Goal: Task Accomplishment & Management: Use online tool/utility

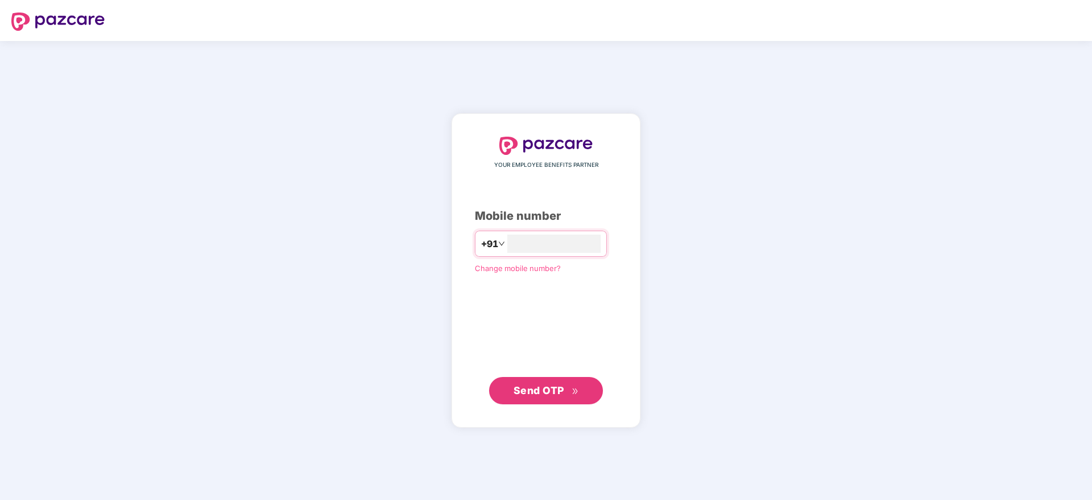
type input "**********"
click at [553, 399] on button "Send OTP" at bounding box center [546, 389] width 114 height 27
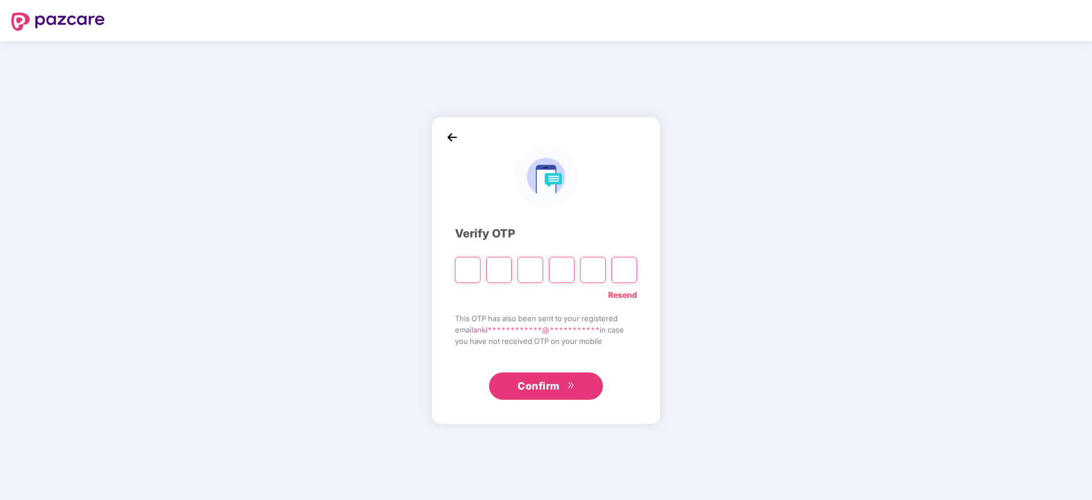
type input "*"
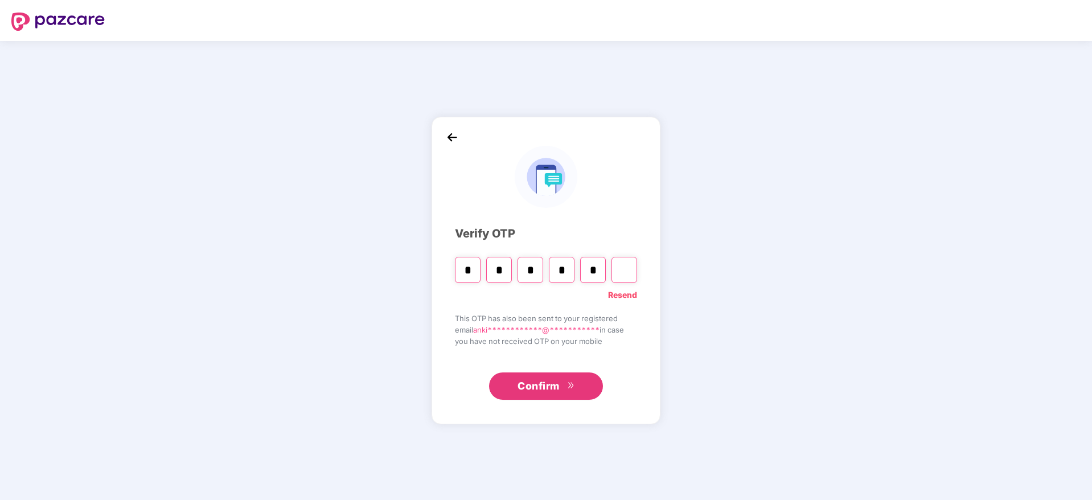
type input "*"
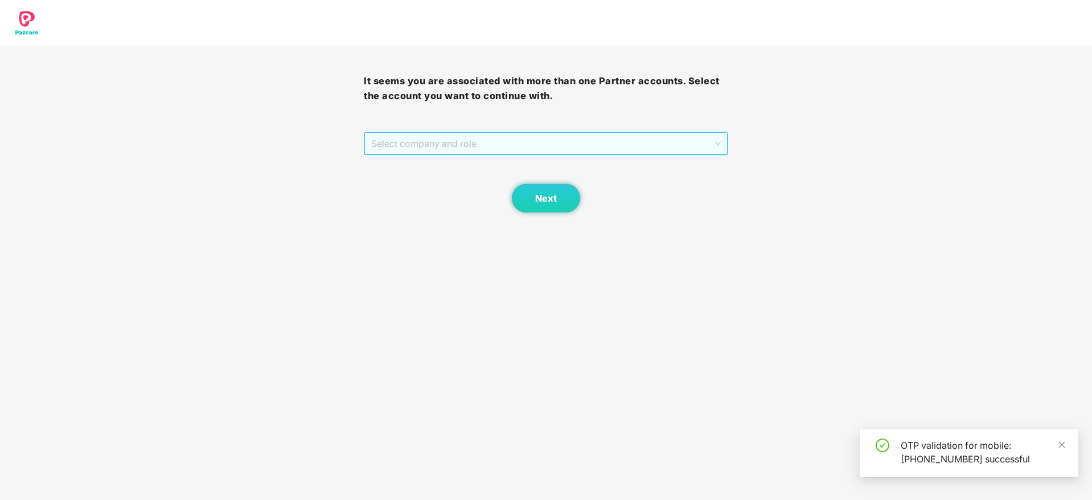
click at [486, 136] on span "Select company and role" at bounding box center [545, 144] width 349 height 22
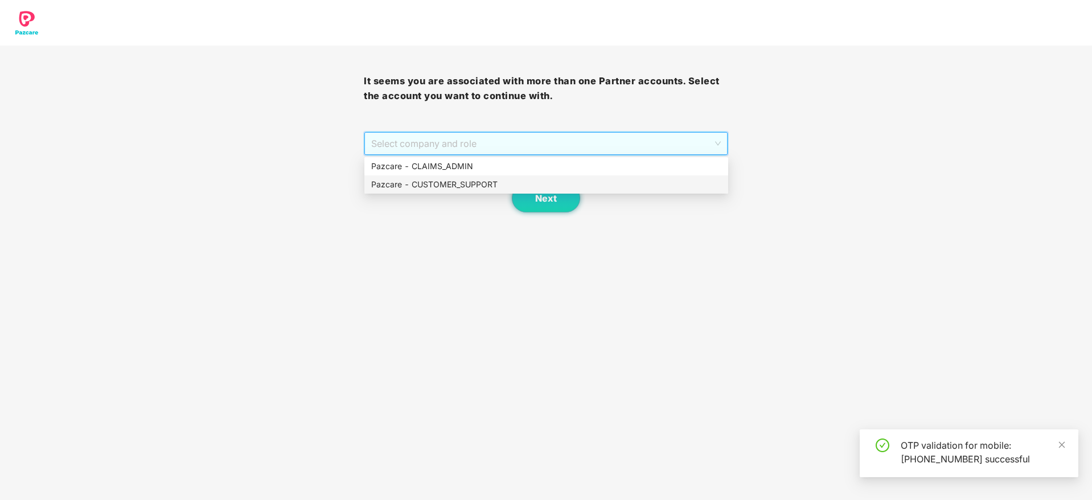
click at [445, 183] on div "Pazcare - CUSTOMER_SUPPORT" at bounding box center [546, 184] width 350 height 13
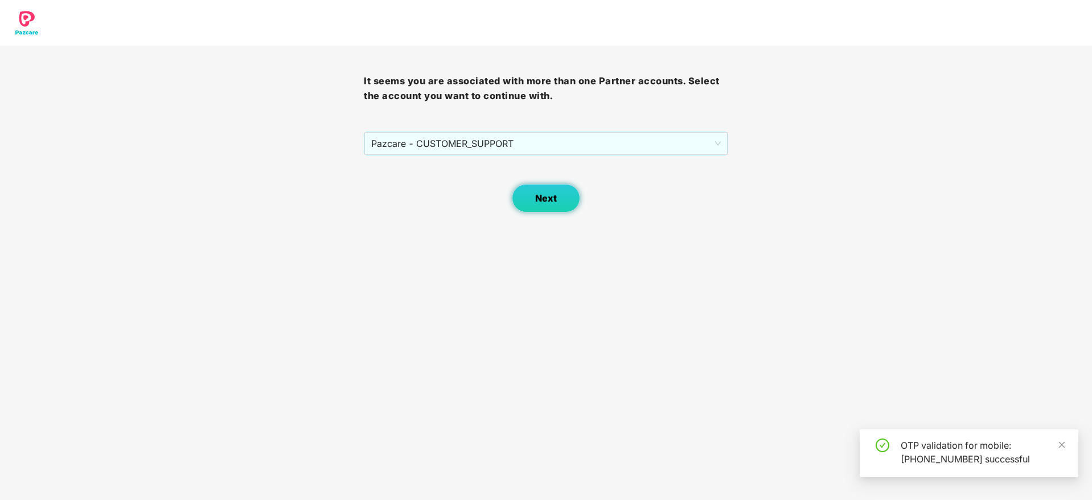
click at [557, 202] on button "Next" at bounding box center [546, 198] width 68 height 28
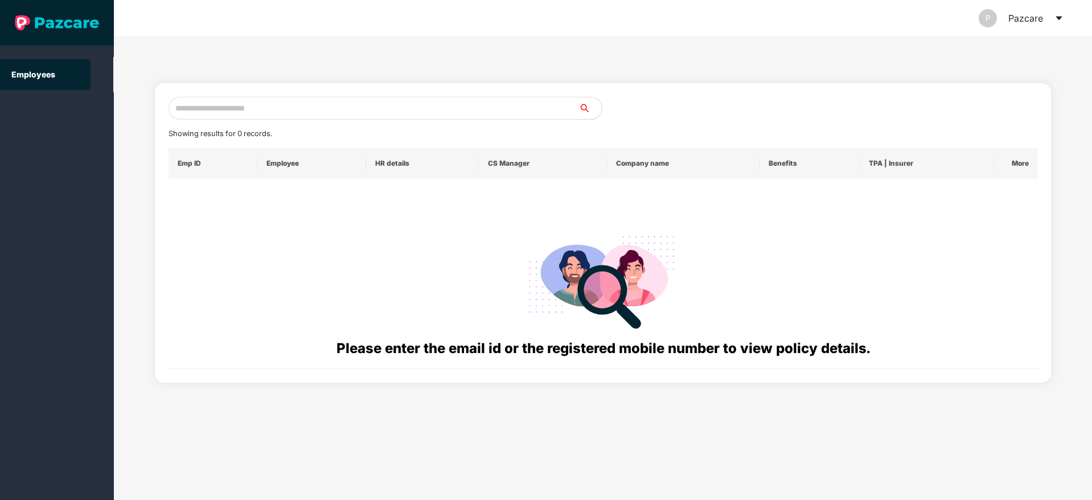
click at [1058, 17] on icon "caret-down" at bounding box center [1059, 19] width 6 height 4
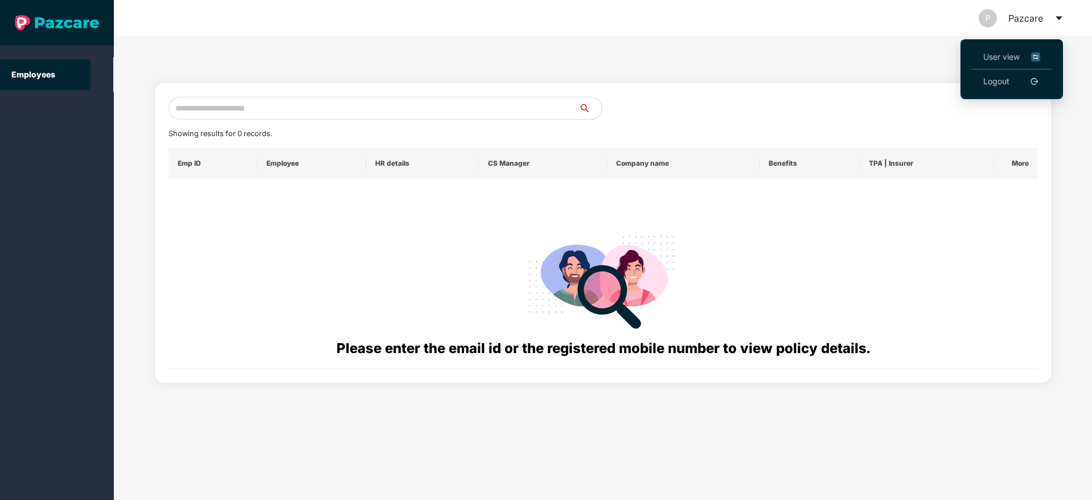
click at [1008, 55] on span "User view" at bounding box center [1011, 57] width 57 height 13
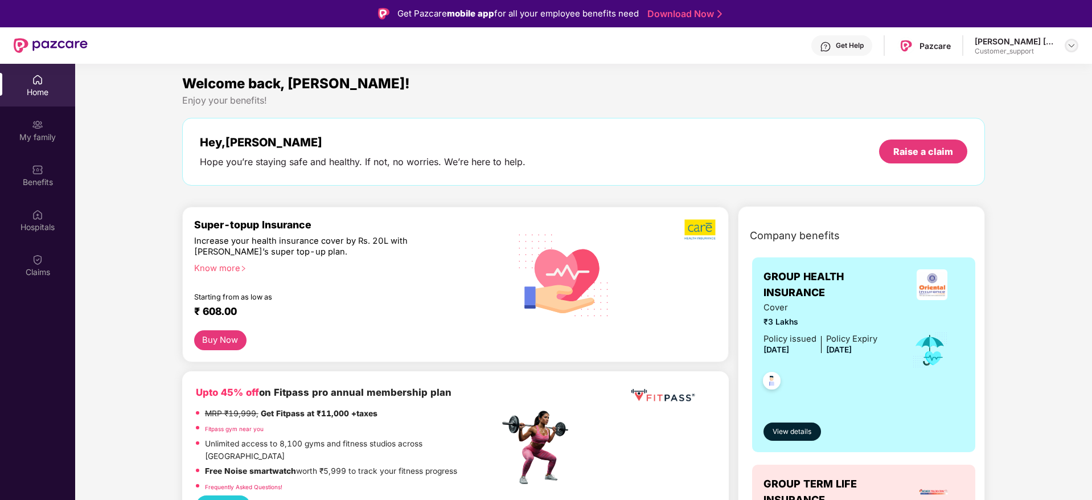
click at [1075, 46] on img at bounding box center [1071, 45] width 9 height 9
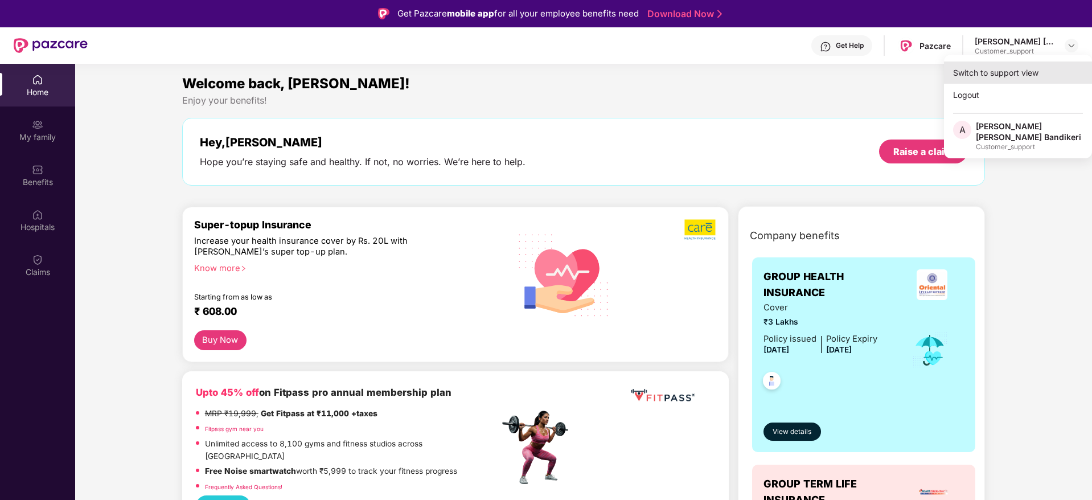
click at [971, 73] on div "Switch to support view" at bounding box center [1018, 72] width 148 height 22
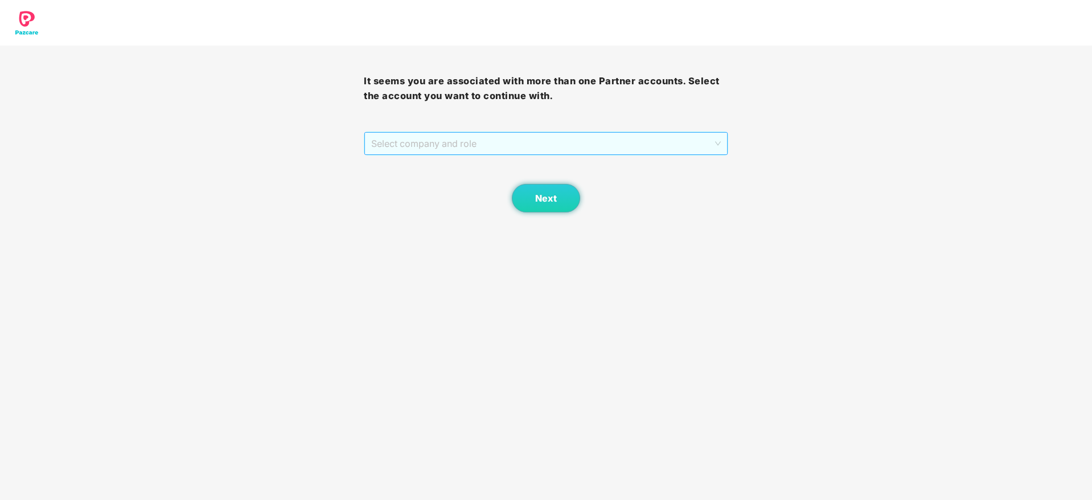
click at [651, 134] on span "Select company and role" at bounding box center [545, 144] width 349 height 22
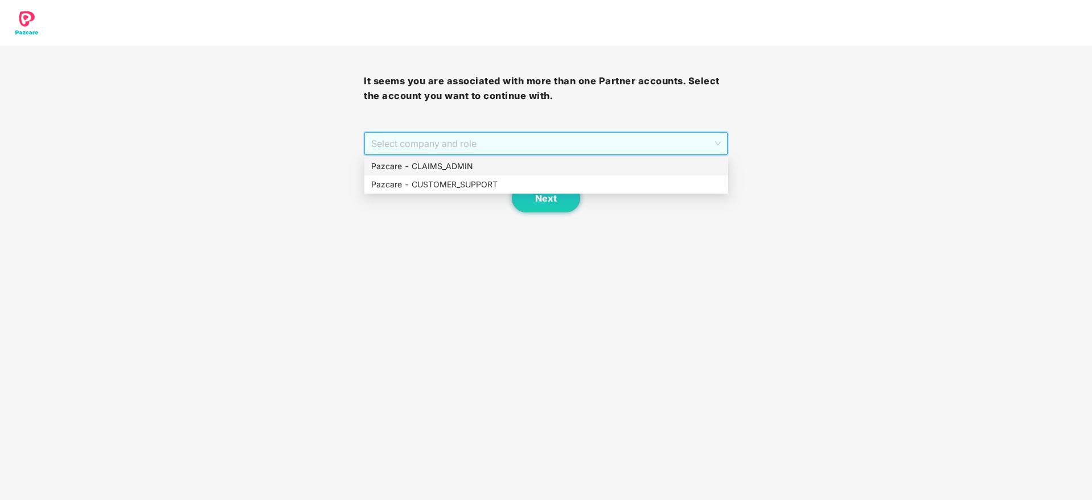
click at [400, 167] on div "Pazcare - CLAIMS_ADMIN" at bounding box center [546, 166] width 350 height 13
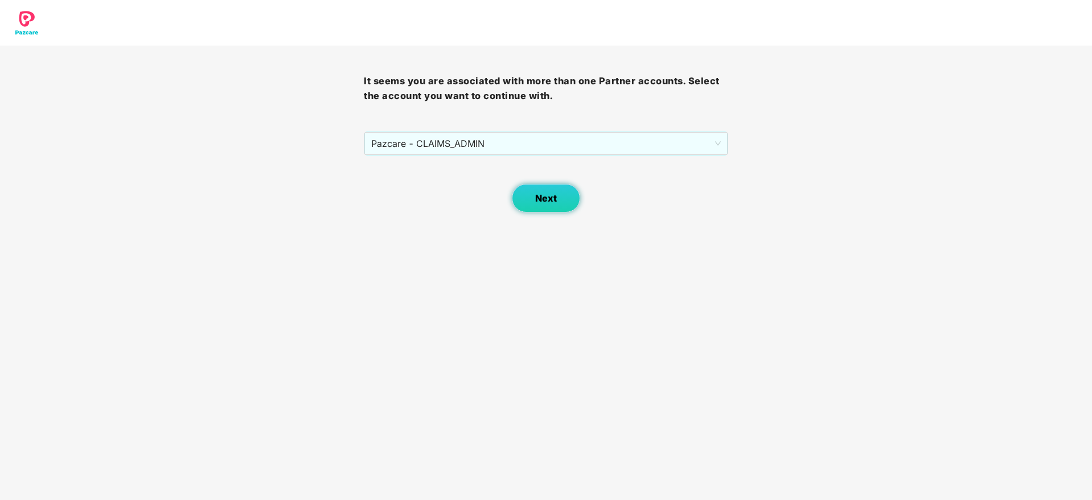
click at [566, 204] on button "Next" at bounding box center [546, 198] width 68 height 28
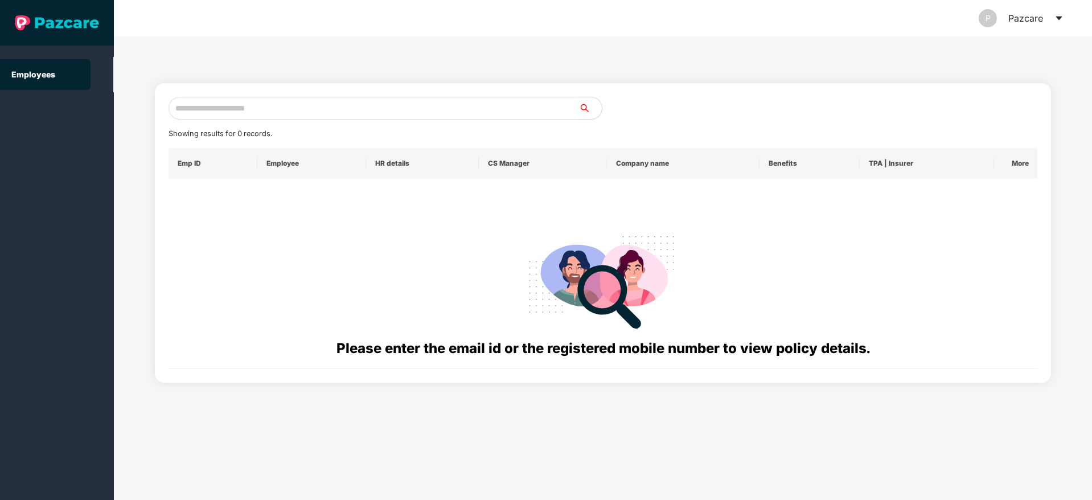
click at [1059, 20] on icon "caret-down" at bounding box center [1059, 18] width 9 height 9
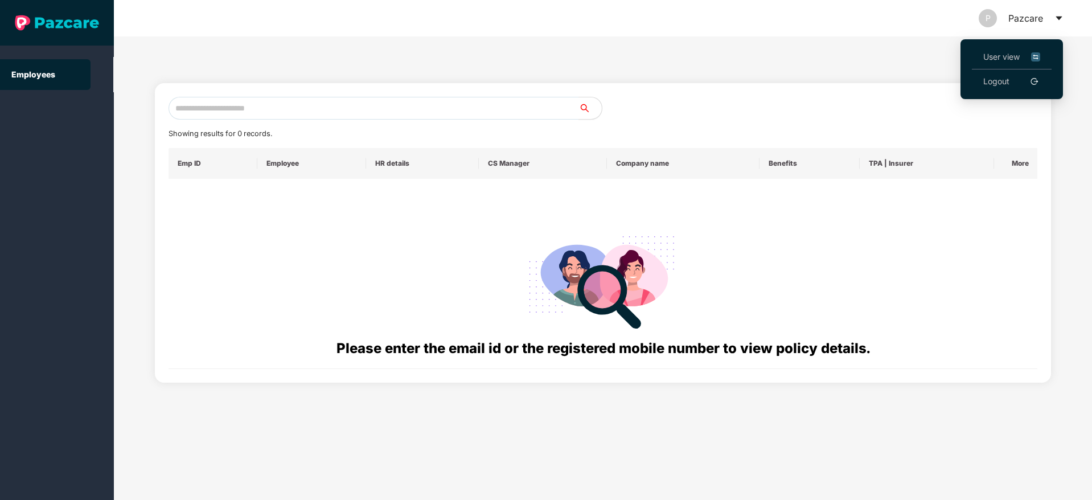
click at [1010, 81] on link "Logout" at bounding box center [996, 81] width 26 height 13
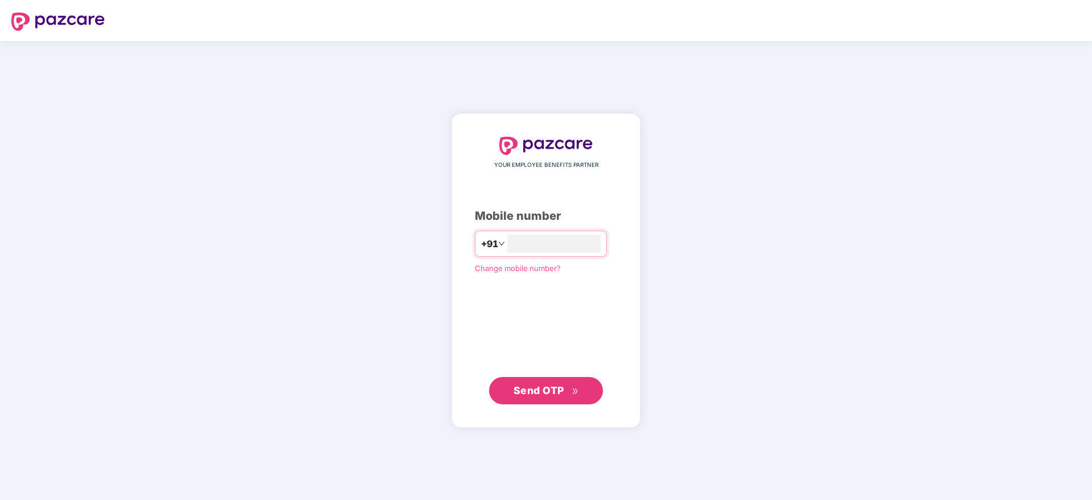
type input "**********"
click at [558, 394] on span "Send OTP" at bounding box center [539, 390] width 51 height 12
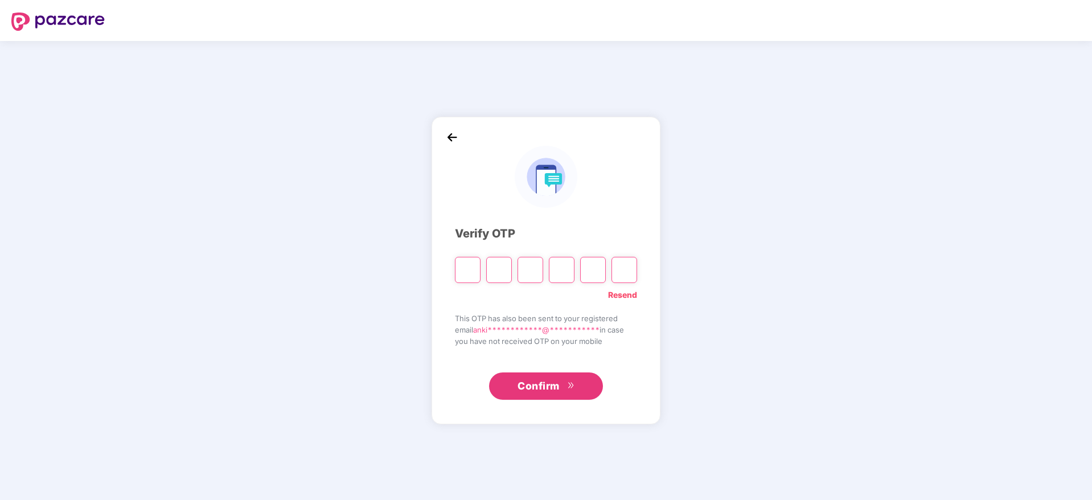
type input "*"
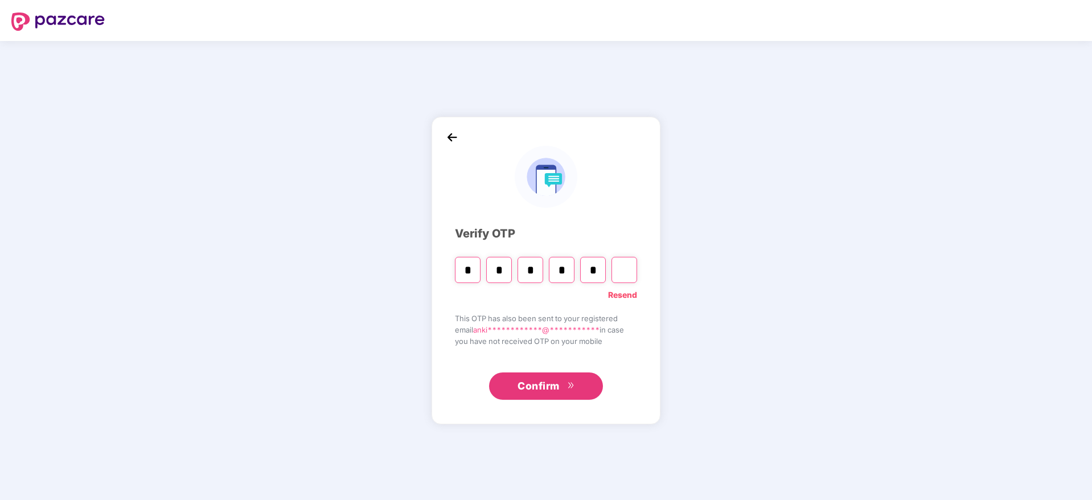
type input "*"
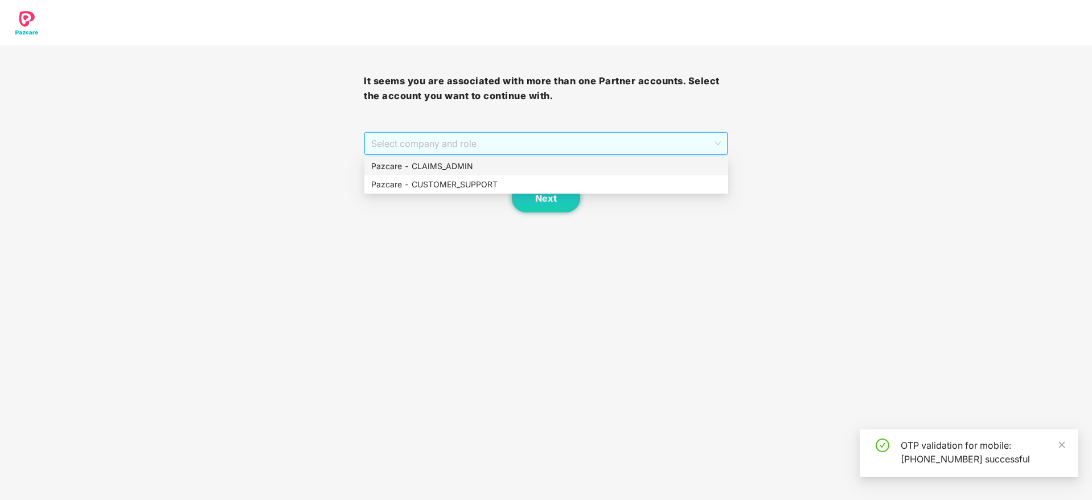
click at [405, 138] on span "Select company and role" at bounding box center [545, 144] width 349 height 22
click at [449, 192] on div "Pazcare - CUSTOMER_SUPPORT" at bounding box center [546, 184] width 364 height 18
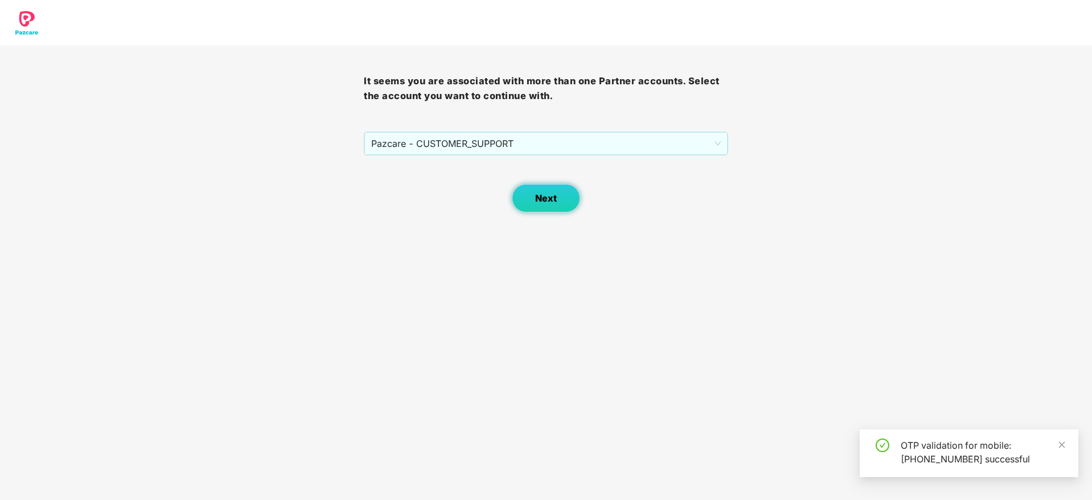
click at [531, 201] on button "Next" at bounding box center [546, 198] width 68 height 28
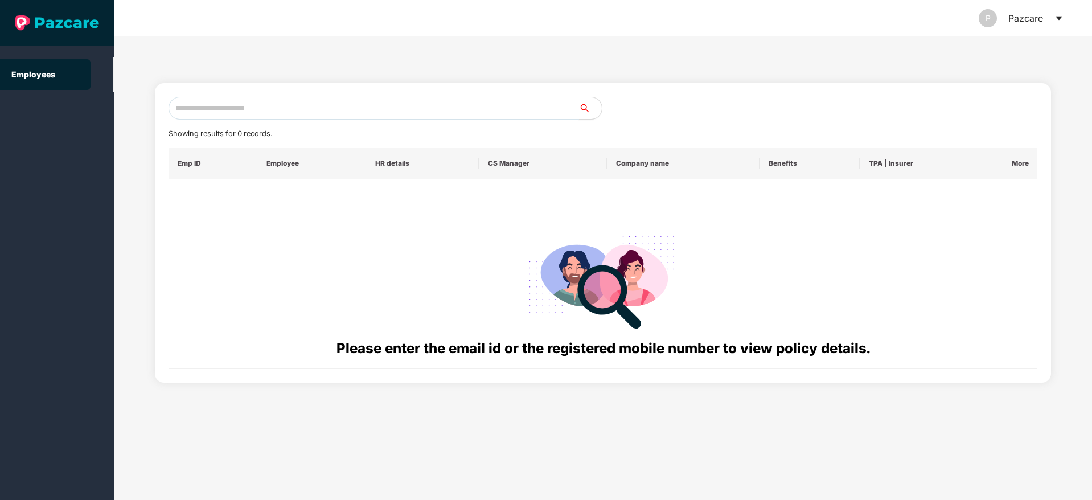
click at [203, 99] on input "text" at bounding box center [374, 108] width 411 height 23
paste input "**********"
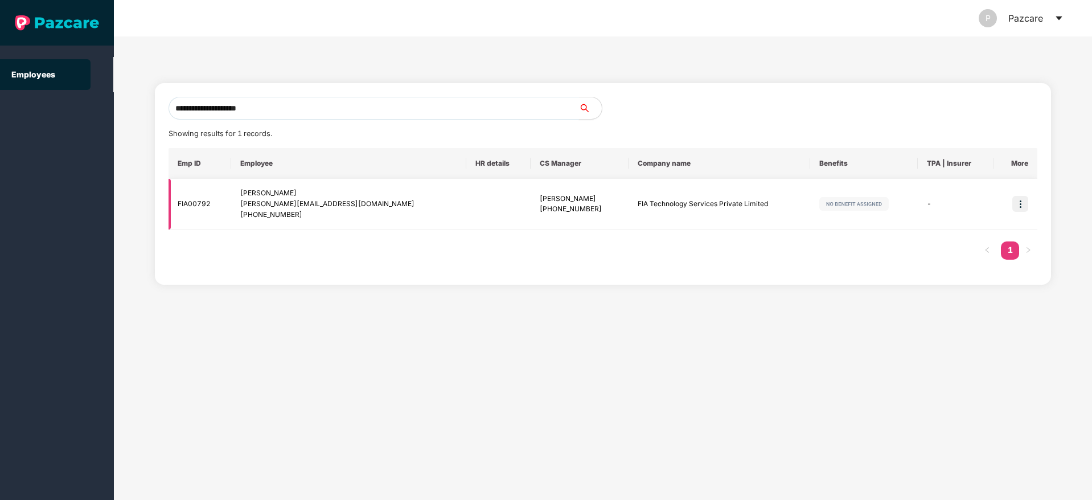
type input "**********"
click at [1017, 204] on img at bounding box center [1020, 204] width 16 height 16
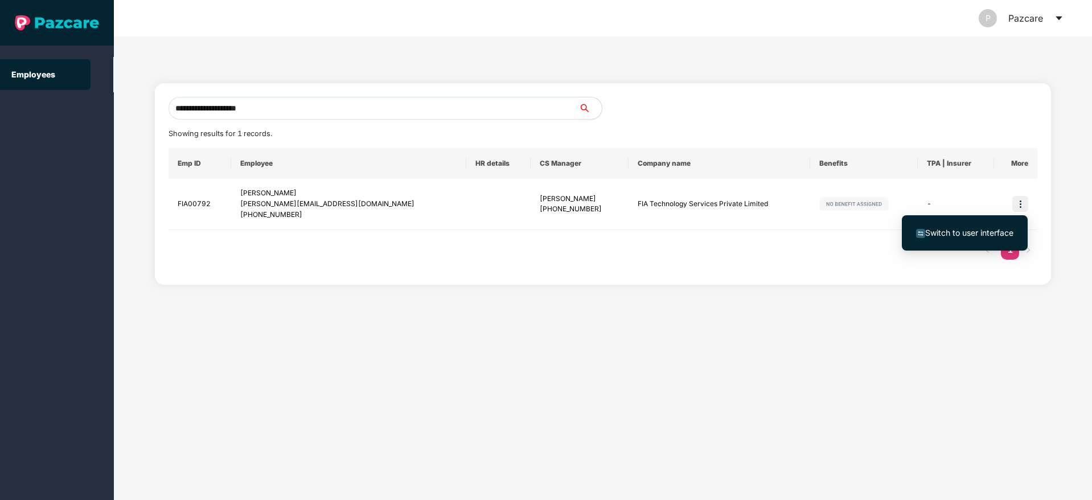
click at [953, 234] on span "Switch to user interface" at bounding box center [969, 233] width 88 height 10
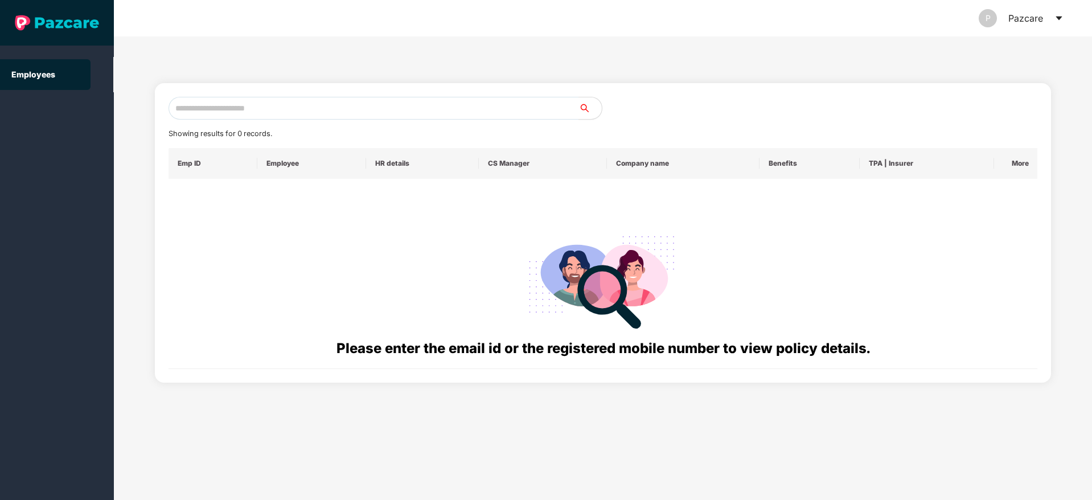
click at [1058, 14] on icon "caret-down" at bounding box center [1059, 18] width 9 height 9
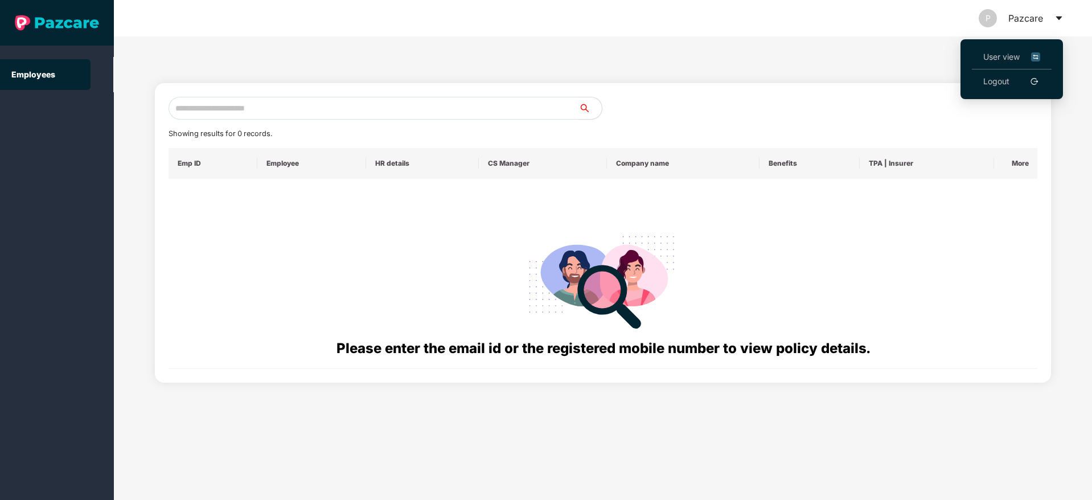
click at [1002, 51] on span "User view" at bounding box center [1011, 57] width 57 height 13
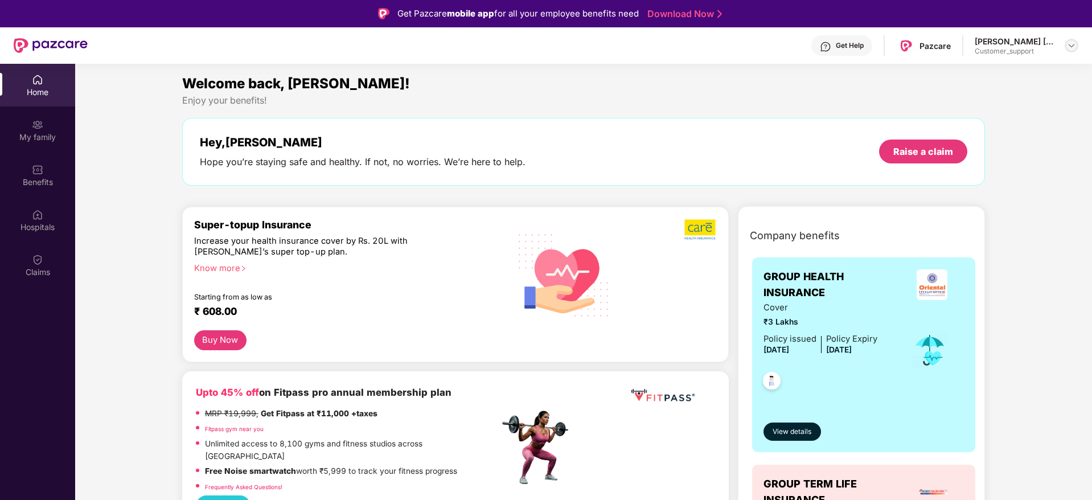
click at [1070, 48] on img at bounding box center [1071, 45] width 9 height 9
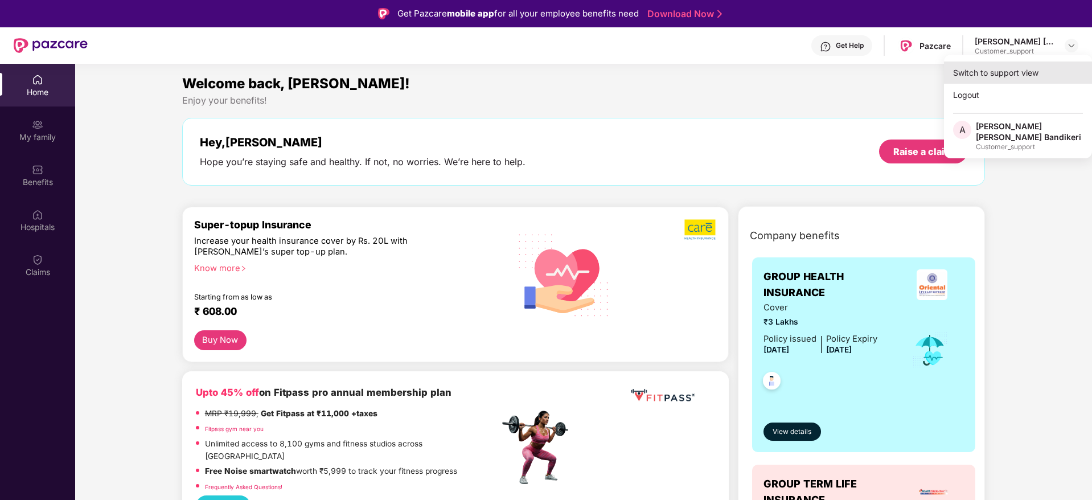
click at [1002, 72] on div "Switch to support view" at bounding box center [1018, 72] width 148 height 22
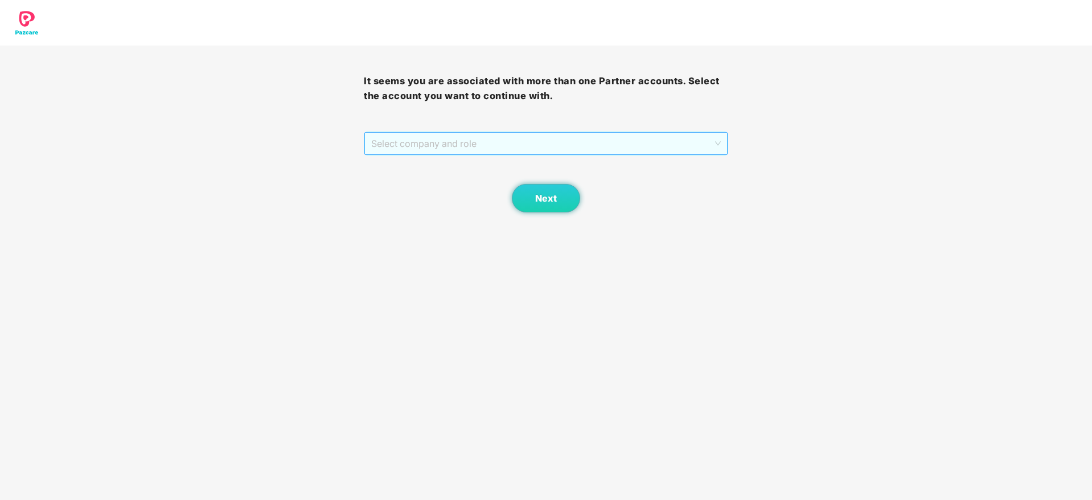
click at [560, 146] on span "Select company and role" at bounding box center [545, 144] width 349 height 22
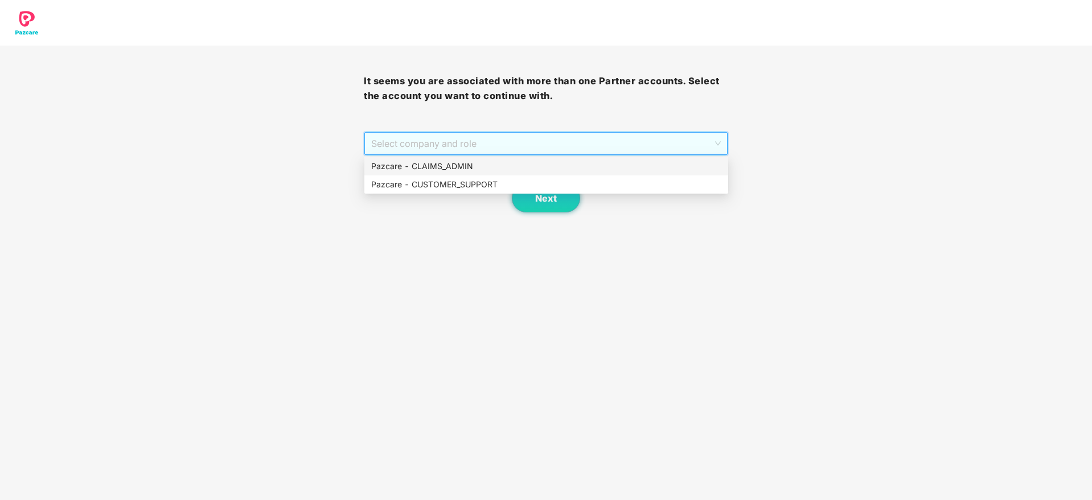
click at [416, 167] on div "Pazcare - CLAIMS_ADMIN" at bounding box center [546, 166] width 350 height 13
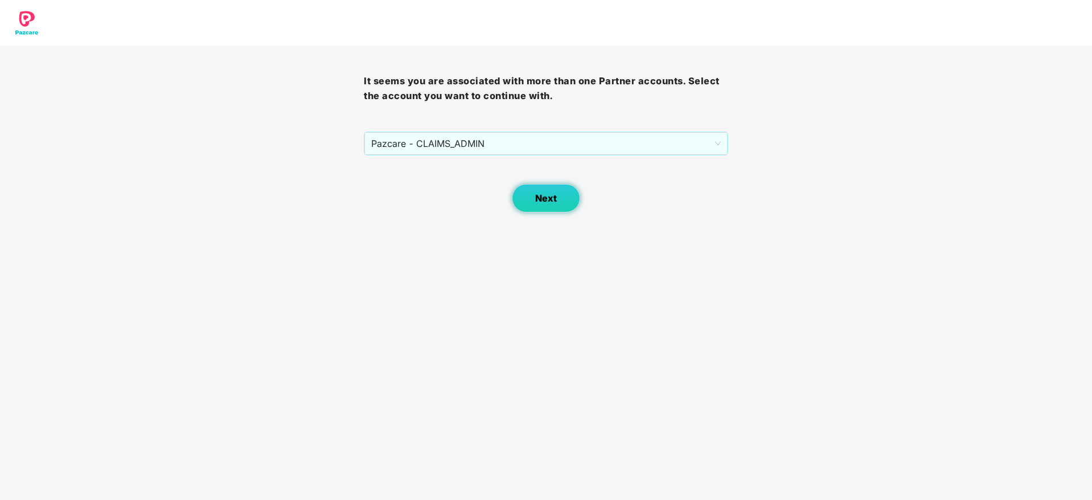
click at [549, 206] on button "Next" at bounding box center [546, 198] width 68 height 28
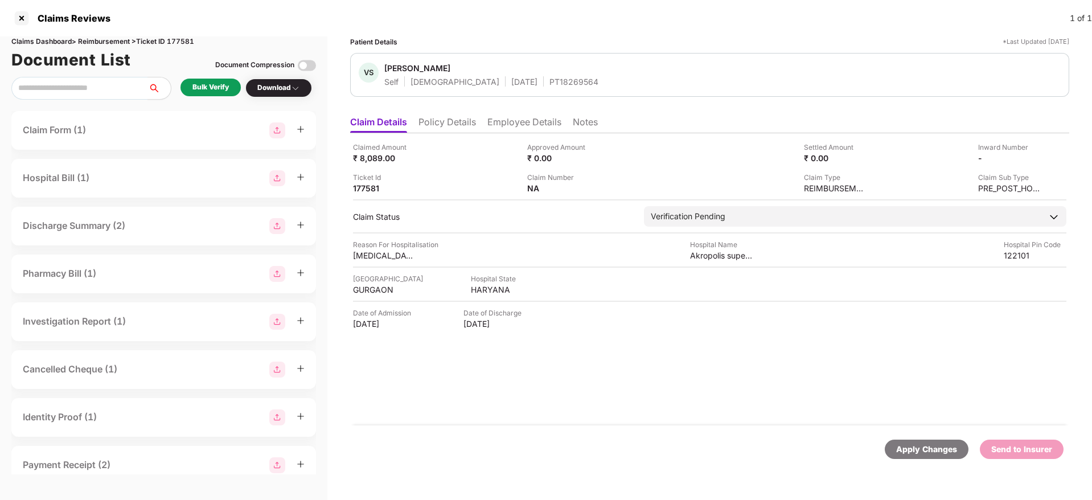
click at [448, 123] on li "Policy Details" at bounding box center [447, 124] width 58 height 17
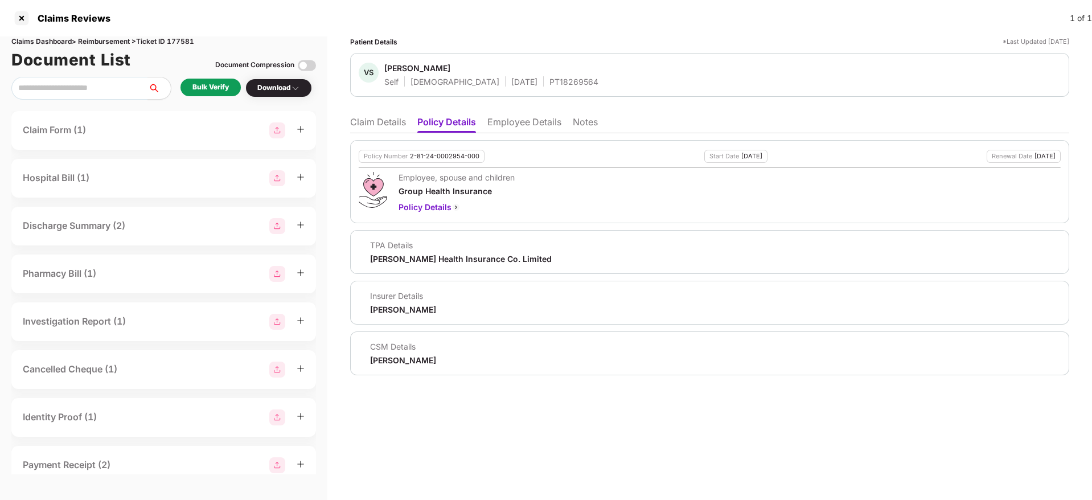
click at [511, 125] on li "Employee Details" at bounding box center [524, 124] width 74 height 17
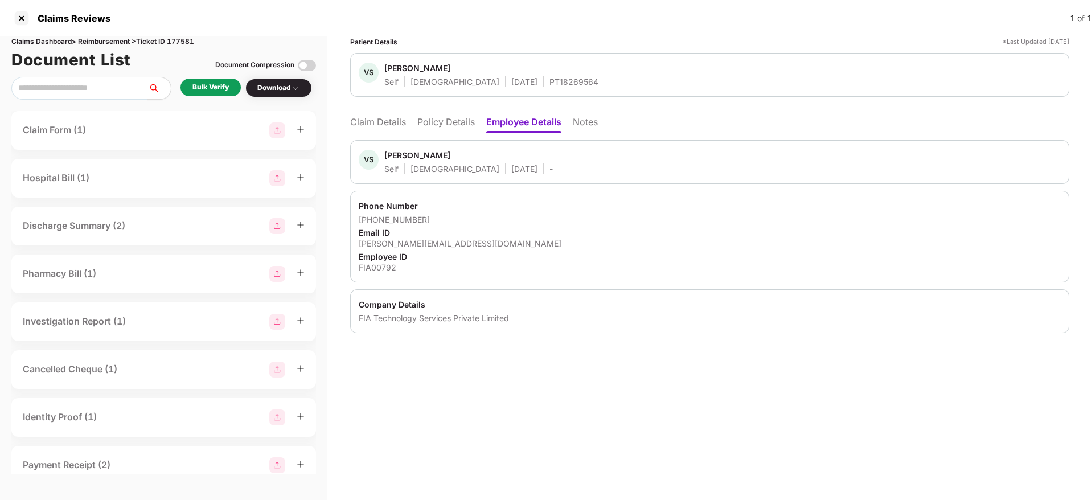
click at [456, 118] on li "Policy Details" at bounding box center [446, 124] width 58 height 17
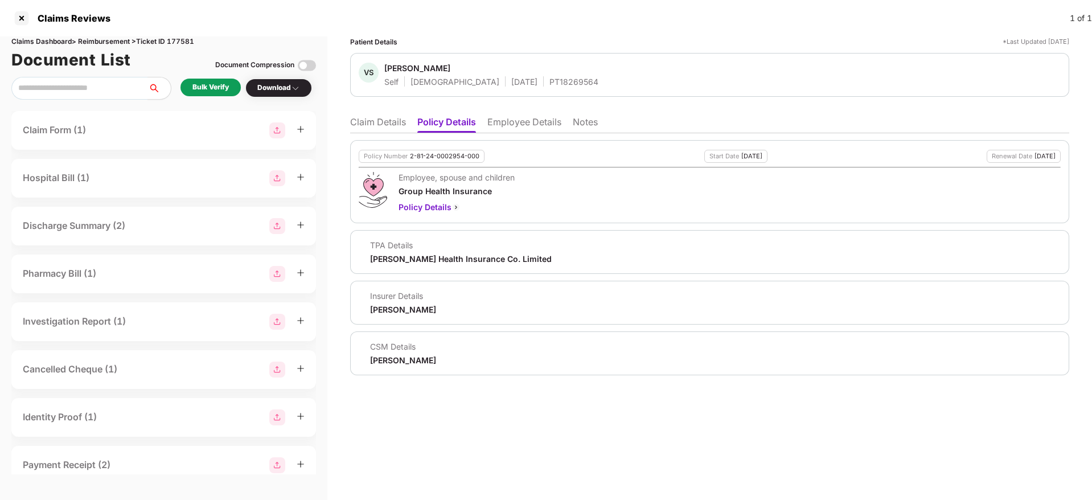
click at [360, 120] on li "Claim Details" at bounding box center [378, 124] width 56 height 17
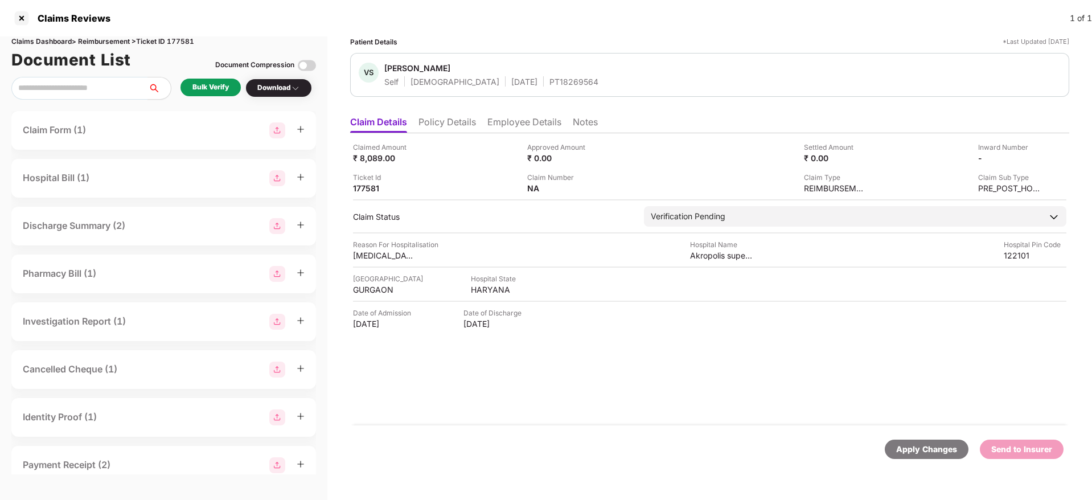
click at [510, 125] on li "Employee Details" at bounding box center [524, 124] width 74 height 17
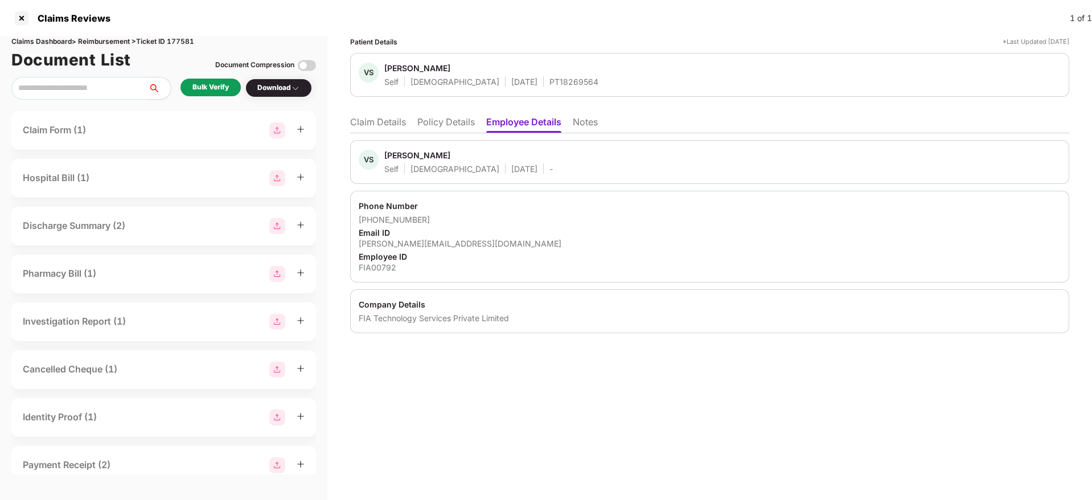
click at [410, 239] on div "vaibhav@fiaglobal.com" at bounding box center [710, 243] width 702 height 11
copy div "vaibhav@fiaglobal.com"
click at [549, 80] on div "PT18269564" at bounding box center [573, 81] width 49 height 11
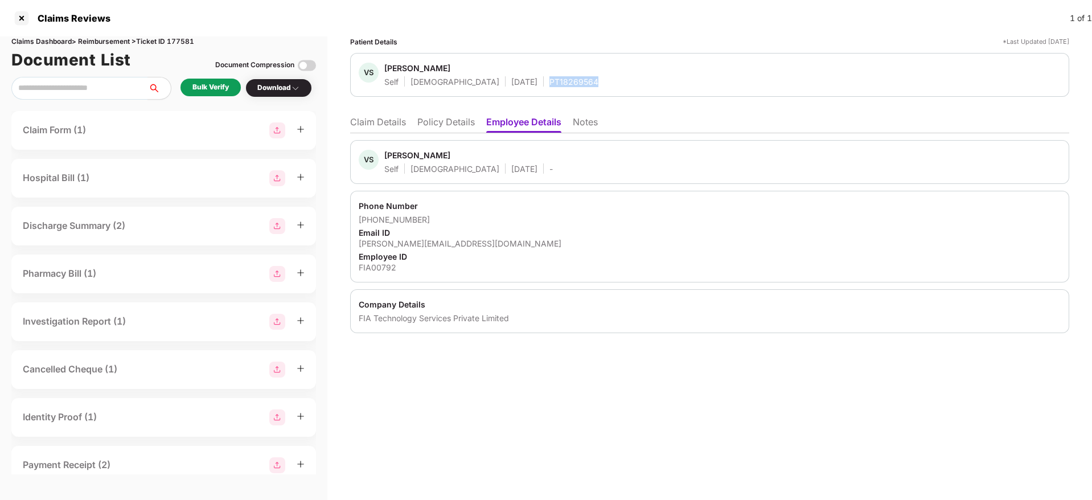
click at [549, 80] on div "PT18269564" at bounding box center [573, 81] width 49 height 11
copy div "PT18269564"
click at [442, 124] on li "Policy Details" at bounding box center [446, 124] width 58 height 17
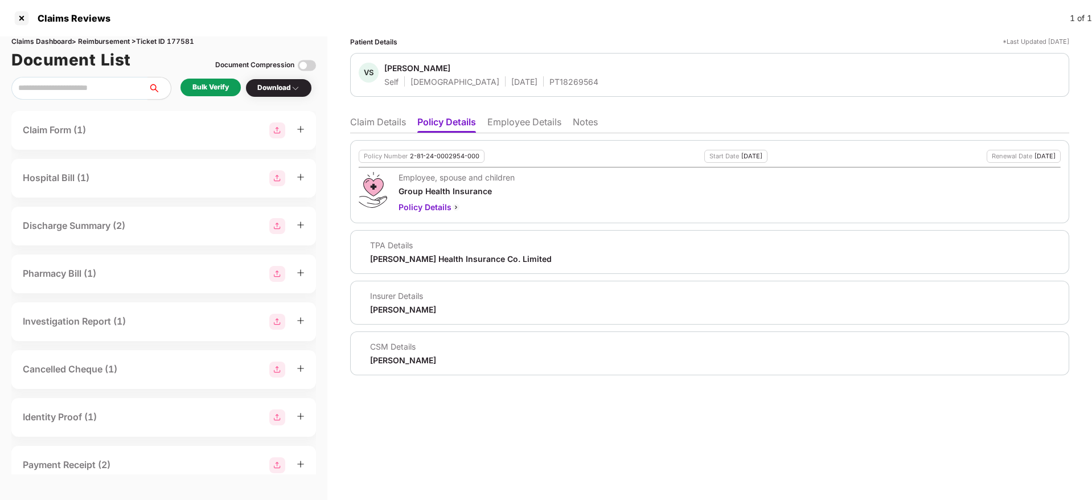
click at [368, 126] on li "Claim Details" at bounding box center [378, 124] width 56 height 17
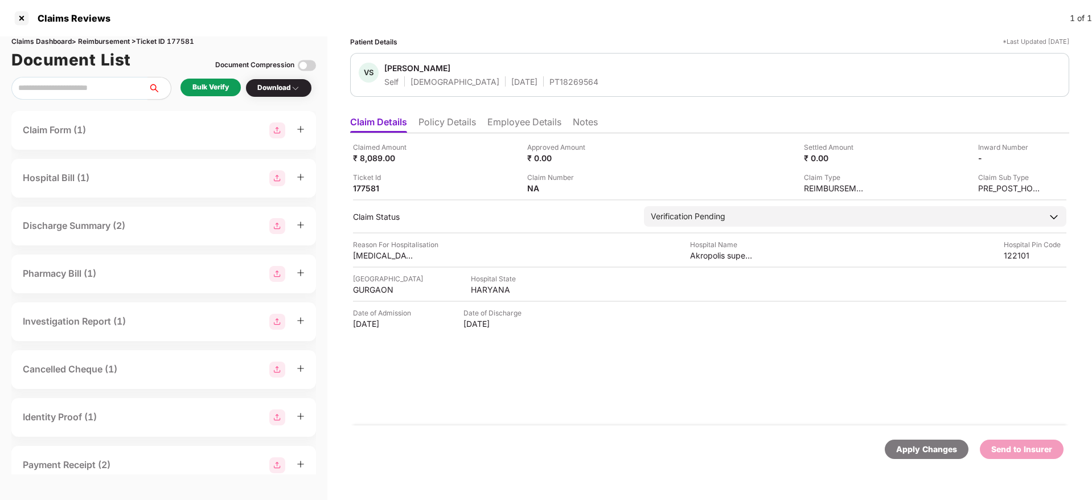
click at [225, 89] on div "Bulk Verify" at bounding box center [210, 87] width 36 height 11
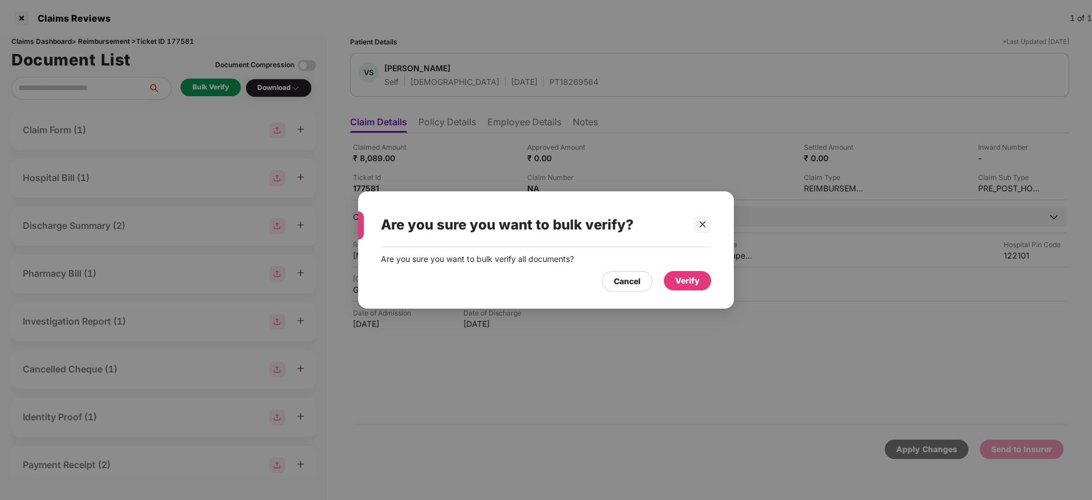
click at [687, 275] on div "Verify" at bounding box center [687, 280] width 24 height 13
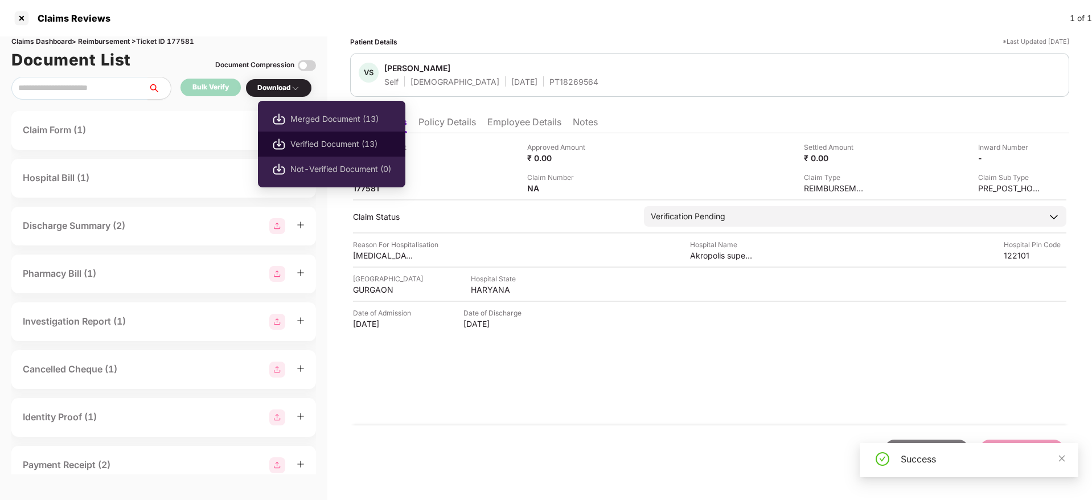
click at [327, 147] on span "Verified Document (13)" at bounding box center [340, 144] width 101 height 13
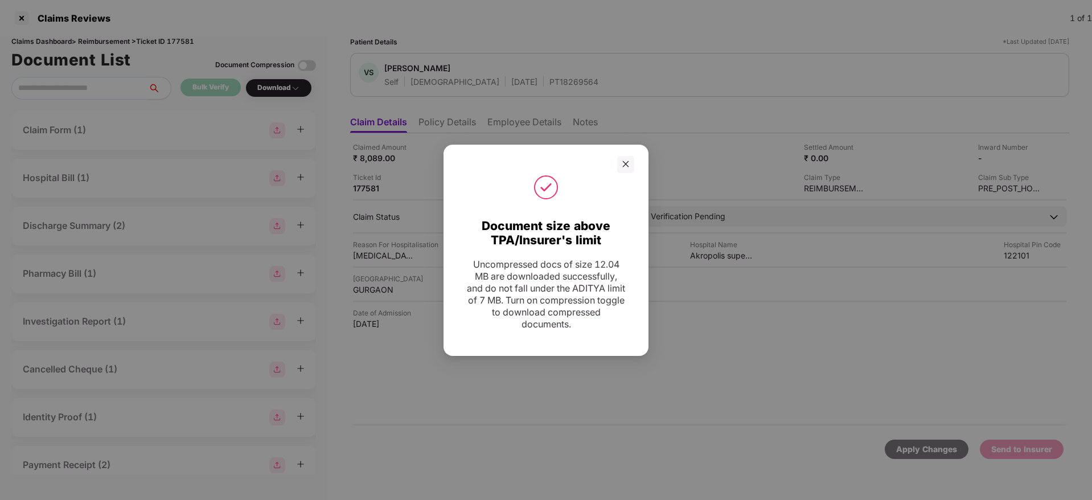
click at [752, 82] on div "Document size above TPA/Insurer's limit Uncompressed docs of size 12.04 MB are …" at bounding box center [546, 250] width 1092 height 500
click at [630, 160] on div at bounding box center [625, 164] width 17 height 17
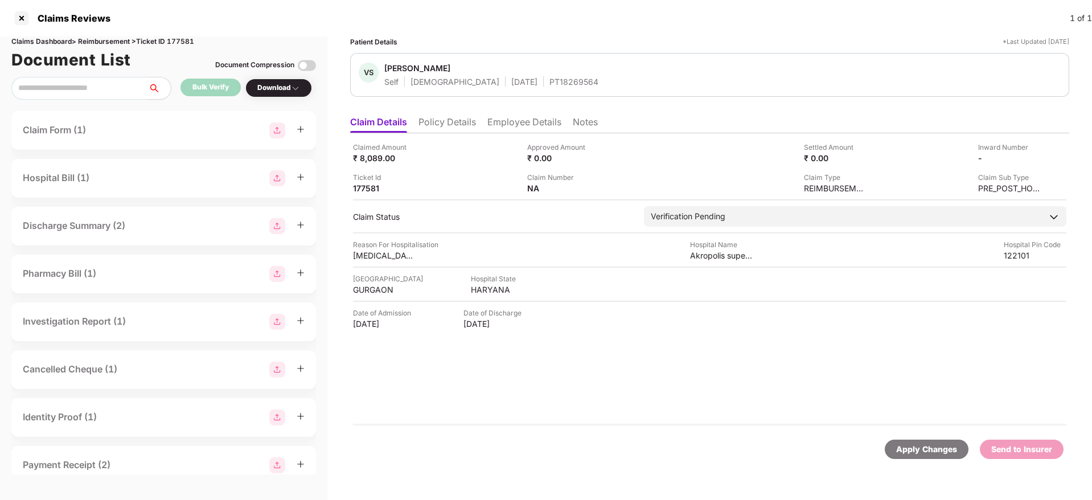
click at [516, 118] on li "Employee Details" at bounding box center [524, 124] width 74 height 17
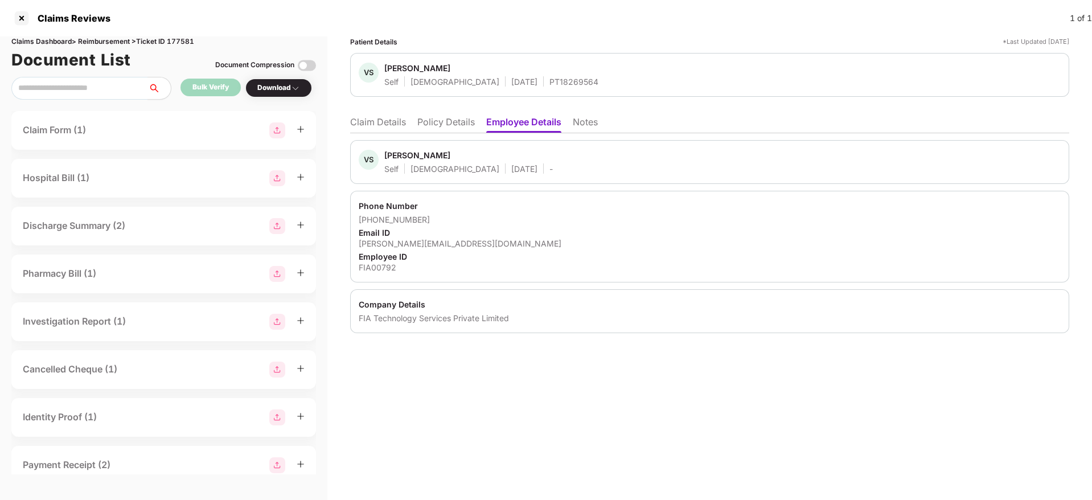
click at [374, 270] on div "FIA00792" at bounding box center [710, 267] width 702 height 11
copy div "FIA00792"
click at [549, 85] on div "PT18269564" at bounding box center [573, 81] width 49 height 11
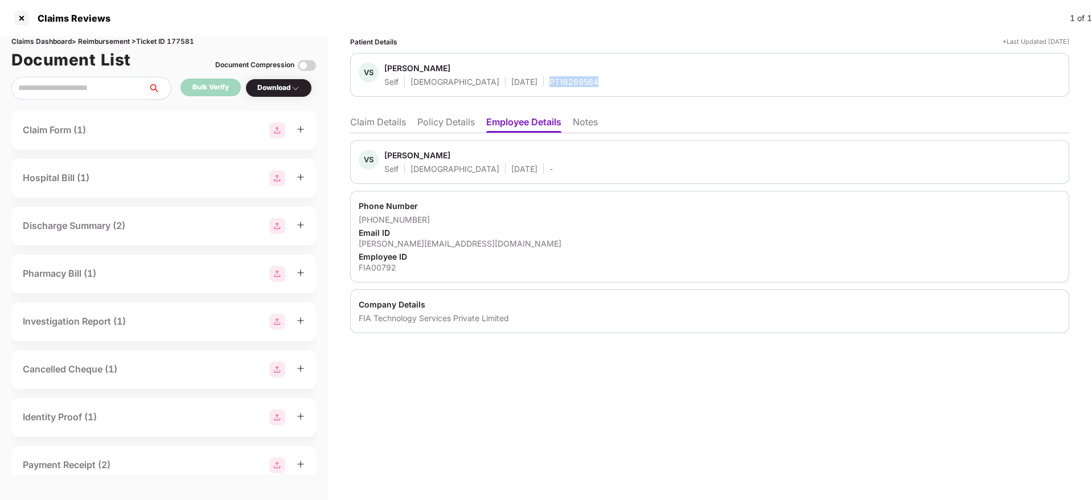
copy div "PT18269564"
click at [444, 121] on li "Policy Details" at bounding box center [446, 124] width 58 height 17
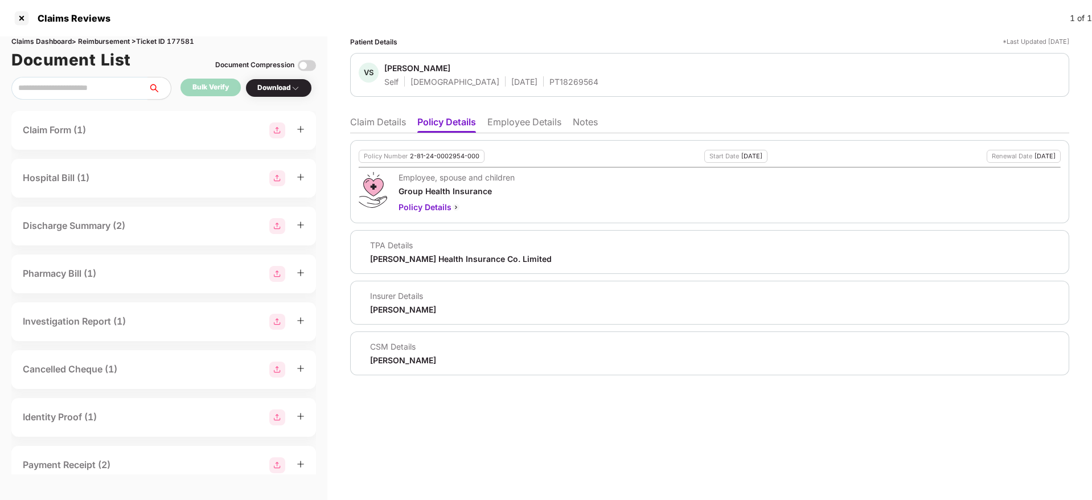
click at [420, 155] on div "2-81-24-0002954-000" at bounding box center [444, 156] width 69 height 7
copy div "2-81-24-0002954-000"
click at [529, 129] on li "Employee Details" at bounding box center [524, 124] width 74 height 17
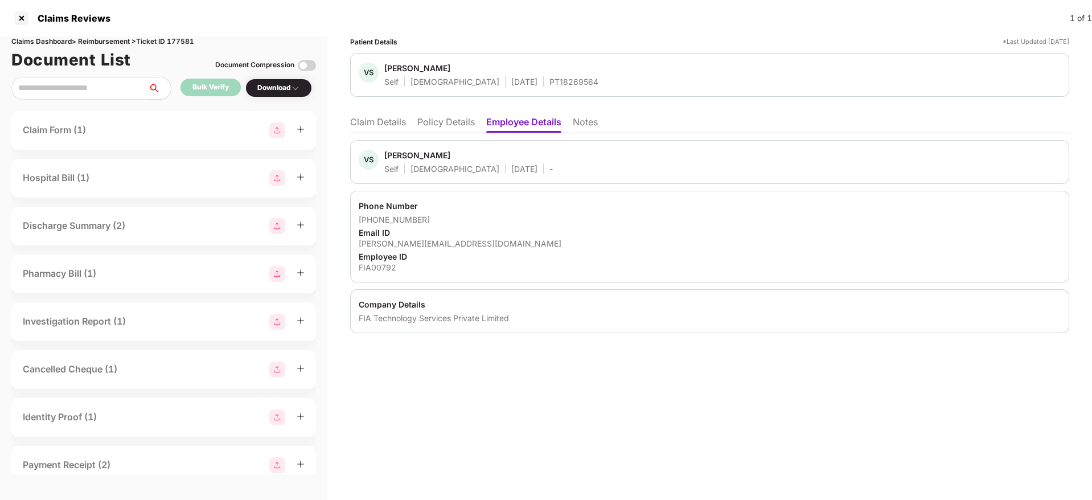
click at [368, 265] on div "FIA00792" at bounding box center [710, 267] width 702 height 11
copy div "FIA00792"
click at [465, 226] on div "Phone Number +919599422246 Email ID vaibhav@fiaglobal.com Employee ID FIA00792" at bounding box center [709, 237] width 719 height 92
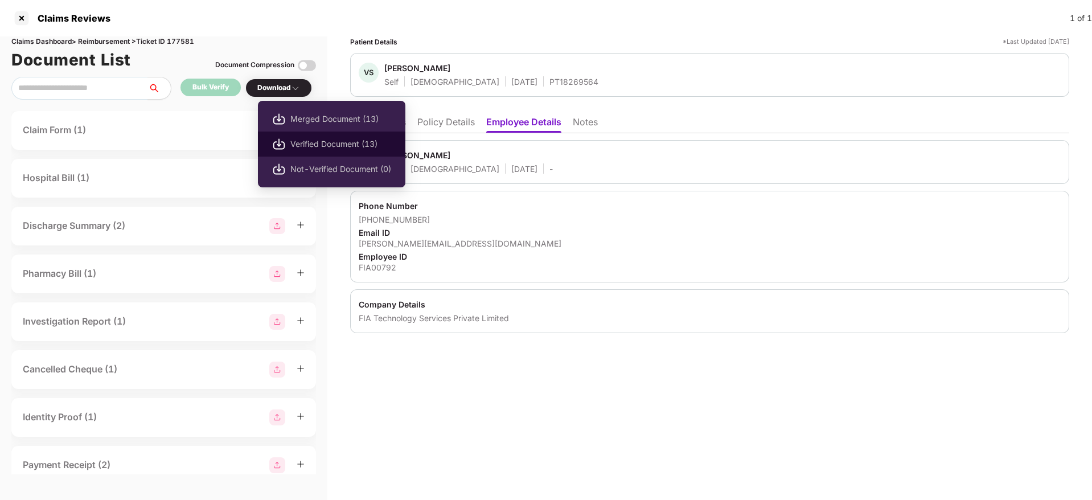
click at [349, 146] on span "Verified Document (13)" at bounding box center [340, 144] width 101 height 13
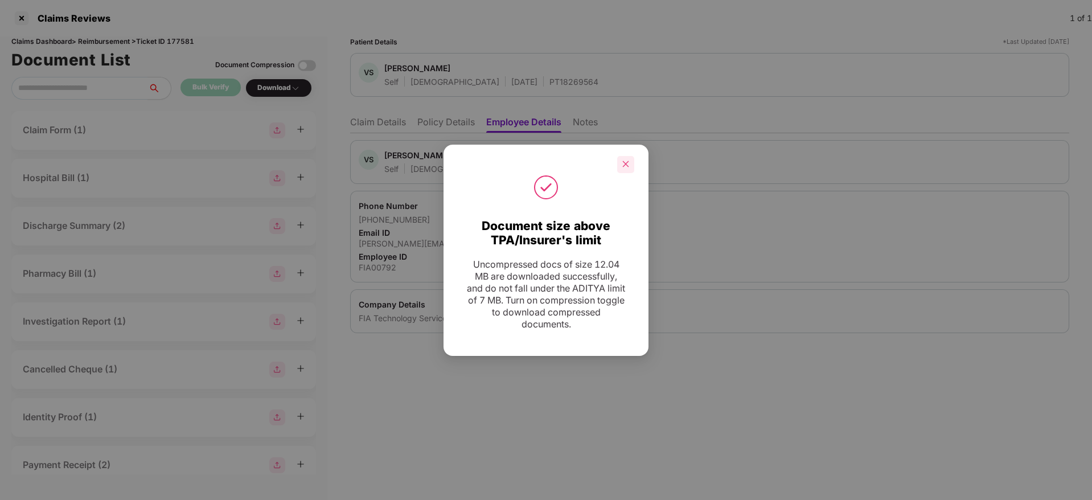
click at [618, 157] on div at bounding box center [625, 164] width 17 height 17
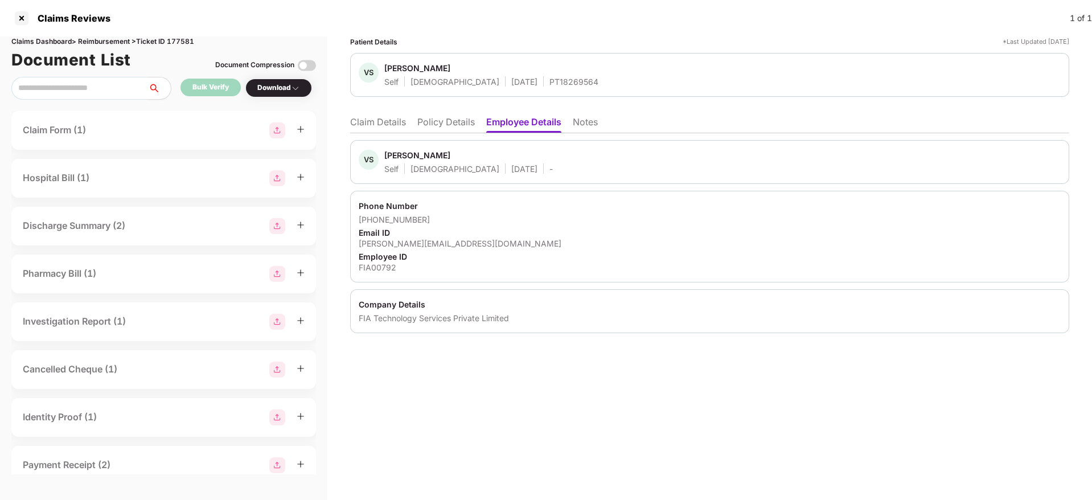
click at [375, 128] on li "Claim Details" at bounding box center [378, 124] width 56 height 17
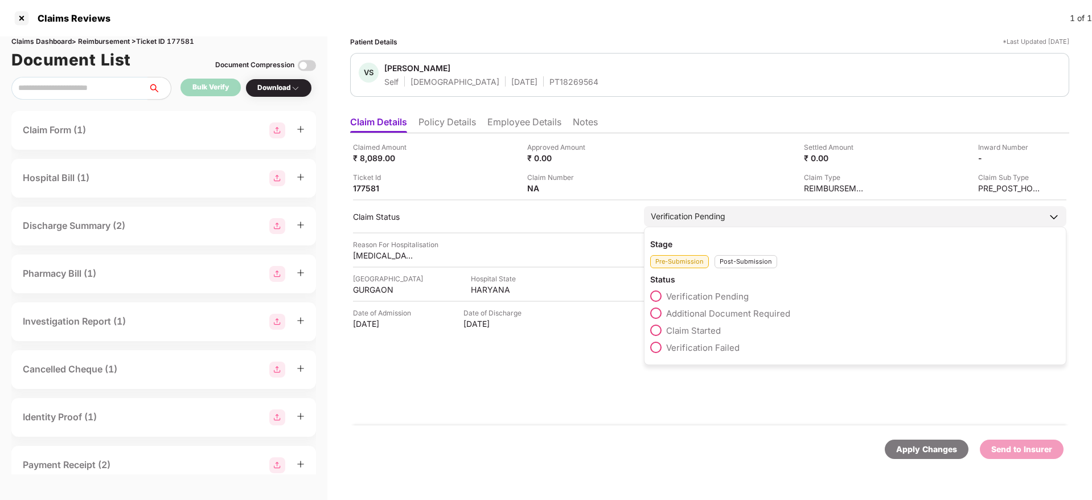
click at [745, 259] on div "Post-Submission" at bounding box center [746, 261] width 63 height 13
click at [656, 314] on span at bounding box center [655, 312] width 11 height 11
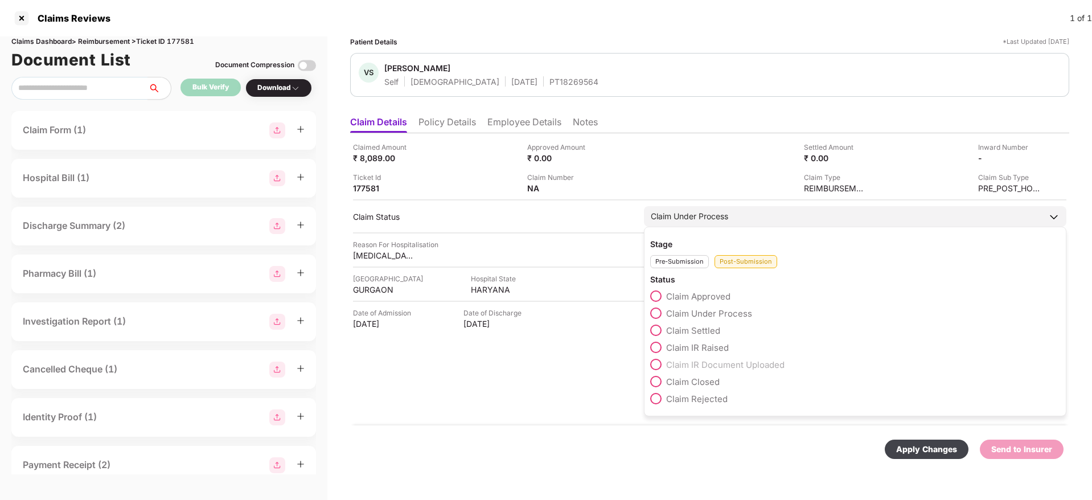
click at [680, 264] on div "Pre-Submission" at bounding box center [679, 261] width 59 height 13
click at [658, 330] on span at bounding box center [655, 330] width 11 height 11
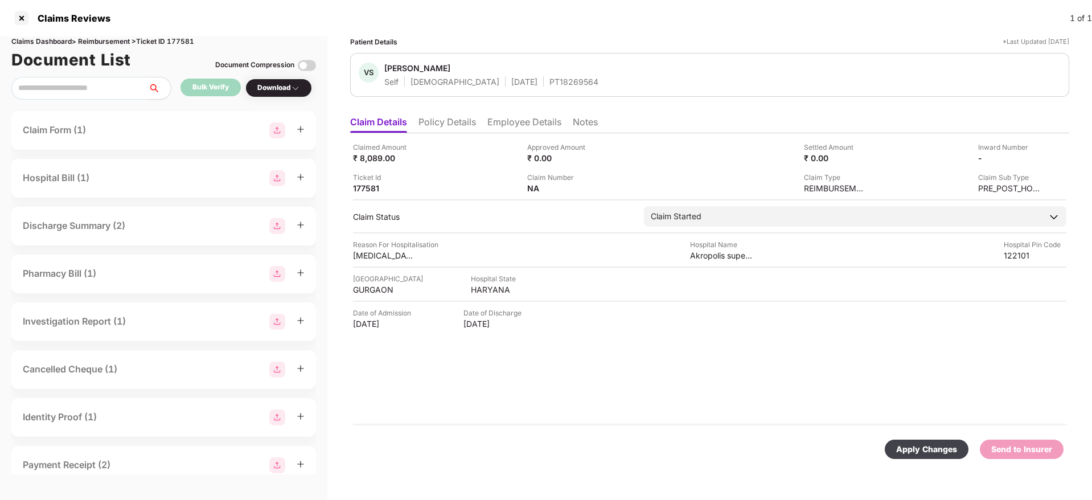
click at [924, 444] on div "Apply Changes" at bounding box center [926, 449] width 61 height 13
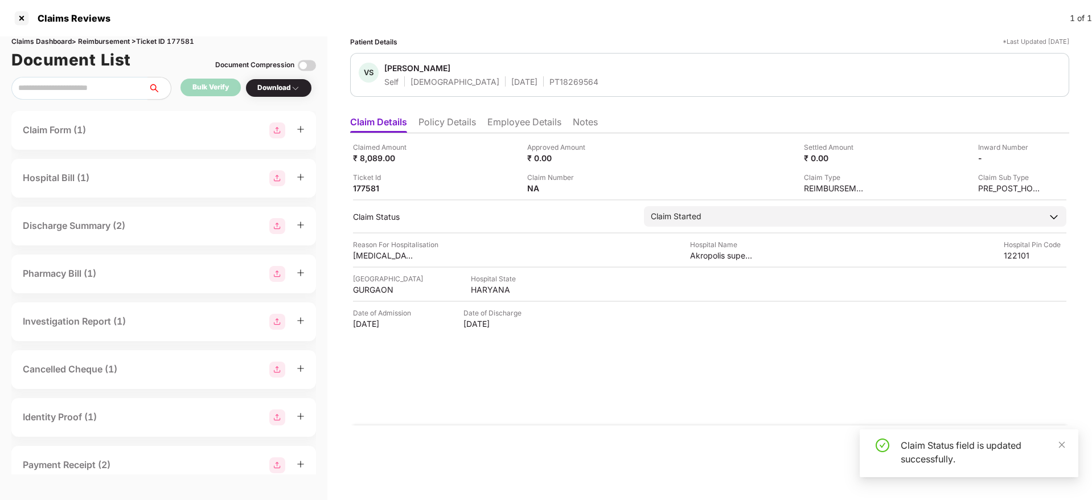
click at [458, 120] on li "Policy Details" at bounding box center [447, 124] width 58 height 17
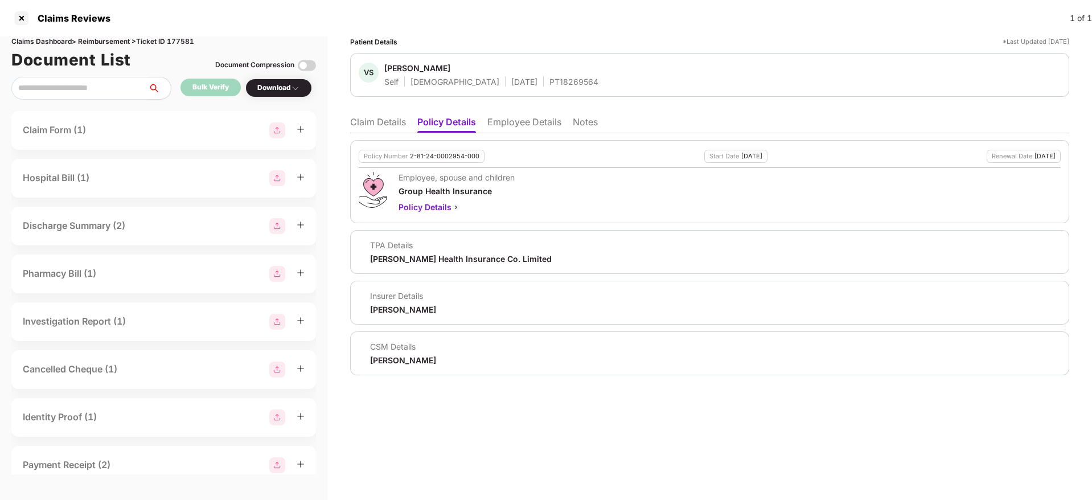
click at [371, 122] on li "Claim Details" at bounding box center [378, 124] width 56 height 17
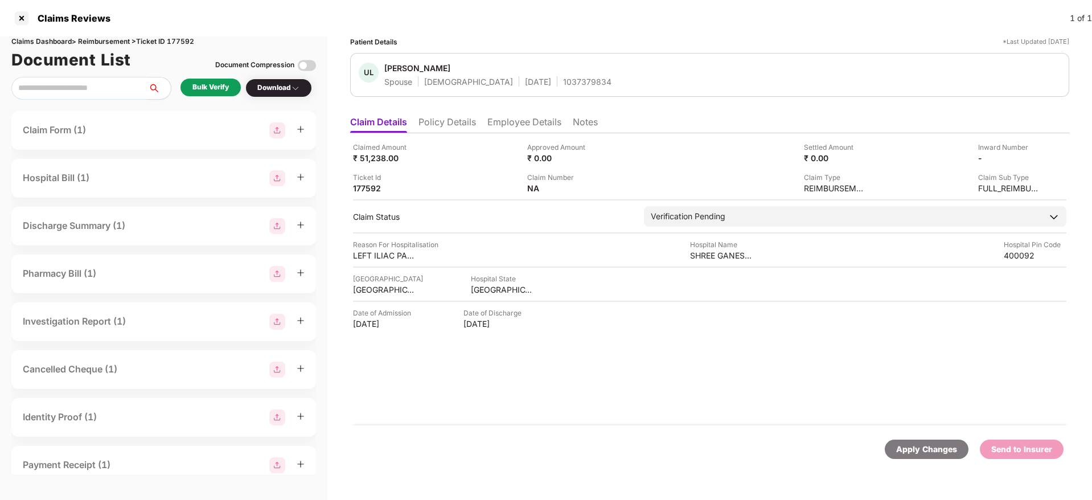
click at [450, 127] on li "Policy Details" at bounding box center [447, 124] width 58 height 17
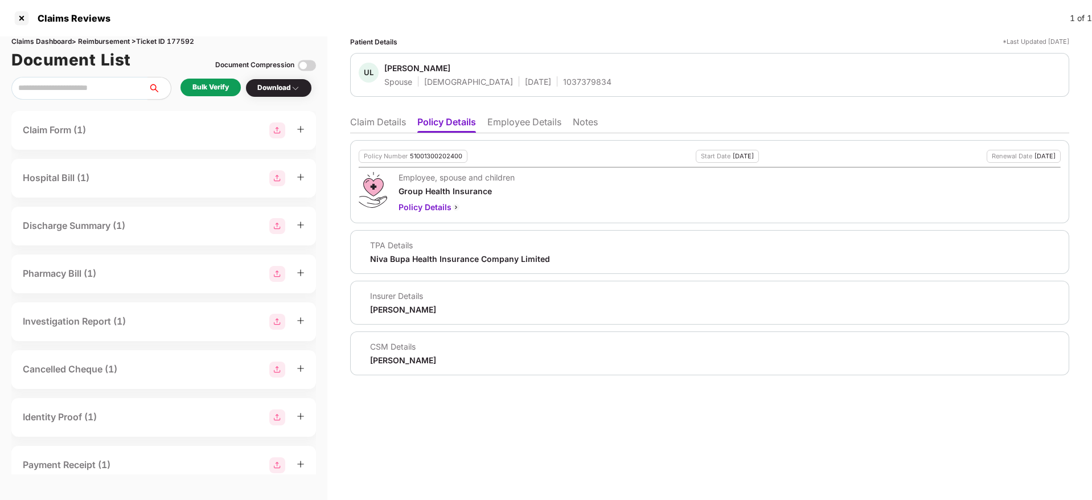
click at [411, 123] on ul "Claim Details Policy Details Employee Details Notes" at bounding box center [709, 121] width 719 height 23
click at [393, 123] on li "Claim Details" at bounding box center [378, 124] width 56 height 17
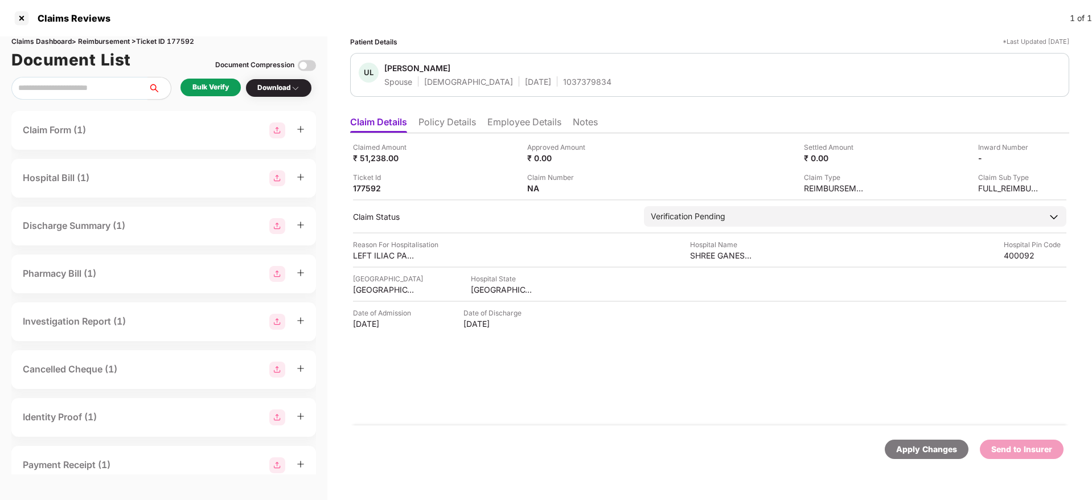
click at [444, 121] on li "Policy Details" at bounding box center [447, 124] width 58 height 17
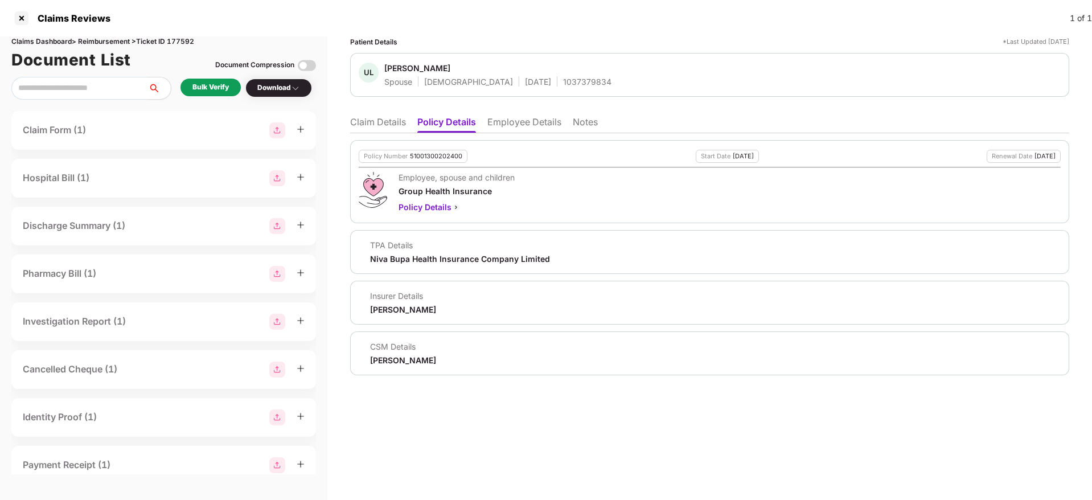
click at [520, 125] on li "Employee Details" at bounding box center [524, 124] width 74 height 17
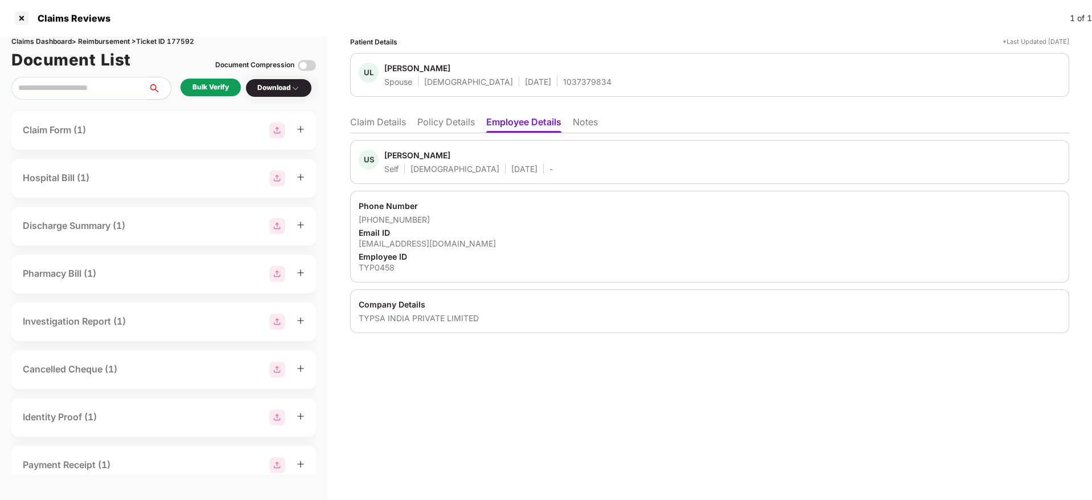
click at [211, 89] on div "Bulk Verify" at bounding box center [210, 87] width 36 height 11
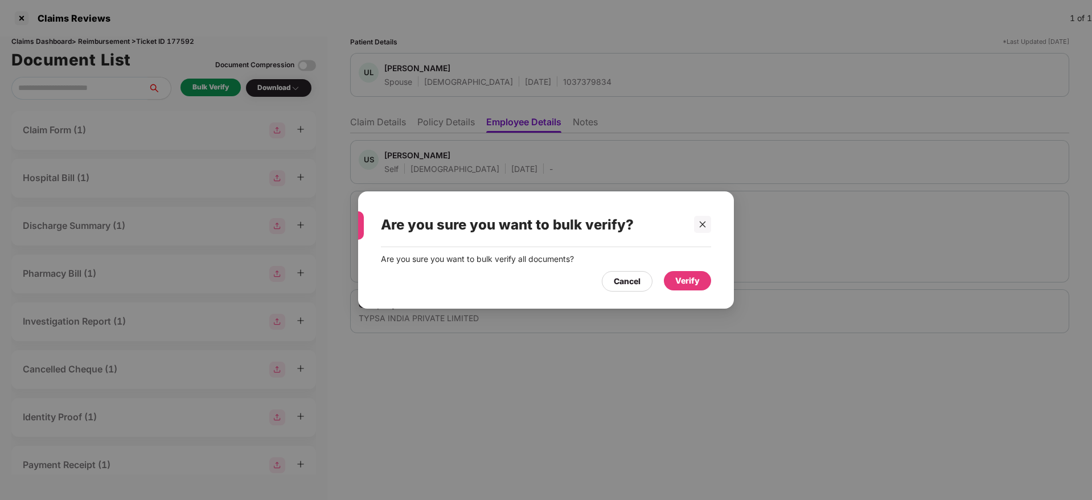
click at [691, 281] on div "Verify" at bounding box center [687, 280] width 24 height 13
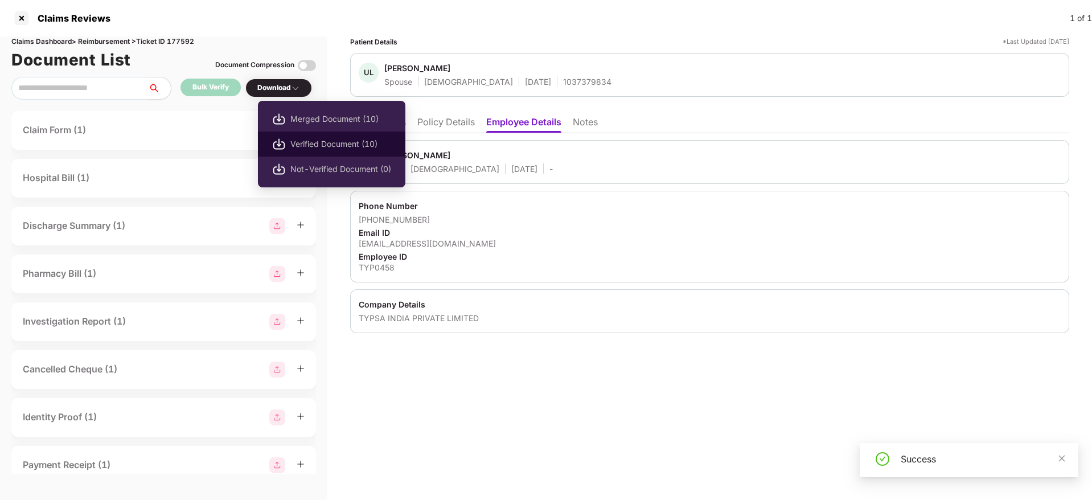
click at [319, 142] on span "Verified Document (10)" at bounding box center [340, 144] width 101 height 13
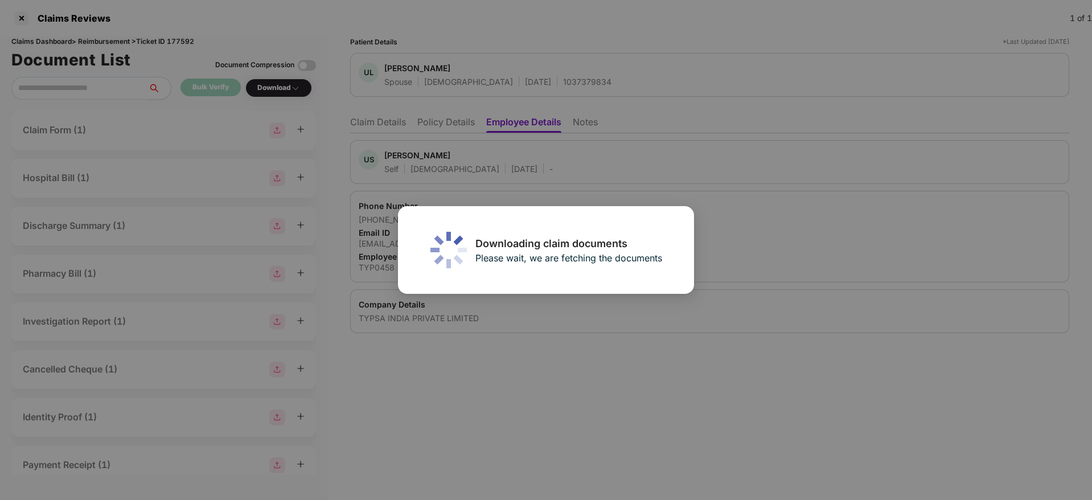
click at [560, 310] on div "Downloading claim documents Please wait, we are fetching the documents" at bounding box center [546, 250] width 1092 height 500
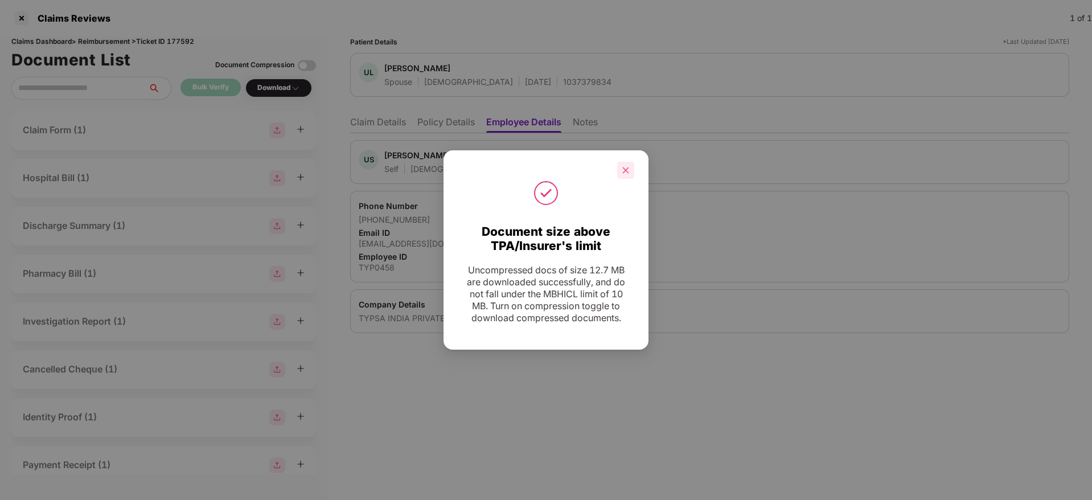
click at [621, 162] on div at bounding box center [625, 170] width 17 height 17
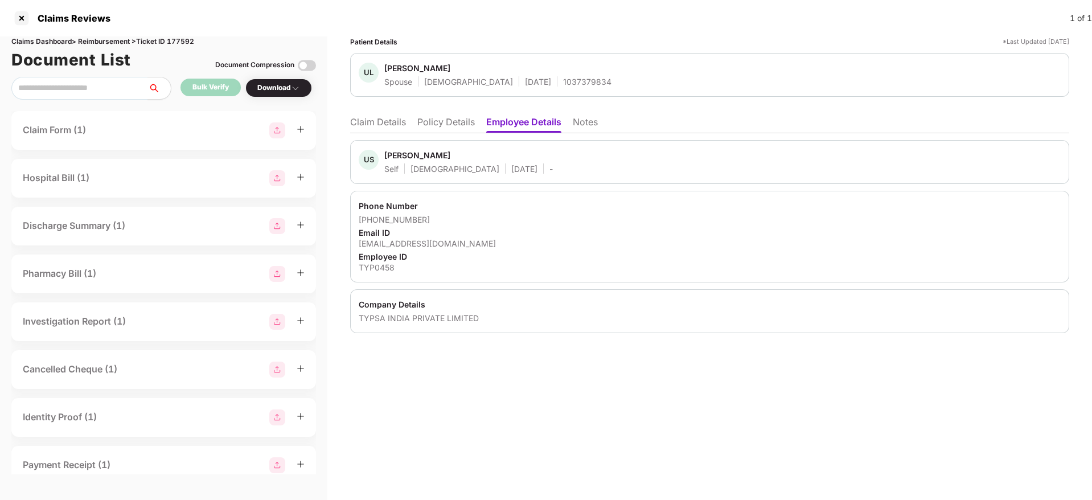
click at [449, 124] on li "Policy Details" at bounding box center [446, 124] width 58 height 17
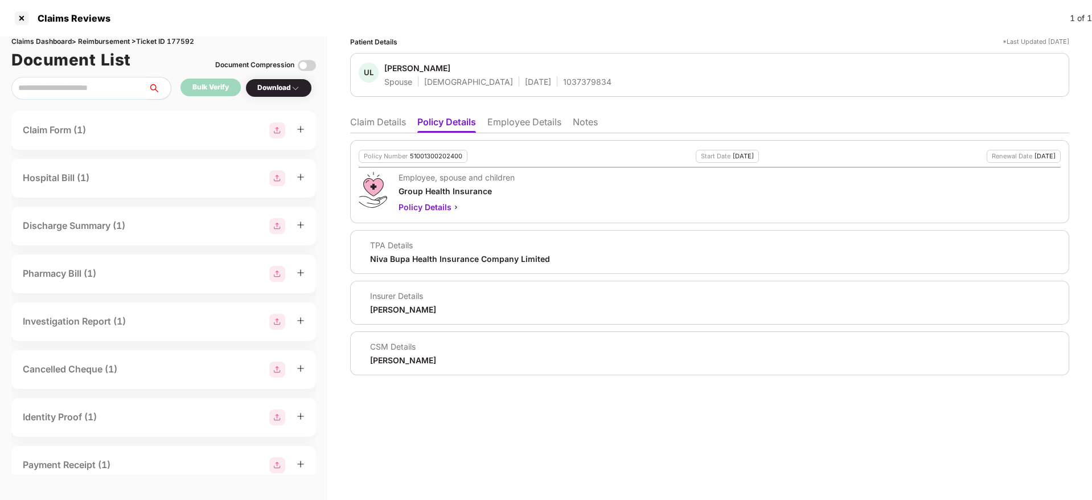
click at [356, 118] on li "Claim Details" at bounding box center [378, 124] width 56 height 17
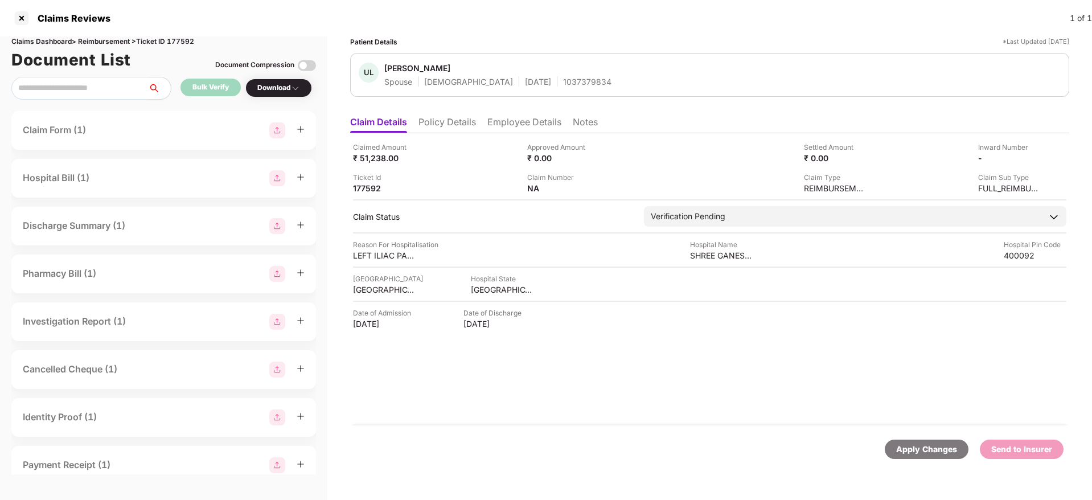
click at [356, 118] on li "Claim Details" at bounding box center [378, 124] width 57 height 17
click at [563, 83] on div "1037379834" at bounding box center [587, 81] width 48 height 11
copy div "1037379834"
click at [473, 162] on div "Claimed Amount ₹ 51,238.00" at bounding box center [436, 153] width 166 height 22
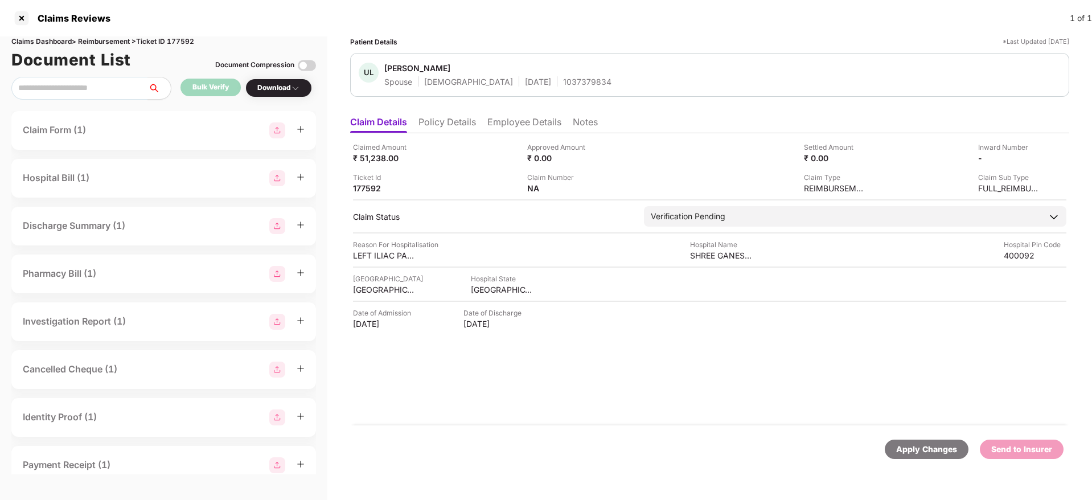
click at [514, 126] on li "Employee Details" at bounding box center [524, 124] width 74 height 17
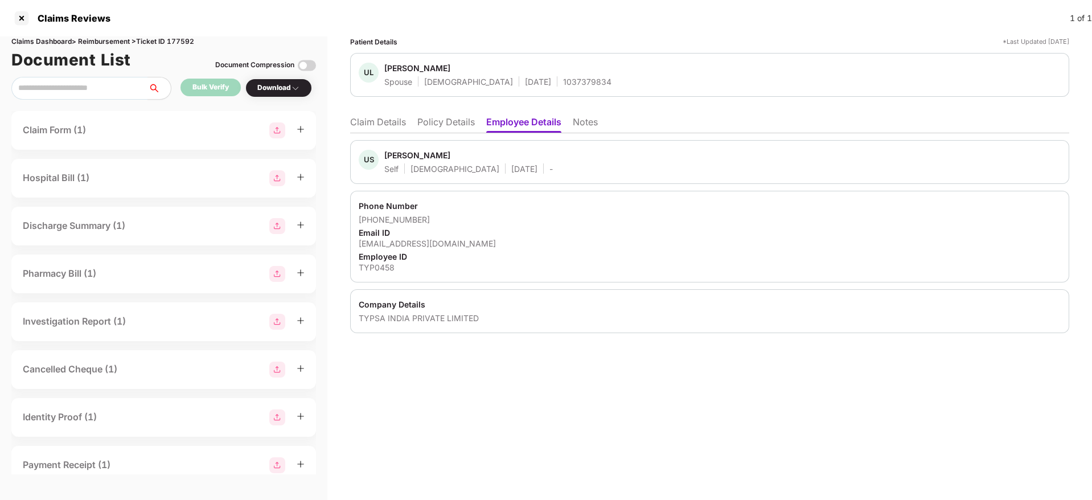
click at [411, 247] on div "kkshashank47@gmail.com" at bounding box center [710, 243] width 702 height 11
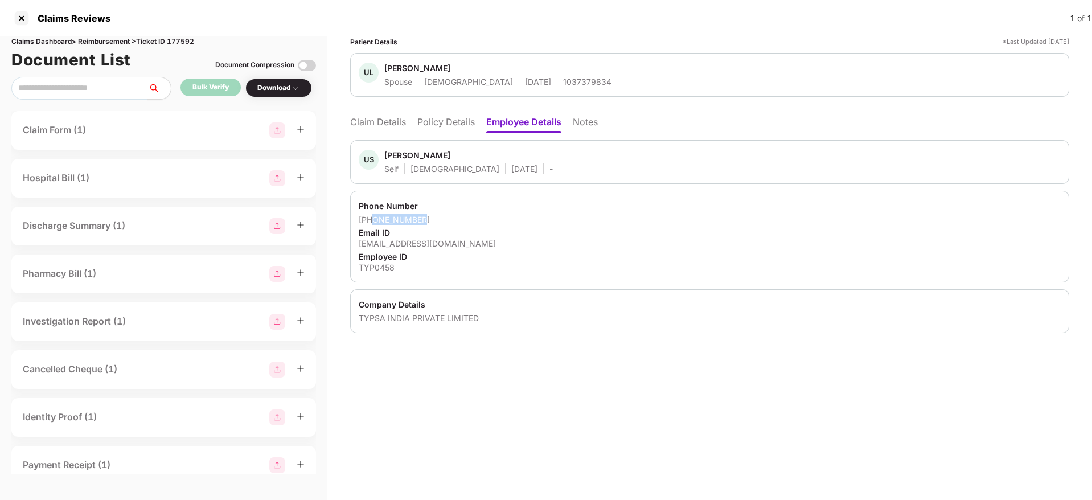
drag, startPoint x: 372, startPoint y: 215, endPoint x: 438, endPoint y: 219, distance: 66.7
click at [438, 219] on div "+919619739795" at bounding box center [710, 219] width 702 height 11
copy div "9619739795"
click at [385, 124] on li "Claim Details" at bounding box center [378, 124] width 56 height 17
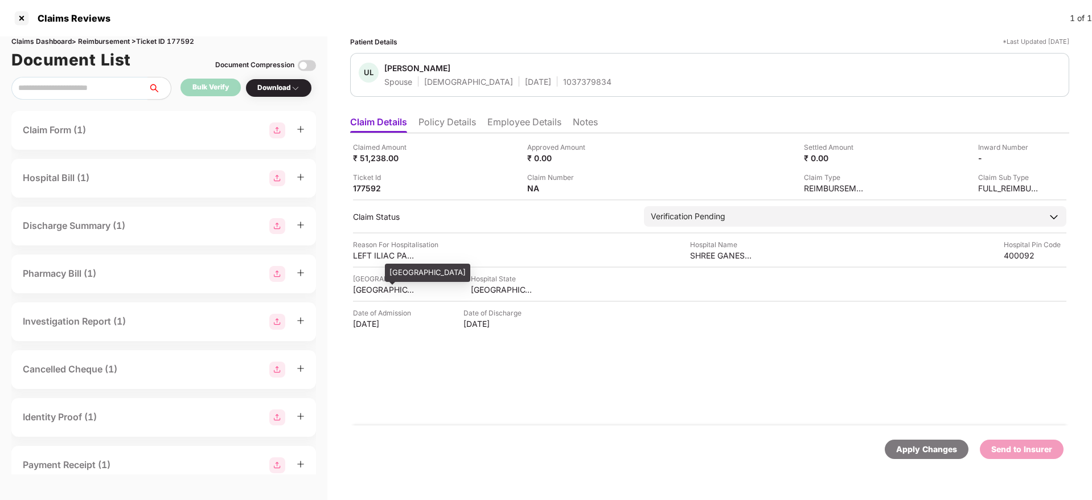
click at [367, 291] on div "MUMBAI" at bounding box center [384, 289] width 63 height 11
copy div "MUMBAI"
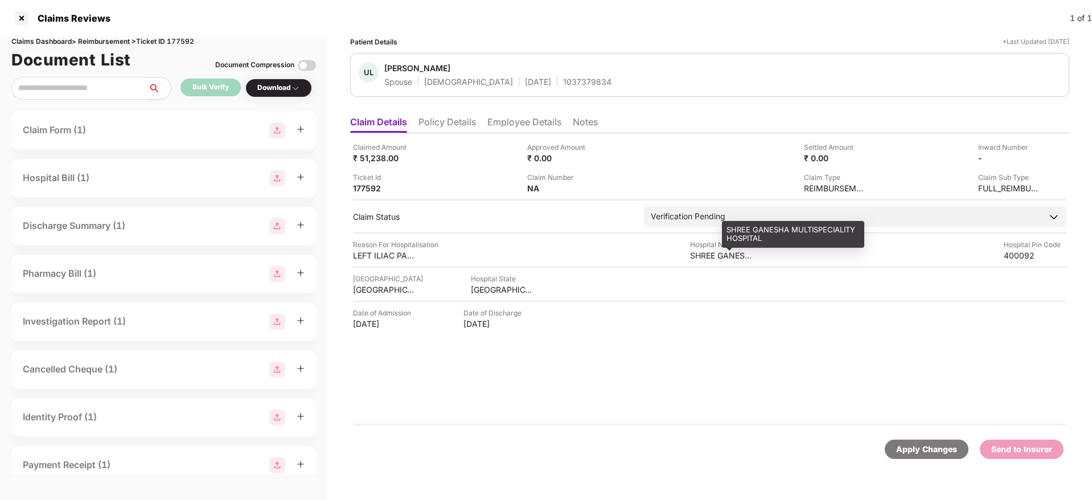
click at [713, 255] on div "SHREE GANESHA MULTISPECIALITY HOSPITAL" at bounding box center [721, 255] width 63 height 11
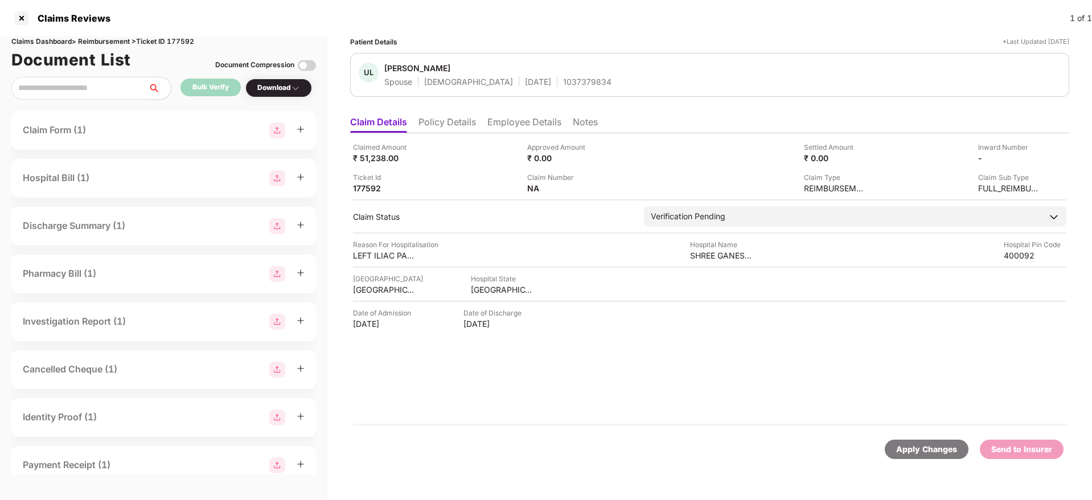
click at [442, 152] on div "Claimed Amount ₹ 51,238.00" at bounding box center [436, 153] width 166 height 22
click at [381, 159] on div "₹ 51,238.00" at bounding box center [384, 158] width 63 height 11
copy div "51,238.00"
click at [1039, 159] on img at bounding box center [1036, 157] width 9 height 9
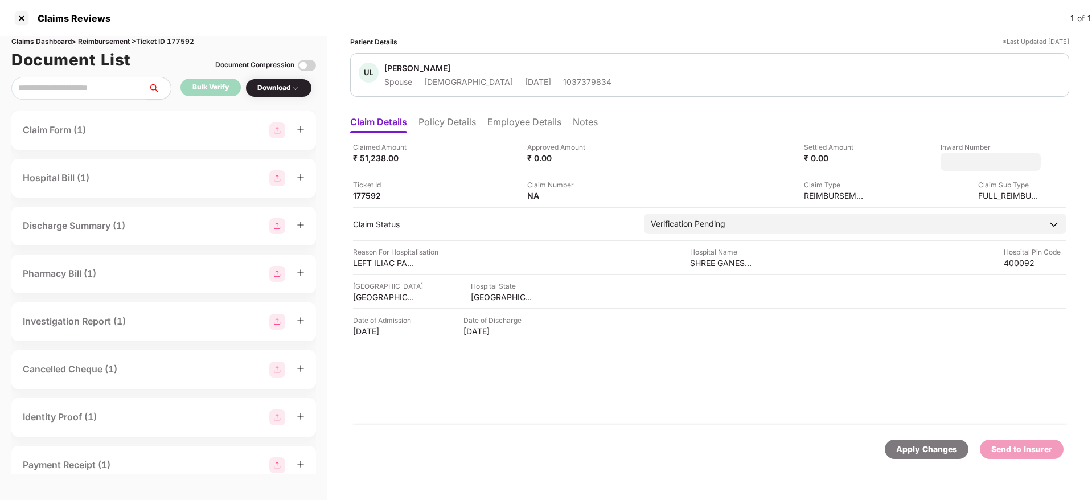
type input "**********"
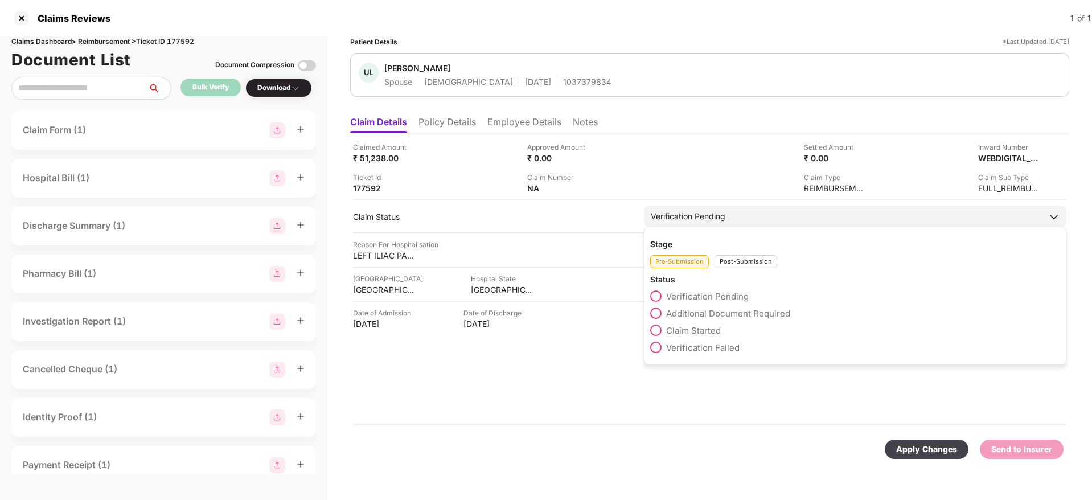
click at [745, 271] on div "Stage Pre-Submission Post-Submission Status Verification Pending Additional Doc…" at bounding box center [855, 296] width 422 height 138
click at [733, 257] on div "Post-Submission" at bounding box center [746, 261] width 63 height 13
click at [657, 310] on span at bounding box center [655, 312] width 11 height 11
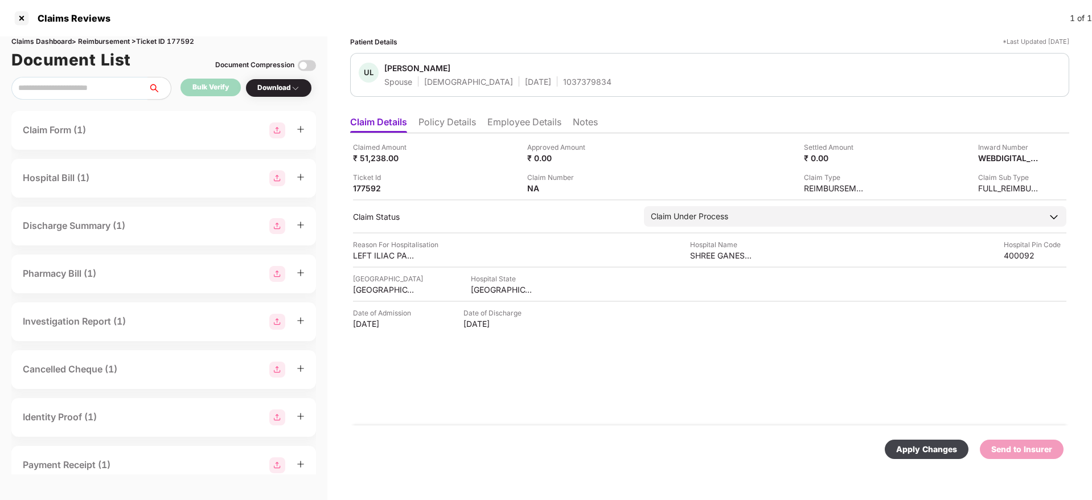
click at [913, 453] on div "Apply Changes" at bounding box center [926, 449] width 61 height 13
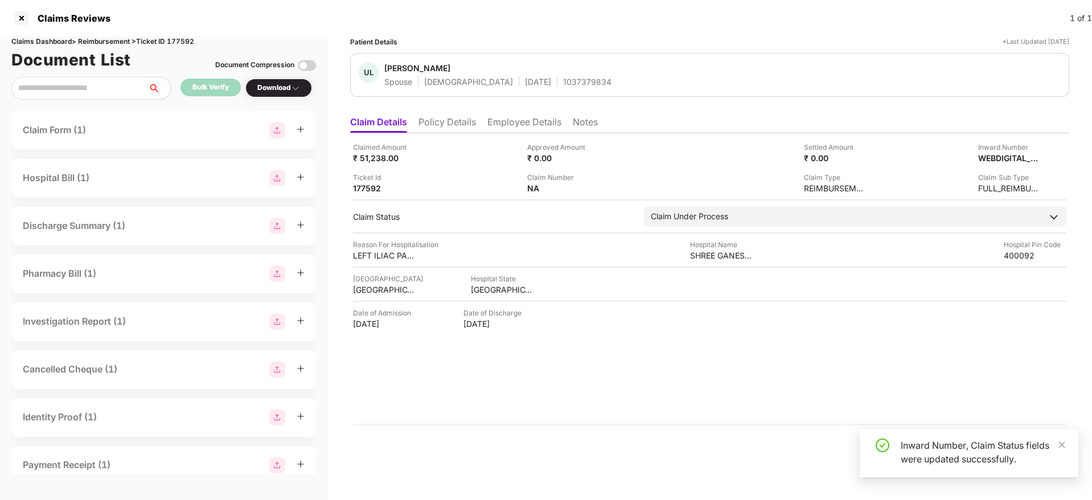
click at [464, 129] on li "Policy Details" at bounding box center [447, 124] width 58 height 17
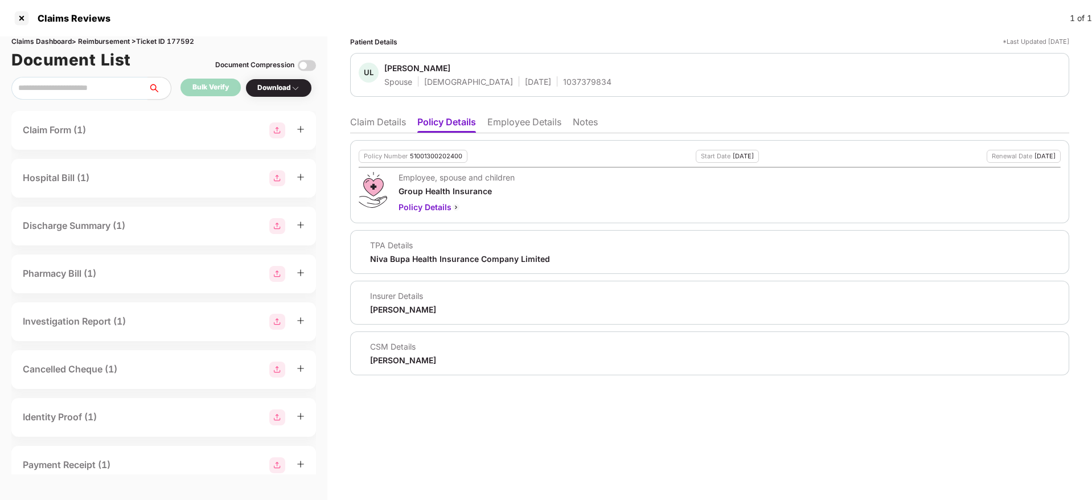
click at [359, 115] on ul "Claim Details Policy Details Employee Details Notes" at bounding box center [709, 121] width 719 height 23
click at [383, 125] on li "Claim Details" at bounding box center [378, 124] width 56 height 17
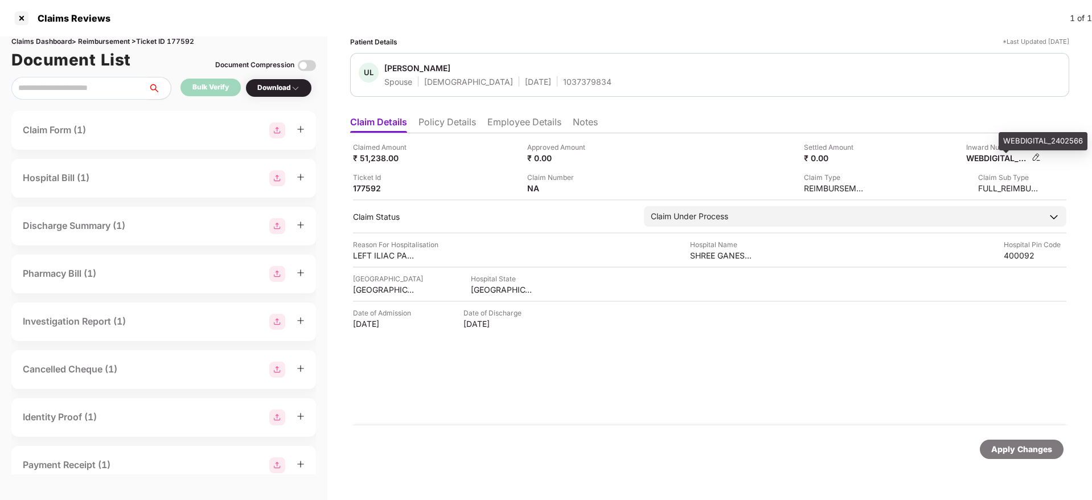
click at [980, 159] on div "WEBDIGITAL_2402566" at bounding box center [997, 158] width 63 height 11
copy div
click at [563, 83] on div "1037379834" at bounding box center [587, 81] width 48 height 11
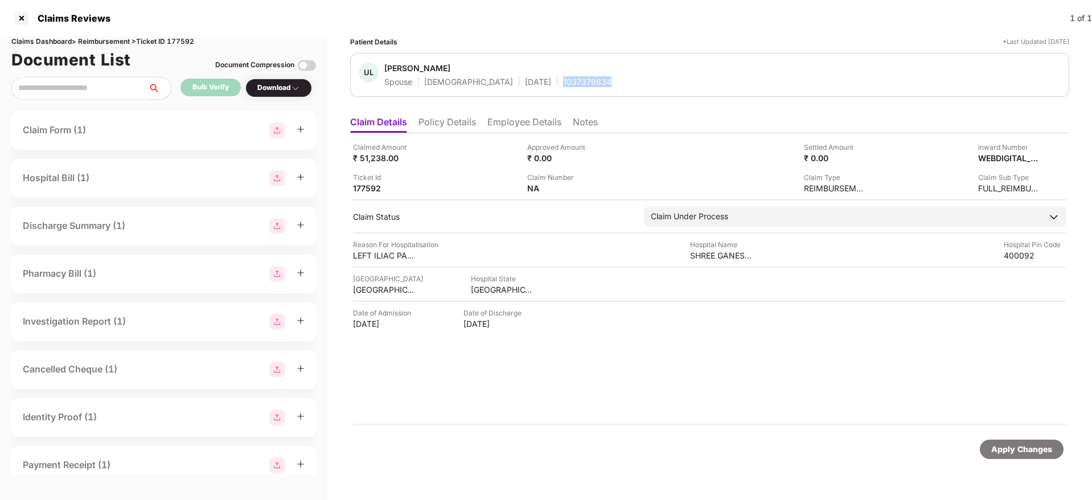
click at [563, 83] on div "1037379834" at bounding box center [587, 81] width 48 height 11
copy div "1037379834"
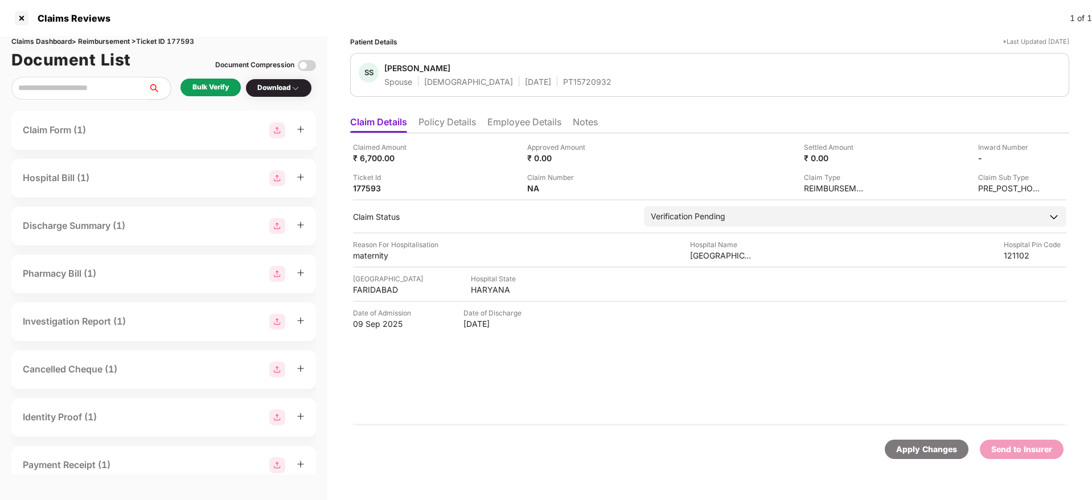
click at [445, 129] on li "Policy Details" at bounding box center [447, 124] width 58 height 17
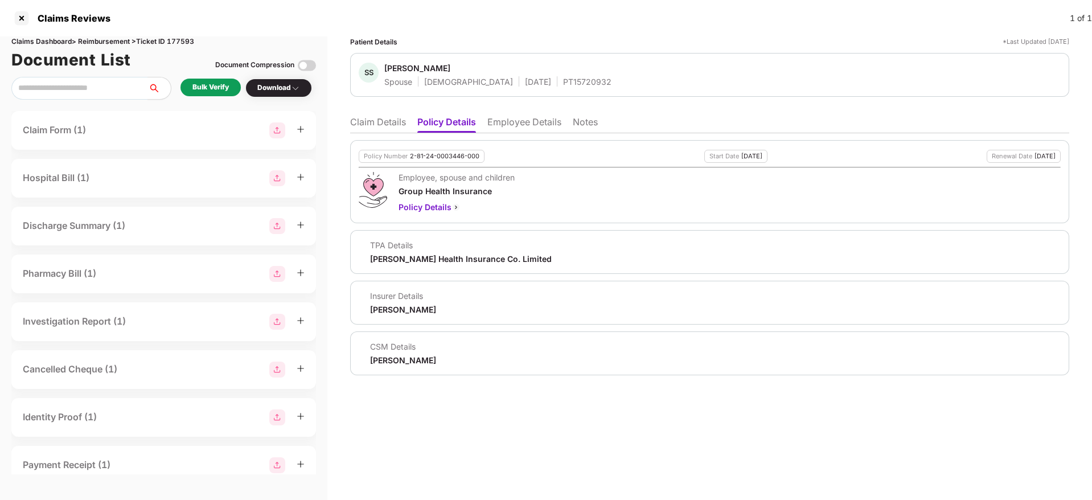
click at [506, 129] on li "Employee Details" at bounding box center [524, 124] width 74 height 17
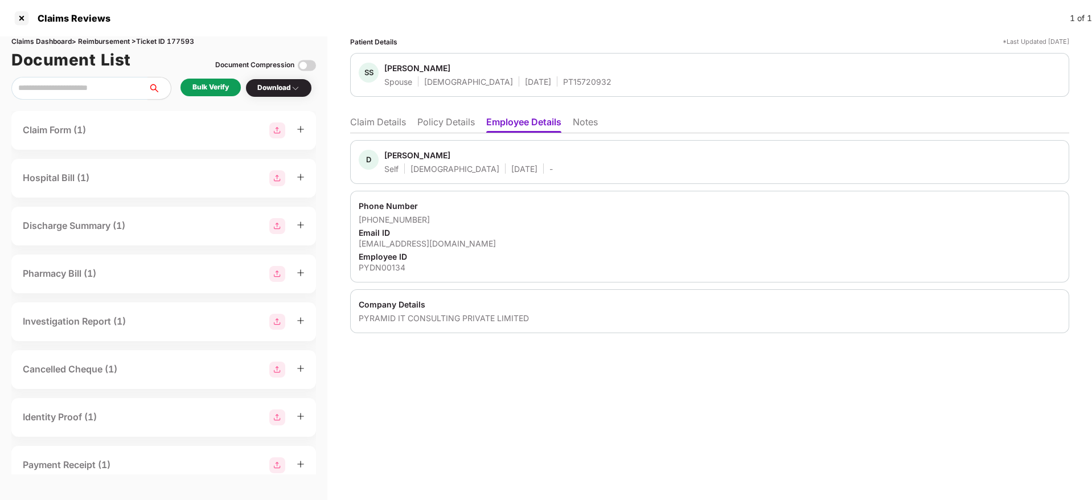
click at [452, 128] on li "Policy Details" at bounding box center [446, 124] width 58 height 17
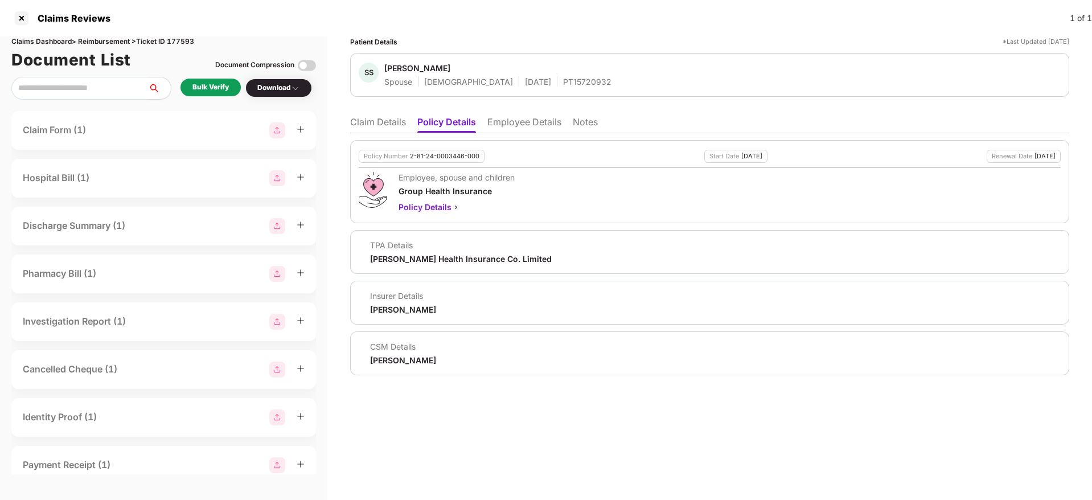
click at [385, 121] on li "Claim Details" at bounding box center [378, 124] width 56 height 17
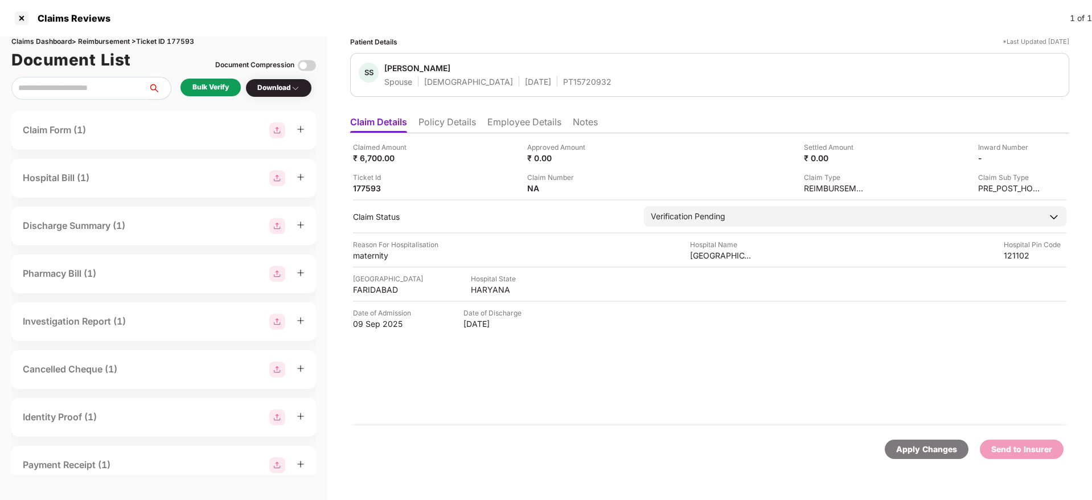
click at [187, 81] on div "Bulk Verify" at bounding box center [210, 88] width 60 height 18
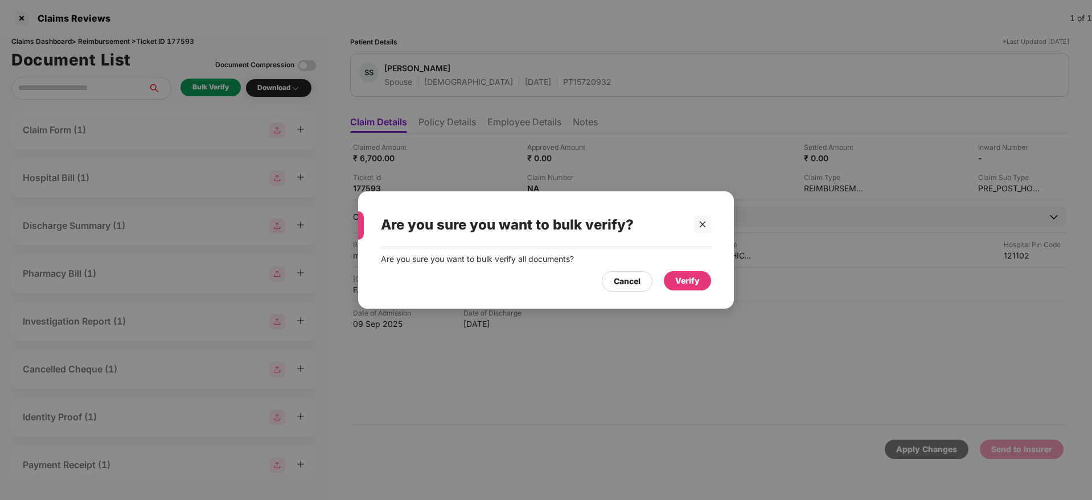
click at [685, 284] on div "Verify" at bounding box center [687, 280] width 24 height 13
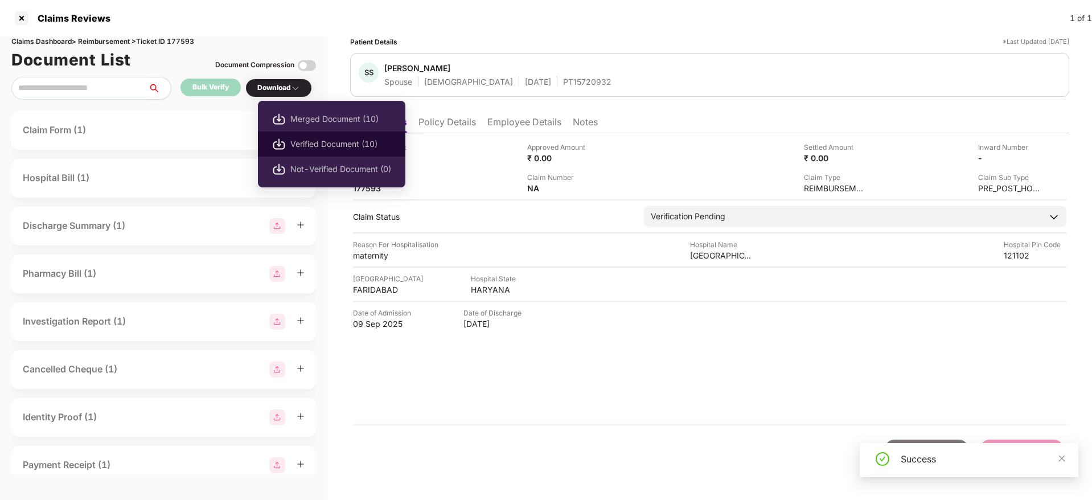
click at [318, 142] on span "Verified Document (10)" at bounding box center [340, 144] width 101 height 13
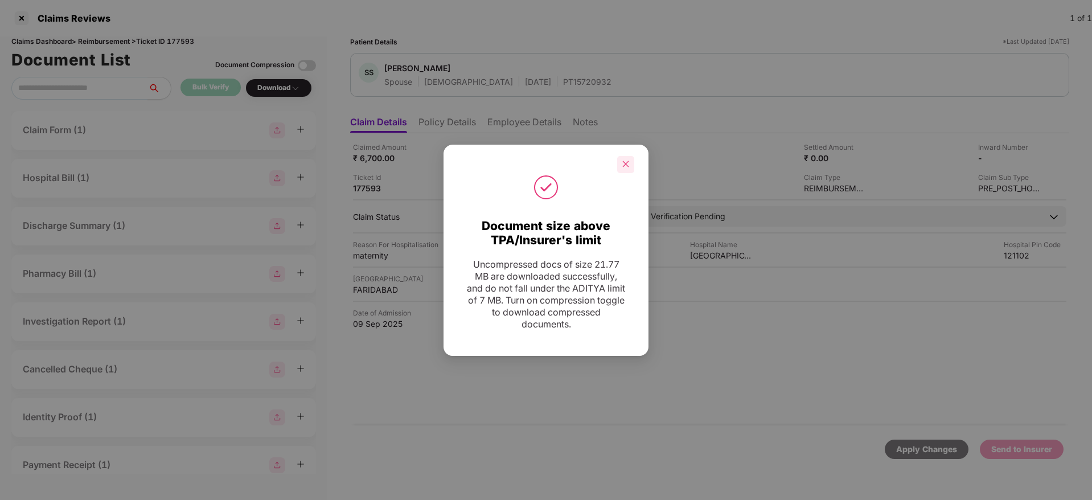
click at [621, 167] on div at bounding box center [625, 164] width 17 height 17
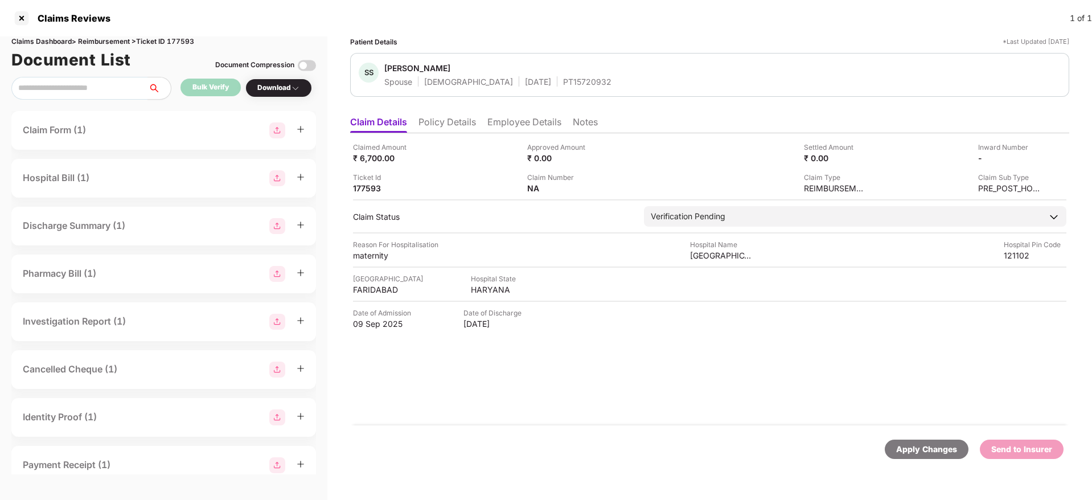
click at [454, 125] on li "Policy Details" at bounding box center [447, 124] width 58 height 17
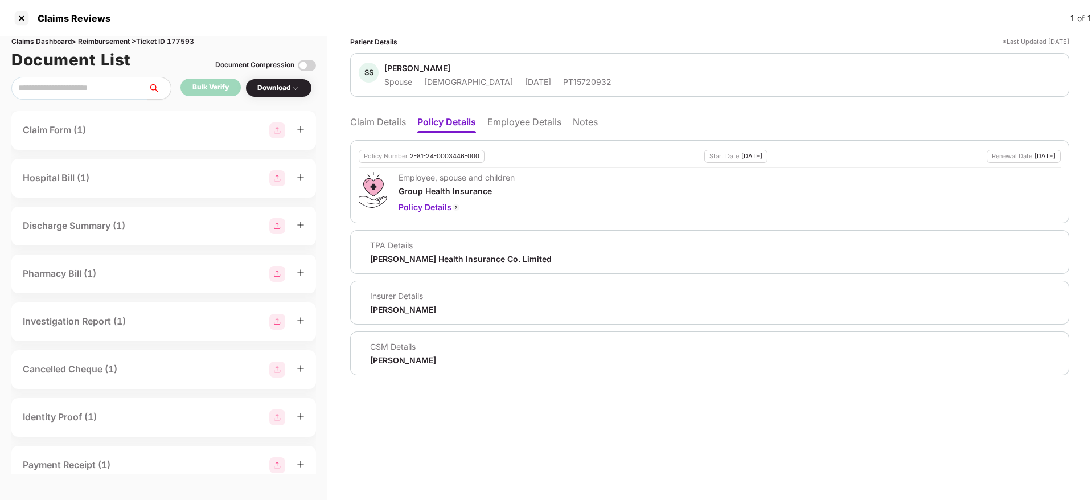
click at [384, 122] on li "Claim Details" at bounding box center [378, 124] width 56 height 17
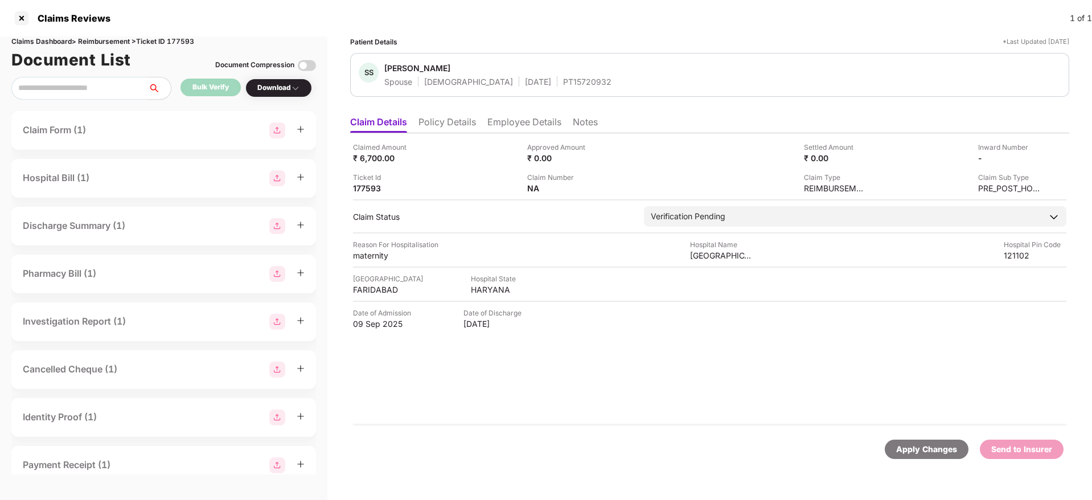
click at [512, 151] on div "Claimed Amount ₹ 6,700.00" at bounding box center [436, 153] width 166 height 22
click at [563, 81] on div "PT15720932" at bounding box center [587, 81] width 48 height 11
click at [525, 131] on li "Employee Details" at bounding box center [524, 124] width 74 height 17
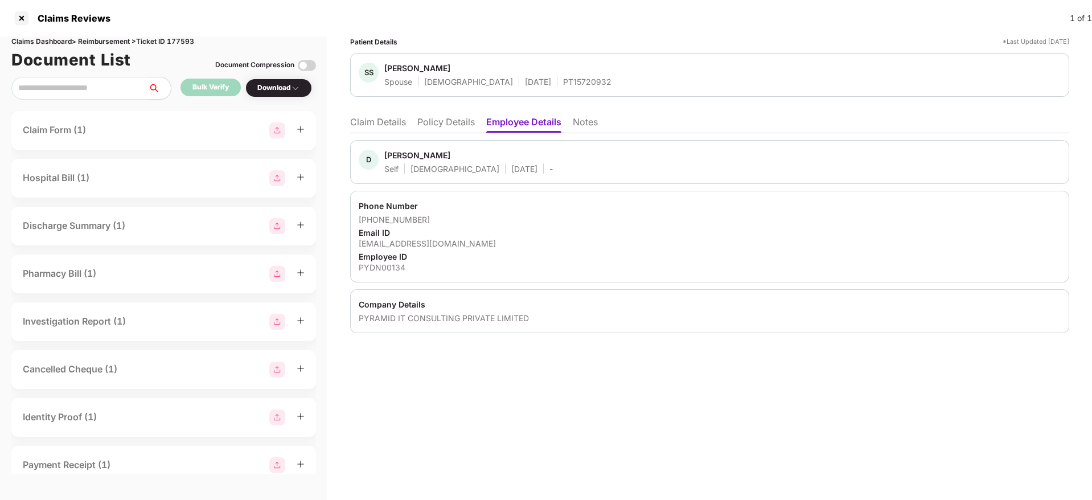
click at [376, 265] on div "PYDN00134" at bounding box center [710, 267] width 702 height 11
copy div "PYDN00134"
click at [378, 117] on li "Claim Details" at bounding box center [378, 124] width 56 height 17
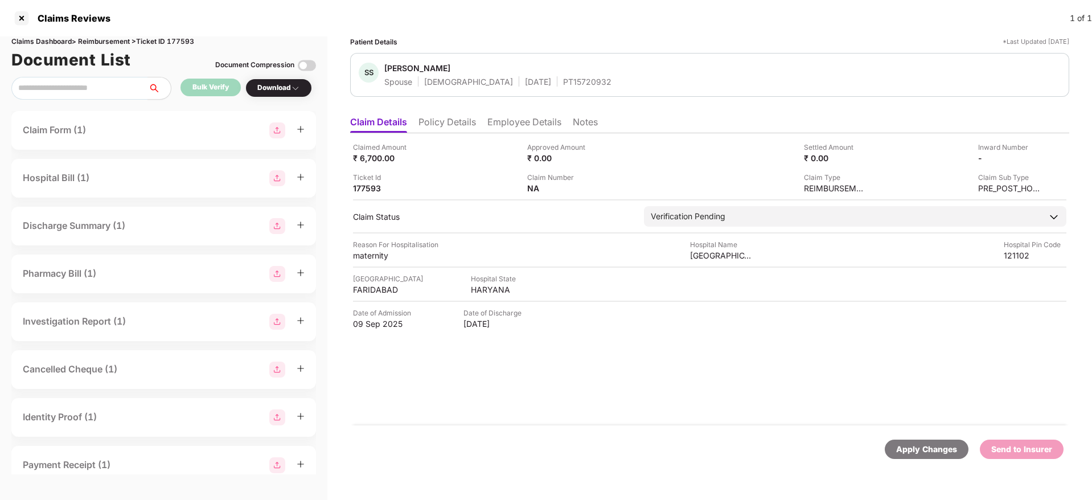
click at [668, 30] on div "Claims Reviews 1 of 1" at bounding box center [546, 18] width 1092 height 36
click at [563, 84] on div "PT15720932" at bounding box center [587, 81] width 48 height 11
copy div "PT15720932"
click at [444, 126] on li "Policy Details" at bounding box center [447, 124] width 58 height 17
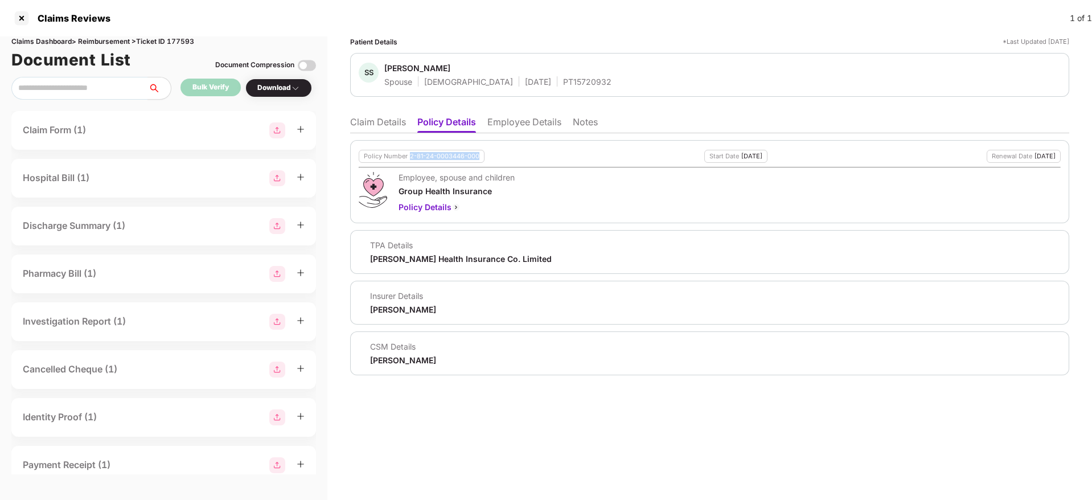
drag, startPoint x: 411, startPoint y: 157, endPoint x: 486, endPoint y: 158, distance: 75.2
click at [486, 158] on div "Policy Number 2-81-24-0003446-000 Start Date [DATE] Renewal Date [DATE]" at bounding box center [710, 156] width 702 height 13
copy div "2-81-24-0003446-000"
click at [378, 121] on li "Claim Details" at bounding box center [378, 124] width 56 height 17
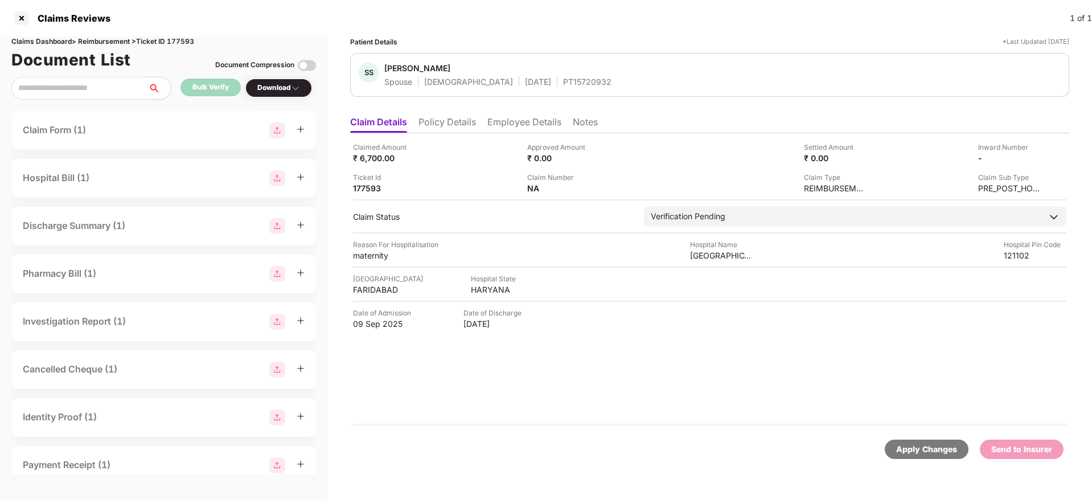
click at [499, 125] on li "Employee Details" at bounding box center [524, 124] width 74 height 17
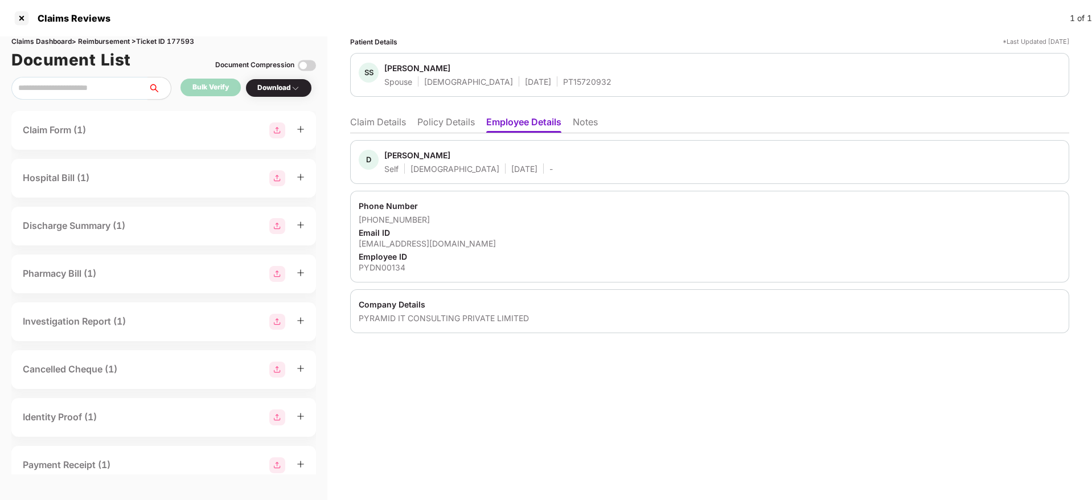
click at [378, 270] on div "PYDN00134" at bounding box center [710, 267] width 702 height 11
copy div "PYDN00134"
click at [524, 199] on div "Phone Number [PHONE_NUMBER] Email ID [EMAIL_ADDRESS][DOMAIN_NAME] Employee ID P…" at bounding box center [709, 237] width 719 height 92
click at [463, 119] on li "Policy Details" at bounding box center [446, 124] width 58 height 17
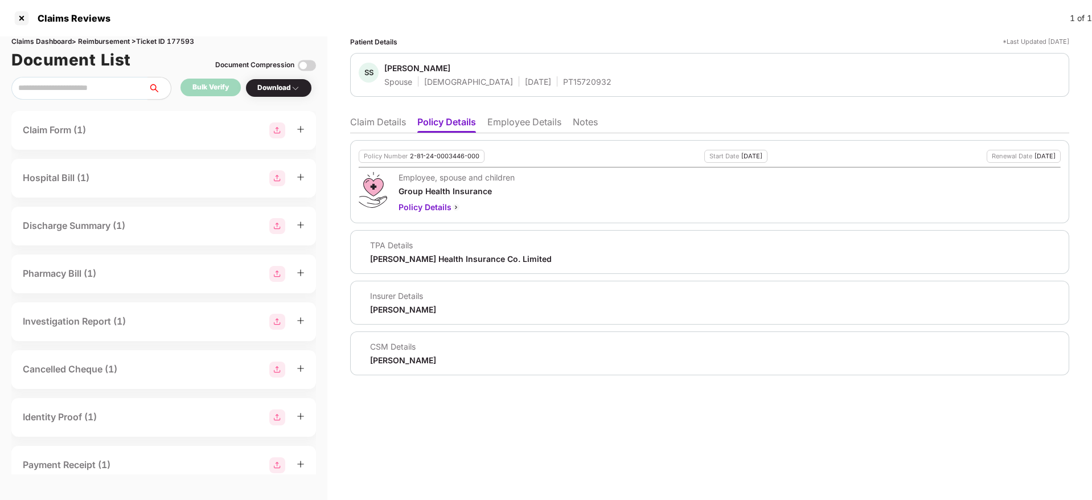
click at [377, 117] on li "Claim Details" at bounding box center [378, 124] width 56 height 17
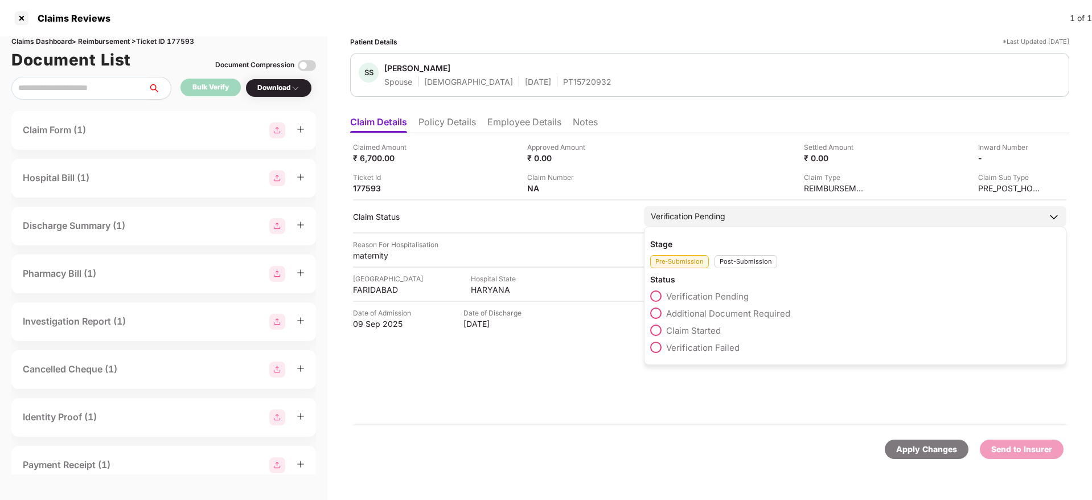
click at [656, 337] on div "Claim Started" at bounding box center [855, 333] width 410 height 17
click at [657, 334] on span at bounding box center [655, 330] width 11 height 11
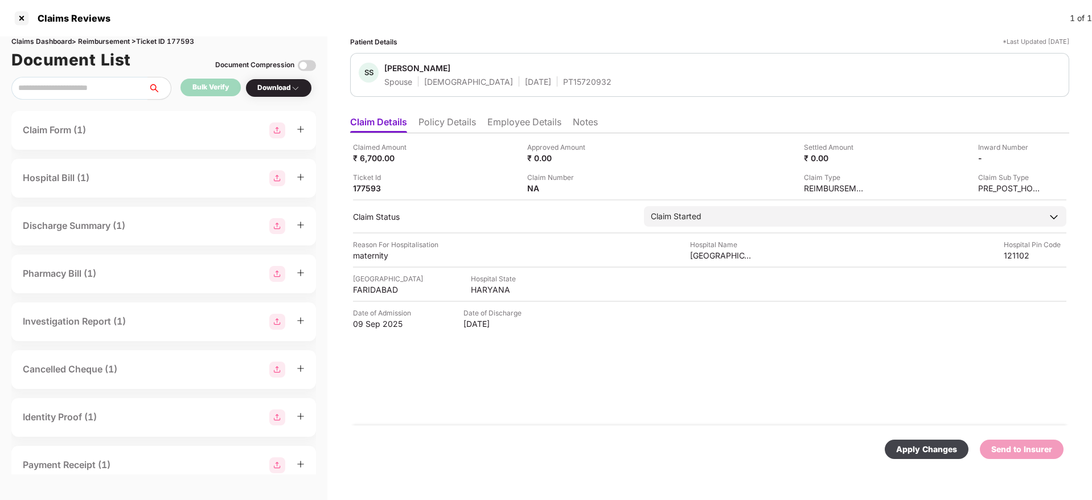
click at [932, 450] on div "Apply Changes" at bounding box center [926, 449] width 61 height 13
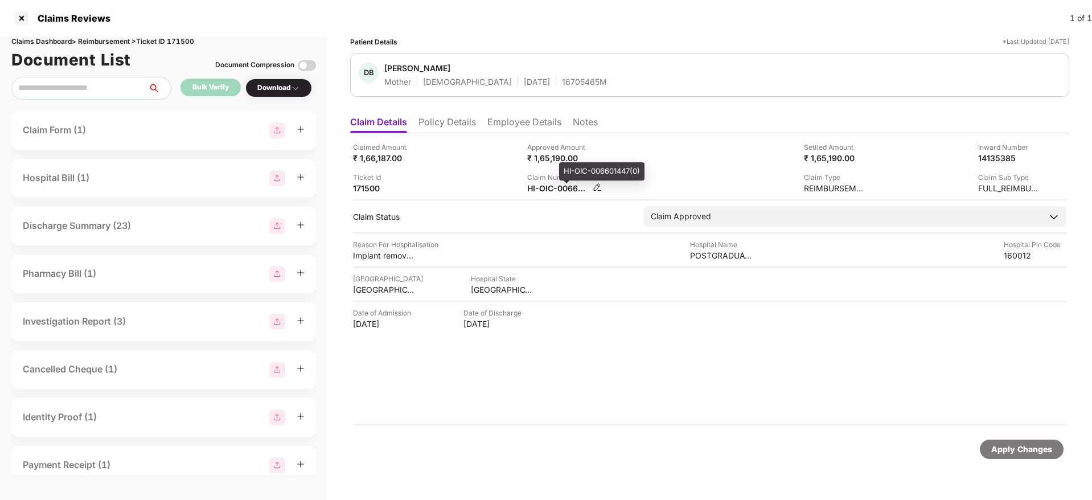
click at [555, 188] on div "HI-OIC-006601447(0)" at bounding box center [558, 188] width 63 height 11
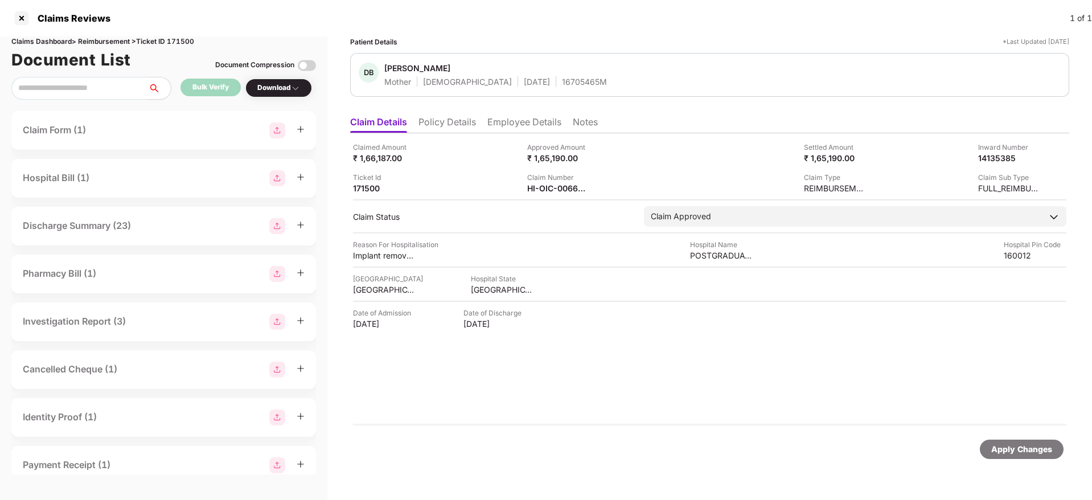
click at [679, 177] on div "Claim Number HI-OIC-006601447(0)" at bounding box center [610, 183] width 166 height 22
click at [547, 189] on div "HI-OIC-006601447(0)" at bounding box center [558, 188] width 63 height 11
copy div
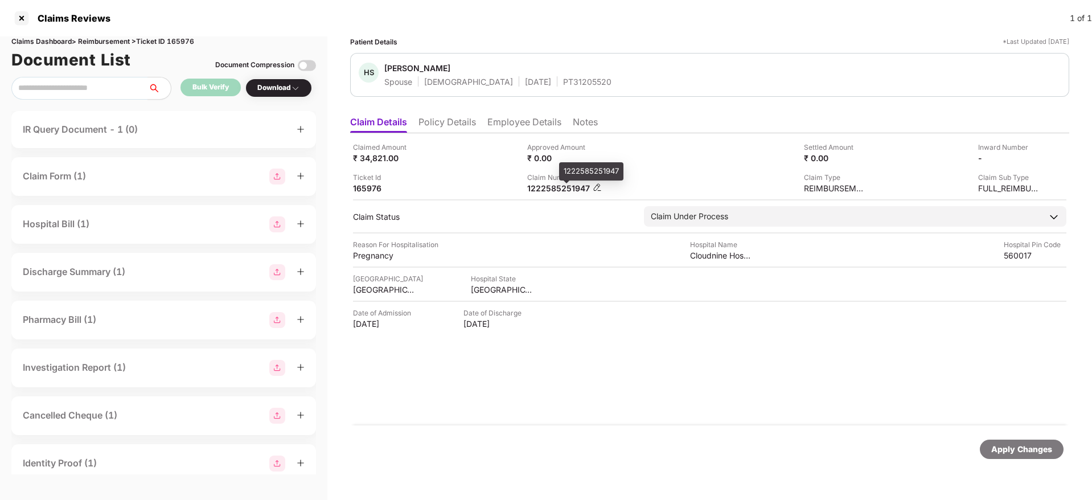
click at [547, 188] on div "1222585251947" at bounding box center [558, 188] width 63 height 11
copy div "1222585251947"
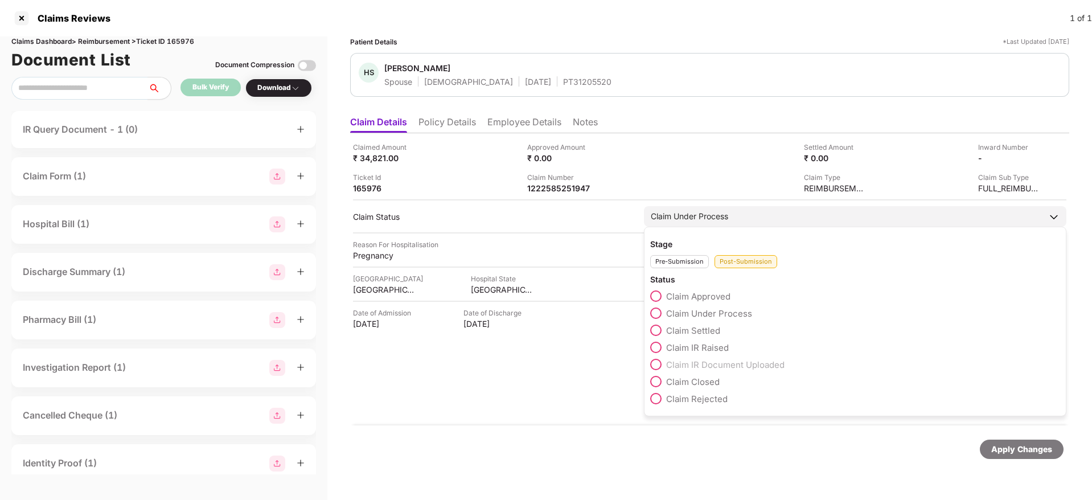
click at [654, 297] on span at bounding box center [655, 295] width 11 height 11
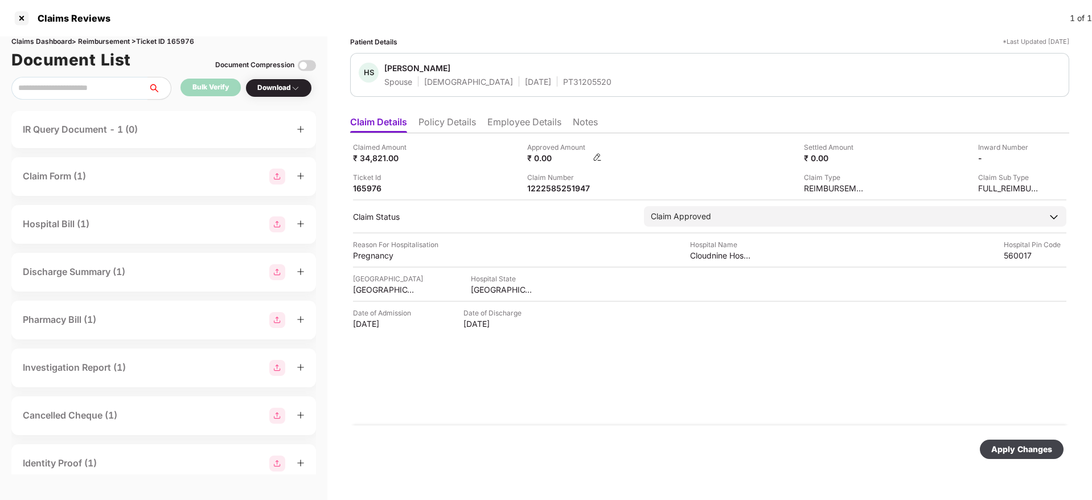
click at [594, 155] on img at bounding box center [597, 157] width 9 height 9
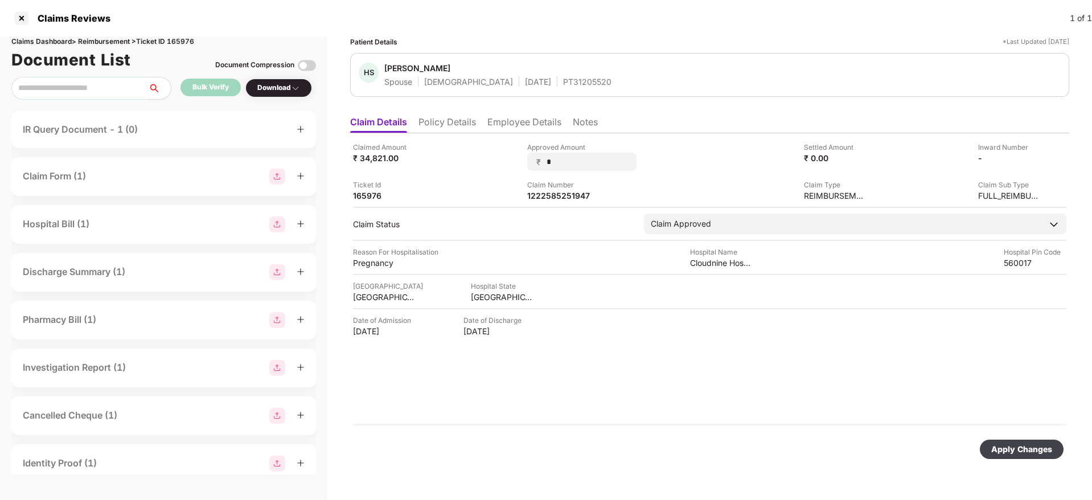
type input "**"
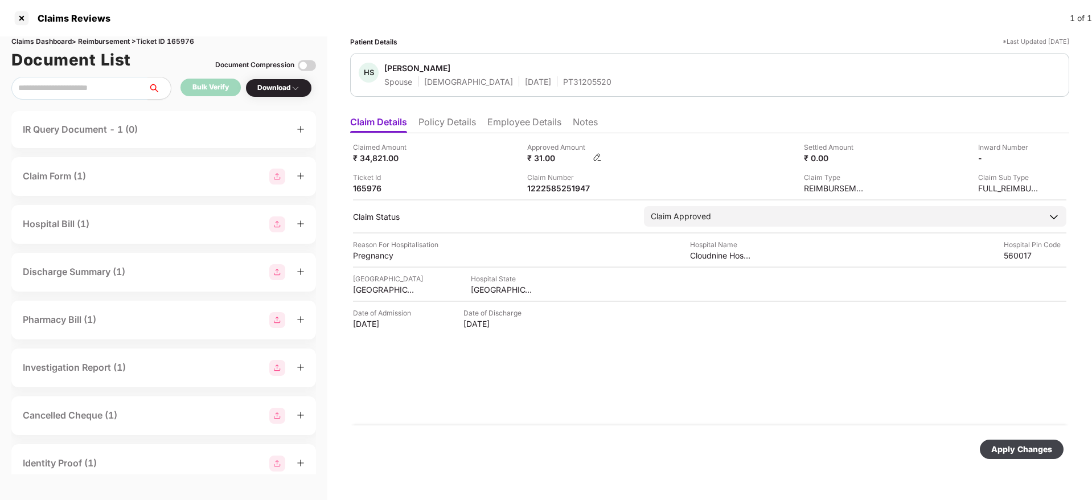
click at [595, 157] on img at bounding box center [597, 157] width 9 height 9
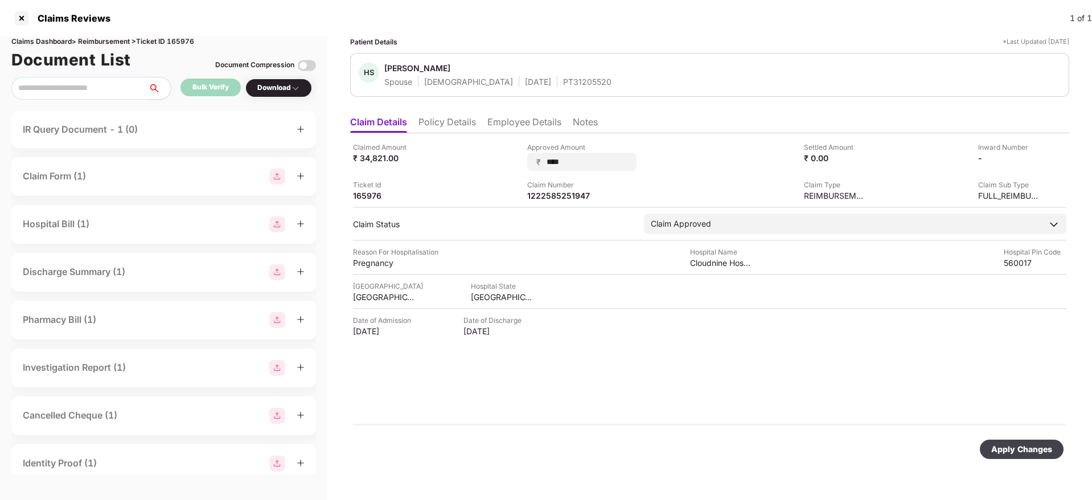
type input "*****"
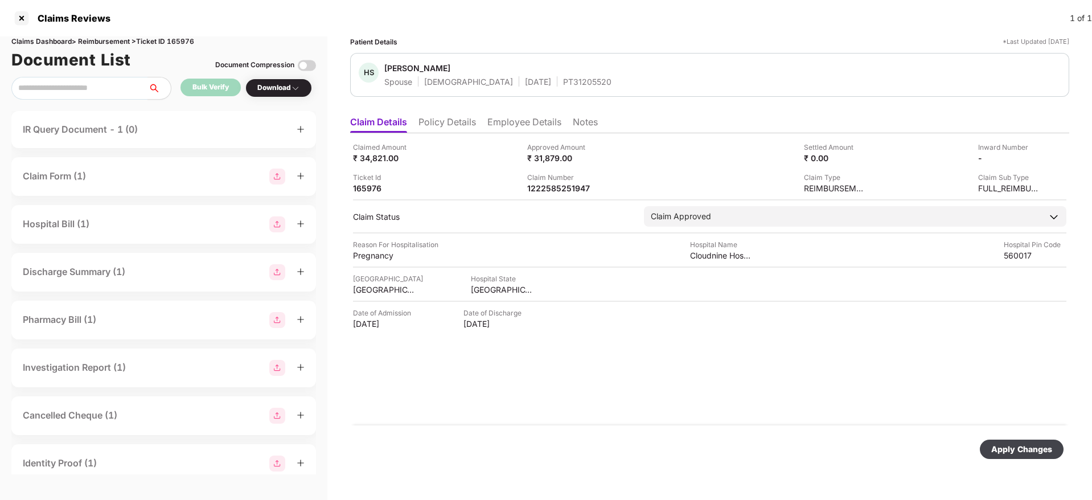
click at [1008, 449] on div "Apply Changes" at bounding box center [1021, 449] width 61 height 13
click at [540, 184] on div "1222585251947" at bounding box center [558, 188] width 63 height 11
copy div "1222585251947"
click at [475, 177] on div "Ticket Id 165976" at bounding box center [436, 183] width 166 height 22
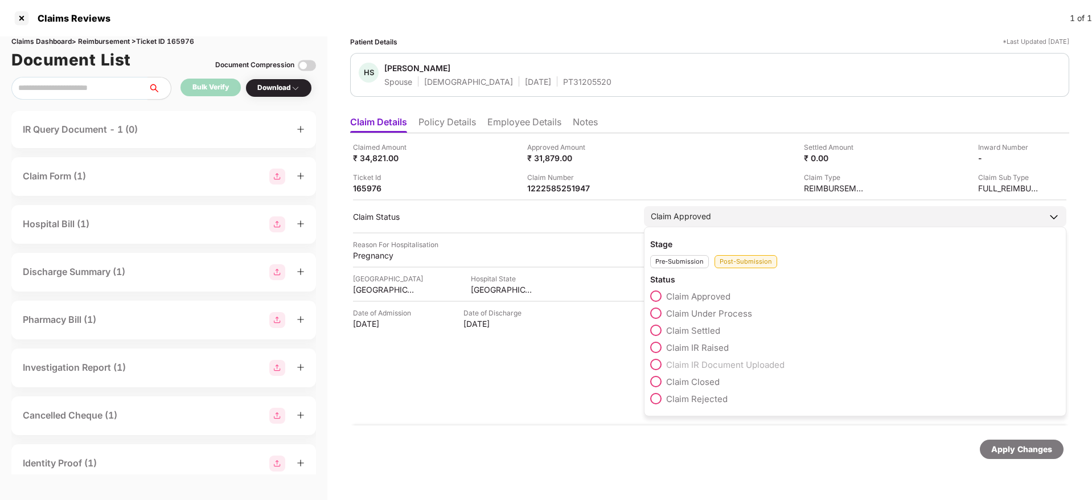
click at [657, 333] on span at bounding box center [655, 330] width 11 height 11
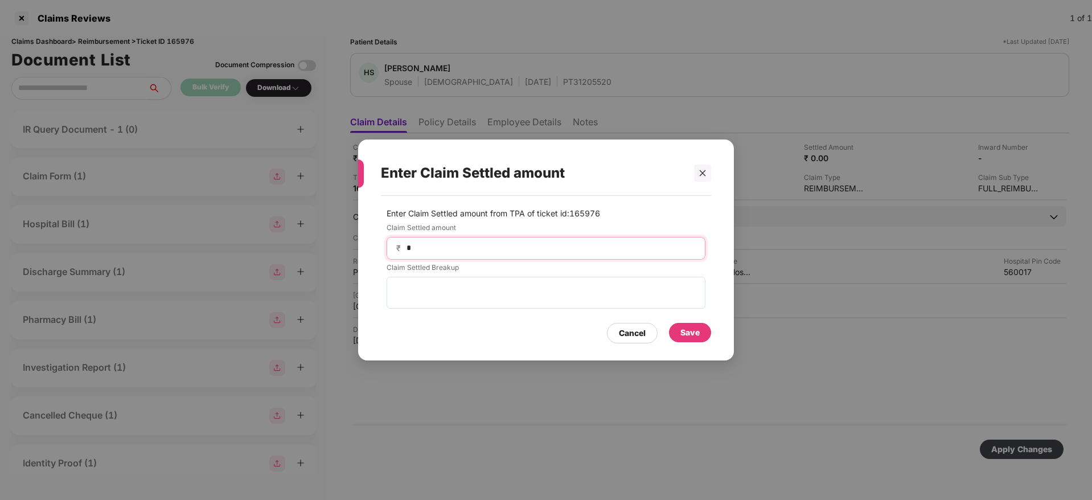
click at [473, 250] on input "*" at bounding box center [550, 248] width 290 height 12
type input "*****"
click at [688, 334] on div "Save" at bounding box center [689, 332] width 19 height 13
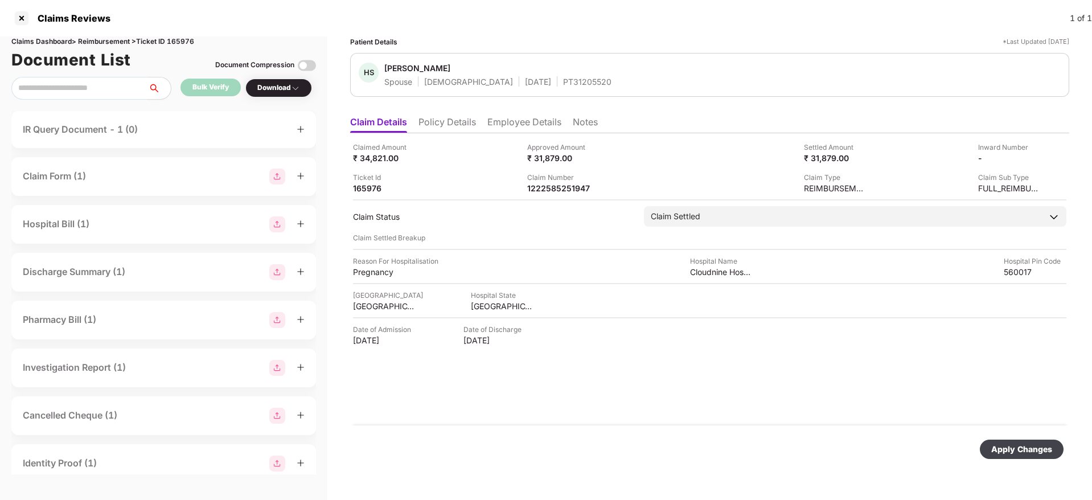
click at [1015, 446] on div "Apply Changes" at bounding box center [1021, 449] width 61 height 13
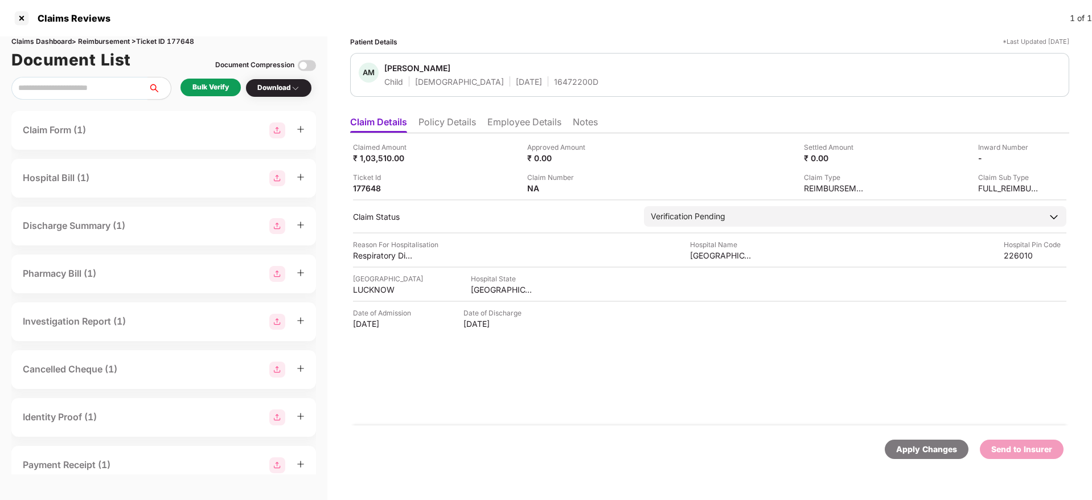
click at [448, 132] on li "Policy Details" at bounding box center [447, 124] width 58 height 17
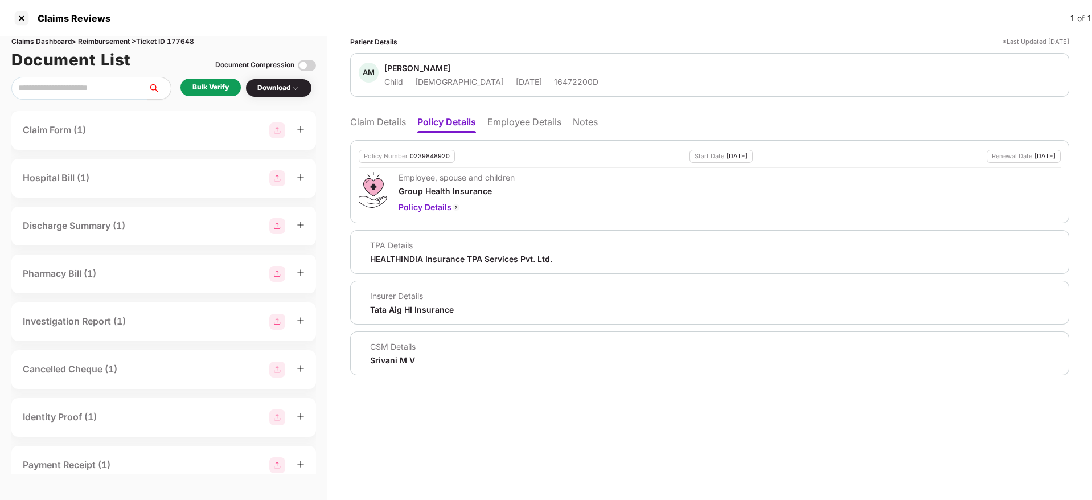
click at [508, 116] on li "Employee Details" at bounding box center [524, 124] width 74 height 17
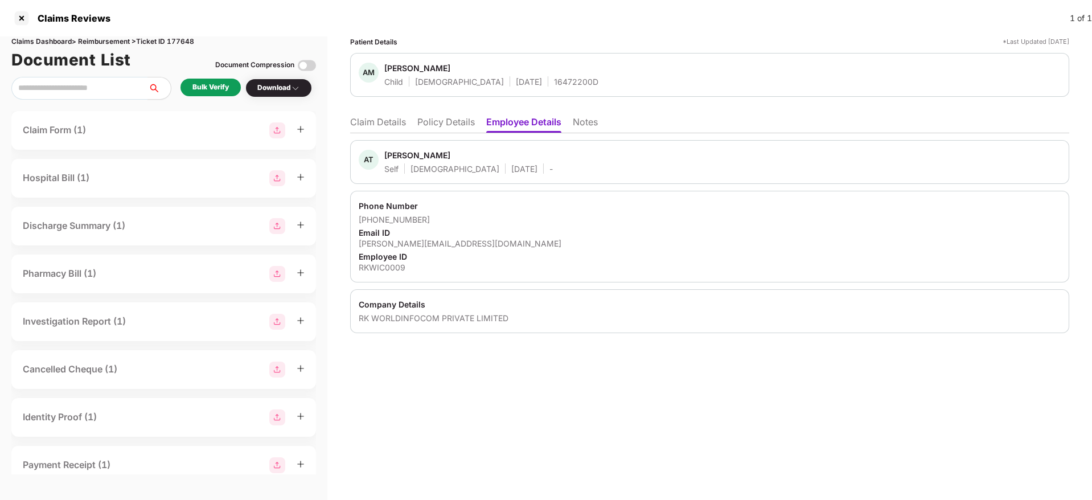
click at [442, 130] on li "Policy Details" at bounding box center [446, 124] width 58 height 17
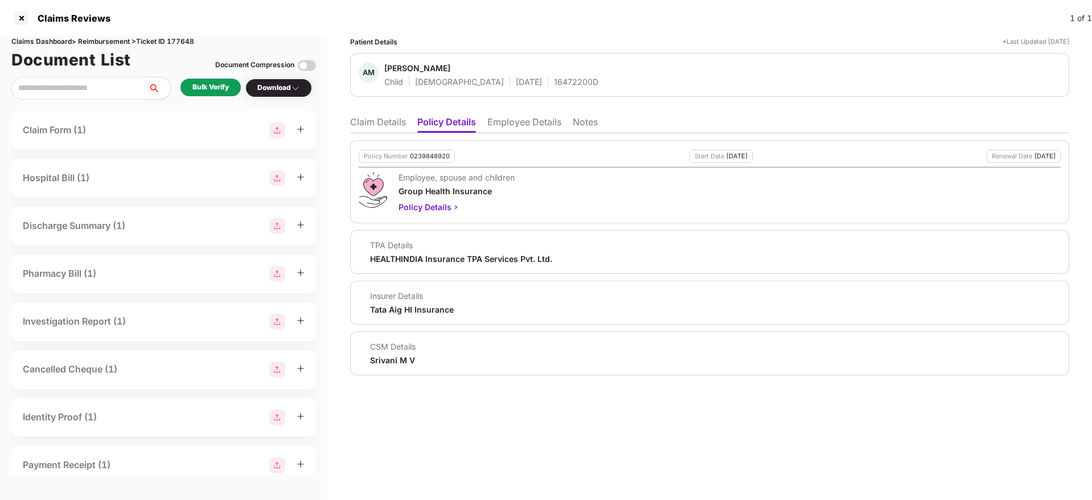
click at [528, 118] on li "Employee Details" at bounding box center [524, 124] width 74 height 17
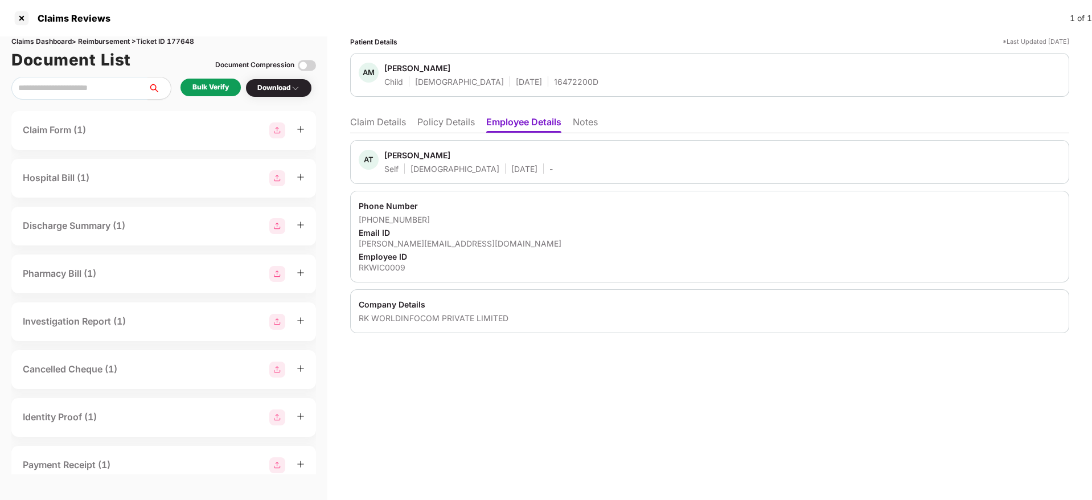
click at [452, 122] on li "Policy Details" at bounding box center [446, 124] width 58 height 17
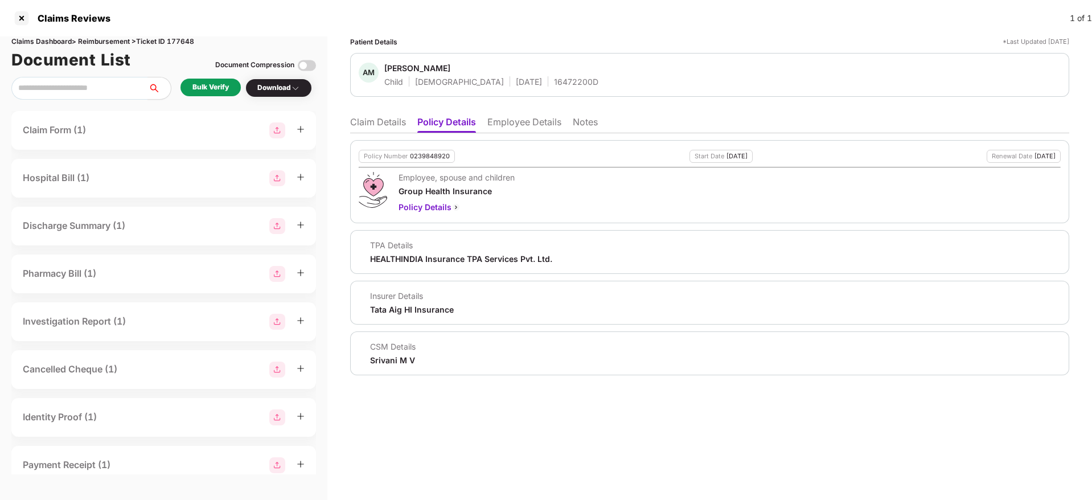
click at [370, 129] on li "Claim Details" at bounding box center [378, 124] width 56 height 17
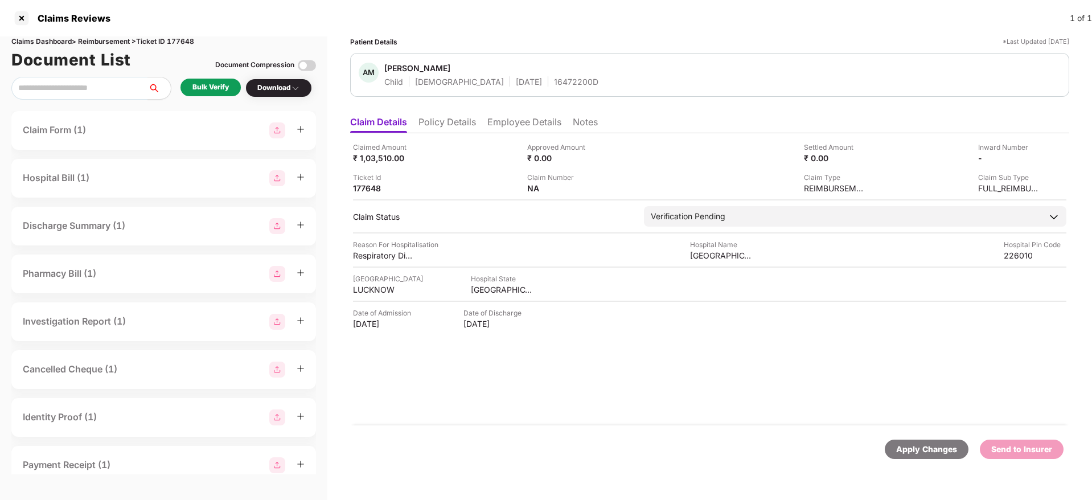
click at [200, 88] on div "Bulk Verify" at bounding box center [210, 87] width 36 height 11
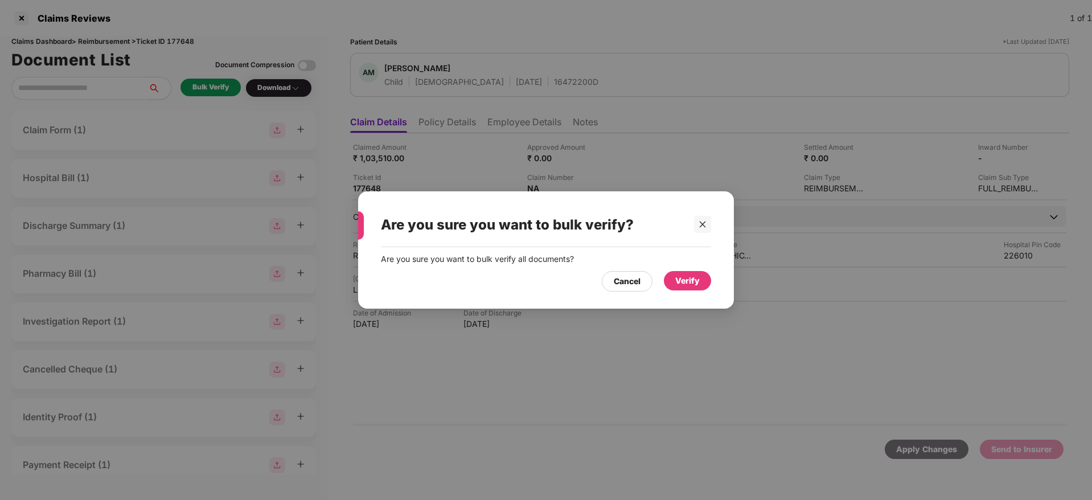
click at [691, 282] on div "Verify" at bounding box center [687, 280] width 24 height 13
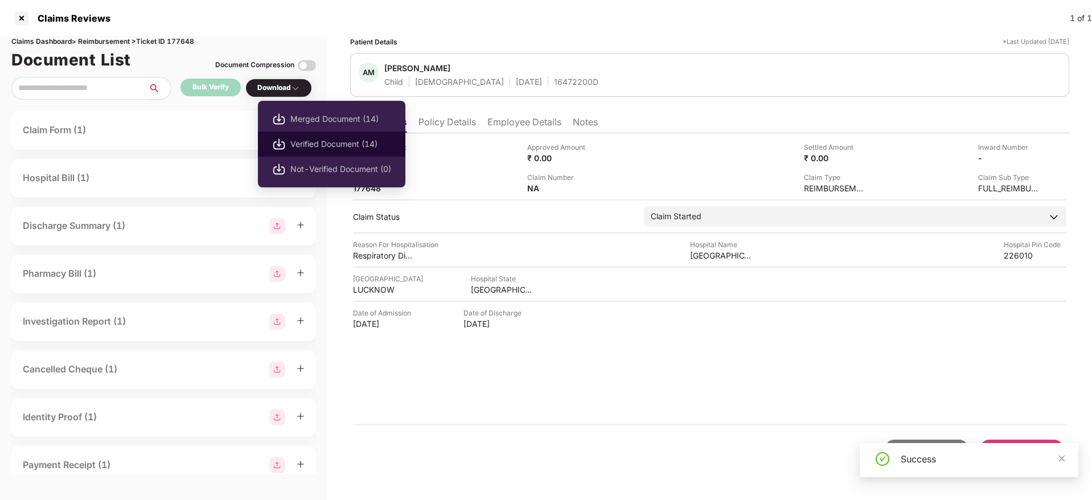
click at [343, 150] on span "Verified Document (14)" at bounding box center [340, 144] width 101 height 13
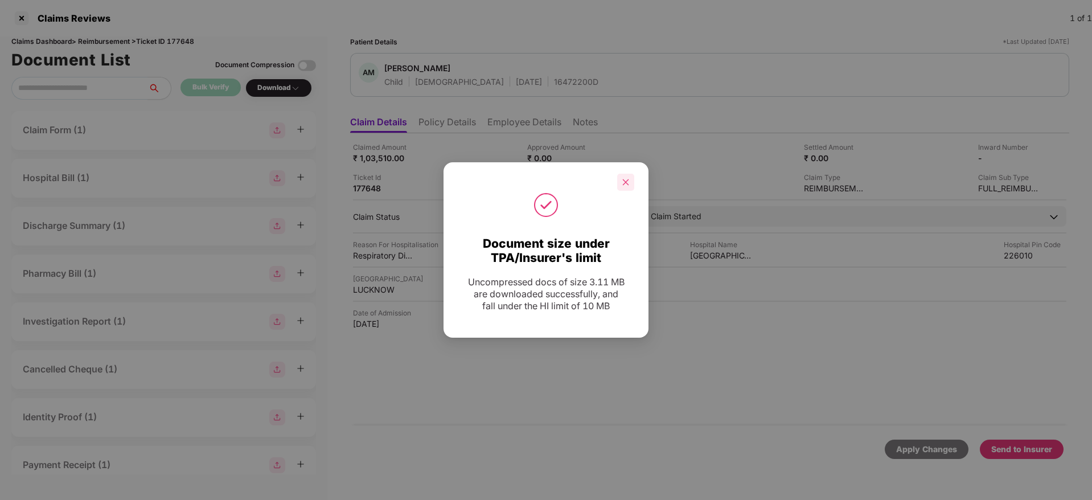
click at [620, 179] on div at bounding box center [625, 182] width 17 height 17
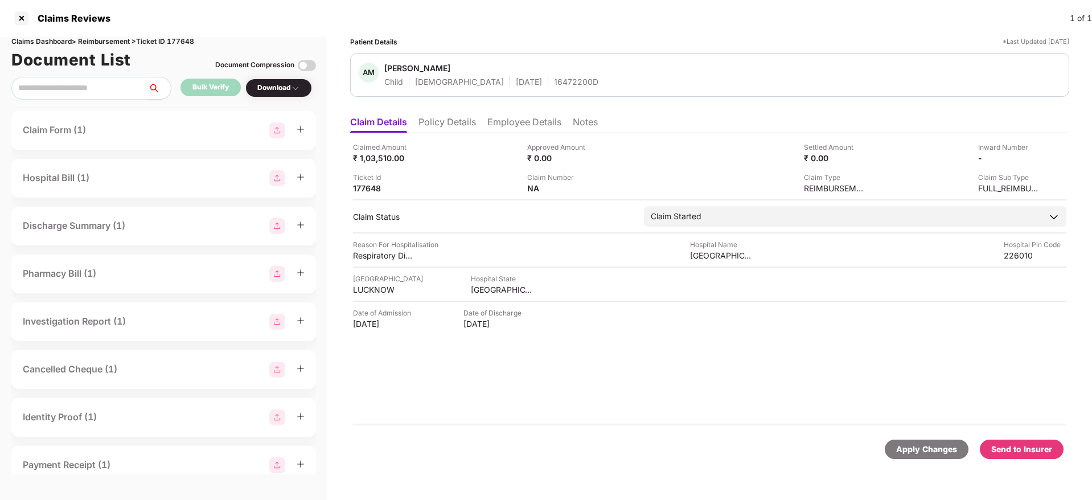
click at [1018, 456] on div "Send to Insurer" at bounding box center [1022, 449] width 84 height 19
click at [453, 124] on li "Policy Details" at bounding box center [447, 124] width 58 height 17
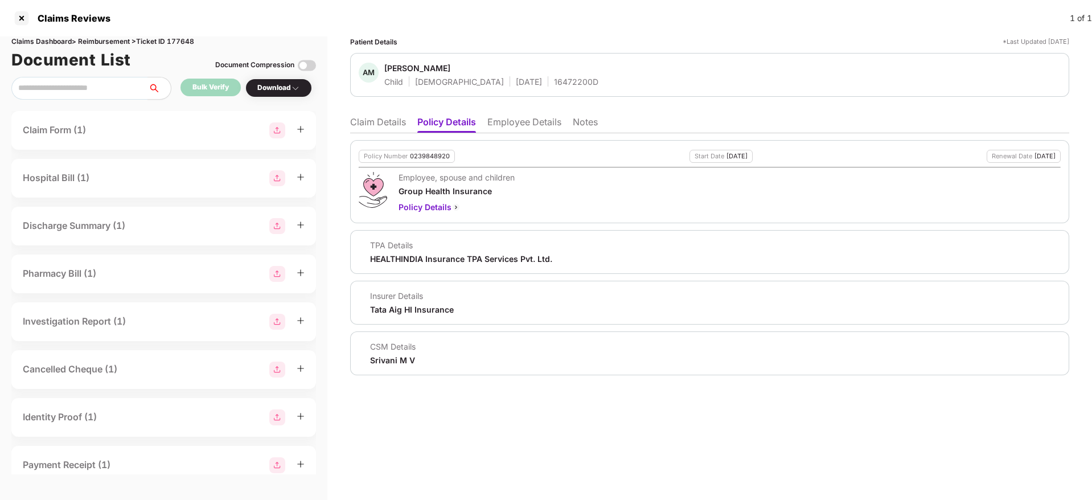
click at [499, 125] on li "Employee Details" at bounding box center [524, 124] width 74 height 17
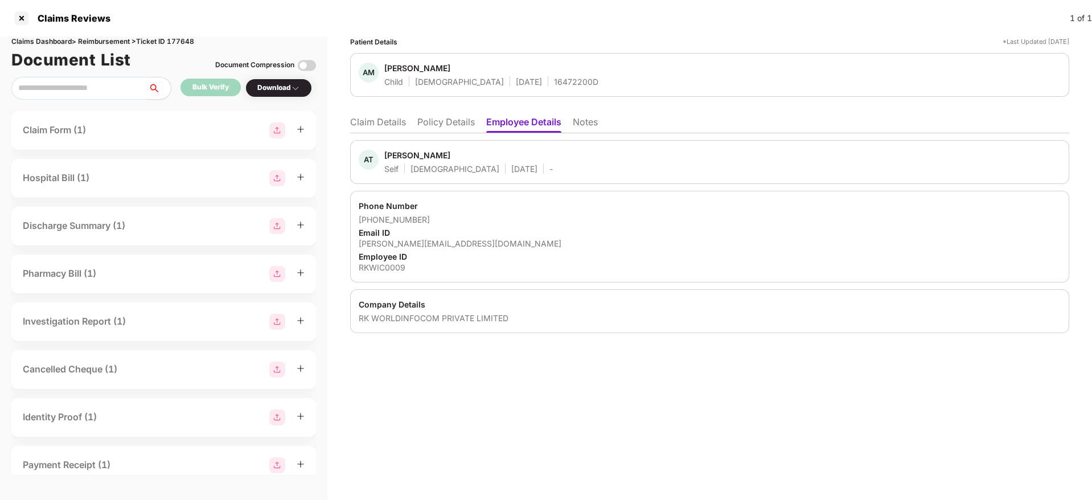
click at [372, 118] on li "Claim Details" at bounding box center [378, 124] width 56 height 17
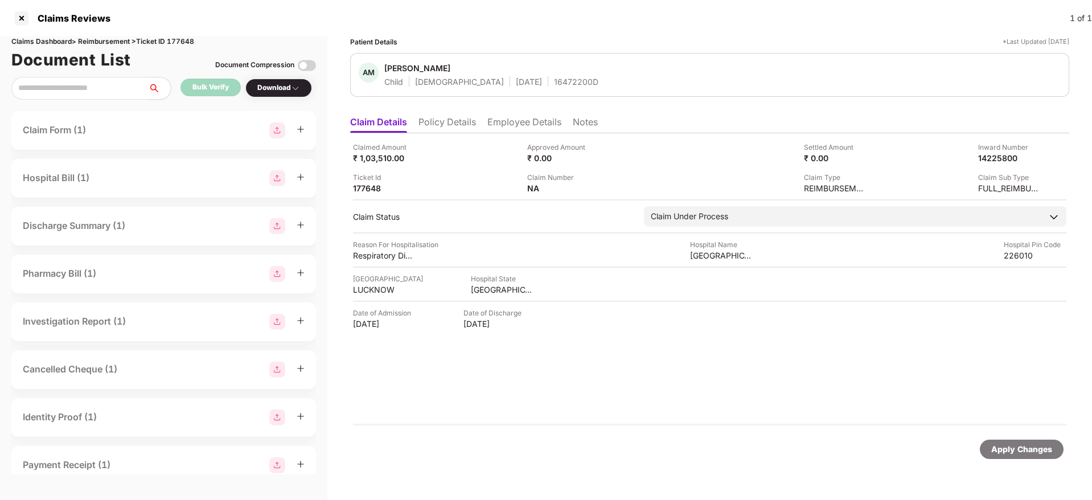
click at [452, 125] on li "Policy Details" at bounding box center [447, 124] width 58 height 17
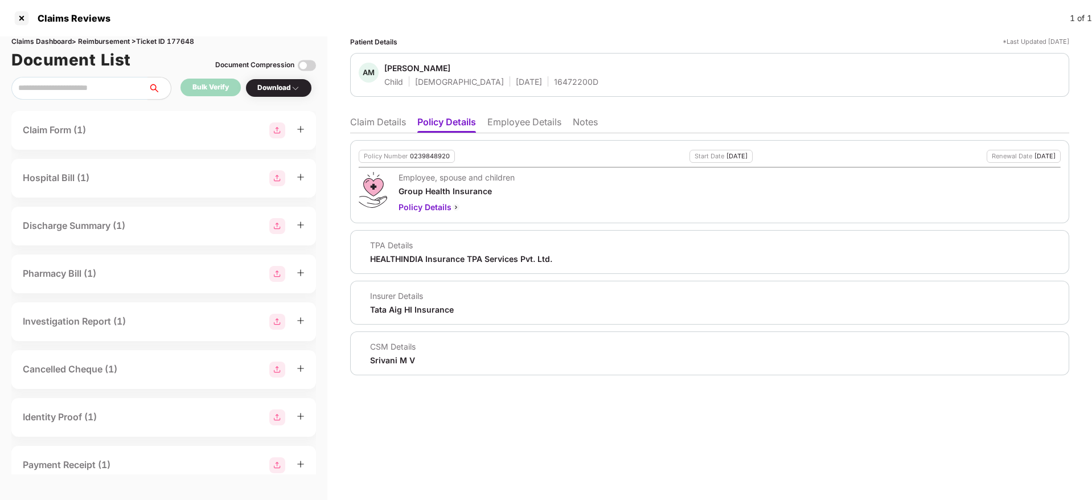
click at [378, 129] on li "Claim Details" at bounding box center [378, 124] width 56 height 17
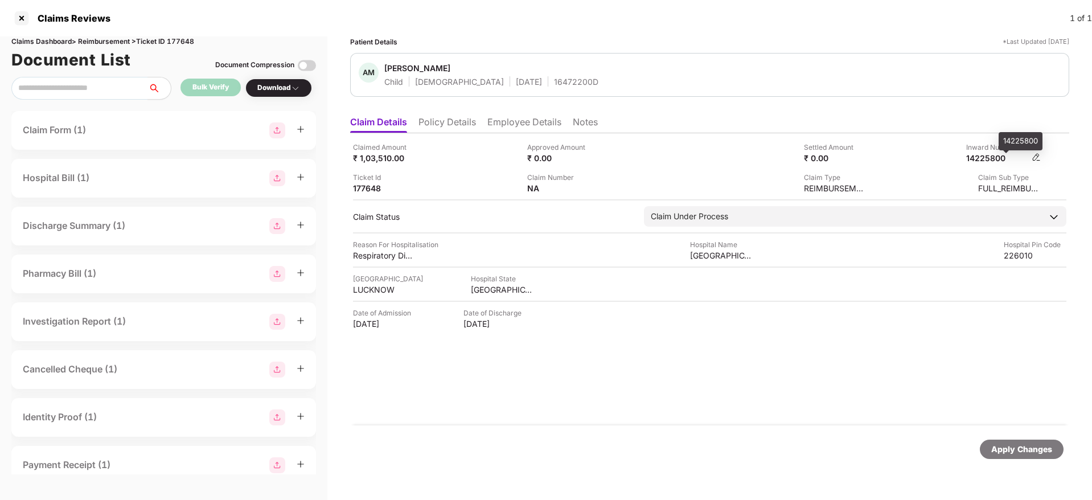
click at [992, 159] on div "14225800" at bounding box center [997, 158] width 63 height 11
copy div "14225800"
click at [529, 89] on div "AM Aarohi Mishra Child Female 15 Aug 2025 16472200D" at bounding box center [709, 75] width 719 height 44
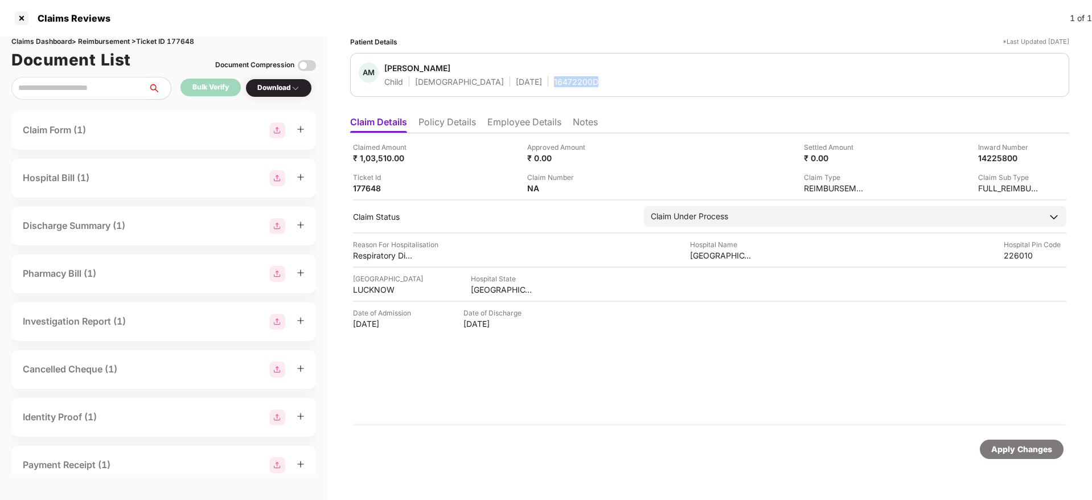
copy div "16472200D"
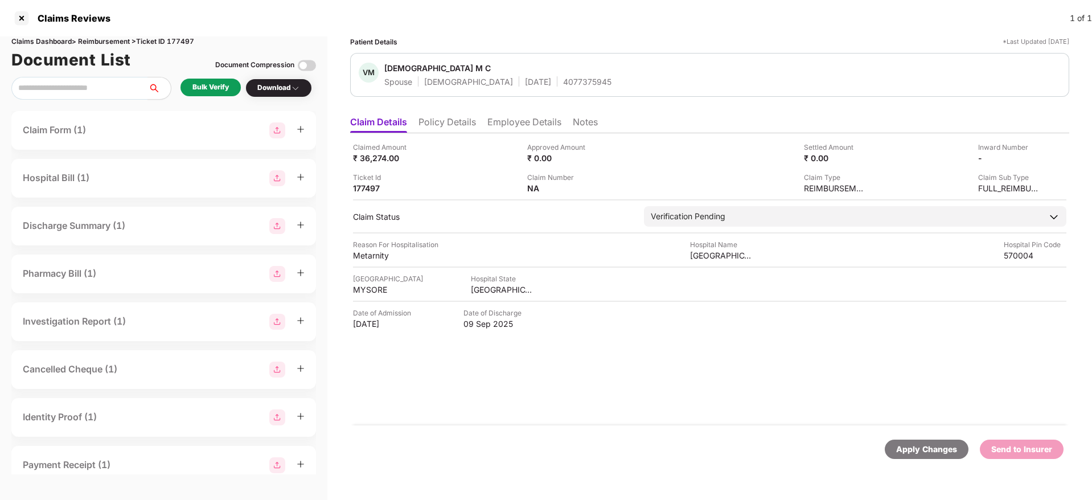
click at [446, 128] on li "Policy Details" at bounding box center [447, 124] width 58 height 17
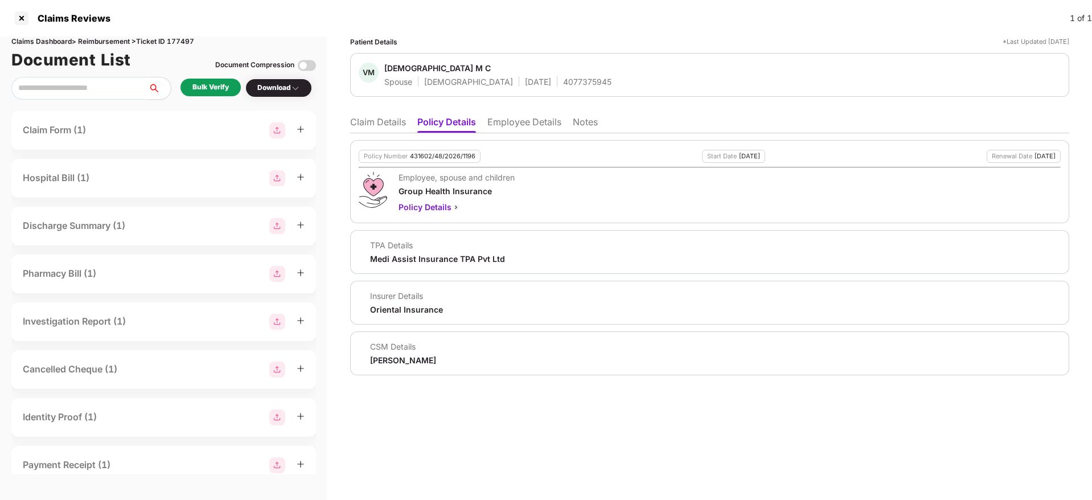
click at [525, 125] on li "Employee Details" at bounding box center [524, 124] width 74 height 17
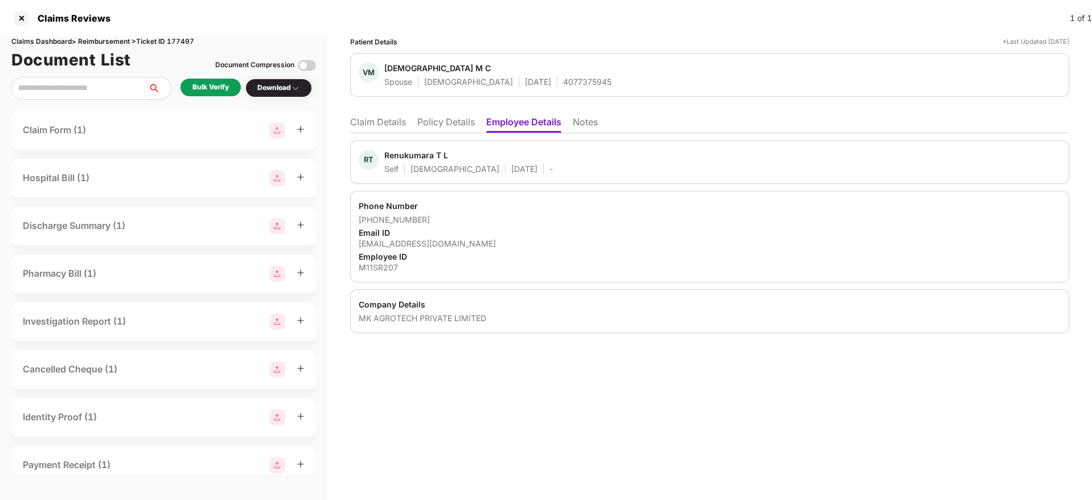
click at [452, 123] on li "Policy Details" at bounding box center [446, 124] width 58 height 17
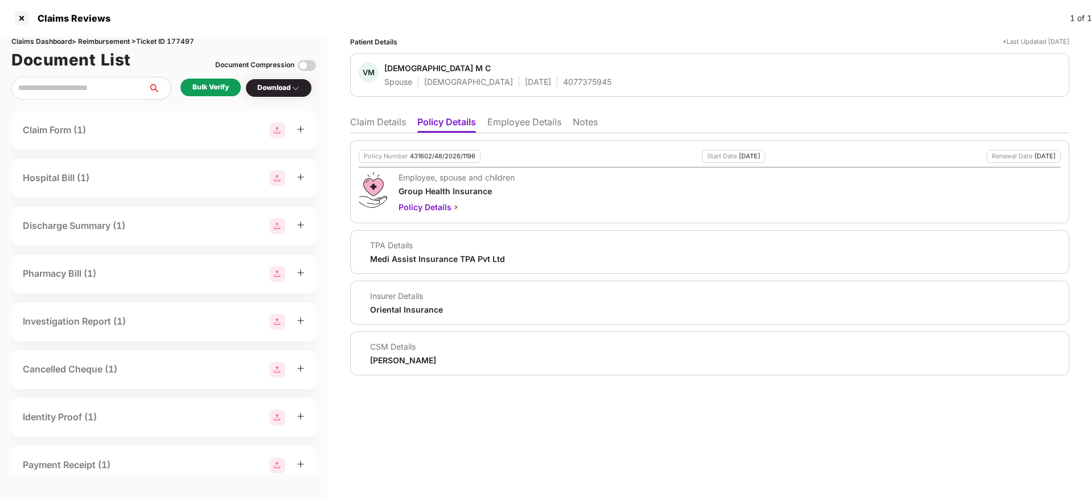
click at [383, 122] on li "Claim Details" at bounding box center [378, 124] width 56 height 17
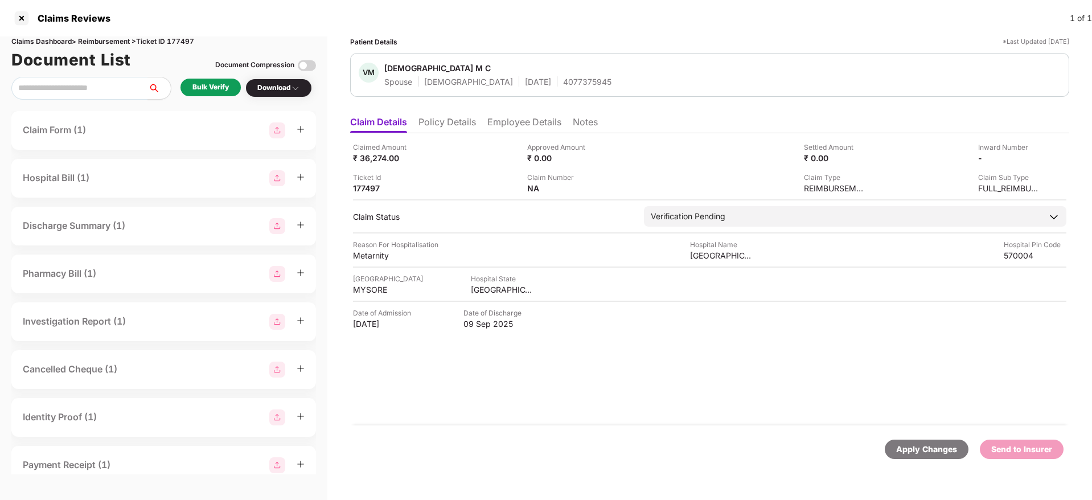
click at [236, 91] on div "Bulk Verify" at bounding box center [210, 88] width 60 height 18
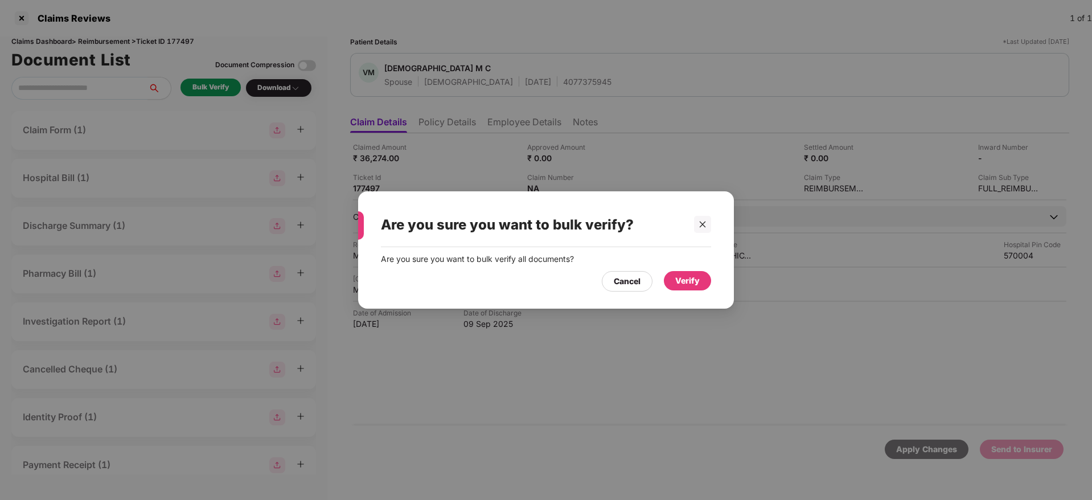
click at [688, 274] on div "Verify" at bounding box center [687, 280] width 24 height 13
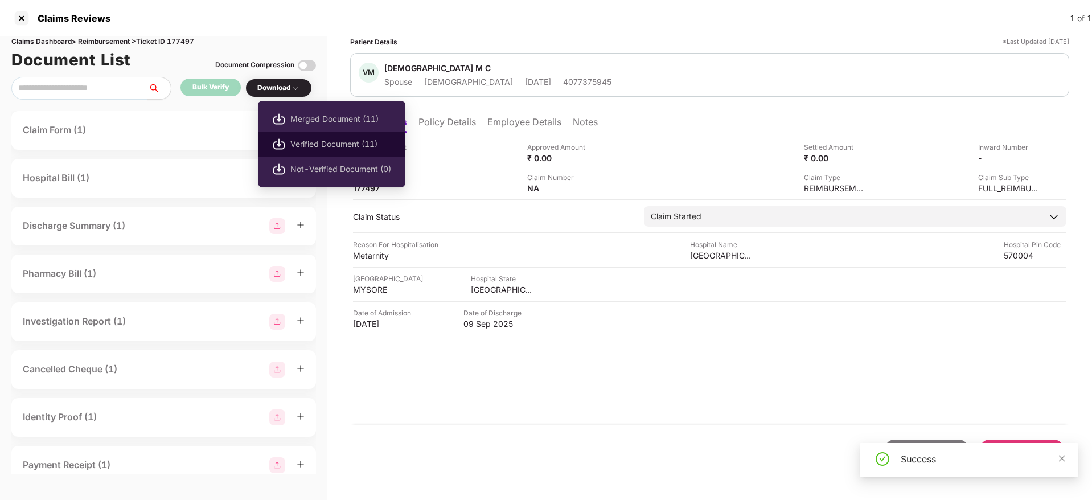
click at [321, 140] on span "Verified Document (11)" at bounding box center [340, 144] width 101 height 13
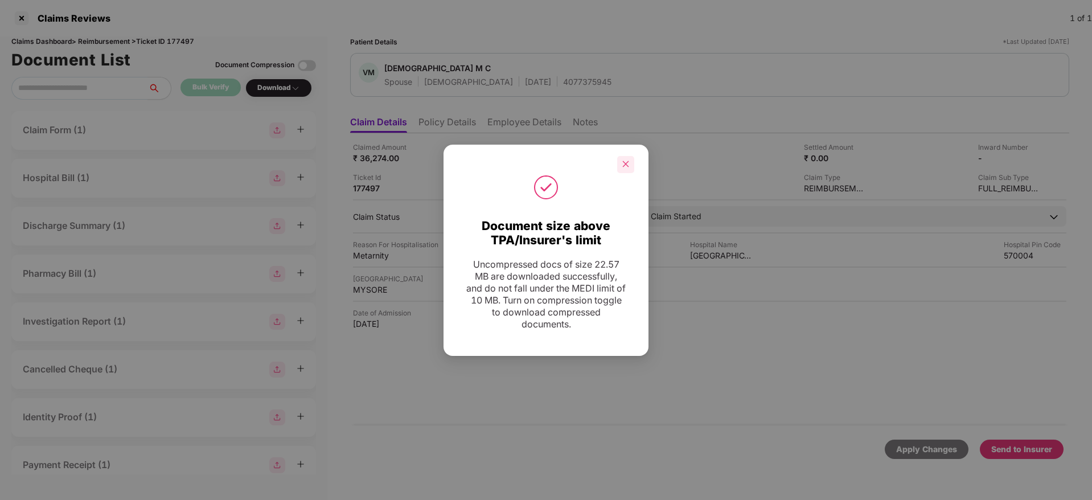
click at [627, 162] on icon "close" at bounding box center [626, 164] width 6 height 6
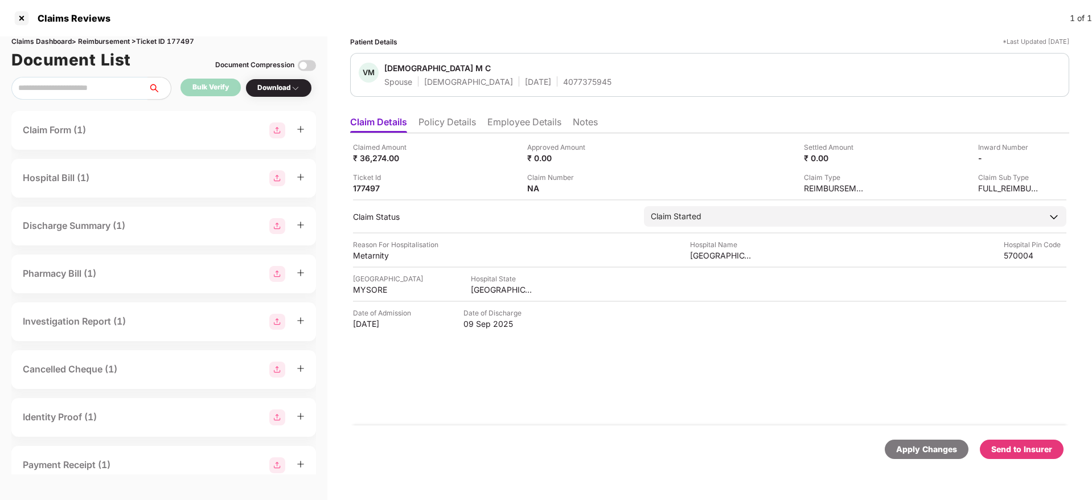
click at [1025, 445] on div "Send to Insurer" at bounding box center [1021, 449] width 61 height 13
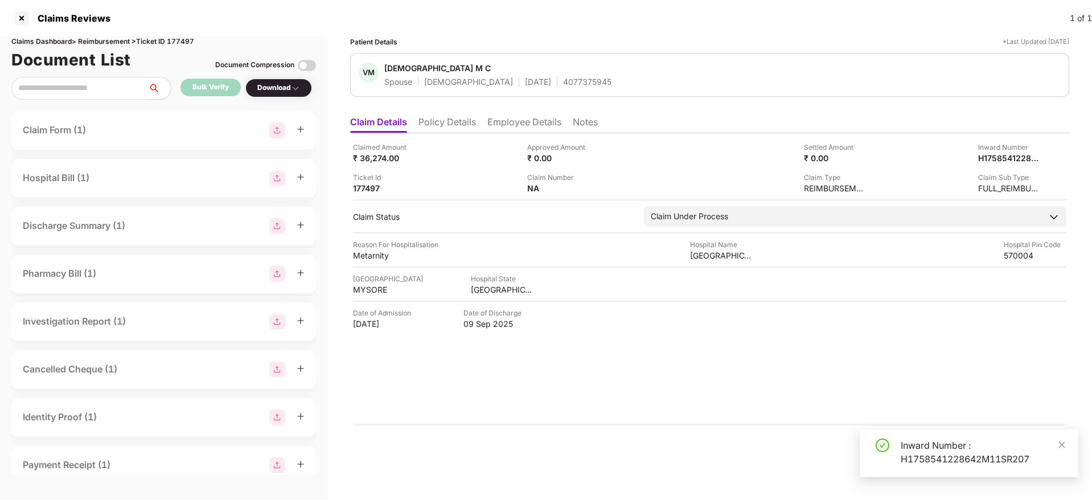
click at [463, 128] on li "Policy Details" at bounding box center [447, 124] width 58 height 17
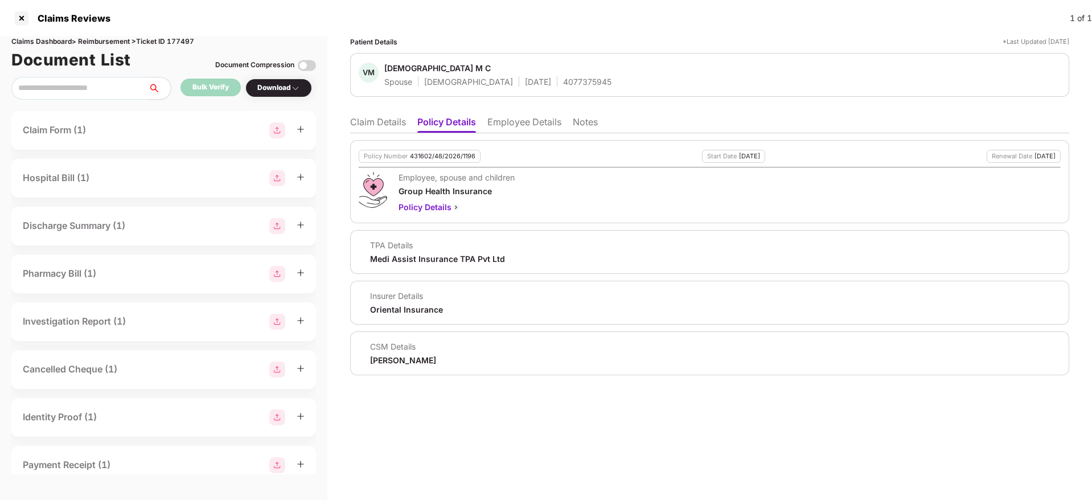
click at [385, 117] on li "Claim Details" at bounding box center [378, 124] width 56 height 17
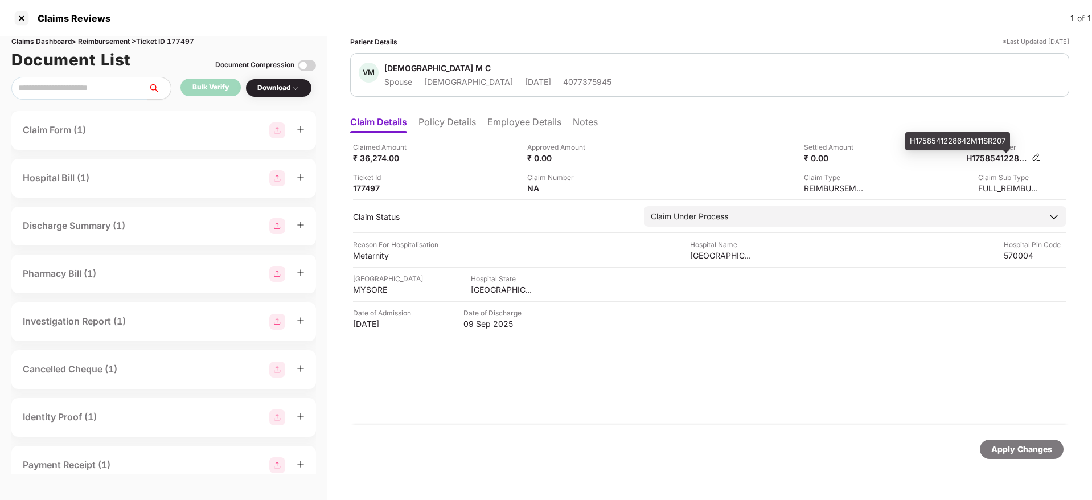
click at [986, 157] on div "H1758541228642M11SR207" at bounding box center [997, 158] width 63 height 11
copy div
click at [563, 85] on div "4077375945" at bounding box center [587, 81] width 48 height 11
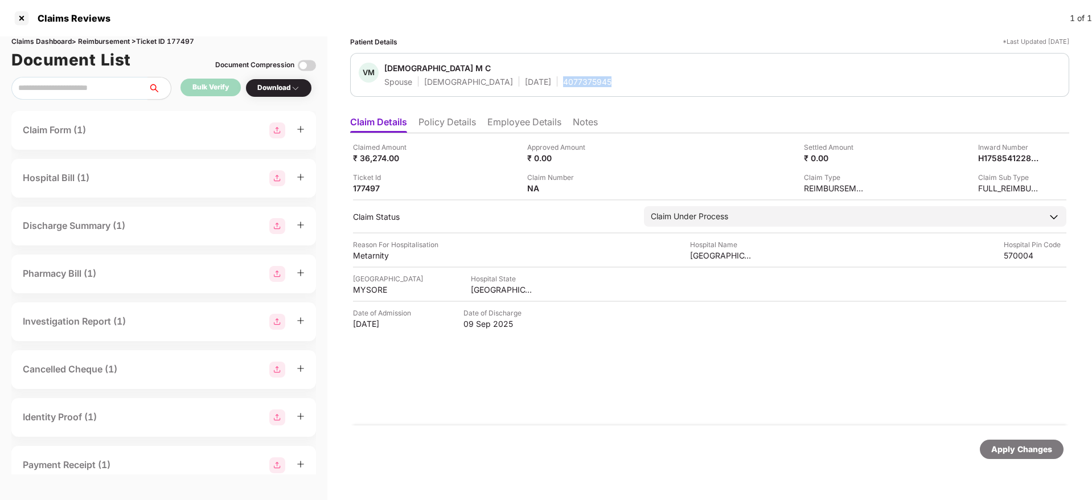
click at [563, 85] on div "4077375945" at bounding box center [587, 81] width 48 height 11
copy div "4077375945"
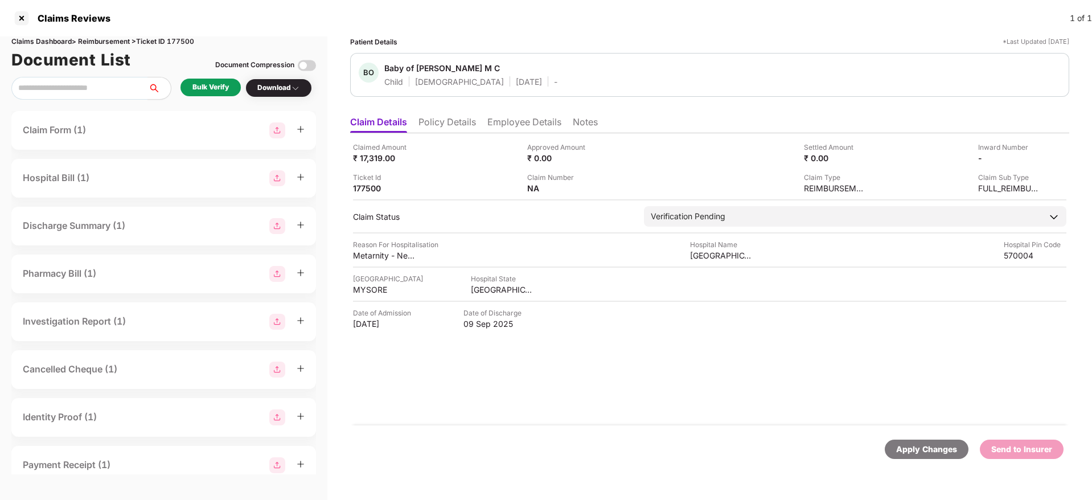
click at [429, 116] on li "Policy Details" at bounding box center [447, 124] width 58 height 17
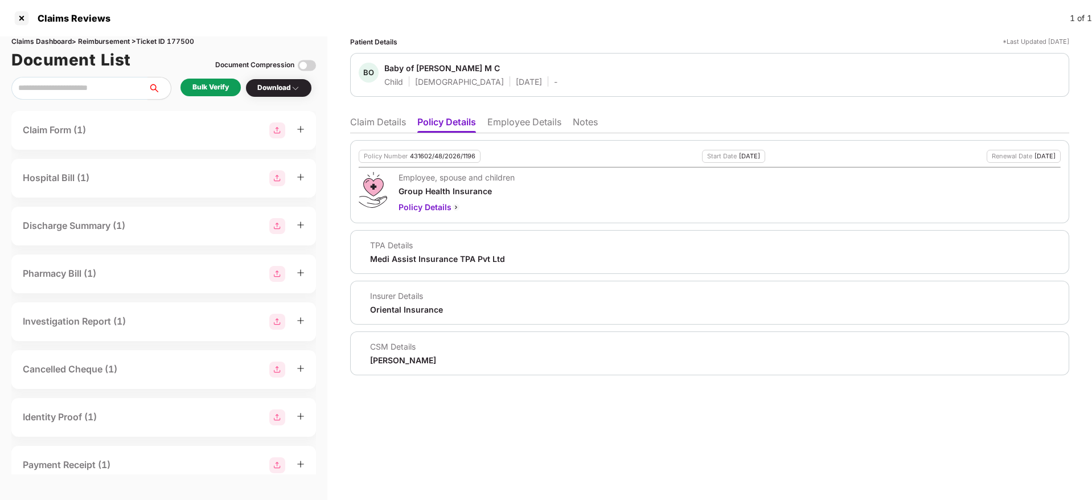
click at [523, 129] on li "Employee Details" at bounding box center [524, 124] width 74 height 17
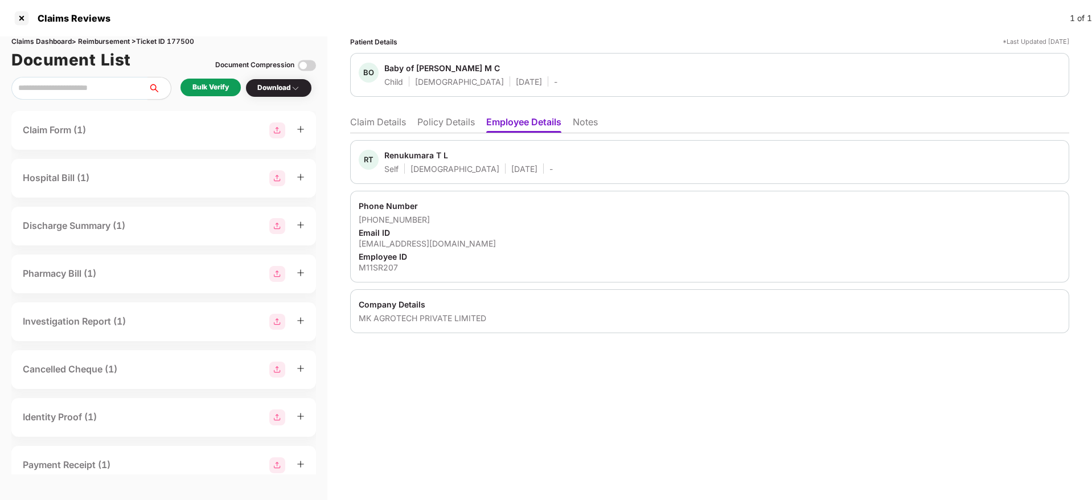
click at [458, 120] on li "Policy Details" at bounding box center [446, 124] width 58 height 17
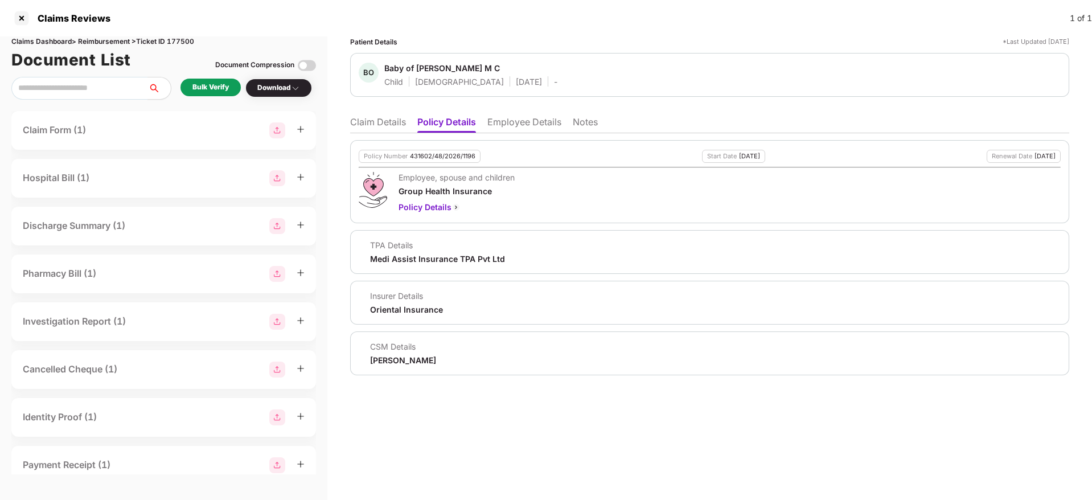
click at [376, 124] on li "Claim Details" at bounding box center [378, 124] width 56 height 17
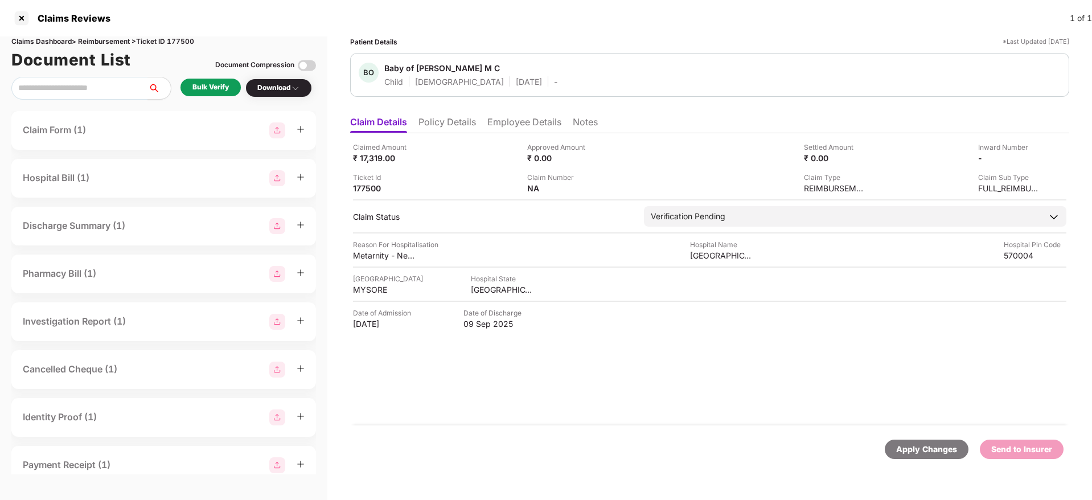
click at [508, 127] on li "Employee Details" at bounding box center [524, 124] width 74 height 17
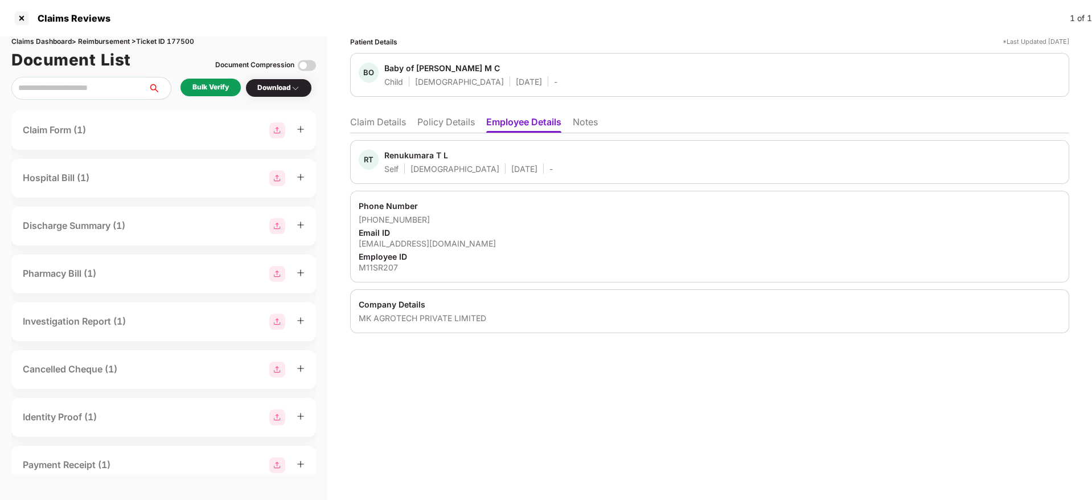
click at [410, 242] on div "[EMAIL_ADDRESS][DOMAIN_NAME]" at bounding box center [710, 243] width 702 height 11
copy div "[EMAIL_ADDRESS][DOMAIN_NAME]"
click at [491, 204] on div "Phone Number" at bounding box center [710, 205] width 702 height 11
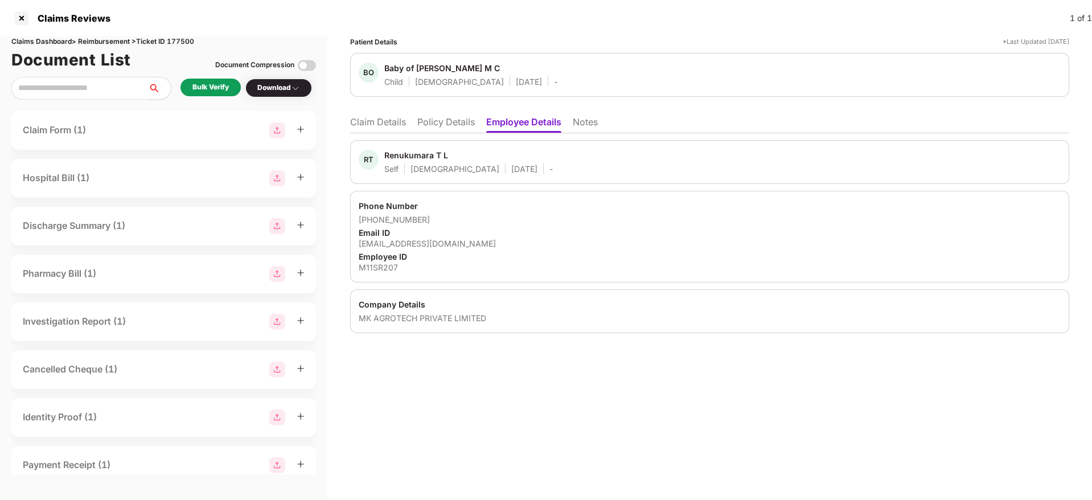
click at [445, 122] on li "Policy Details" at bounding box center [446, 124] width 58 height 17
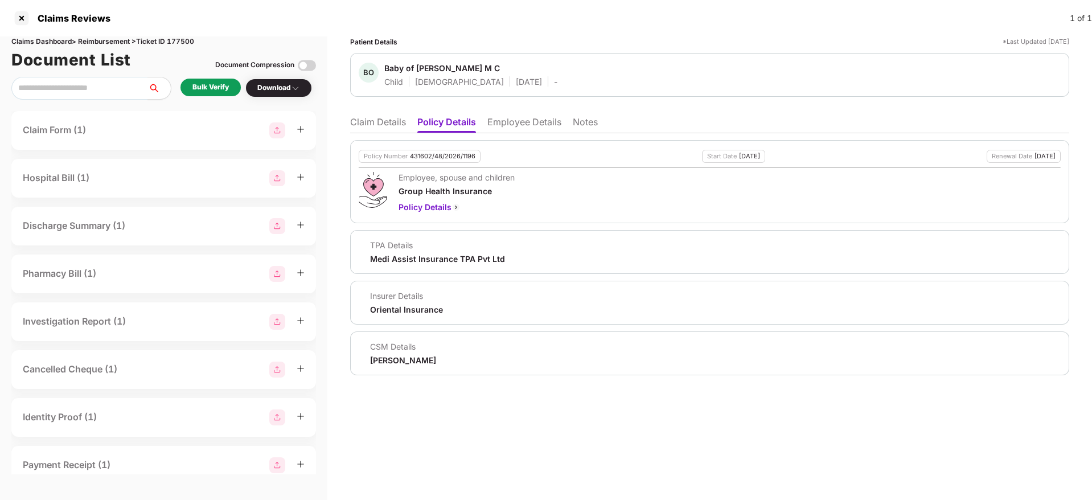
click at [395, 117] on li "Claim Details" at bounding box center [378, 124] width 56 height 17
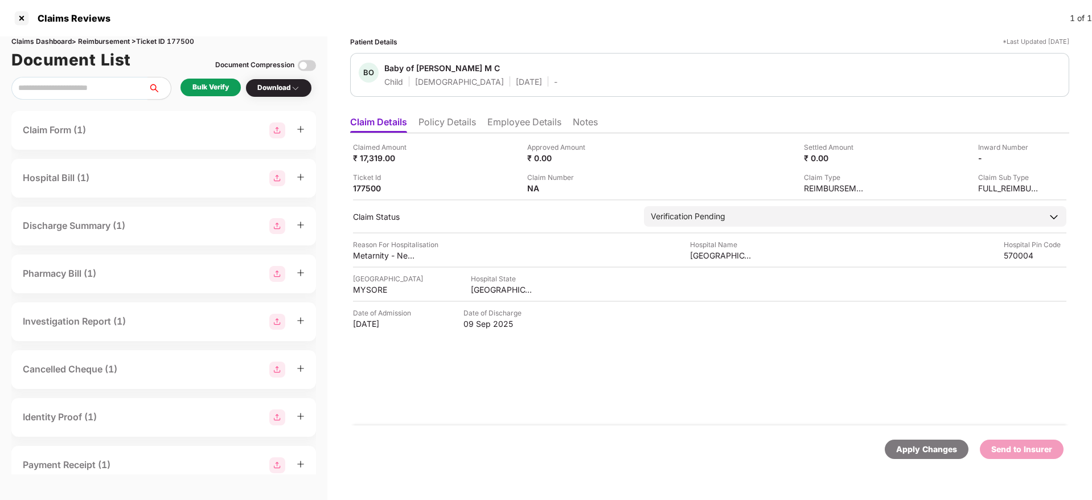
click at [223, 89] on div "Bulk Verify" at bounding box center [210, 87] width 36 height 11
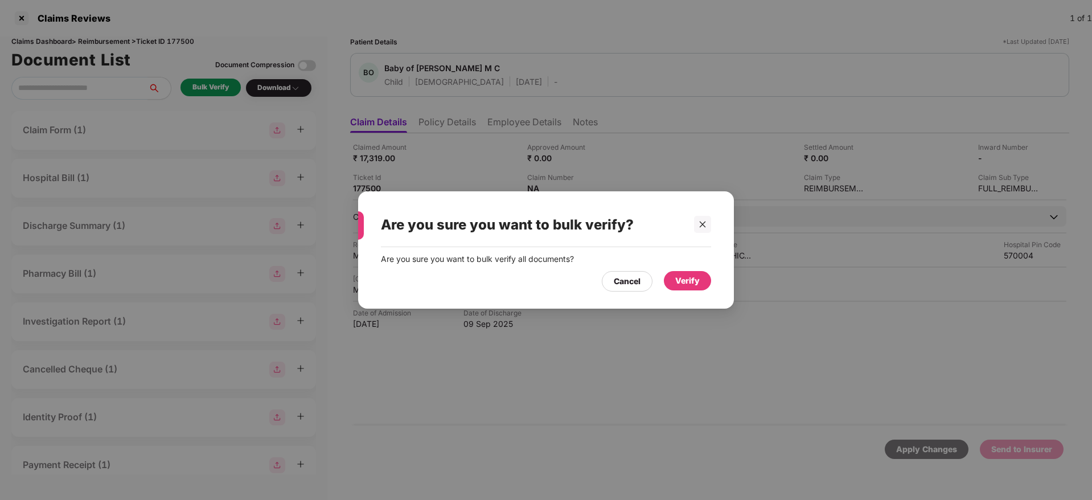
click at [679, 286] on div "Verify" at bounding box center [687, 280] width 24 height 13
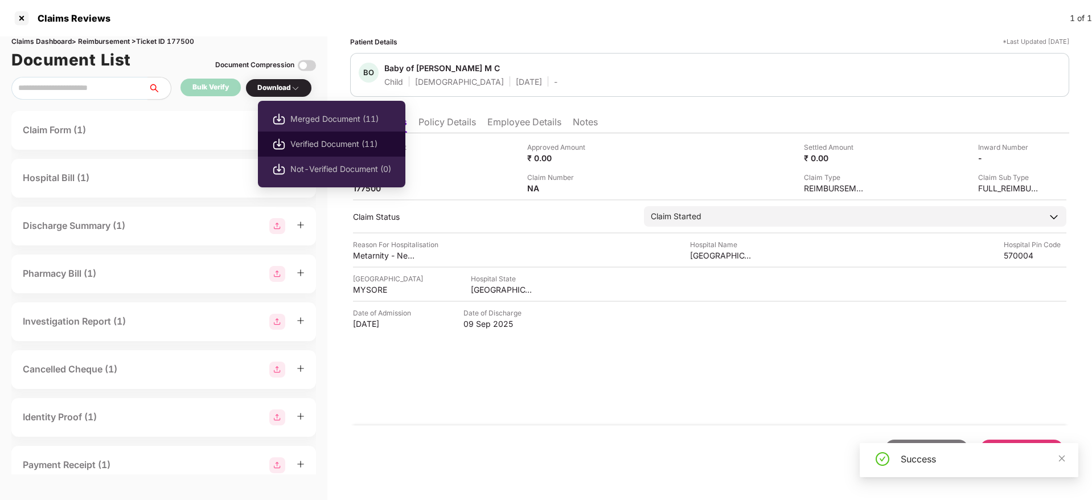
click at [343, 141] on span "Verified Document (11)" at bounding box center [340, 144] width 101 height 13
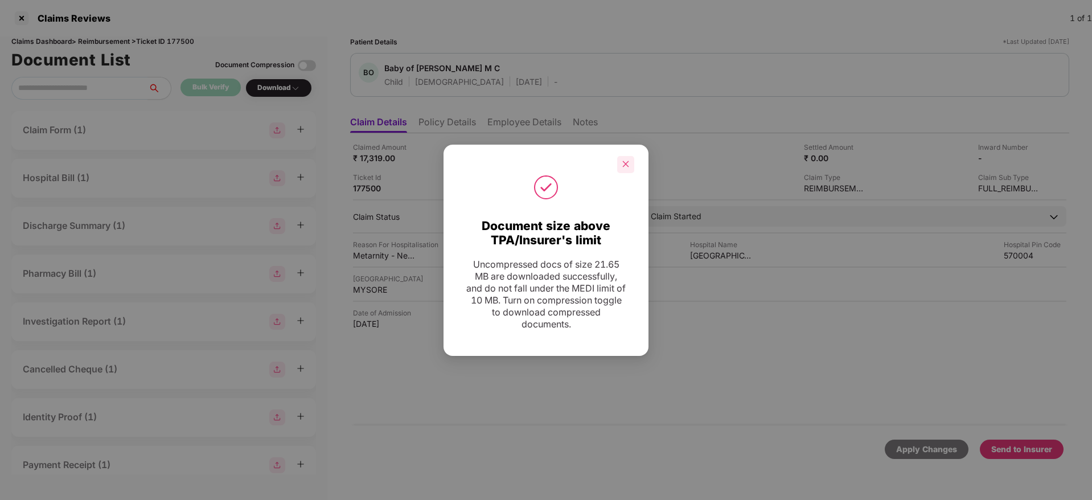
click at [626, 171] on div at bounding box center [625, 164] width 17 height 17
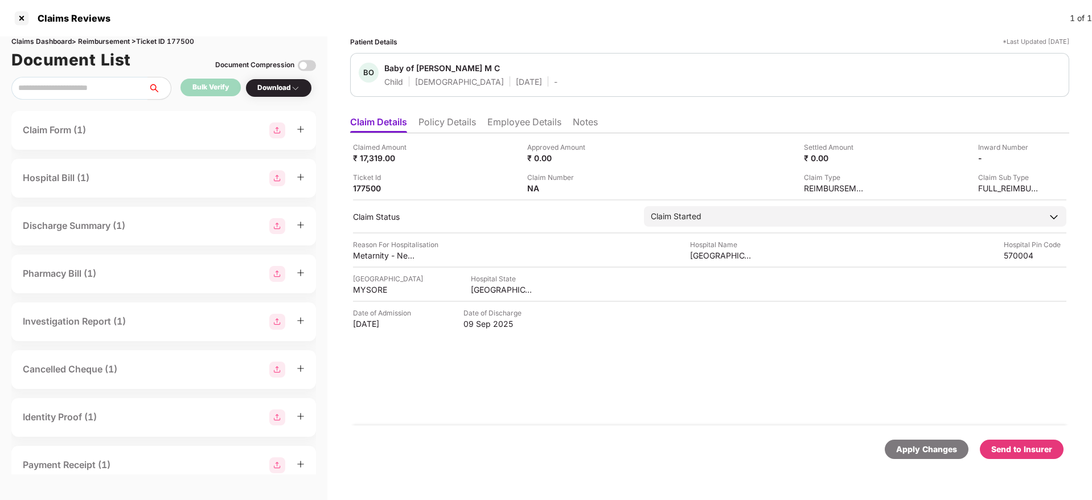
click at [531, 118] on li "Employee Details" at bounding box center [524, 124] width 74 height 17
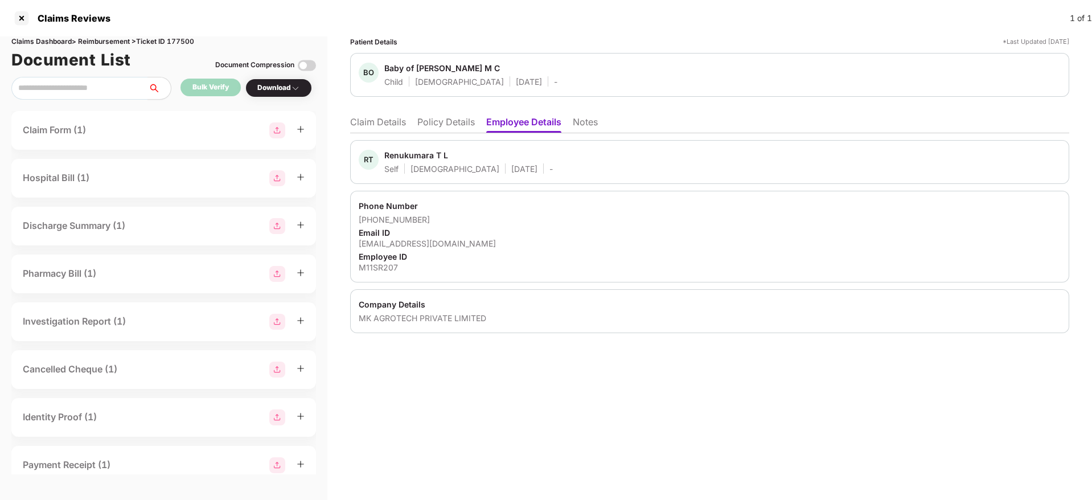
click at [389, 243] on div "[EMAIL_ADDRESS][DOMAIN_NAME]" at bounding box center [710, 243] width 702 height 11
copy div "[EMAIL_ADDRESS][DOMAIN_NAME]"
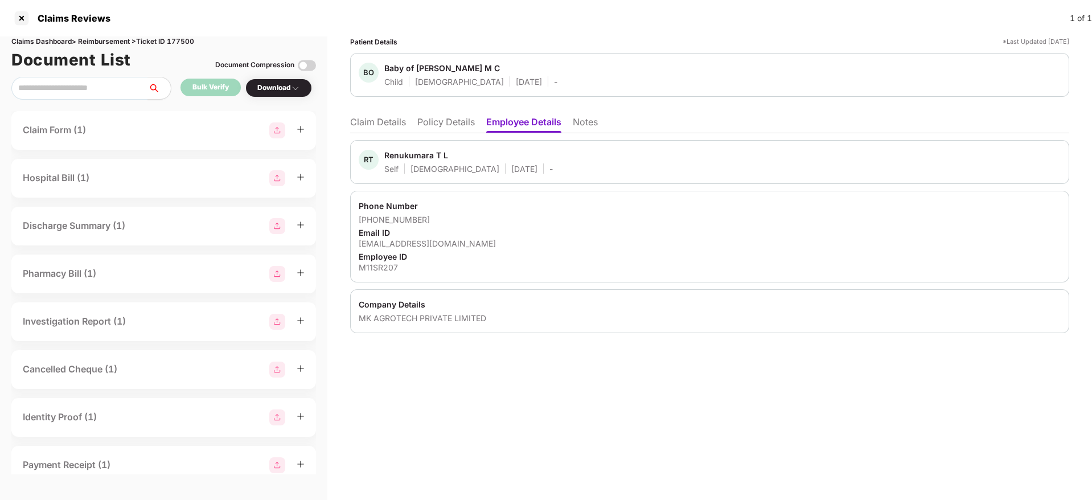
click at [368, 124] on li "Claim Details" at bounding box center [378, 124] width 56 height 17
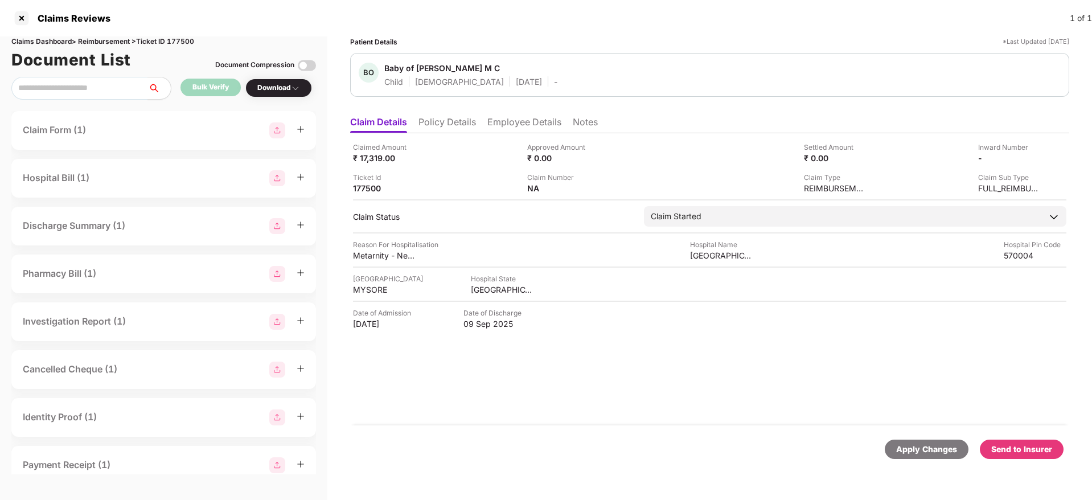
click at [453, 121] on li "Policy Details" at bounding box center [447, 124] width 58 height 17
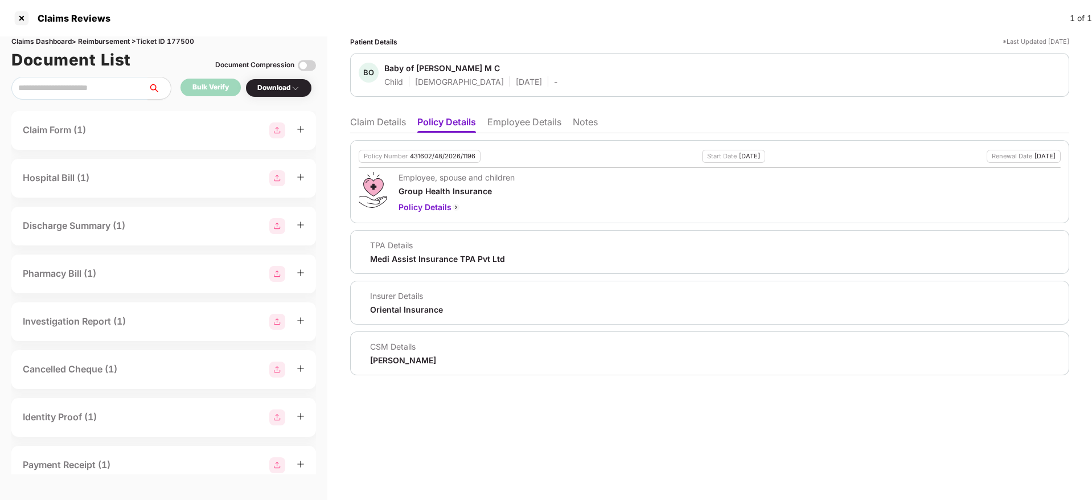
click at [432, 257] on div "Medi Assist Insurance TPA Pvt Ltd" at bounding box center [437, 258] width 135 height 11
copy div "Medi Assist Insurance TPA Pvt Ltd"
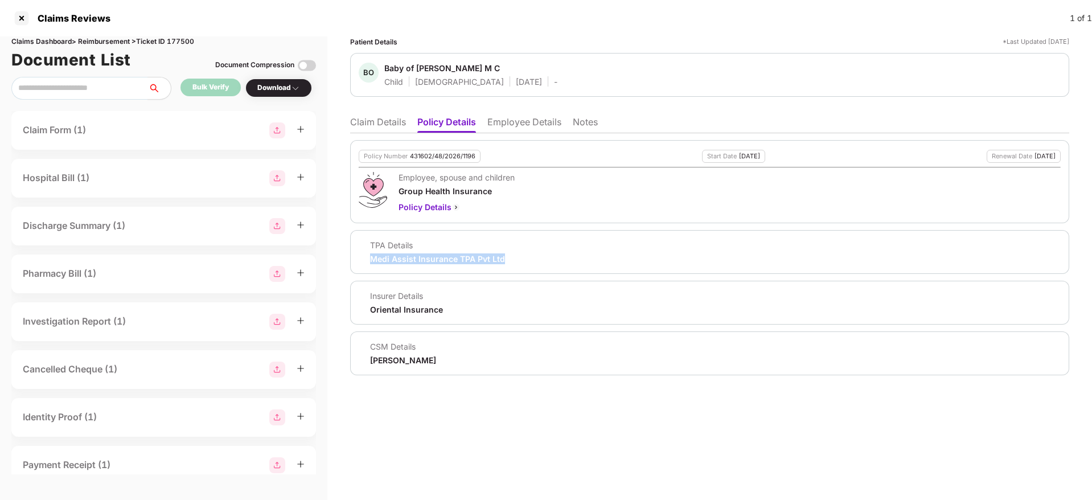
click at [411, 265] on div "TPA Details Medi Assist Insurance TPA Pvt Ltd" at bounding box center [709, 252] width 719 height 44
click at [368, 126] on li "Claim Details" at bounding box center [378, 124] width 56 height 17
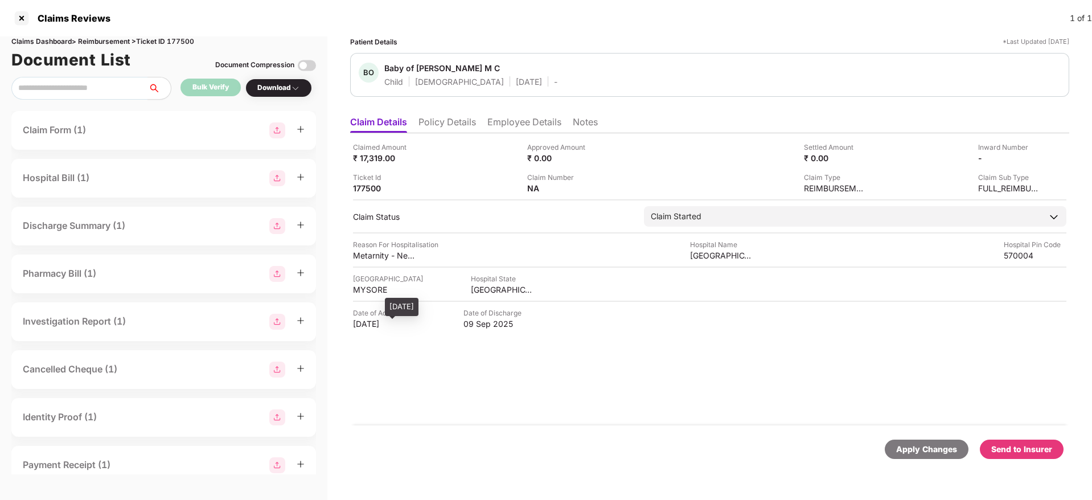
click at [373, 327] on div "04 Sep 2025" at bounding box center [384, 323] width 63 height 11
copy div "04 Sep 2025"
click at [519, 138] on div "Claimed Amount ₹ 17,319.00 Approved Amount ₹ 0.00 Settled Amount ₹ 0.00 Inward …" at bounding box center [709, 279] width 719 height 292
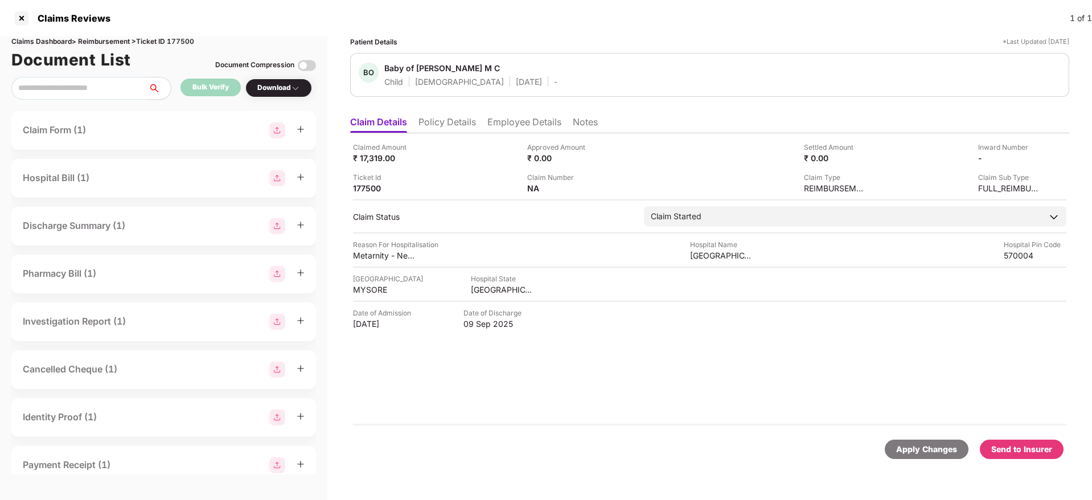
click at [515, 133] on div "Claimed Amount ₹ 17,319.00 Approved Amount ₹ 0.00 Settled Amount ₹ 0.00 Inward …" at bounding box center [709, 279] width 719 height 292
click at [510, 126] on li "Employee Details" at bounding box center [524, 124] width 74 height 17
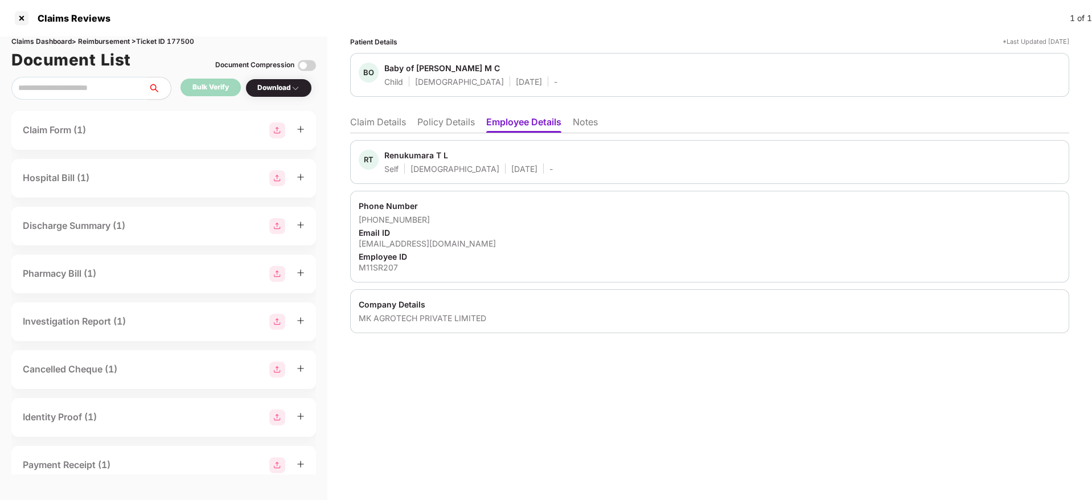
click at [376, 122] on li "Claim Details" at bounding box center [378, 124] width 56 height 17
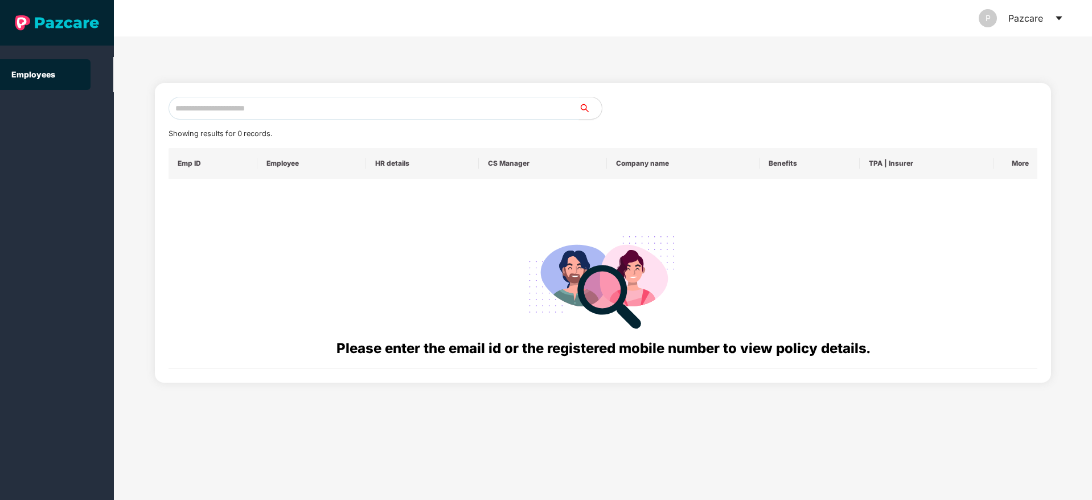
click at [217, 100] on input "text" at bounding box center [374, 108] width 411 height 23
paste input "**********"
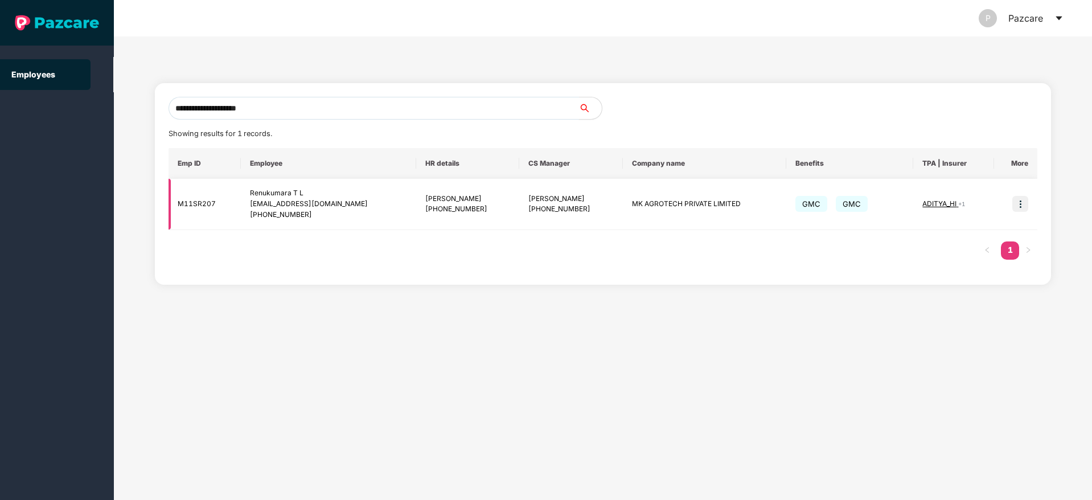
type input "**********"
click at [1021, 206] on img at bounding box center [1020, 204] width 16 height 16
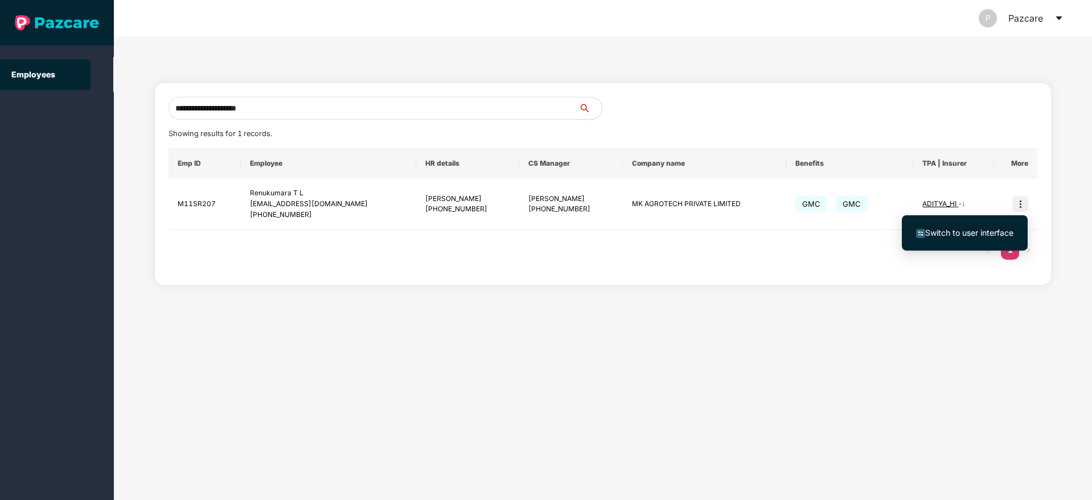
click at [973, 225] on li "Switch to user interface" at bounding box center [965, 233] width 126 height 24
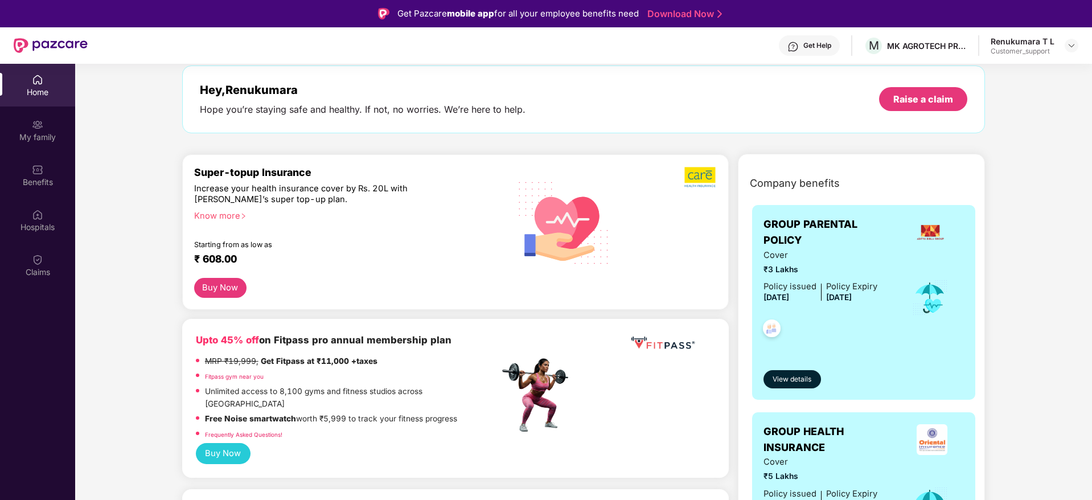
scroll to position [51, 0]
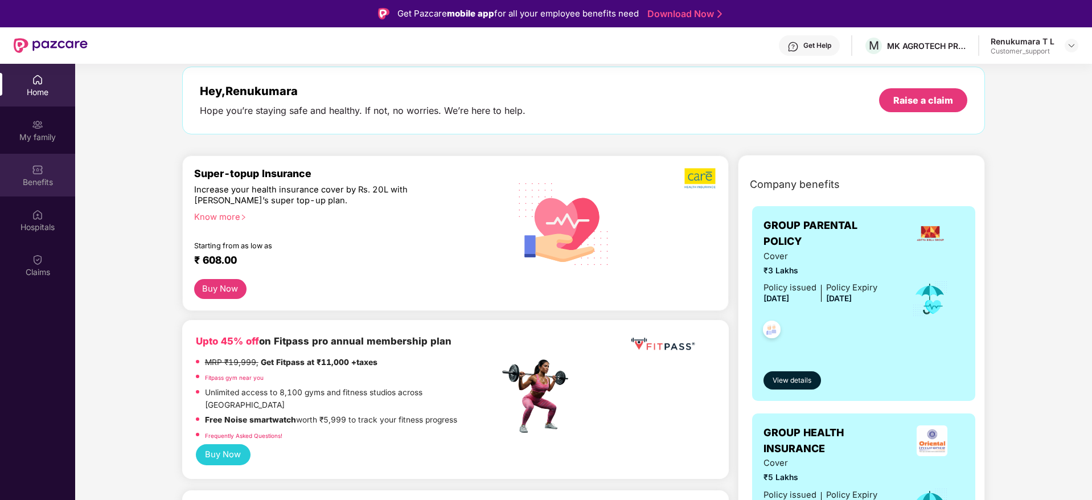
click at [26, 185] on div "Benefits" at bounding box center [37, 182] width 75 height 11
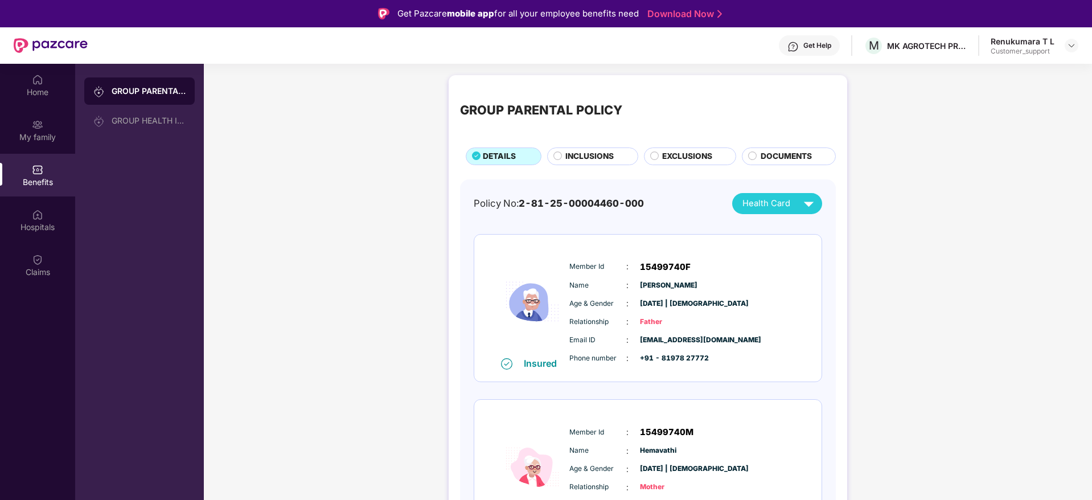
scroll to position [55, 0]
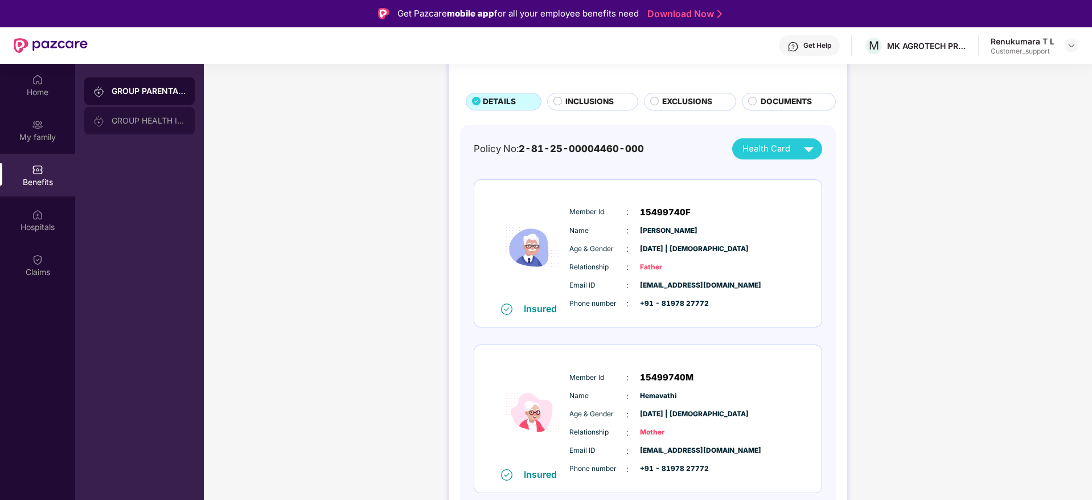
click at [120, 117] on div "GROUP HEALTH INSURANCE" at bounding box center [149, 120] width 74 height 9
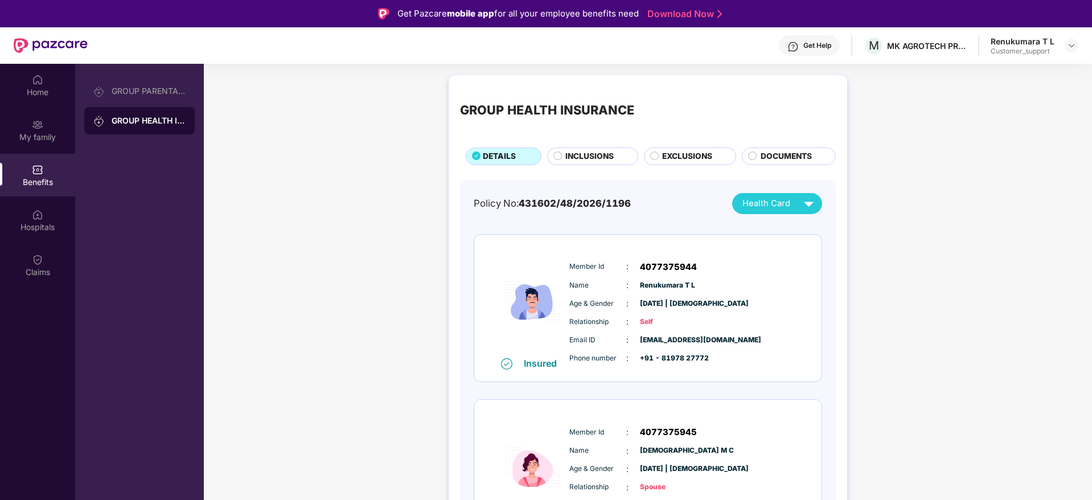
scroll to position [240, 0]
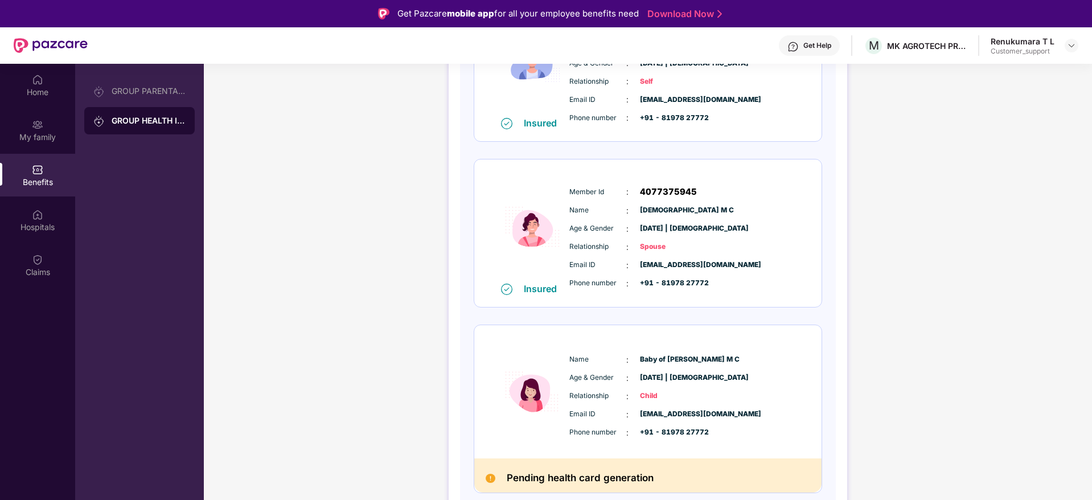
click at [814, 46] on div "Get Help" at bounding box center [817, 45] width 28 height 9
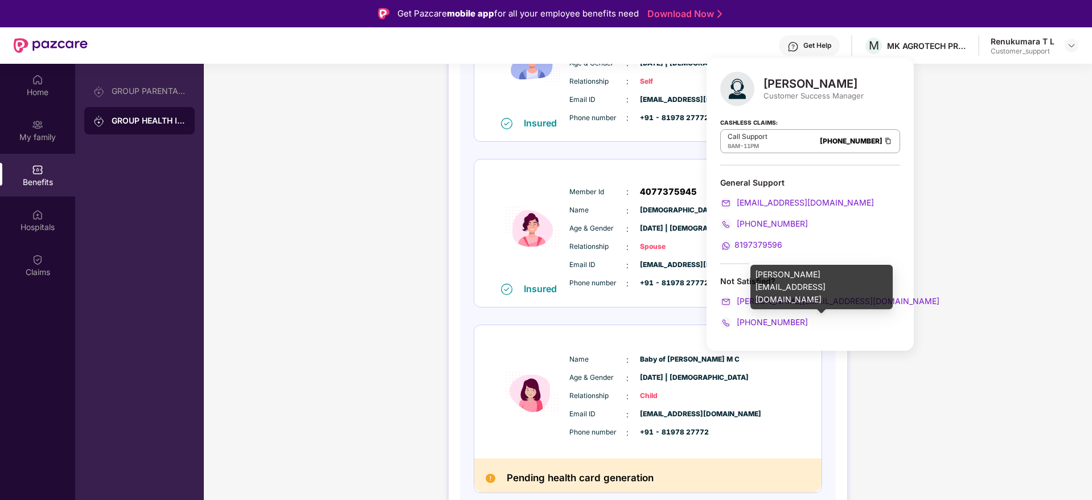
click at [787, 274] on div "ronak.majalkar@pazcare.com" at bounding box center [821, 287] width 142 height 44
copy div "ronak.majalkar@pazcare.com"
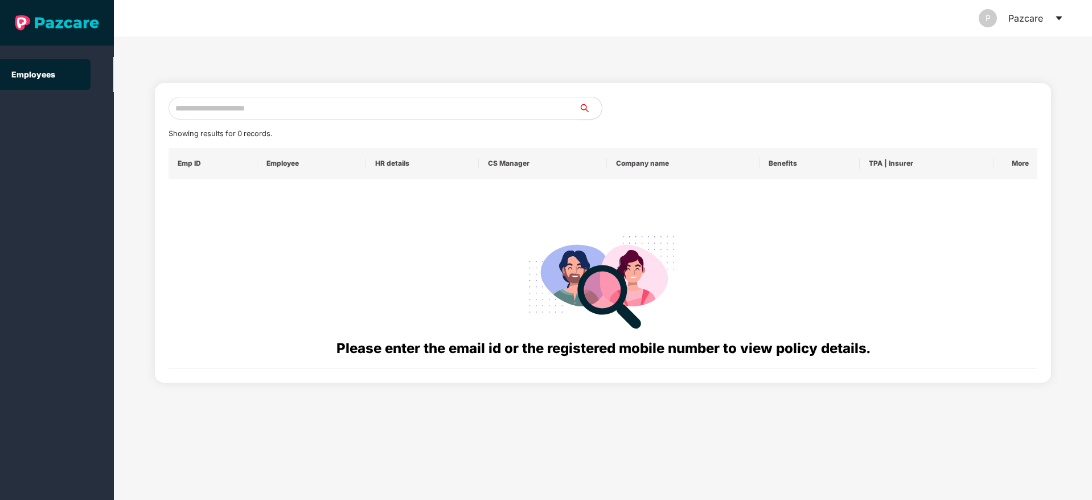
click at [204, 113] on input "text" at bounding box center [374, 108] width 411 height 23
paste input "**********"
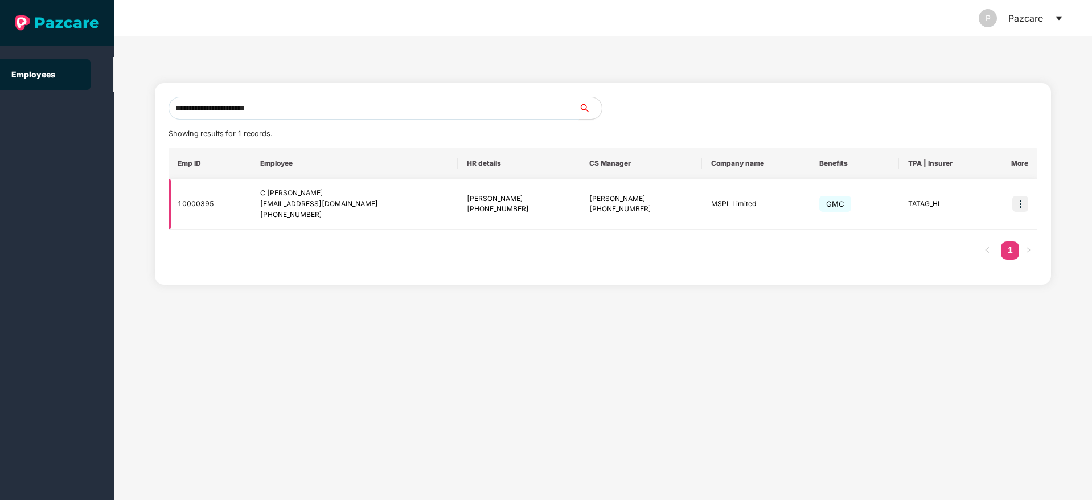
type input "**********"
click at [1017, 204] on img at bounding box center [1020, 204] width 16 height 16
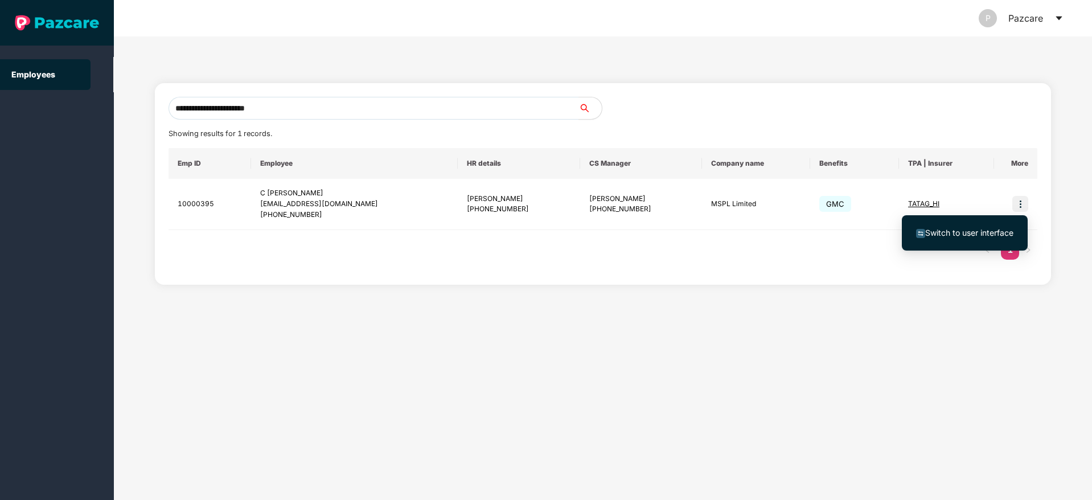
click at [933, 239] on li "Switch to user interface" at bounding box center [965, 233] width 126 height 24
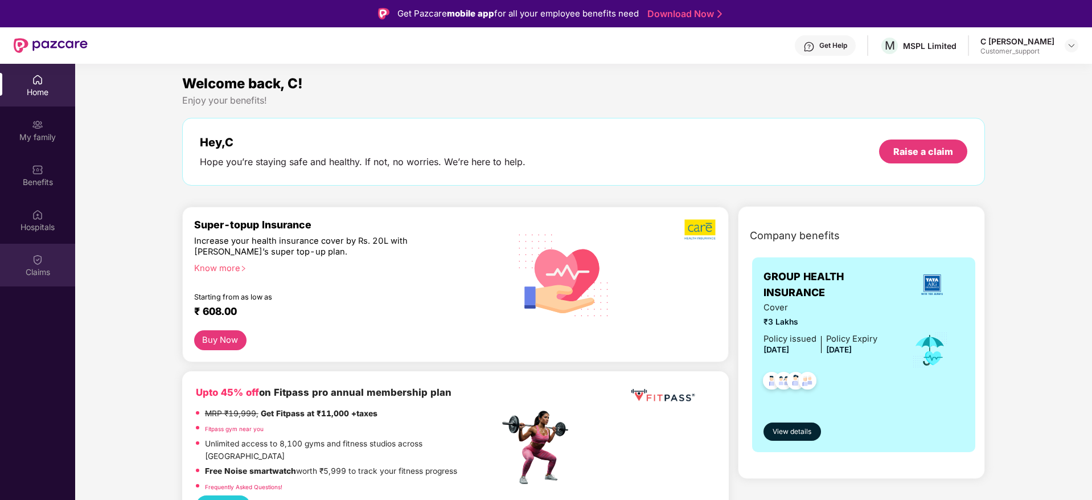
click at [25, 274] on div "Claims" at bounding box center [37, 271] width 75 height 11
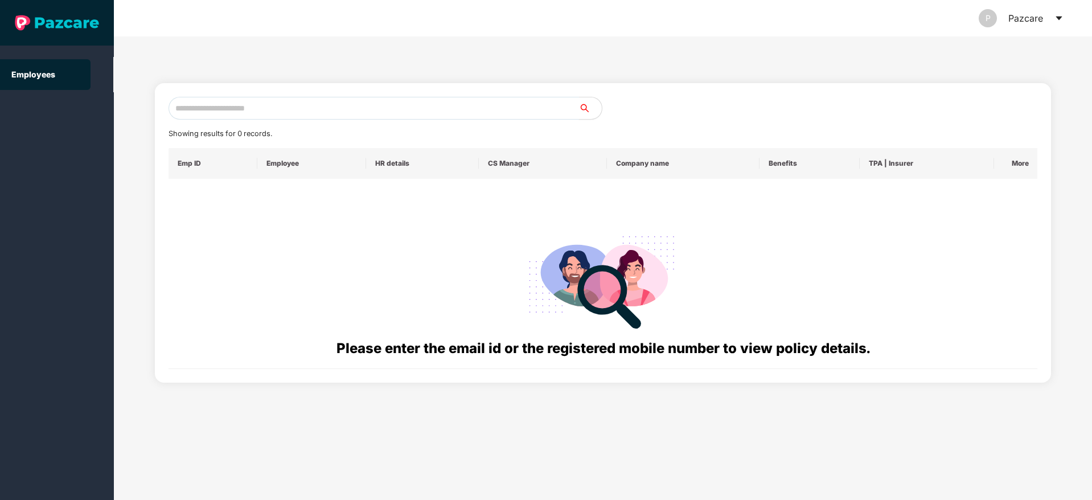
click at [196, 102] on input "text" at bounding box center [374, 108] width 411 height 23
paste input "**********"
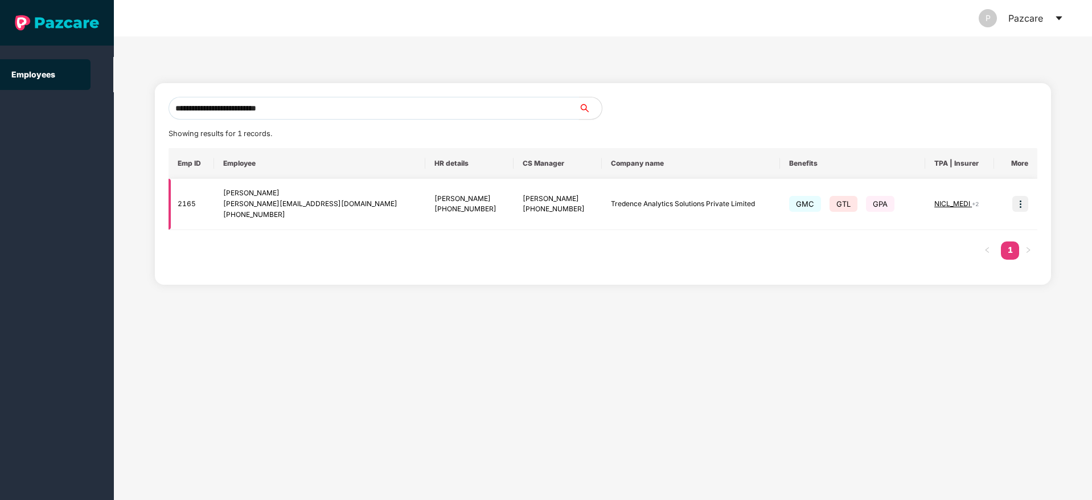
type input "**********"
click at [1019, 211] on img at bounding box center [1020, 204] width 16 height 16
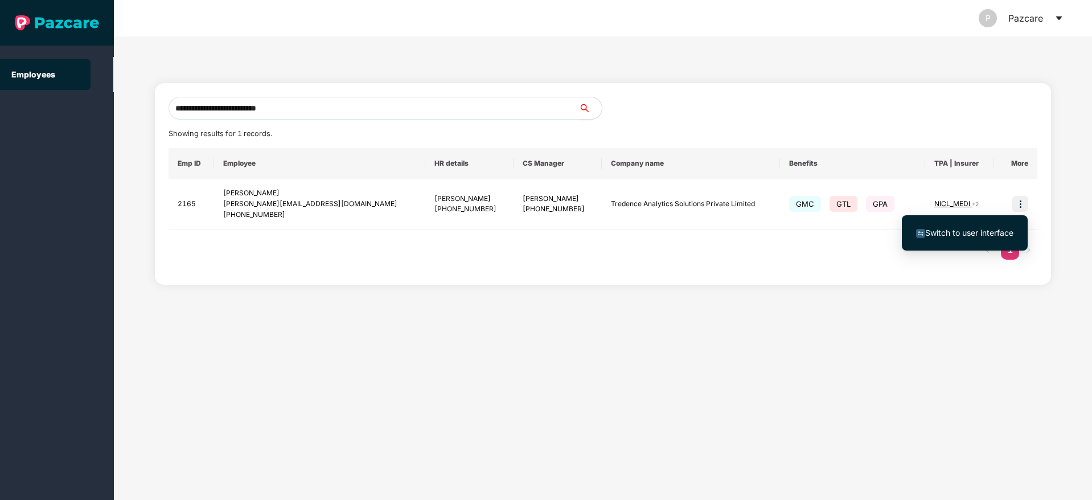
click at [968, 240] on li "Switch to user interface" at bounding box center [965, 233] width 126 height 24
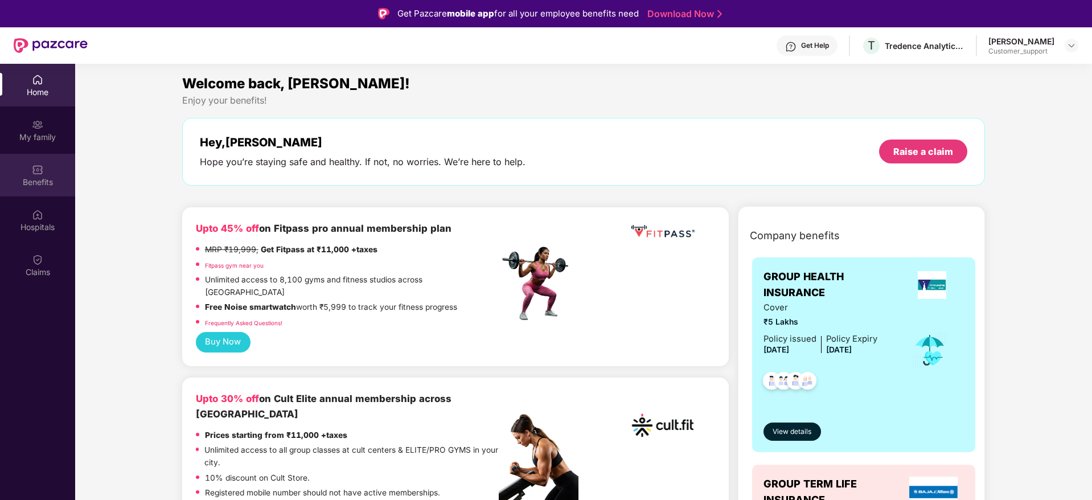
click at [10, 179] on div "Benefits" at bounding box center [37, 182] width 75 height 11
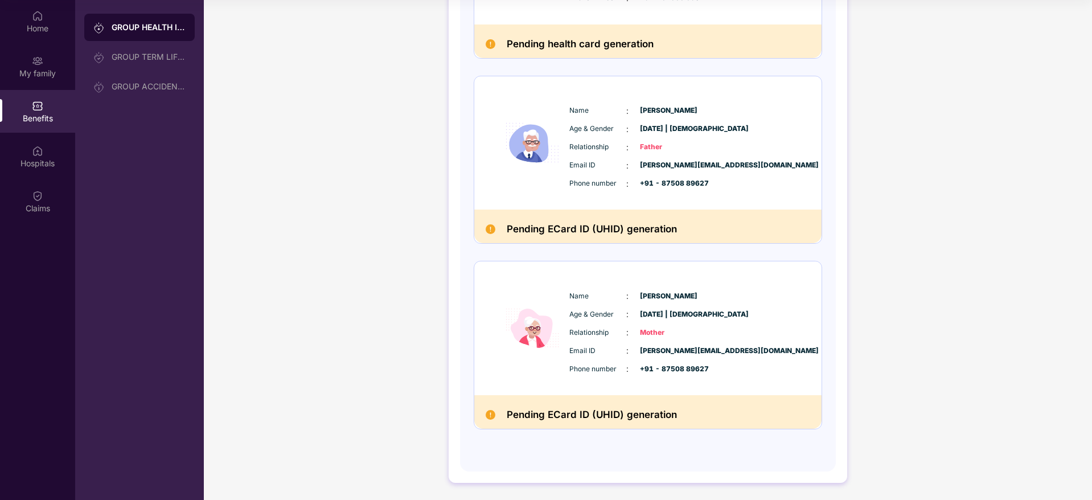
scroll to position [0, 0]
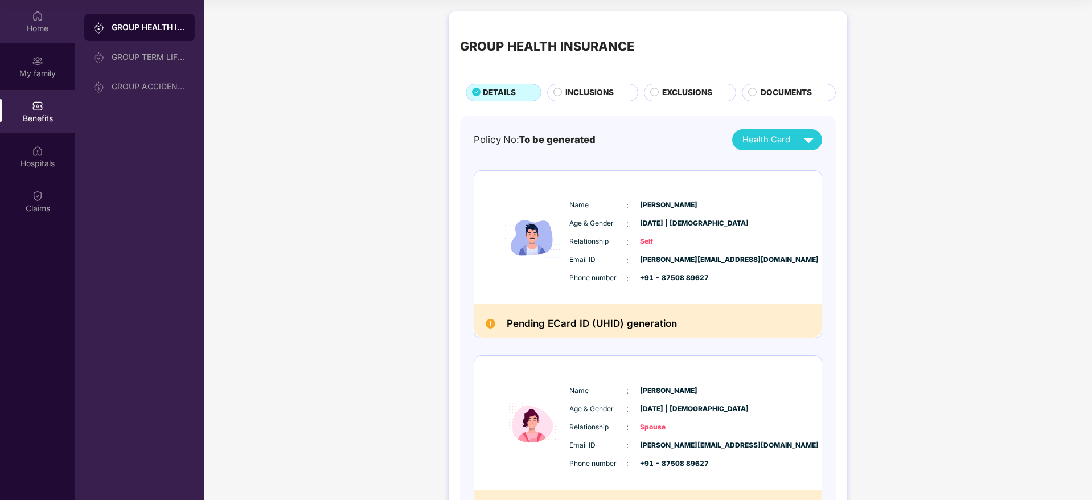
click at [45, 32] on div "Home" at bounding box center [37, 28] width 75 height 11
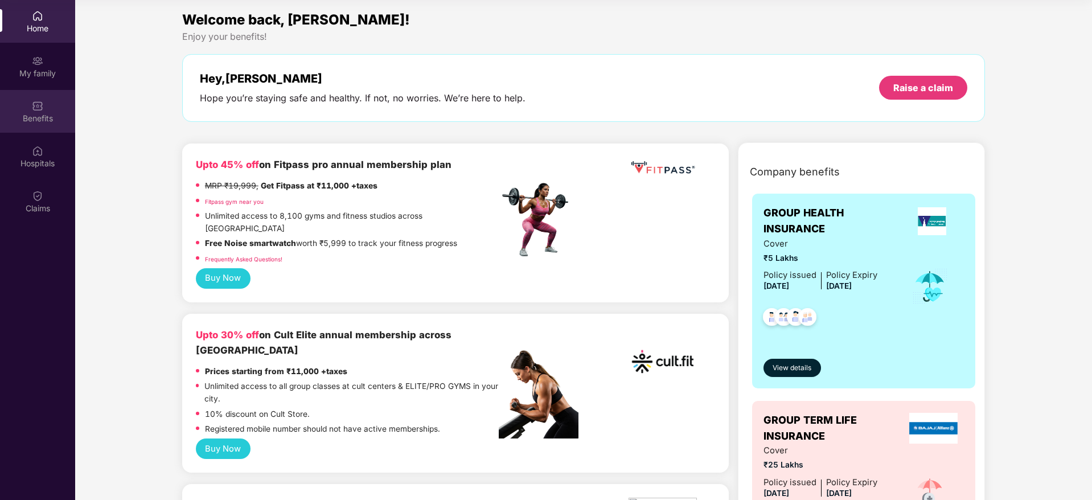
click at [39, 124] on div "Benefits" at bounding box center [37, 111] width 75 height 43
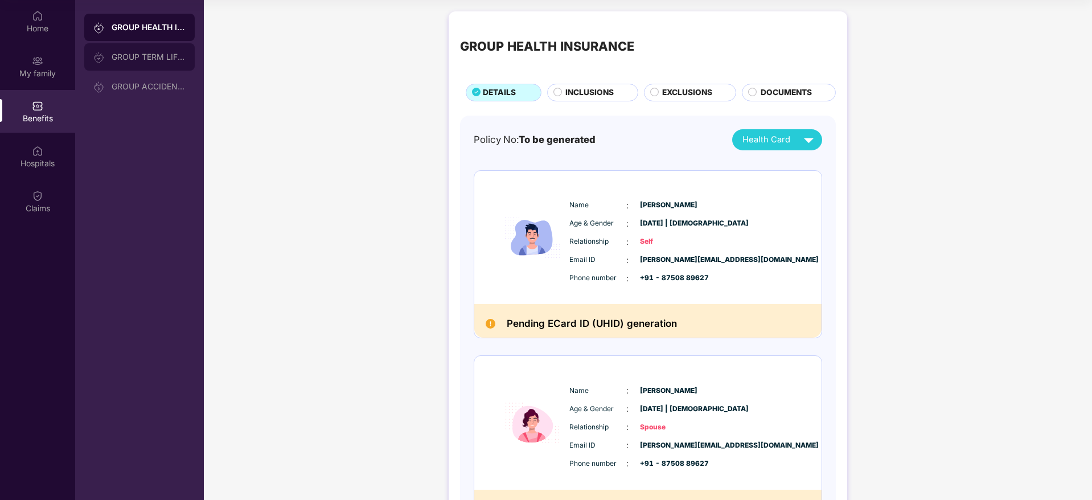
click at [142, 60] on div "GROUP TERM LIFE INSURANCE" at bounding box center [149, 56] width 74 height 9
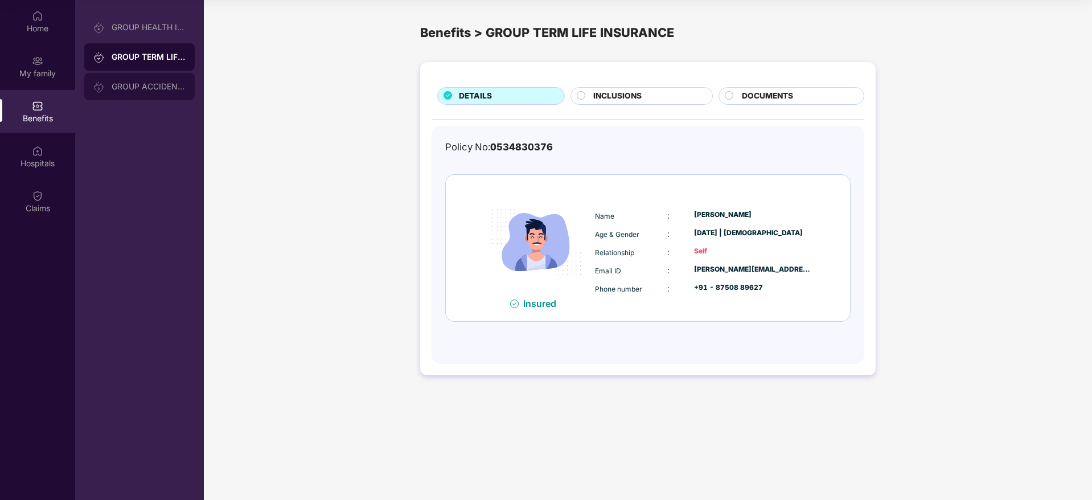
click at [150, 84] on div "GROUP ACCIDENTAL INSURANCE" at bounding box center [149, 86] width 74 height 9
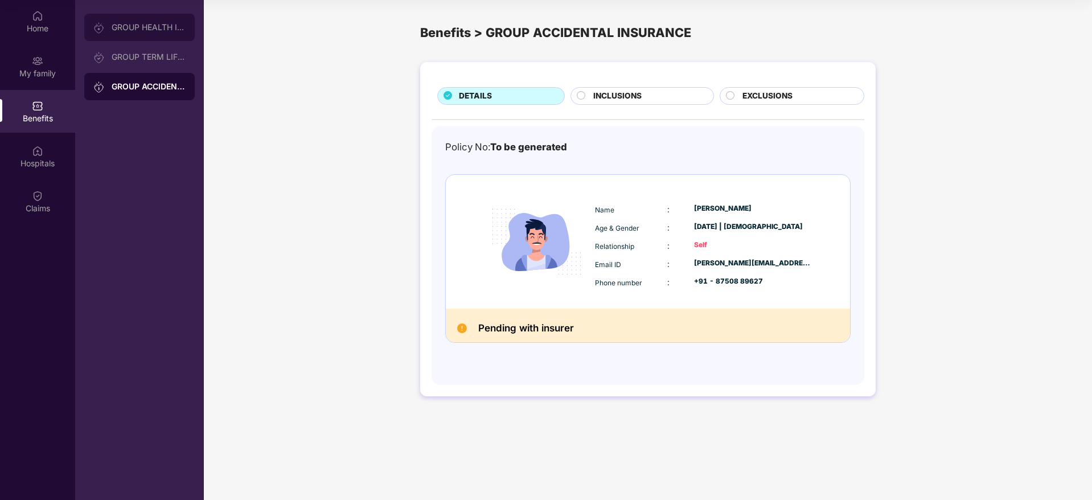
click at [157, 30] on div "GROUP HEALTH INSURANCE" at bounding box center [149, 27] width 74 height 9
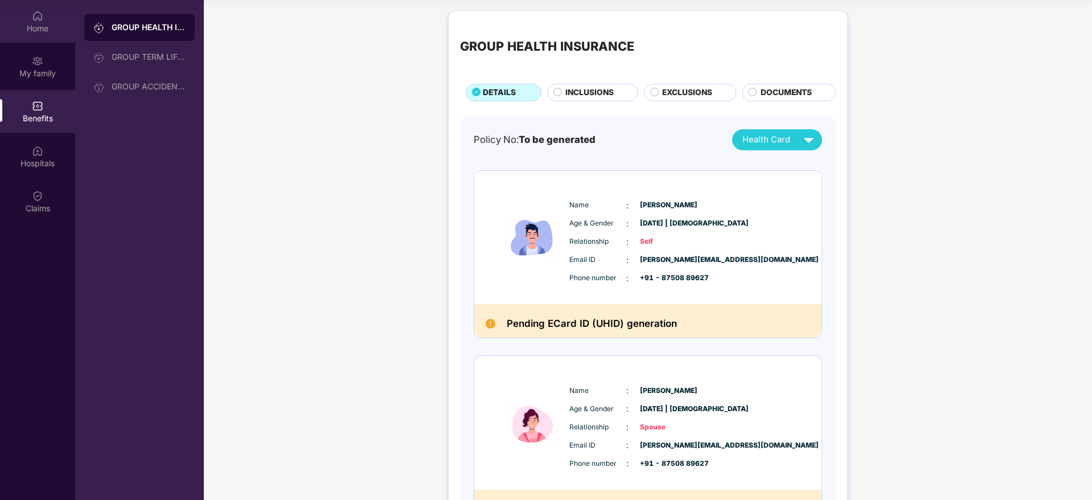
click at [50, 17] on div "Home" at bounding box center [37, 21] width 75 height 43
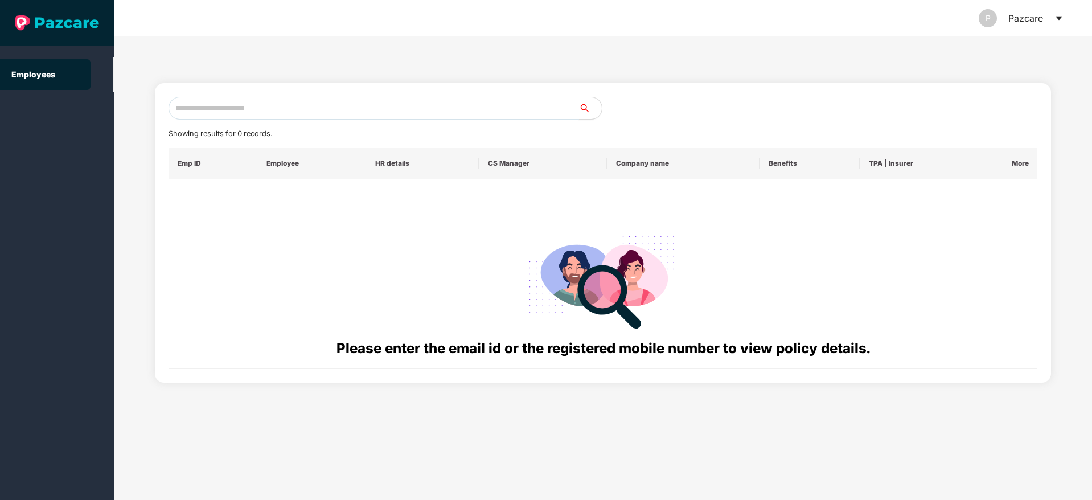
click at [230, 119] on input "text" at bounding box center [374, 108] width 411 height 23
paste input "**********"
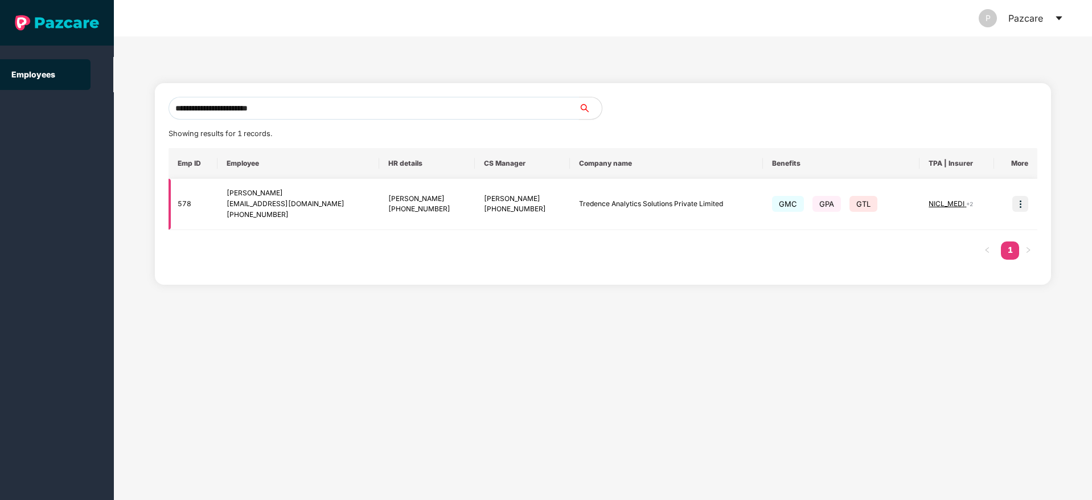
type input "**********"
click at [1027, 204] on img at bounding box center [1020, 204] width 16 height 16
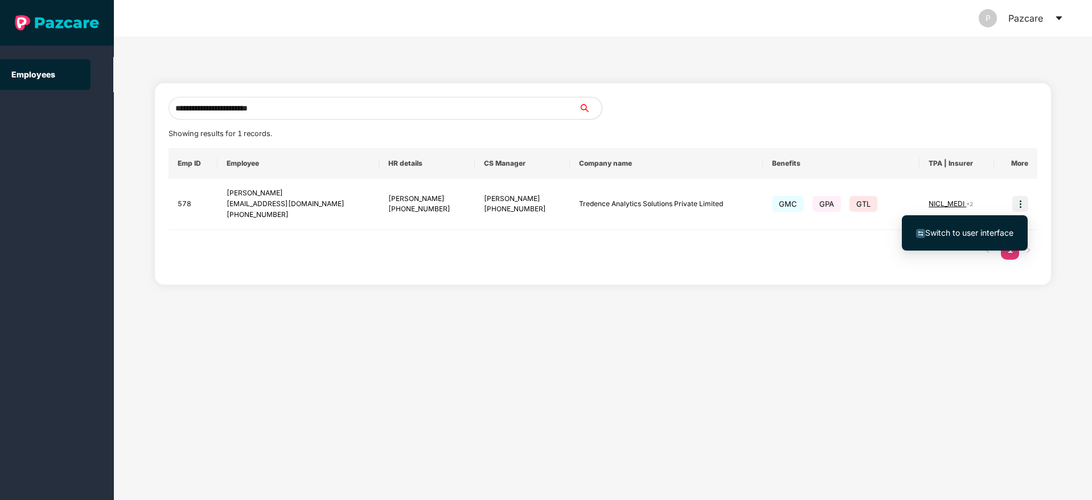
click at [975, 224] on li "Switch to user interface" at bounding box center [965, 233] width 126 height 24
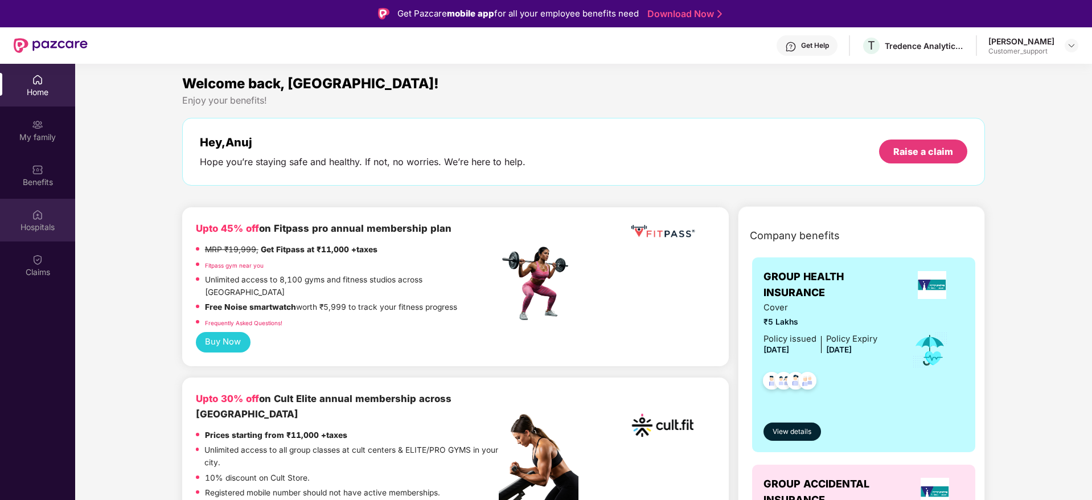
click at [46, 212] on div "Hospitals" at bounding box center [37, 220] width 75 height 43
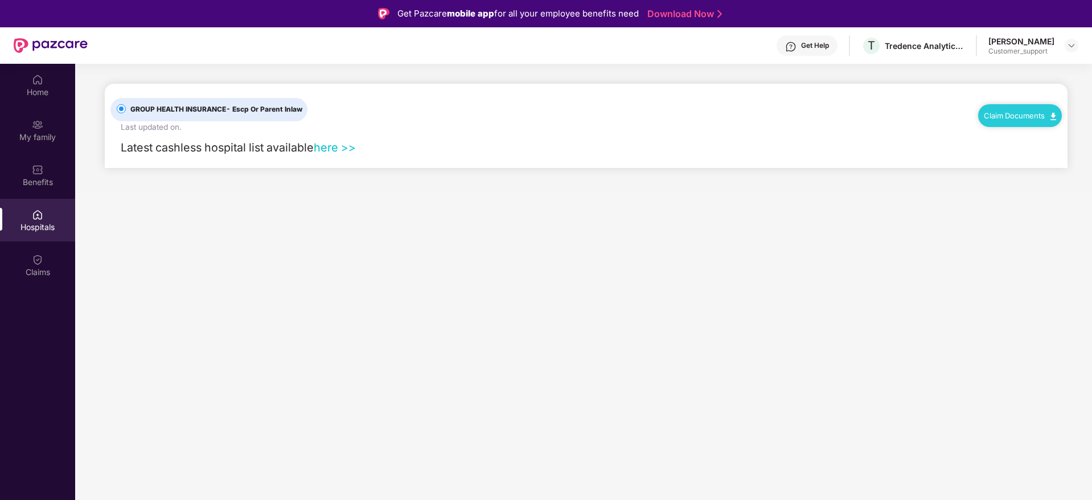
click at [1030, 116] on link "Claim Documents" at bounding box center [1020, 115] width 72 height 9
click at [1006, 130] on link "Claim Form" at bounding box center [1025, 136] width 74 height 24
click at [32, 83] on img at bounding box center [37, 79] width 11 height 11
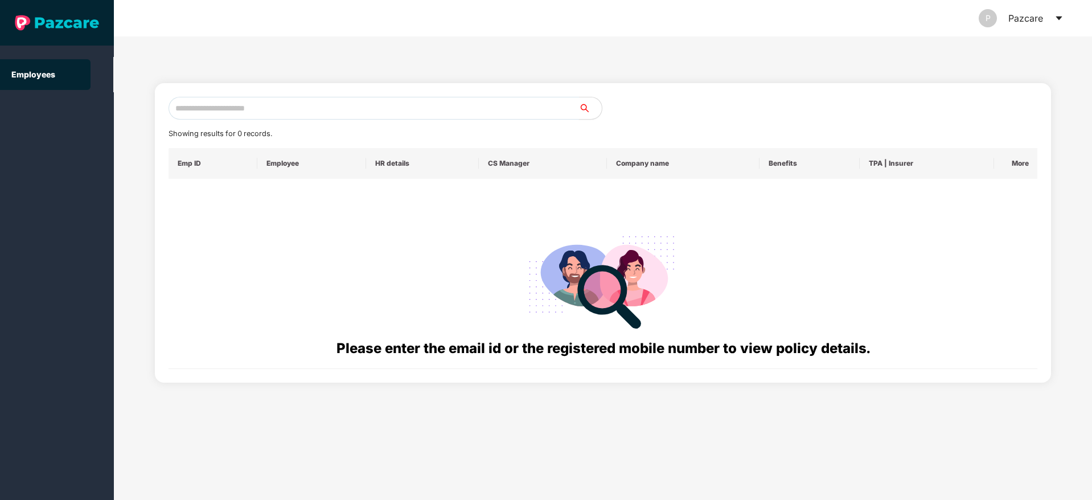
click at [183, 101] on input "text" at bounding box center [374, 108] width 411 height 23
type input "*"
paste input "**********"
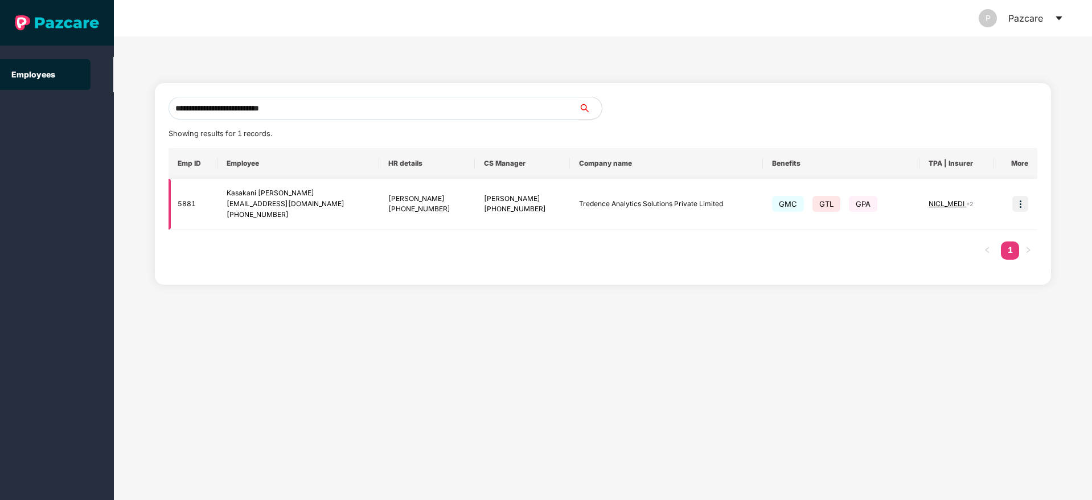
click at [1016, 208] on img at bounding box center [1020, 204] width 16 height 16
click at [824, 237] on div "Emp ID Employee HR details CS Manager Company name Benefits TPA | Insurer More …" at bounding box center [603, 209] width 869 height 123
click at [941, 207] on span "NICL_MEDI" at bounding box center [948, 203] width 38 height 9
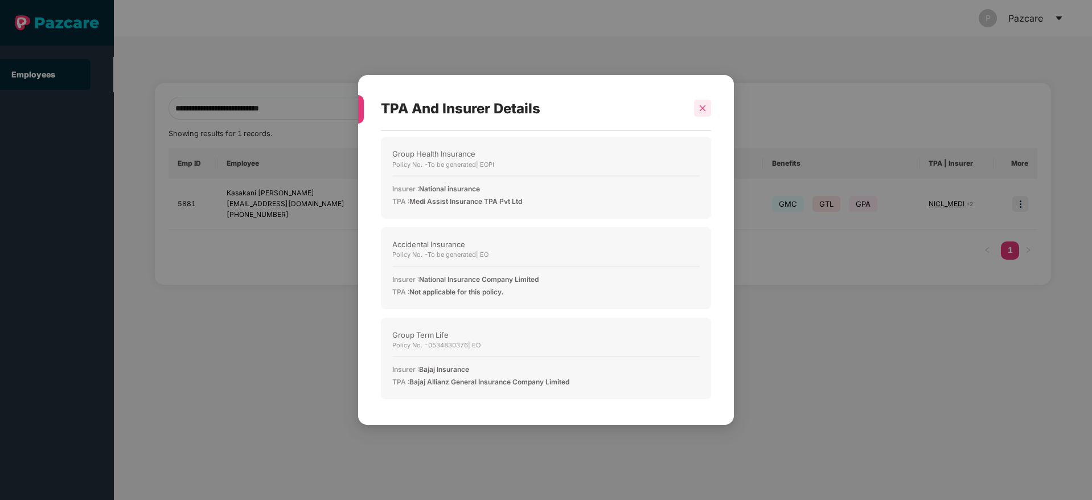
click at [709, 105] on div at bounding box center [702, 108] width 17 height 17
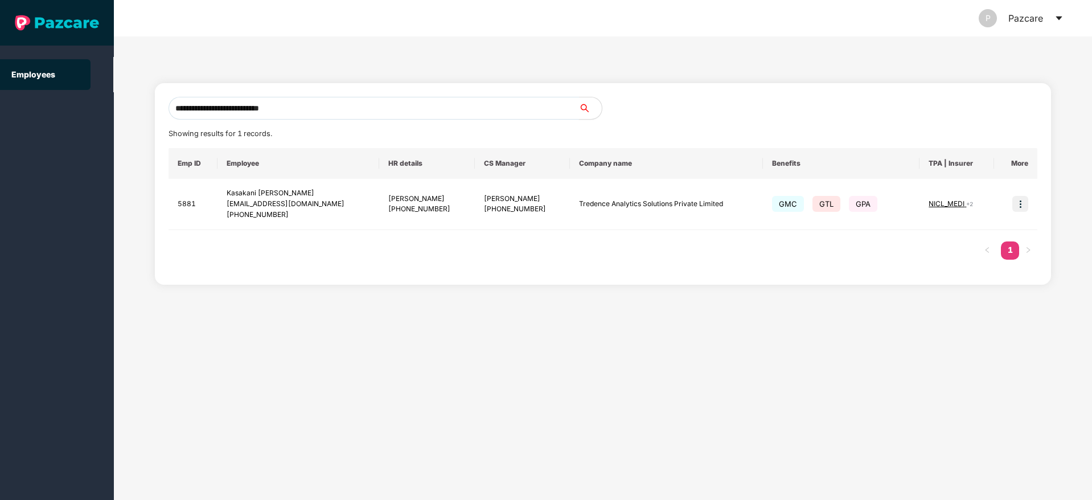
click at [211, 99] on input "**********" at bounding box center [374, 108] width 411 height 23
paste input "text"
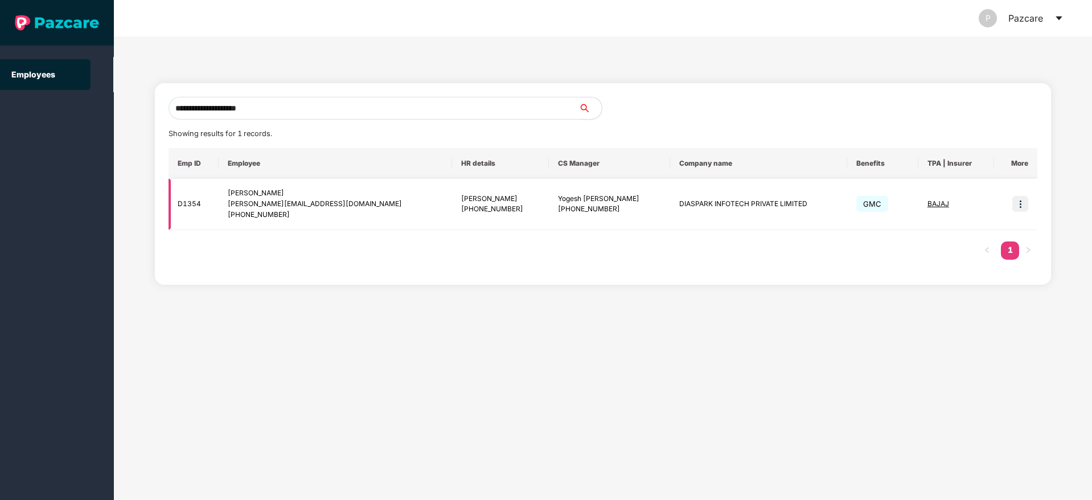
type input "**********"
click at [1027, 206] on img at bounding box center [1020, 204] width 16 height 16
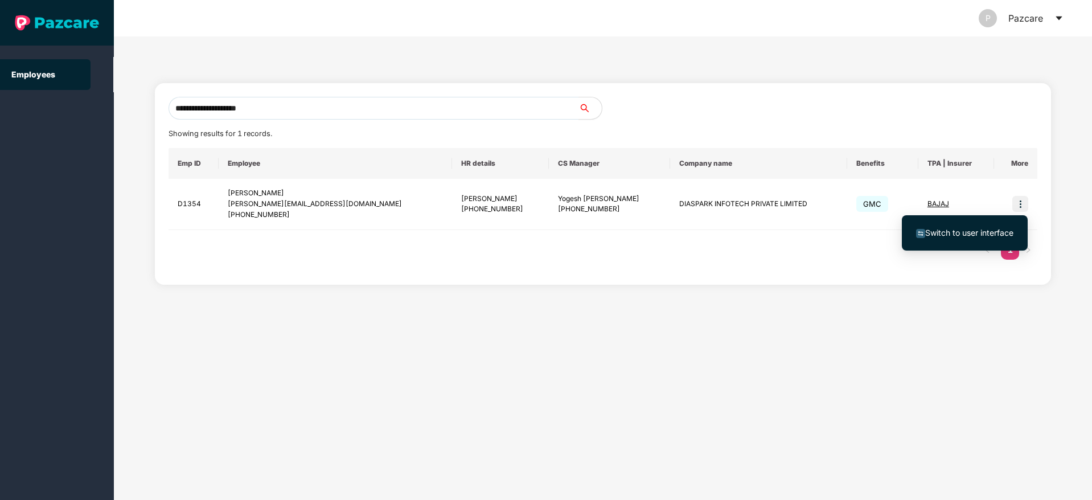
click at [978, 232] on span "Switch to user interface" at bounding box center [969, 233] width 88 height 10
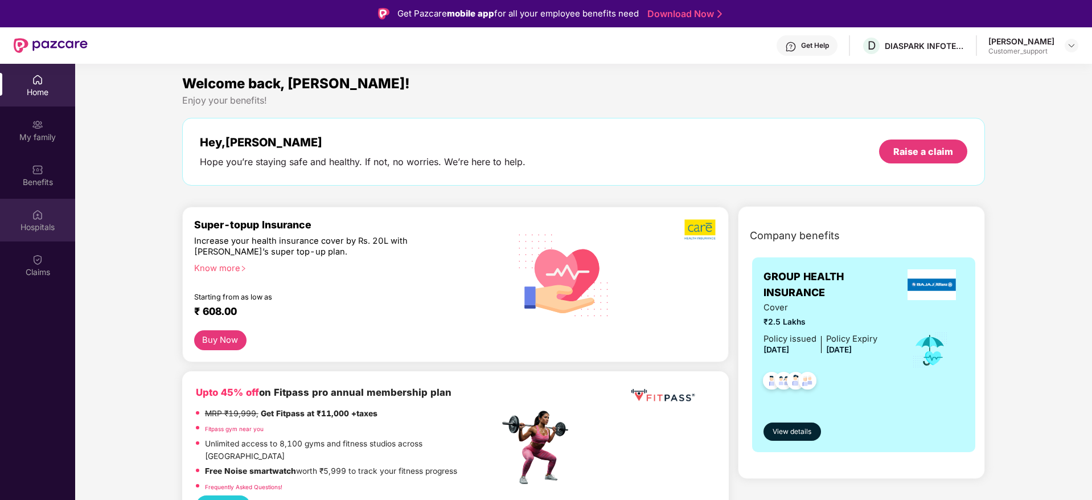
click at [9, 217] on div "Hospitals" at bounding box center [37, 220] width 75 height 43
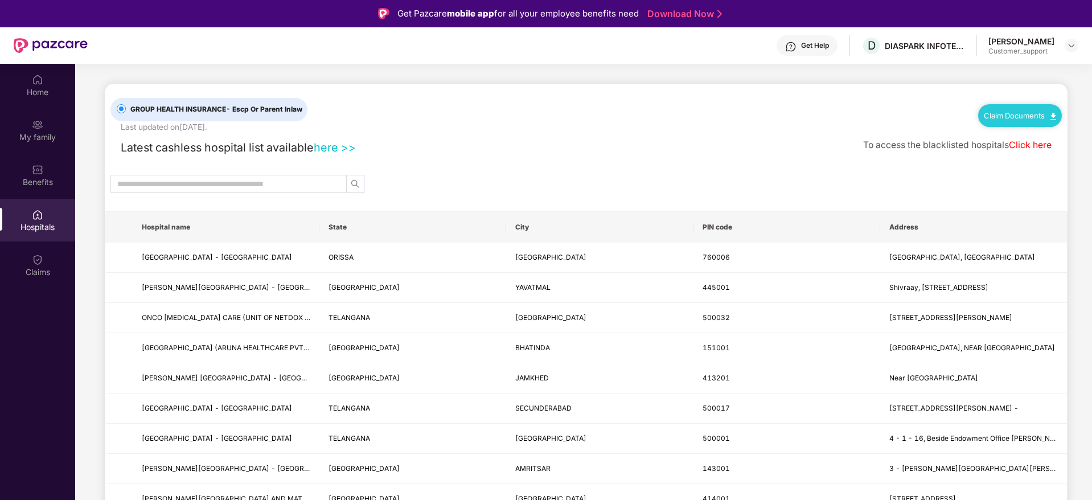
click at [997, 107] on div "Claim Documents" at bounding box center [1020, 115] width 84 height 23
click at [1004, 113] on link "Claim Documents" at bounding box center [1020, 115] width 72 height 9
click at [1014, 136] on link "Claim Form" at bounding box center [1024, 136] width 74 height 24
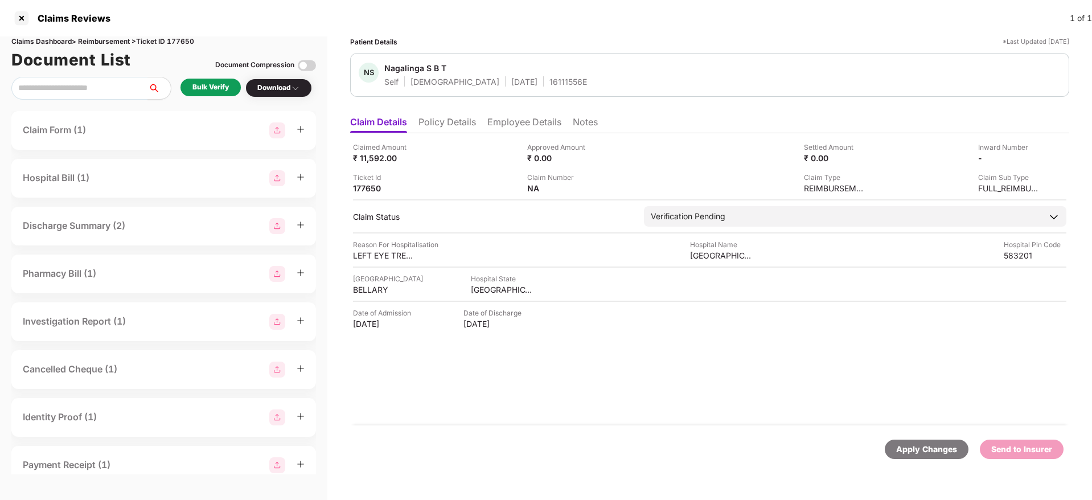
click at [447, 127] on li "Policy Details" at bounding box center [447, 124] width 58 height 17
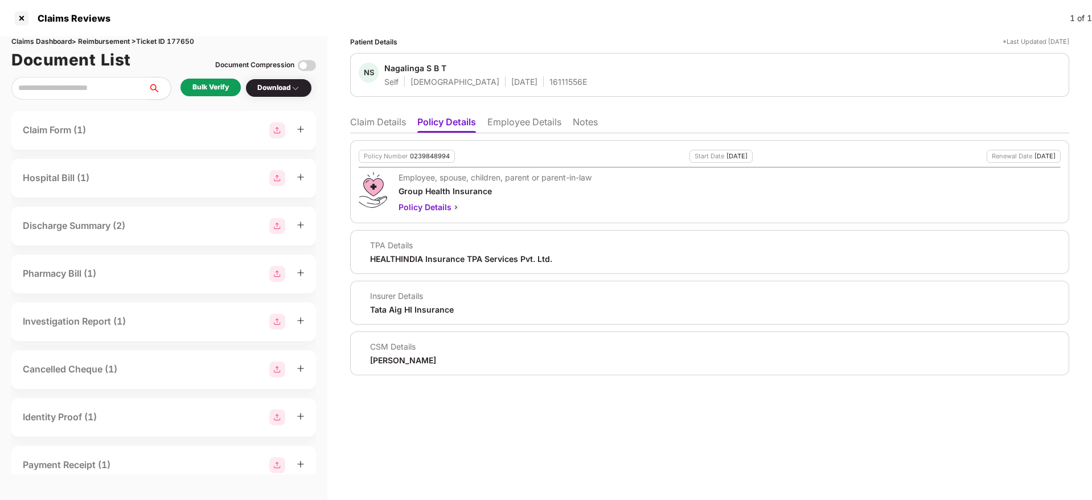
click at [511, 120] on li "Employee Details" at bounding box center [524, 124] width 74 height 17
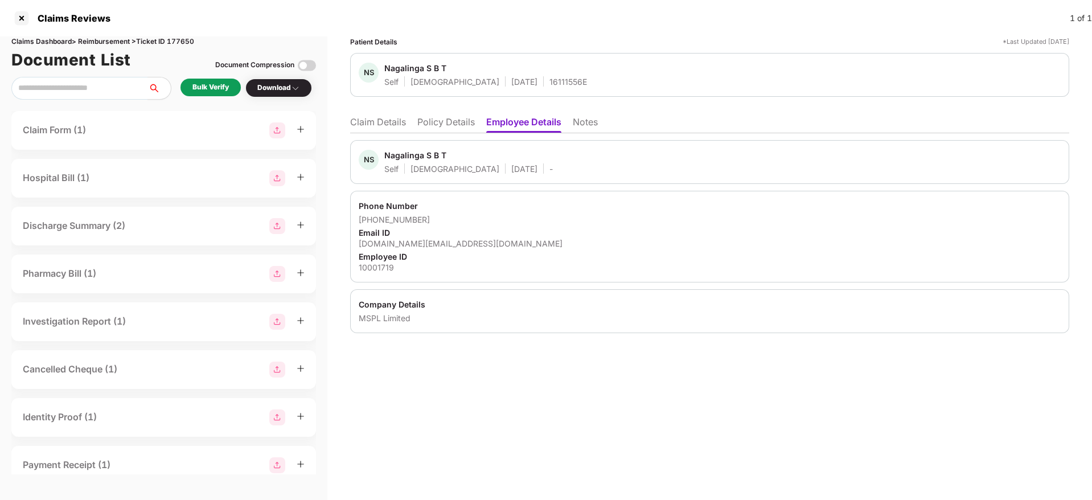
click at [453, 136] on div "NS Nagalinga S B T Self [DEMOGRAPHIC_DATA] [DATE] - Phone Number [PHONE_NUMBER]…" at bounding box center [709, 233] width 719 height 200
click at [447, 129] on li "Policy Details" at bounding box center [446, 124] width 58 height 17
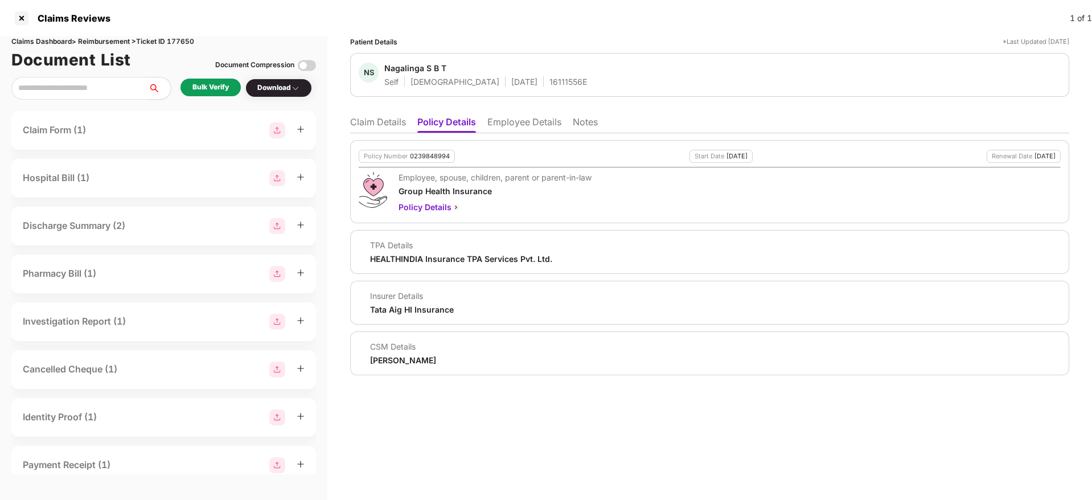
click at [384, 118] on li "Claim Details" at bounding box center [378, 124] width 56 height 17
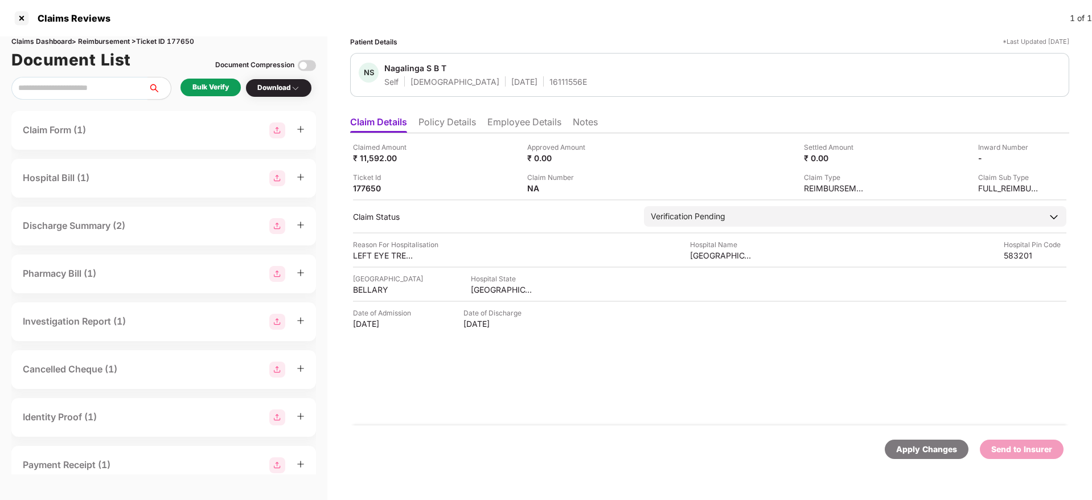
click at [455, 120] on li "Policy Details" at bounding box center [447, 124] width 58 height 17
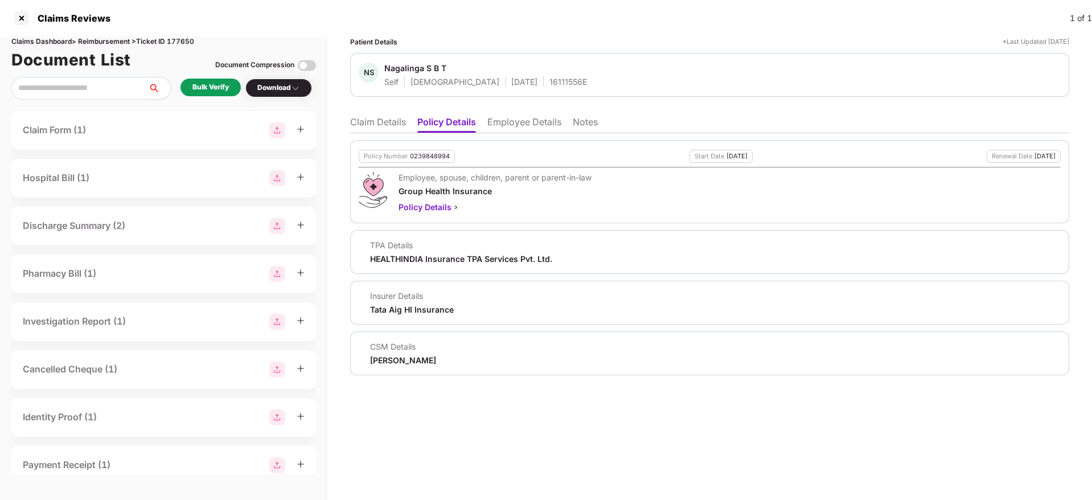
click at [368, 118] on li "Claim Details" at bounding box center [378, 124] width 56 height 17
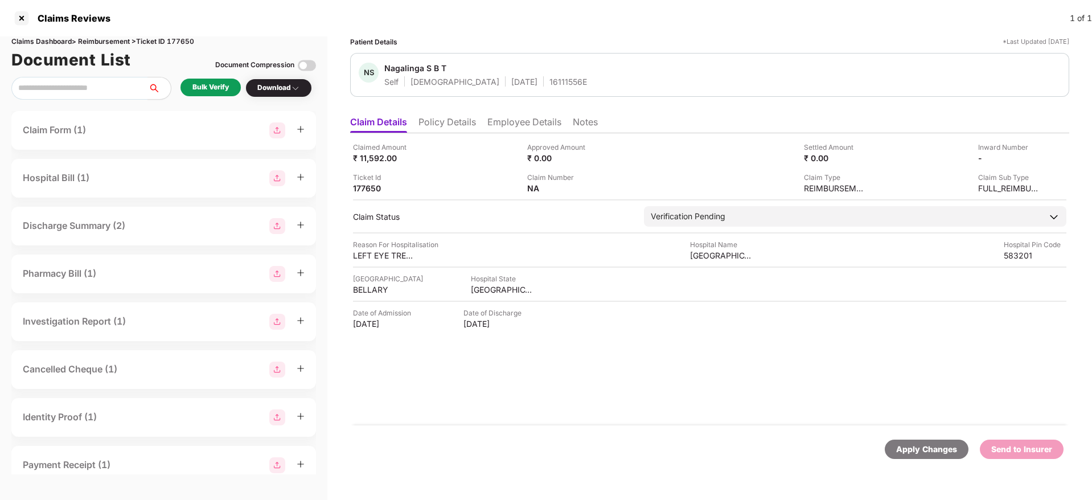
click at [225, 88] on div "Bulk Verify" at bounding box center [210, 87] width 36 height 11
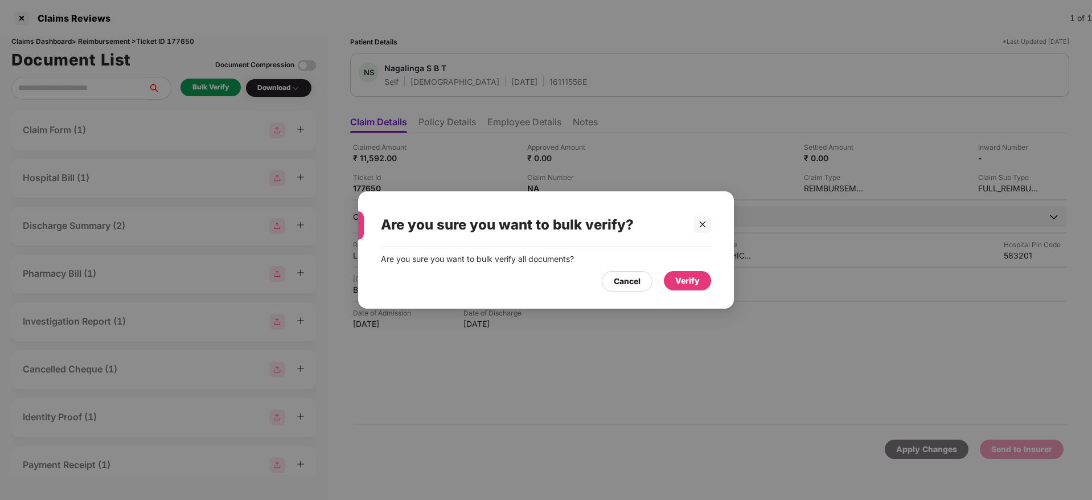
click at [664, 276] on div "Verify" at bounding box center [687, 280] width 47 height 19
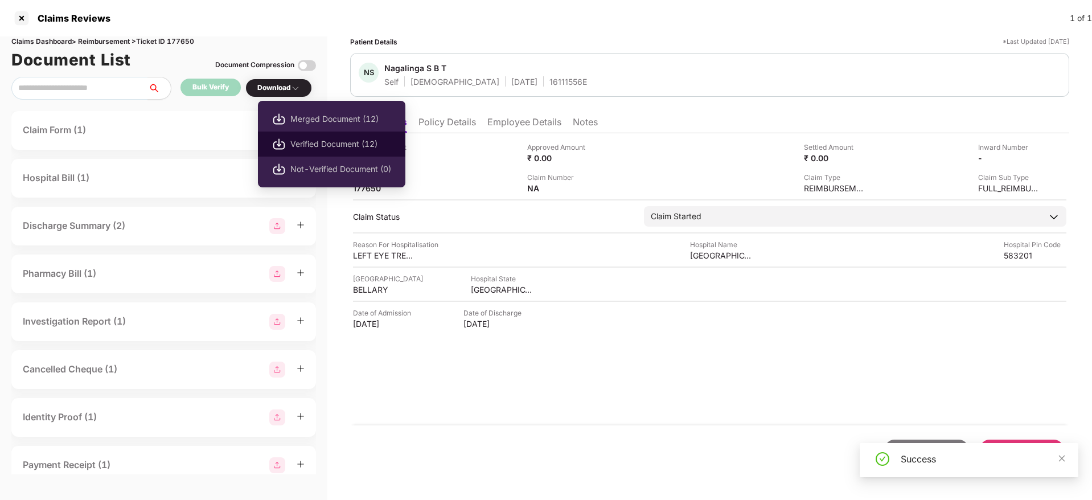
click at [326, 138] on span "Verified Document (12)" at bounding box center [340, 144] width 101 height 13
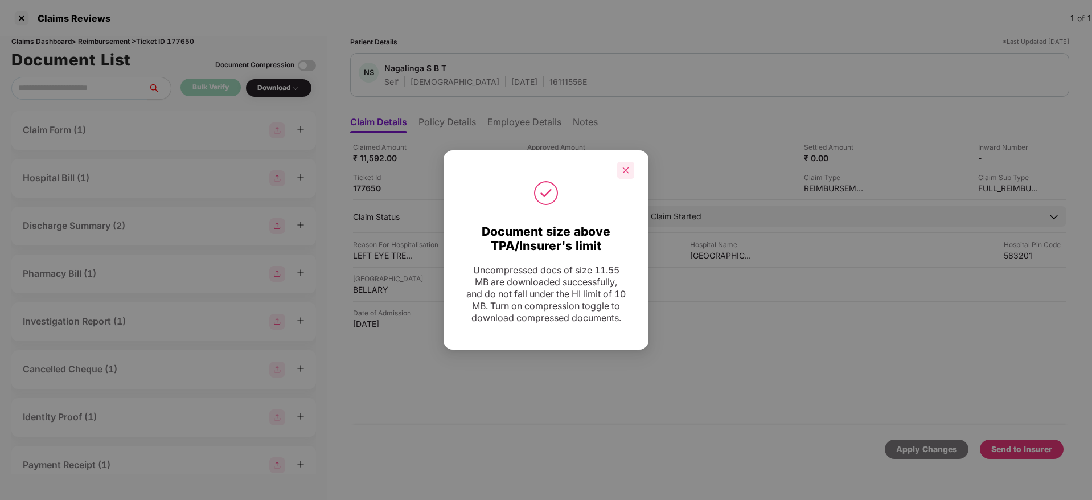
click at [622, 166] on icon "close" at bounding box center [626, 170] width 8 height 8
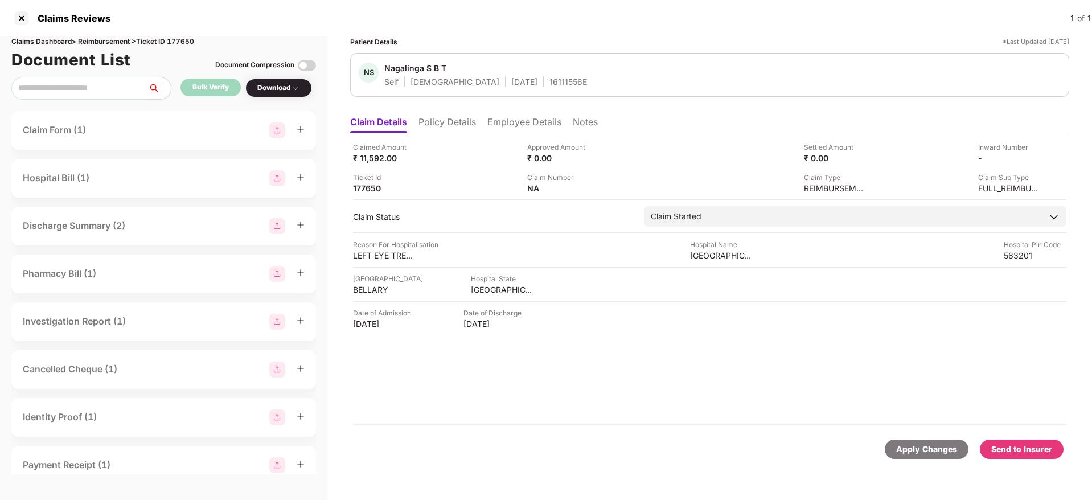
click at [1021, 457] on div "Send to Insurer" at bounding box center [1022, 449] width 84 height 19
click at [430, 128] on li "Policy Details" at bounding box center [447, 124] width 58 height 17
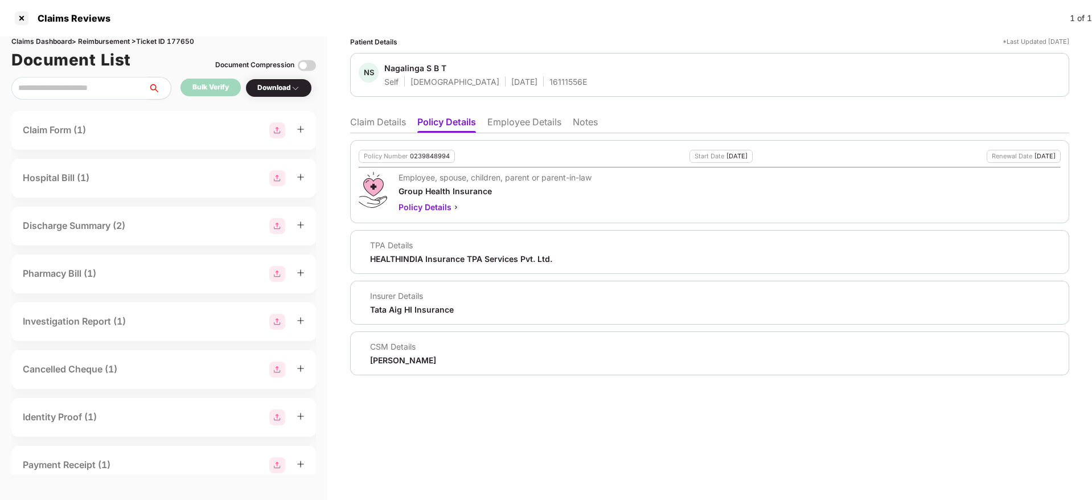
click at [366, 114] on ul "Claim Details Policy Details Employee Details Notes" at bounding box center [709, 121] width 719 height 23
click at [374, 122] on li "Claim Details" at bounding box center [378, 124] width 56 height 17
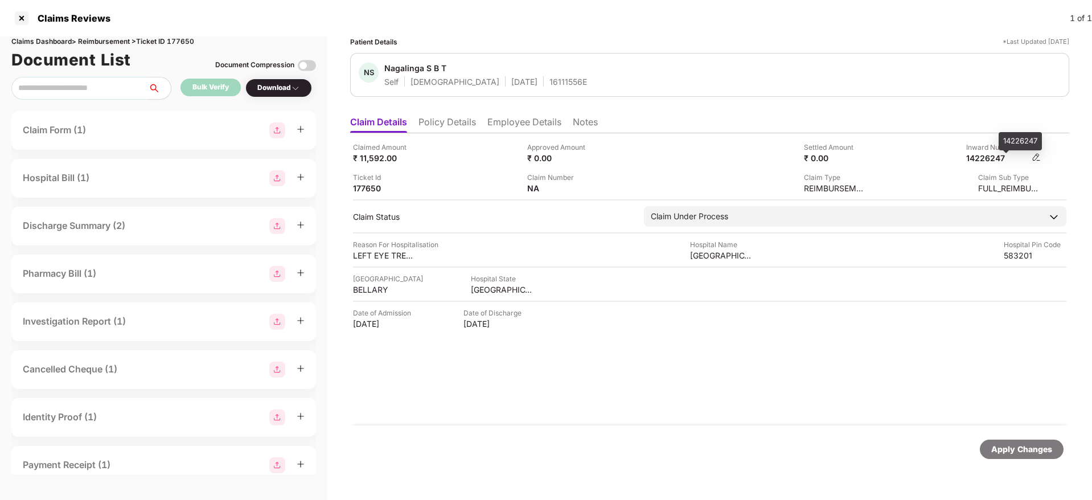
click at [984, 159] on div "14226247" at bounding box center [997, 158] width 63 height 11
copy div "14226247"
click at [549, 81] on div "16111556E" at bounding box center [568, 81] width 38 height 11
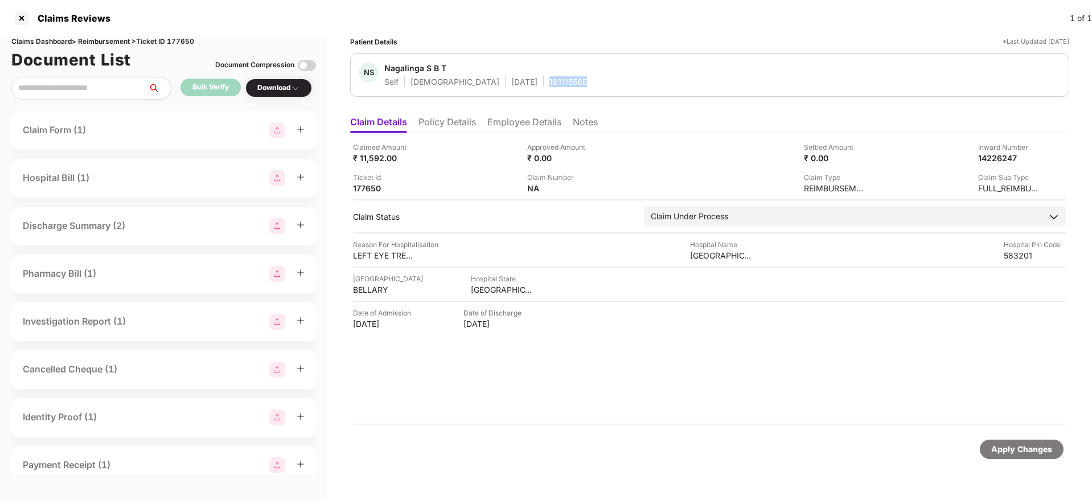
copy div "16111556E"
click at [524, 130] on li "Employee Details" at bounding box center [524, 124] width 74 height 17
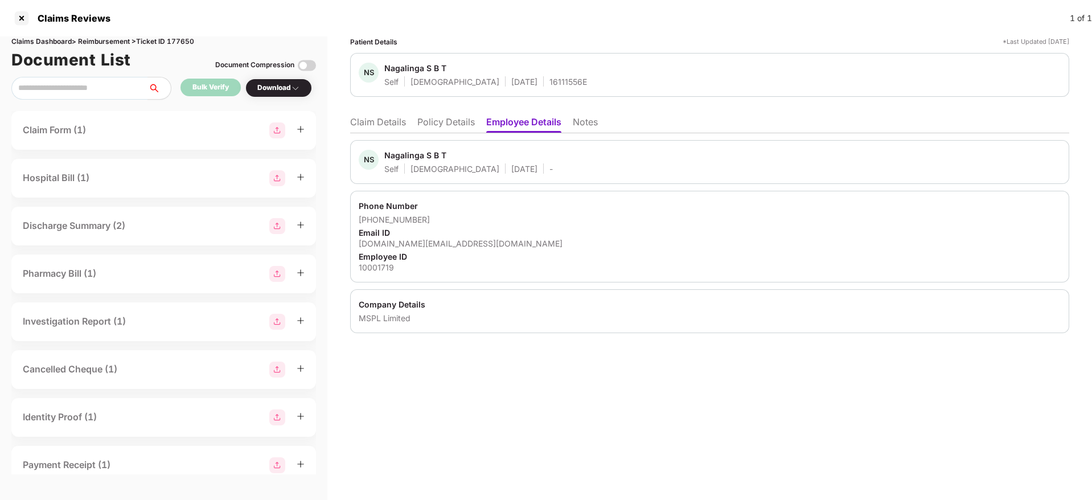
click at [448, 121] on li "Policy Details" at bounding box center [446, 124] width 58 height 17
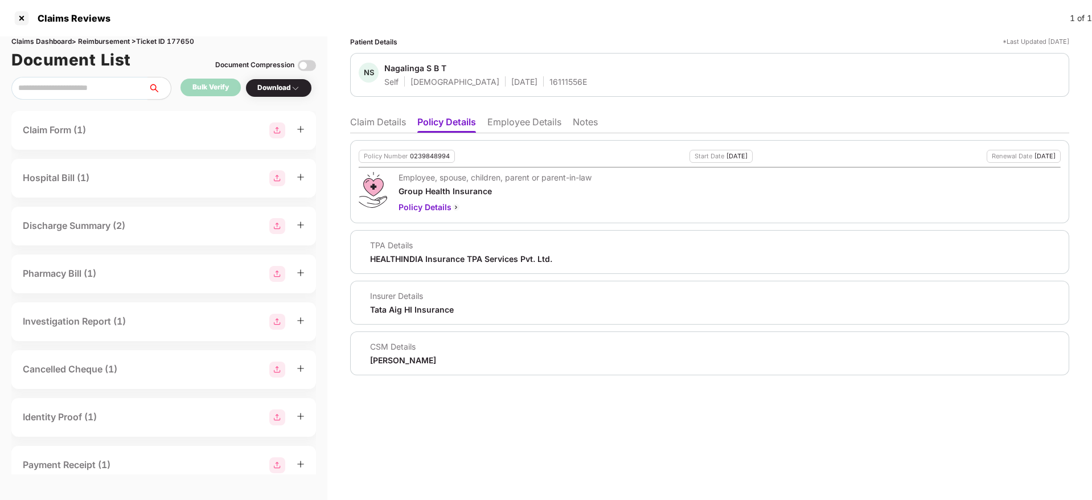
click at [371, 130] on li "Claim Details" at bounding box center [378, 124] width 56 height 17
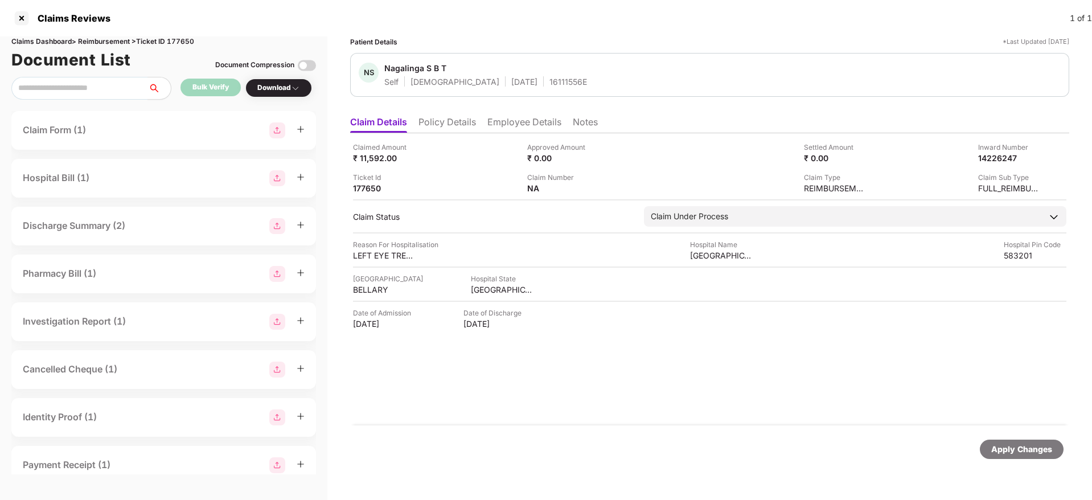
click at [450, 115] on ul "Claim Details Policy Details Employee Details Notes" at bounding box center [709, 121] width 719 height 23
click at [460, 126] on li "Policy Details" at bounding box center [447, 124] width 58 height 17
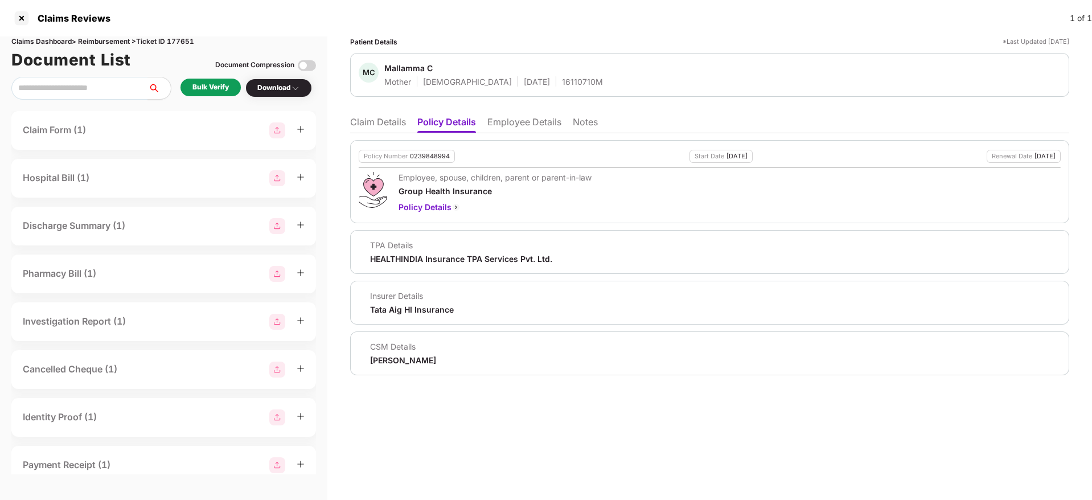
click at [391, 132] on li "Claim Details" at bounding box center [378, 124] width 56 height 17
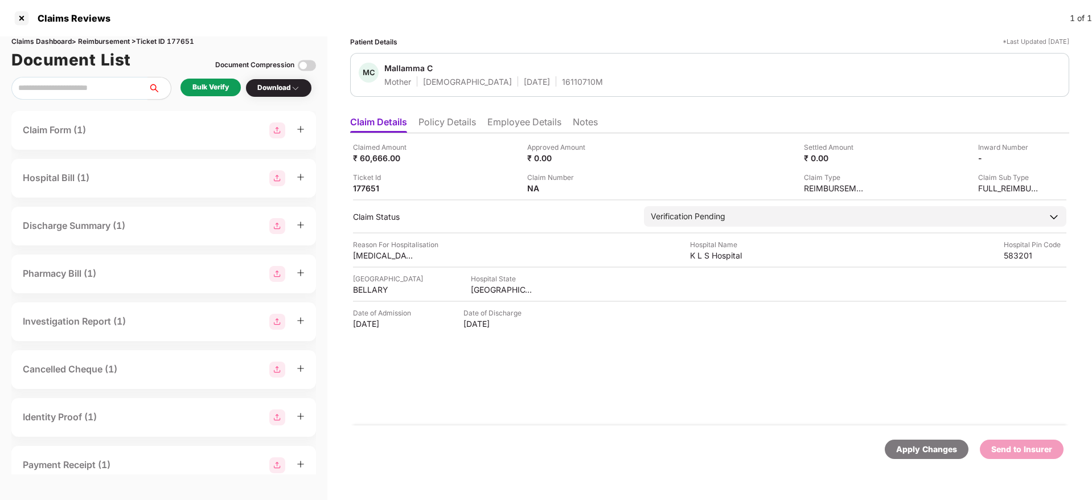
click at [461, 117] on li "Policy Details" at bounding box center [447, 124] width 58 height 17
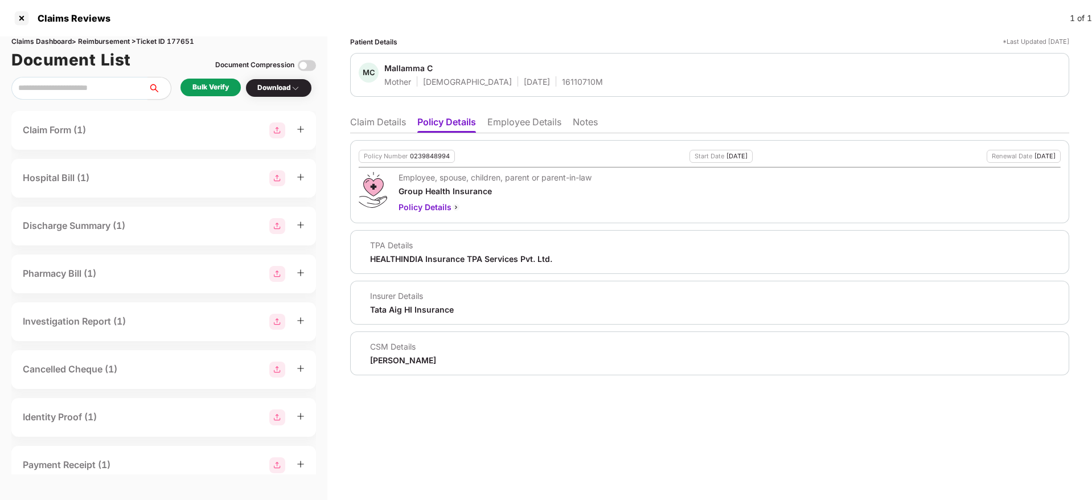
click at [504, 121] on li "Employee Details" at bounding box center [524, 124] width 74 height 17
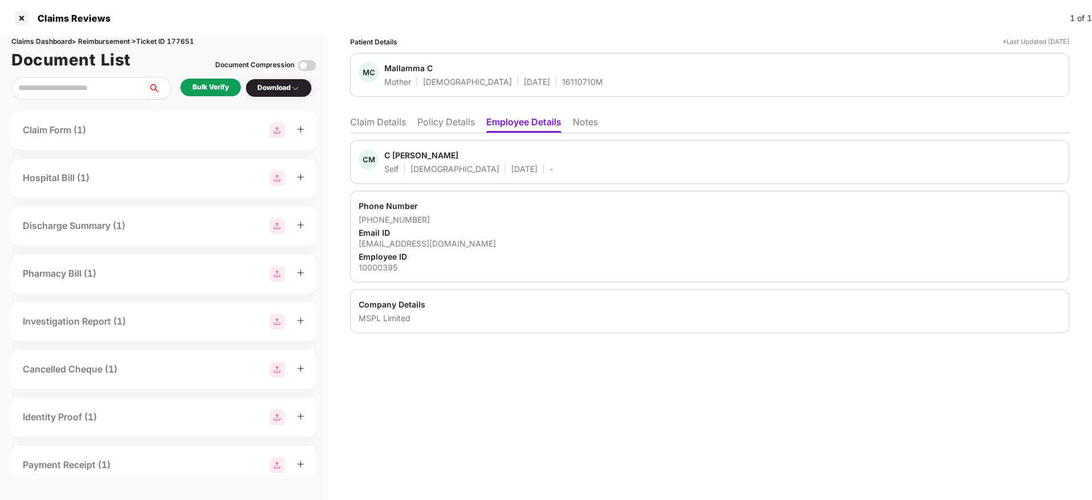
click at [448, 118] on li "Policy Details" at bounding box center [446, 124] width 58 height 17
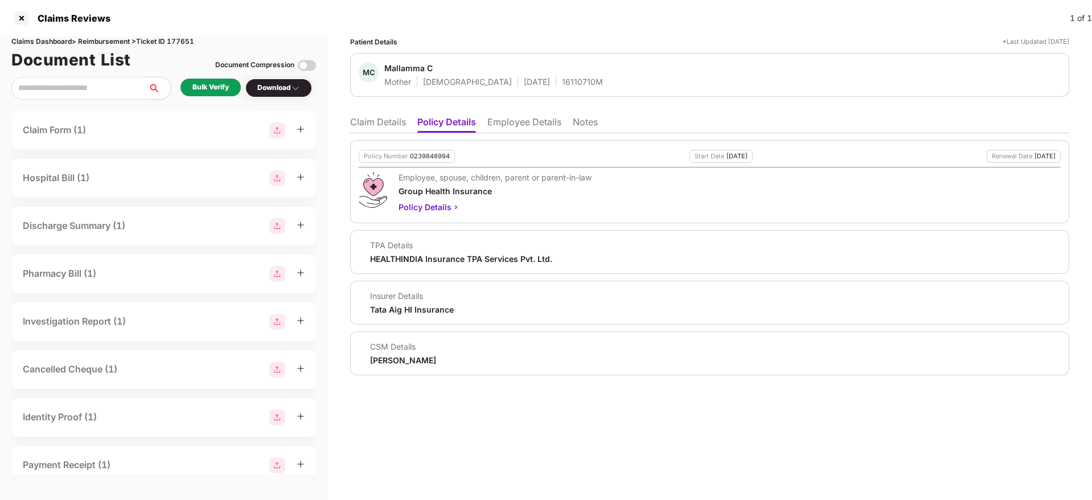
click at [515, 125] on li "Employee Details" at bounding box center [524, 124] width 74 height 17
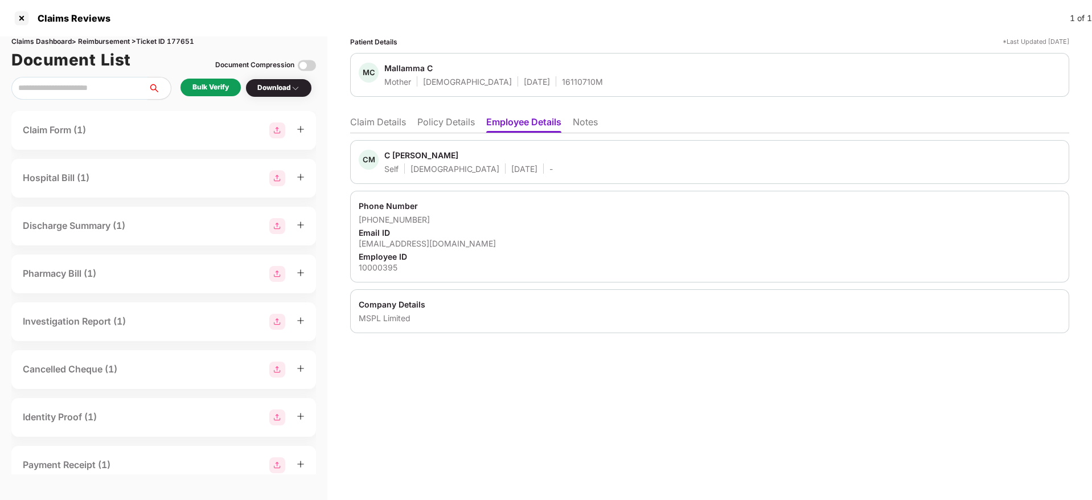
click at [391, 115] on ul "Claim Details Policy Details Employee Details Notes" at bounding box center [709, 121] width 719 height 23
click at [385, 122] on li "Claim Details" at bounding box center [378, 124] width 56 height 17
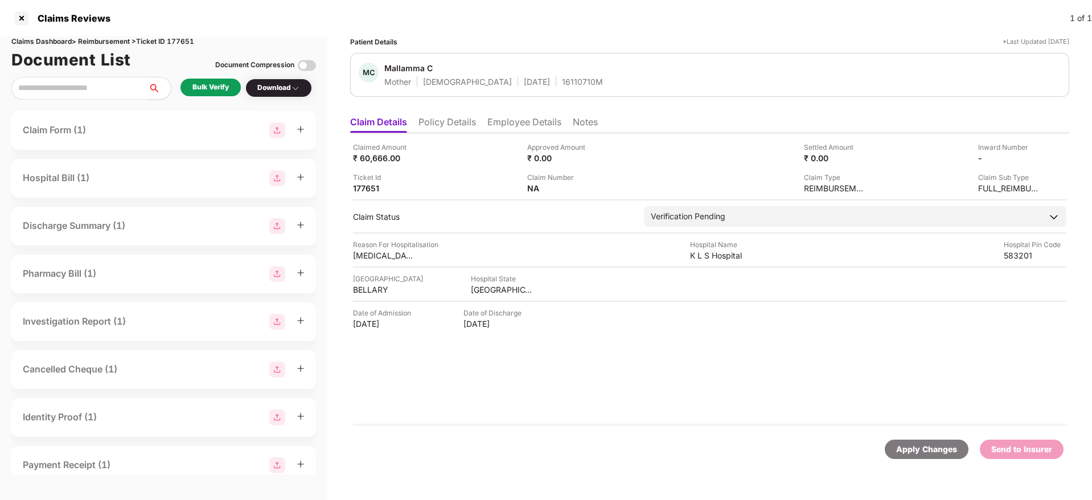
click at [453, 130] on li "Policy Details" at bounding box center [447, 124] width 58 height 17
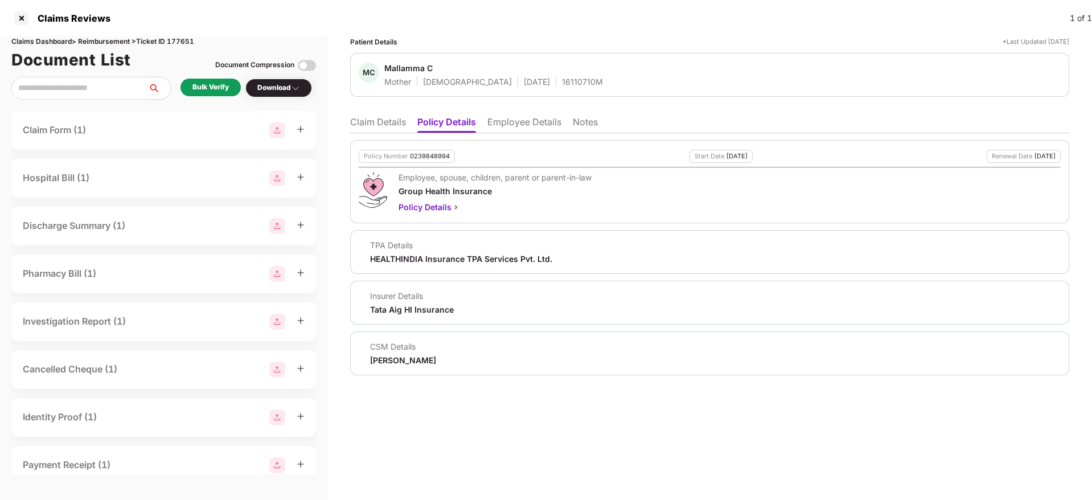
click at [378, 125] on li "Claim Details" at bounding box center [378, 124] width 56 height 17
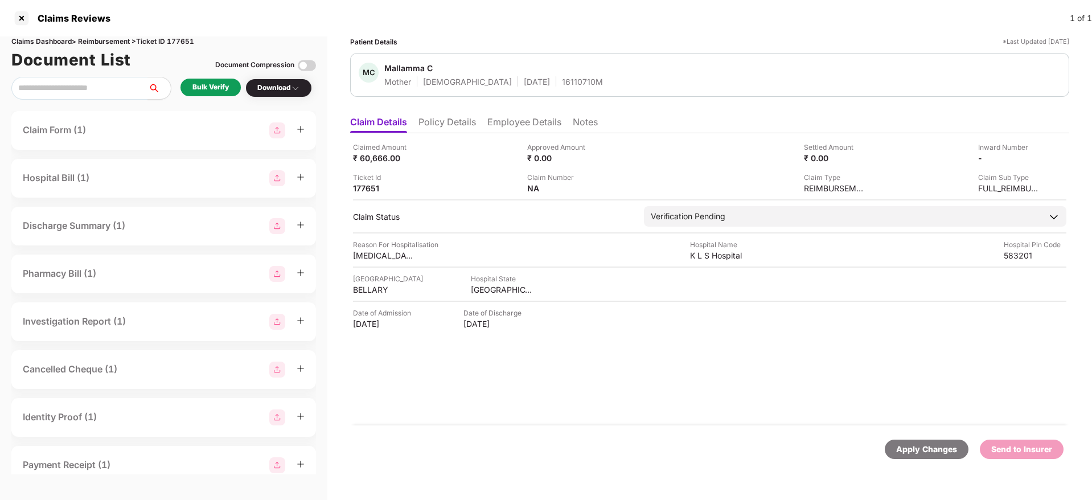
click at [231, 91] on div "Bulk Verify" at bounding box center [210, 88] width 60 height 18
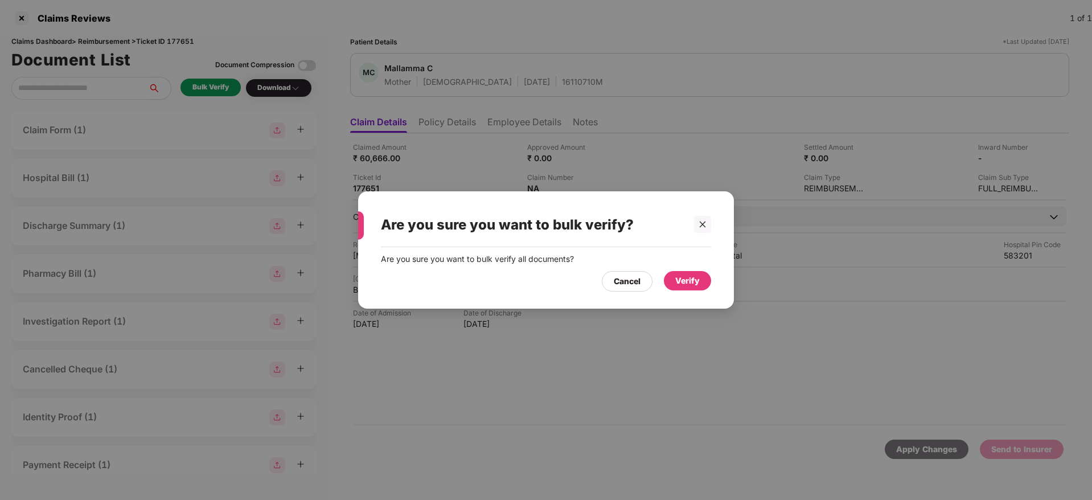
click at [680, 281] on div "Verify" at bounding box center [687, 280] width 24 height 13
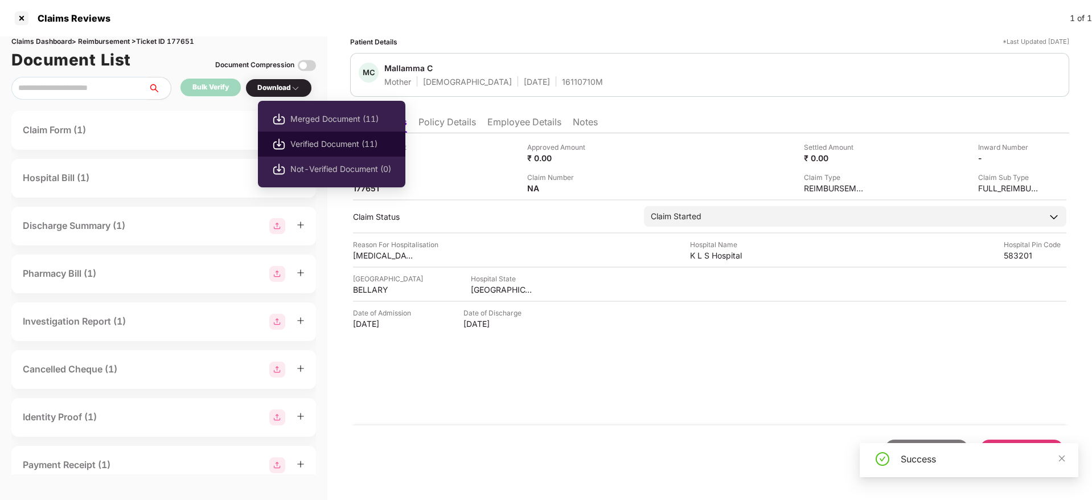
click at [344, 149] on span "Verified Document (11)" at bounding box center [340, 144] width 101 height 13
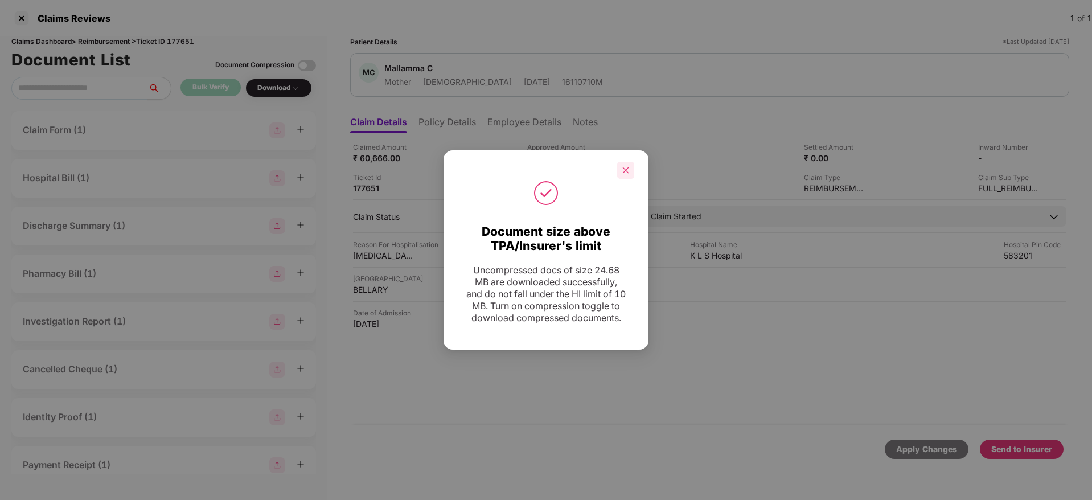
click at [621, 162] on div at bounding box center [625, 170] width 17 height 17
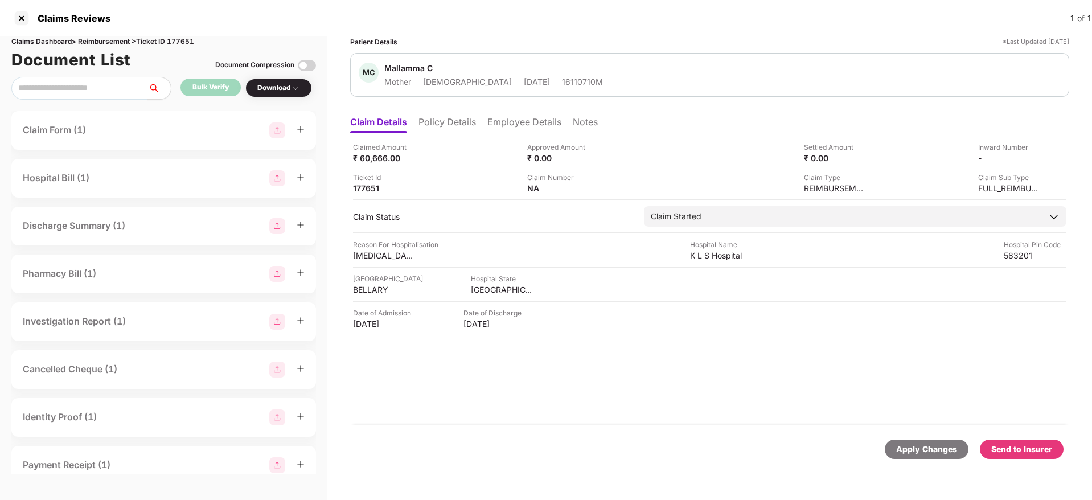
click at [513, 121] on li "Employee Details" at bounding box center [524, 124] width 74 height 17
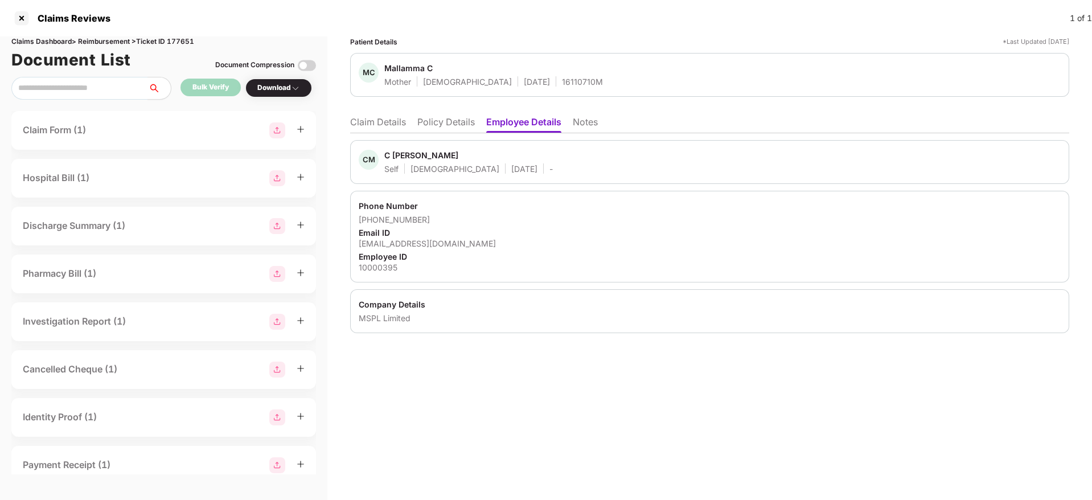
click at [405, 245] on div "[EMAIL_ADDRESS][DOMAIN_NAME]" at bounding box center [710, 243] width 702 height 11
copy div "[EMAIL_ADDRESS][DOMAIN_NAME]"
click at [434, 120] on li "Policy Details" at bounding box center [446, 124] width 58 height 17
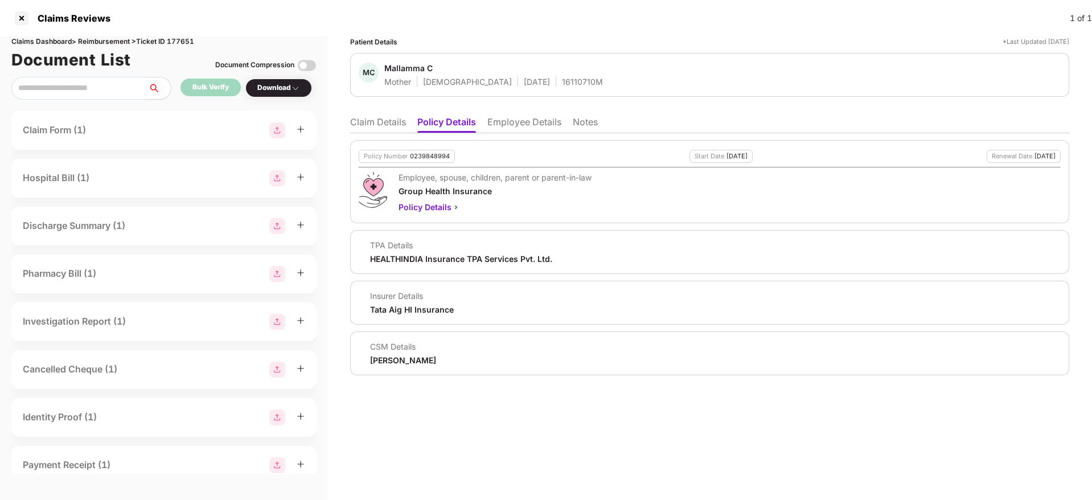
click at [379, 123] on li "Claim Details" at bounding box center [378, 124] width 56 height 17
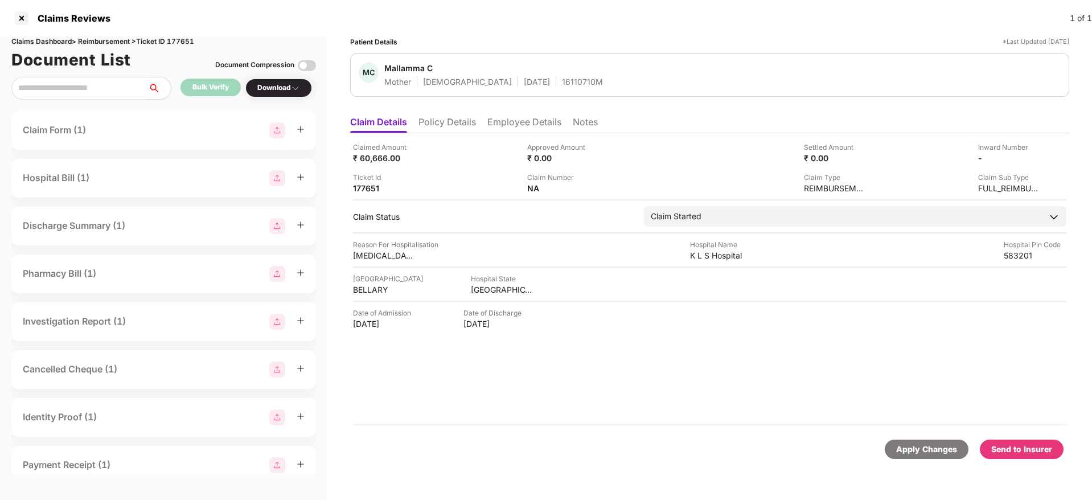
click at [1033, 448] on div "Send to Insurer" at bounding box center [1021, 449] width 61 height 13
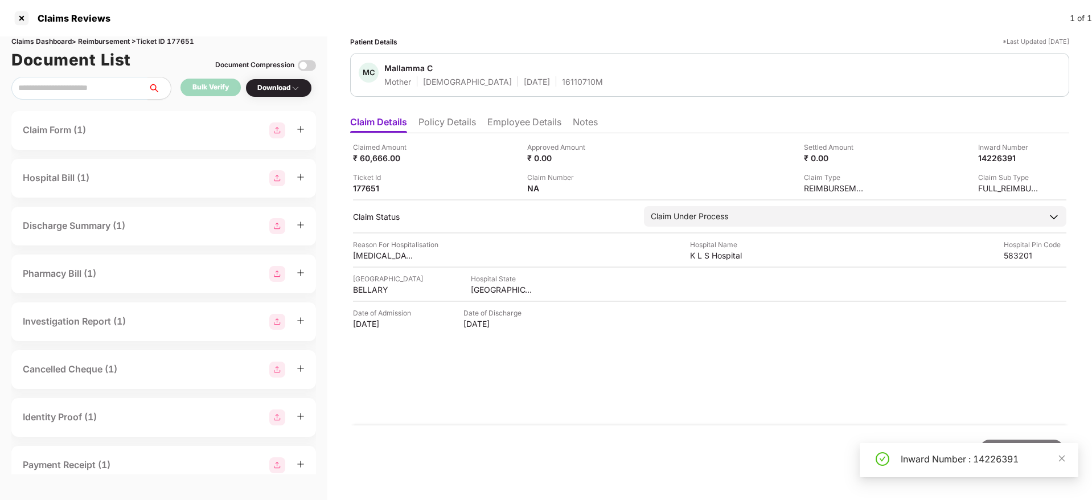
click at [444, 121] on li "Policy Details" at bounding box center [447, 124] width 58 height 17
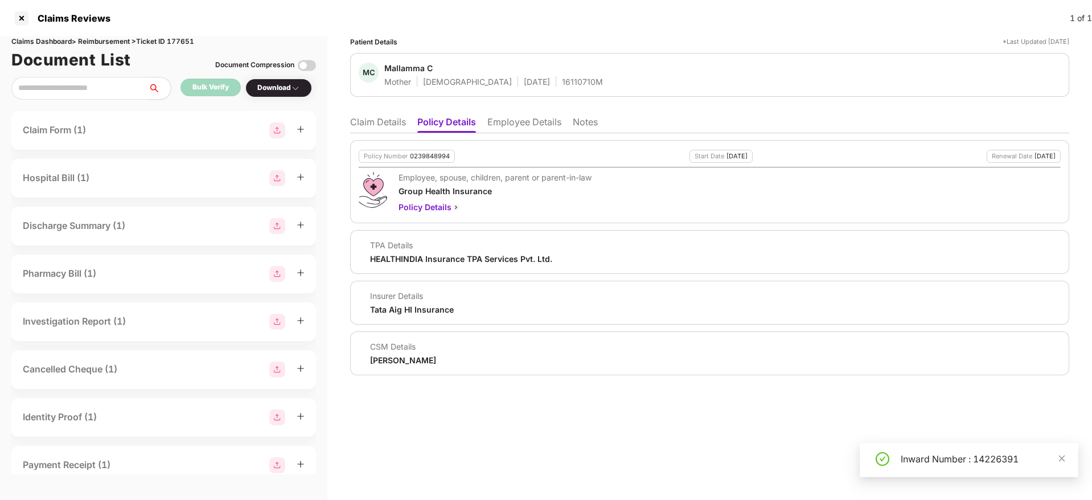
click at [510, 124] on li "Employee Details" at bounding box center [524, 124] width 74 height 17
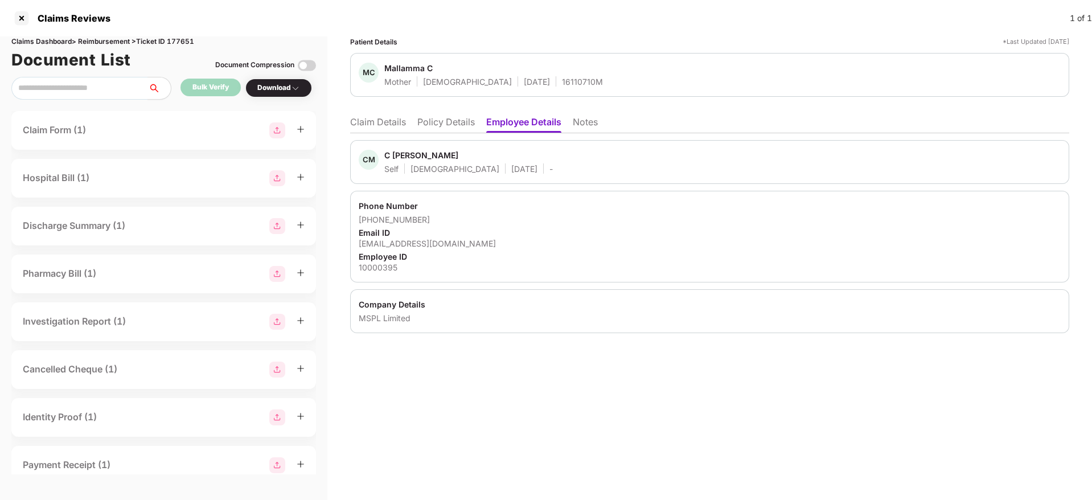
click at [420, 130] on li "Policy Details" at bounding box center [446, 124] width 58 height 17
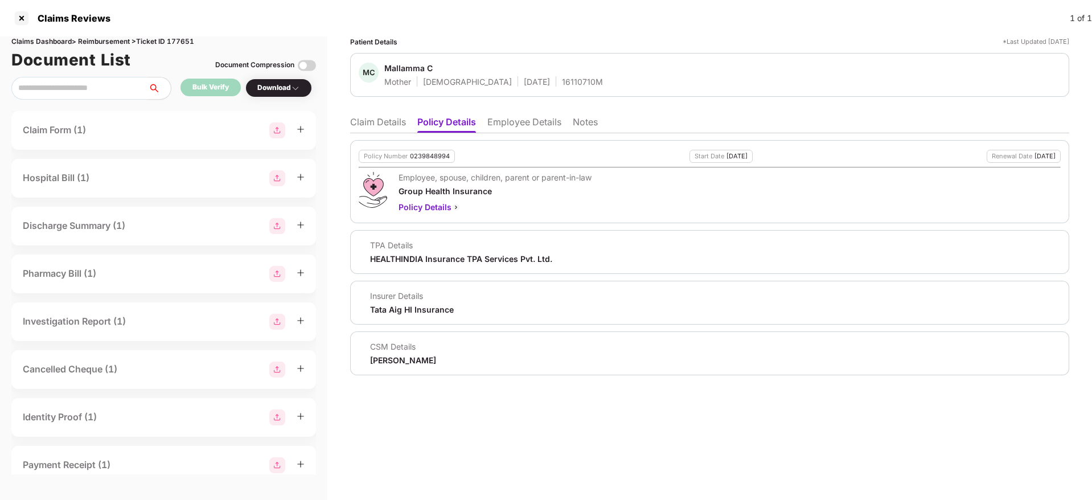
click at [372, 130] on li "Claim Details" at bounding box center [378, 124] width 56 height 17
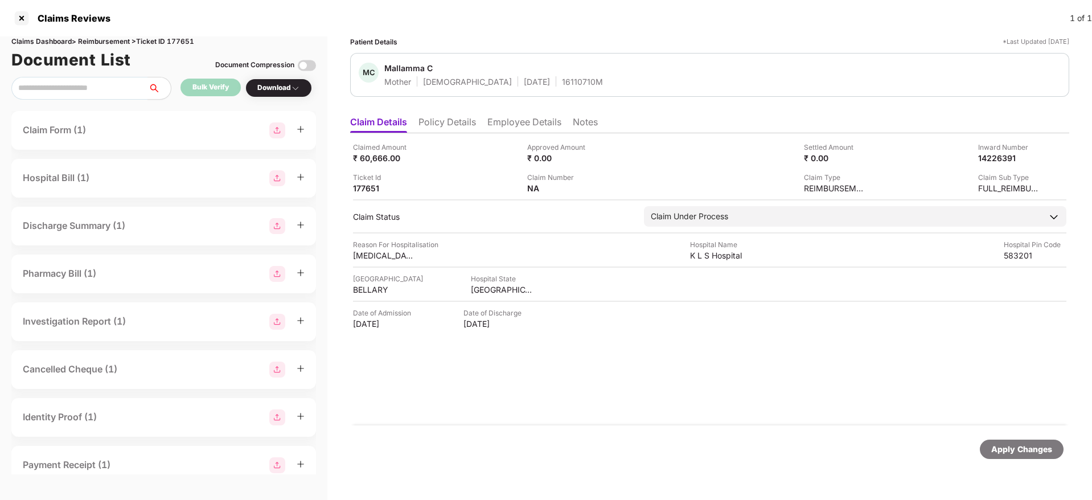
click at [444, 116] on li "Policy Details" at bounding box center [447, 124] width 58 height 17
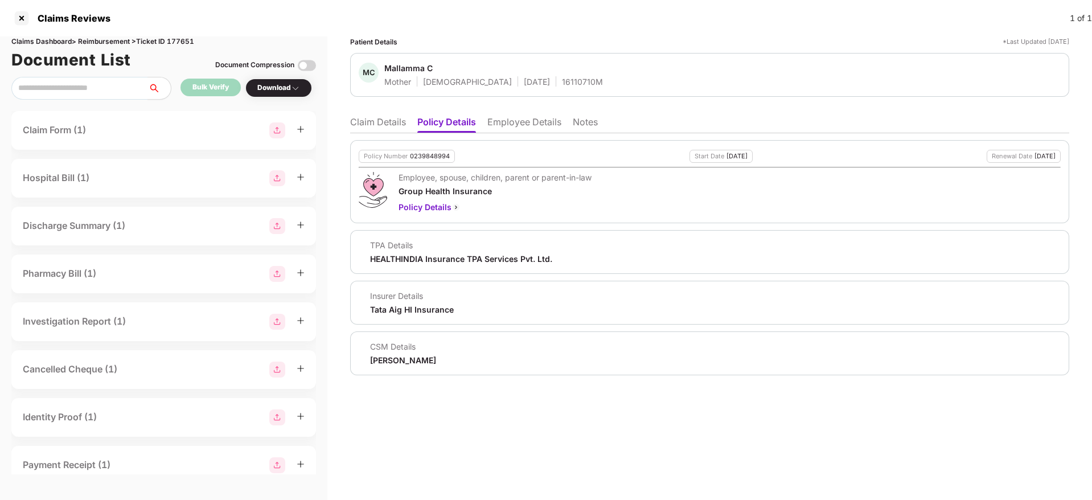
click at [384, 117] on li "Claim Details" at bounding box center [378, 124] width 56 height 17
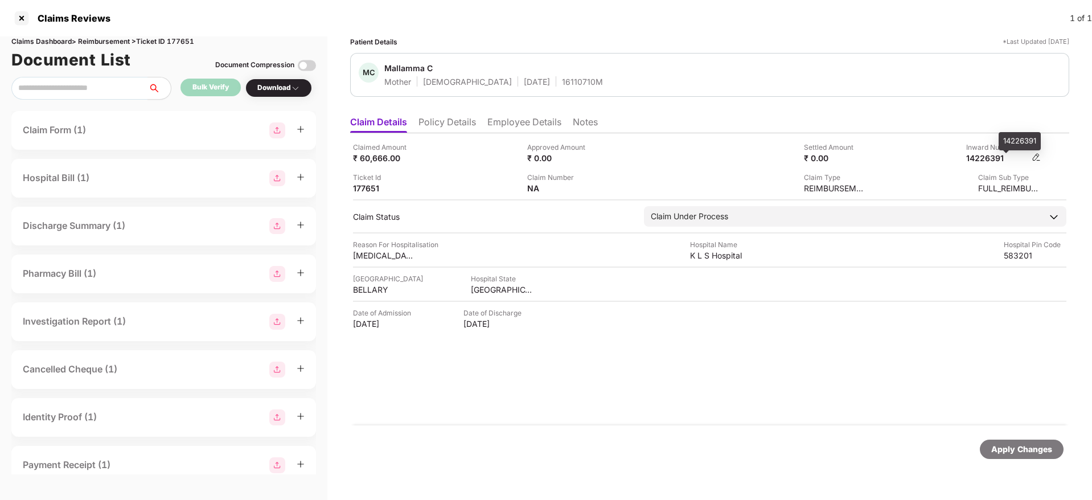
click at [988, 160] on div "14226391" at bounding box center [997, 158] width 63 height 11
copy div "14226391"
click at [562, 84] on div "16110710M" at bounding box center [582, 81] width 41 height 11
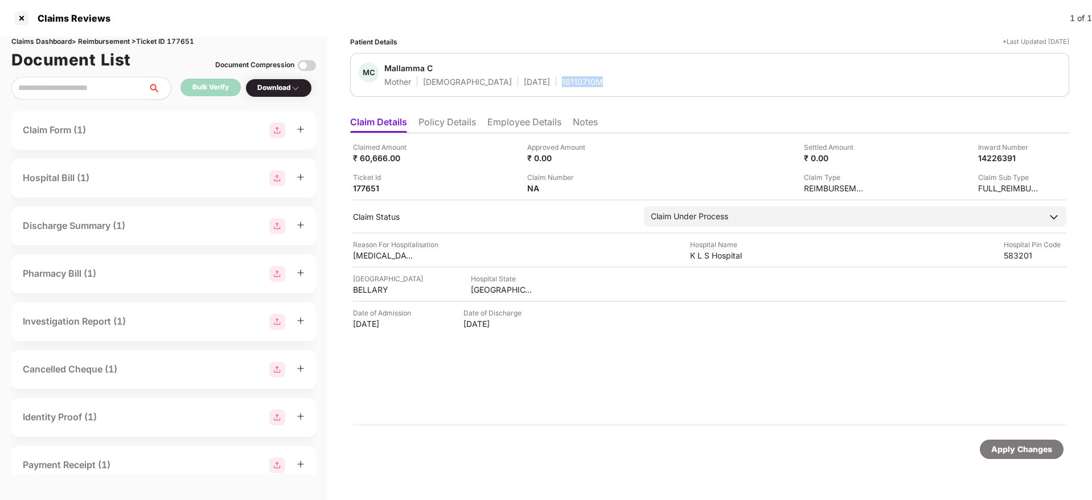
copy div "16110710M"
click at [470, 122] on li "Policy Details" at bounding box center [447, 124] width 58 height 17
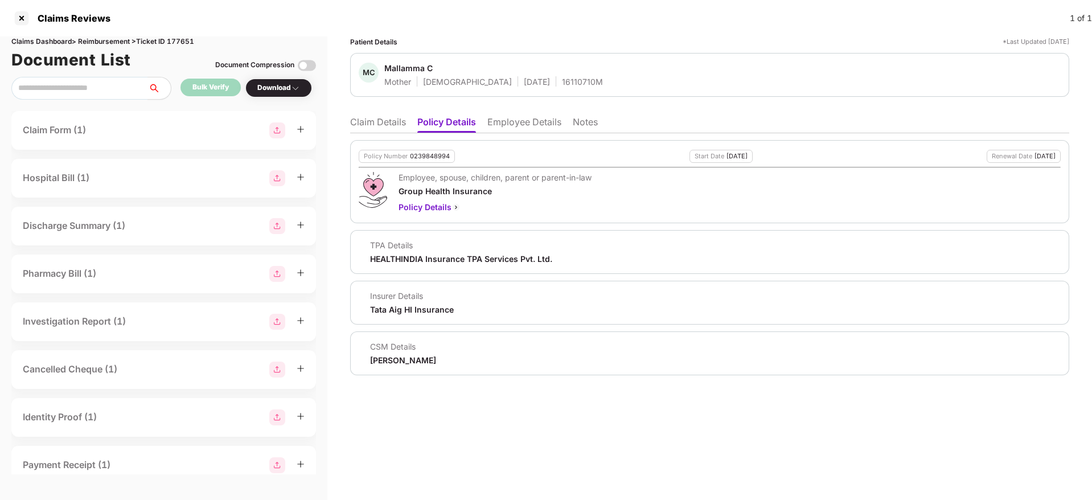
click at [372, 120] on li "Claim Details" at bounding box center [378, 124] width 56 height 17
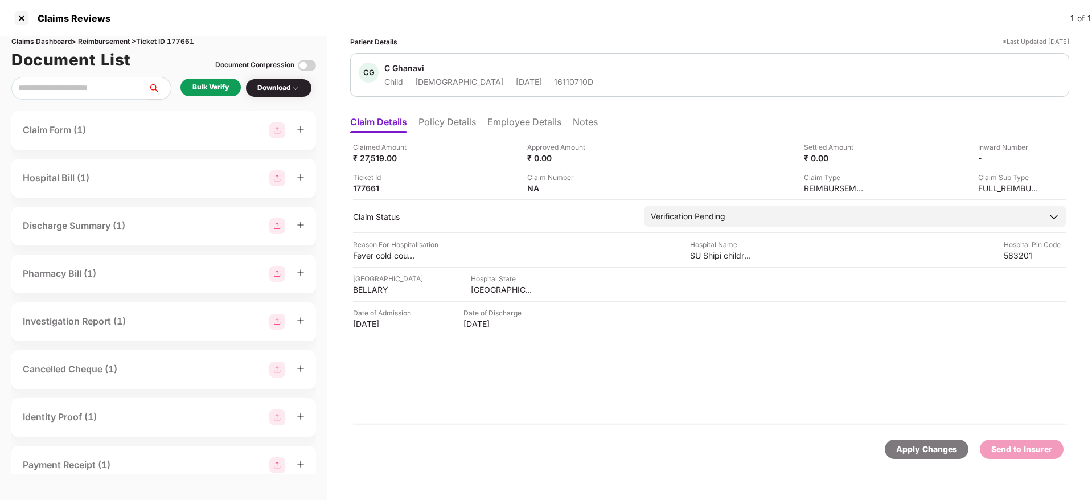
click at [466, 122] on li "Policy Details" at bounding box center [447, 124] width 58 height 17
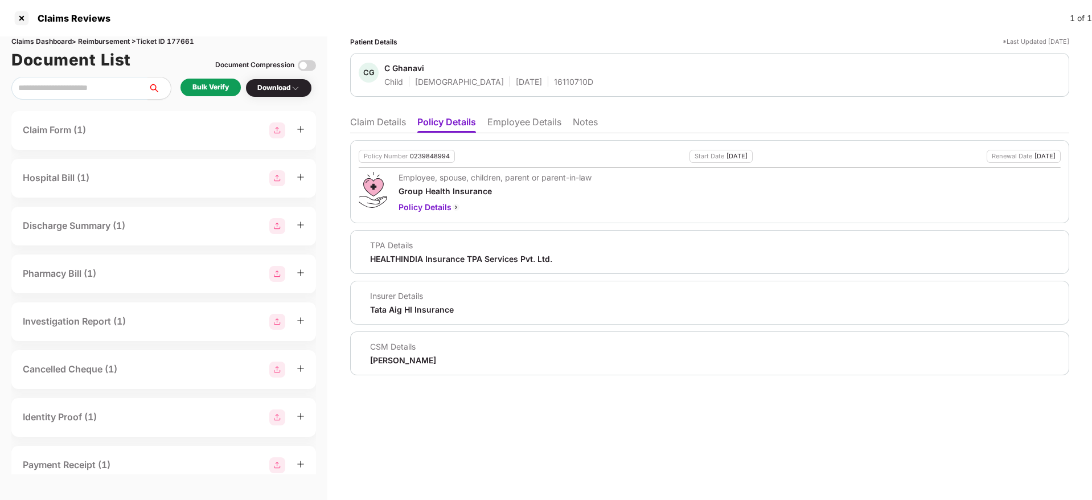
click at [532, 119] on li "Employee Details" at bounding box center [524, 124] width 74 height 17
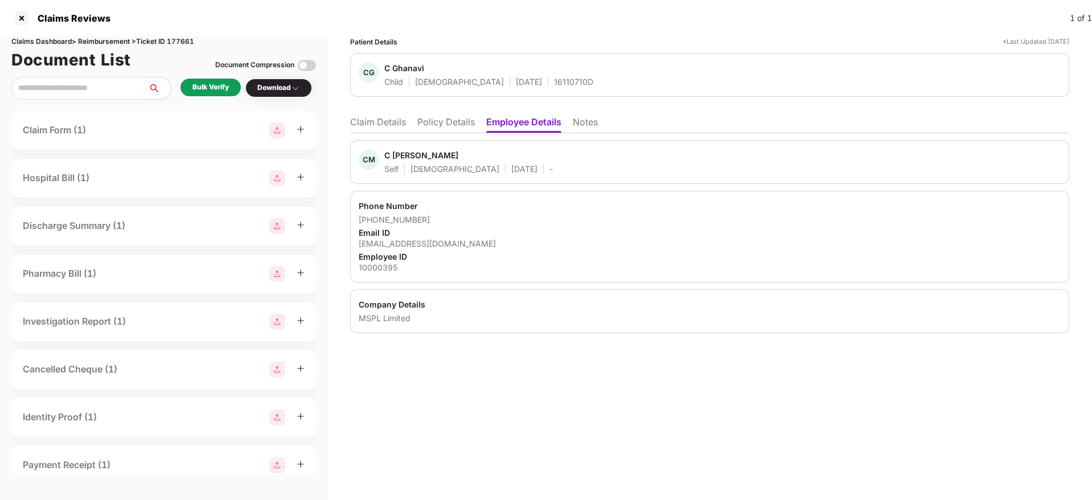
click at [446, 120] on li "Policy Details" at bounding box center [446, 124] width 58 height 17
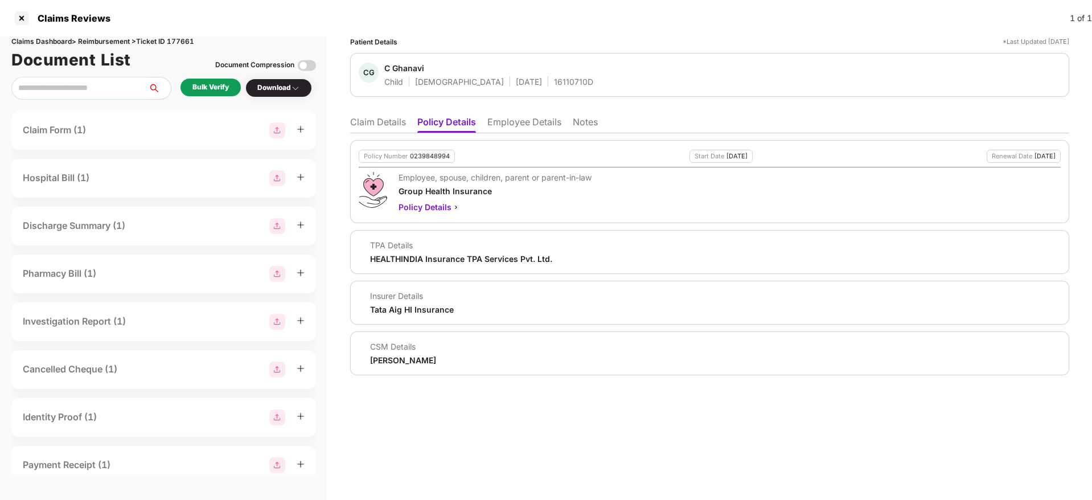
click at [387, 121] on li "Claim Details" at bounding box center [378, 124] width 56 height 17
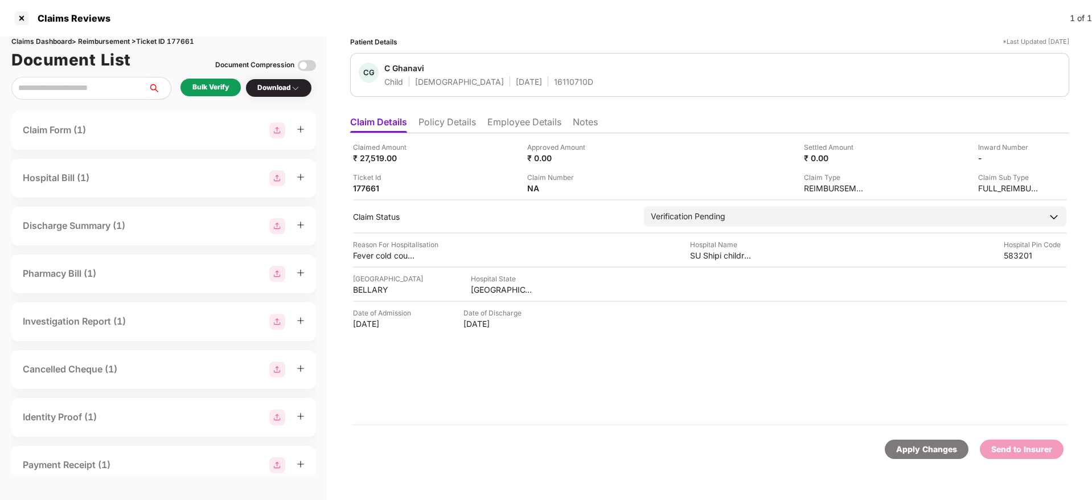
click at [456, 125] on li "Policy Details" at bounding box center [447, 124] width 58 height 17
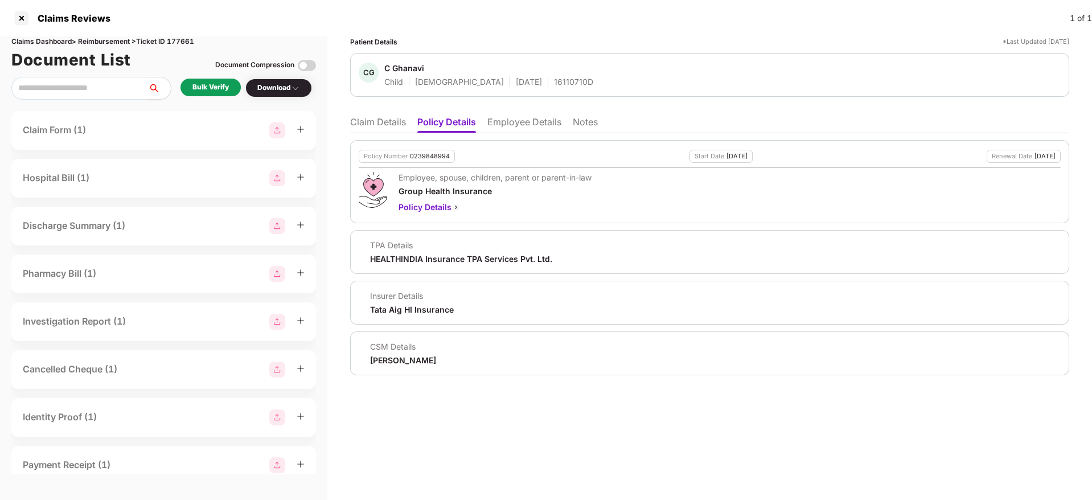
click at [382, 120] on li "Claim Details" at bounding box center [378, 124] width 56 height 17
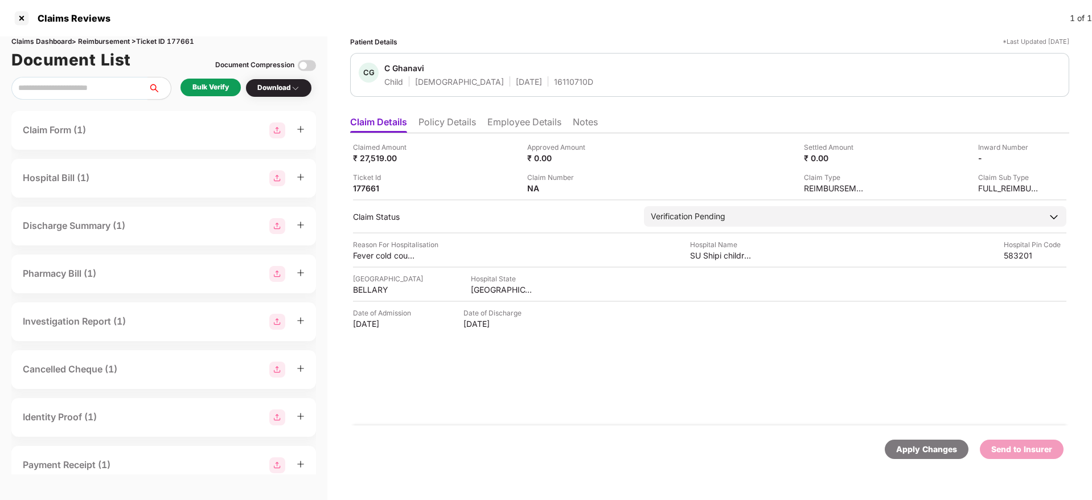
click at [217, 84] on div "Bulk Verify" at bounding box center [210, 87] width 36 height 11
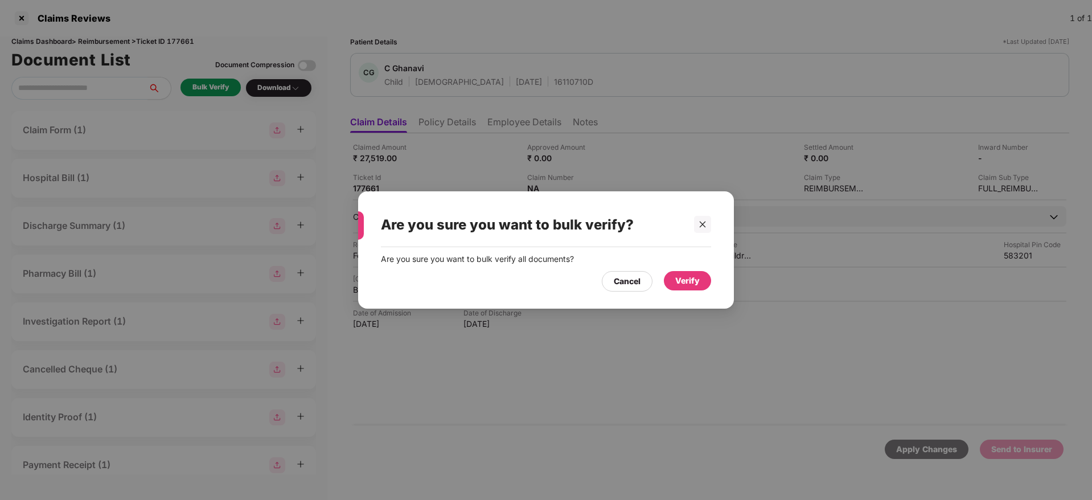
click at [692, 287] on div "Verify" at bounding box center [687, 280] width 47 height 19
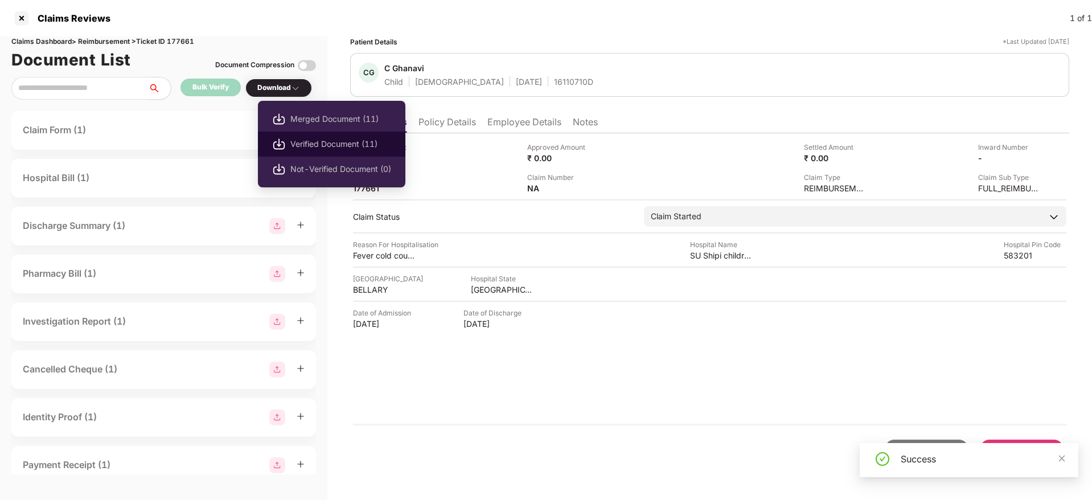
click at [325, 141] on span "Verified Document (11)" at bounding box center [340, 144] width 101 height 13
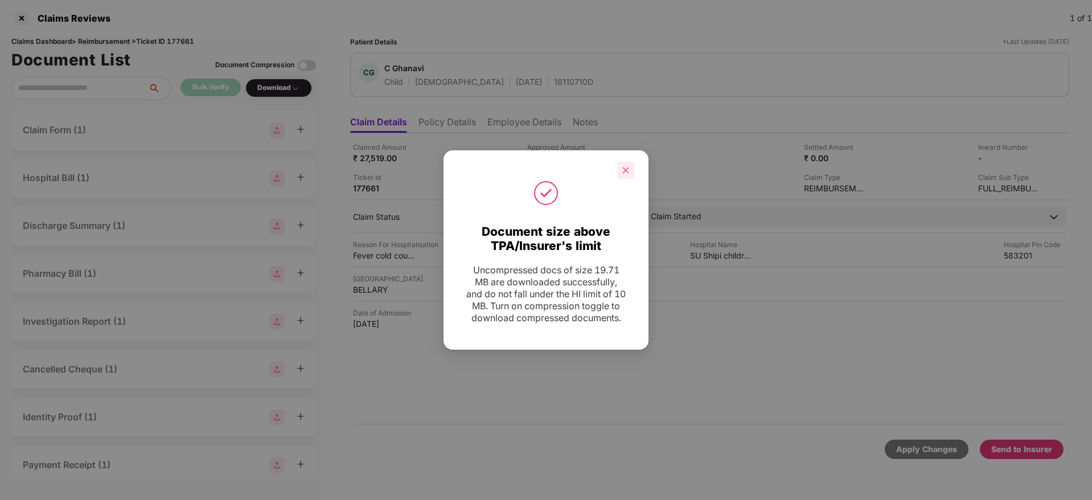
click at [619, 162] on div at bounding box center [625, 170] width 17 height 17
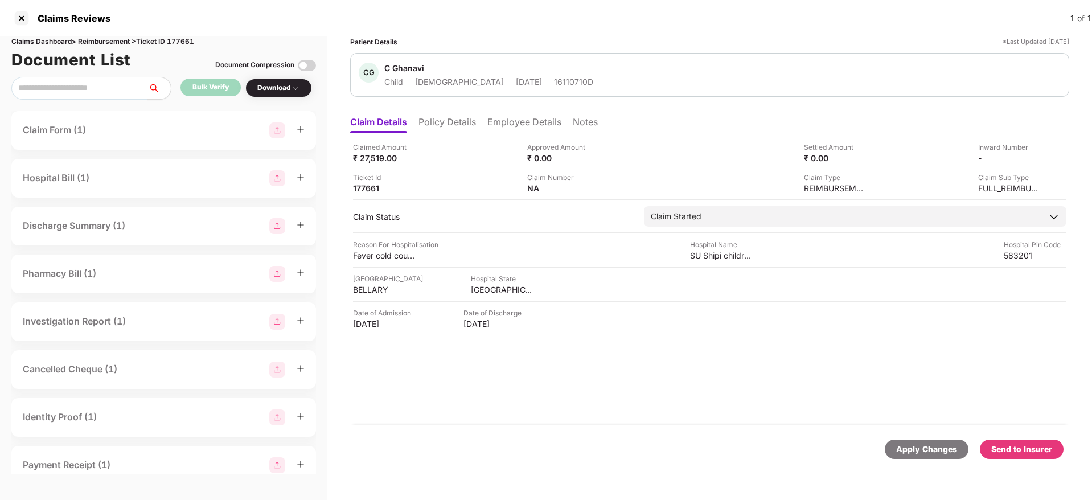
click at [1015, 443] on div "Send to Insurer" at bounding box center [1021, 449] width 61 height 13
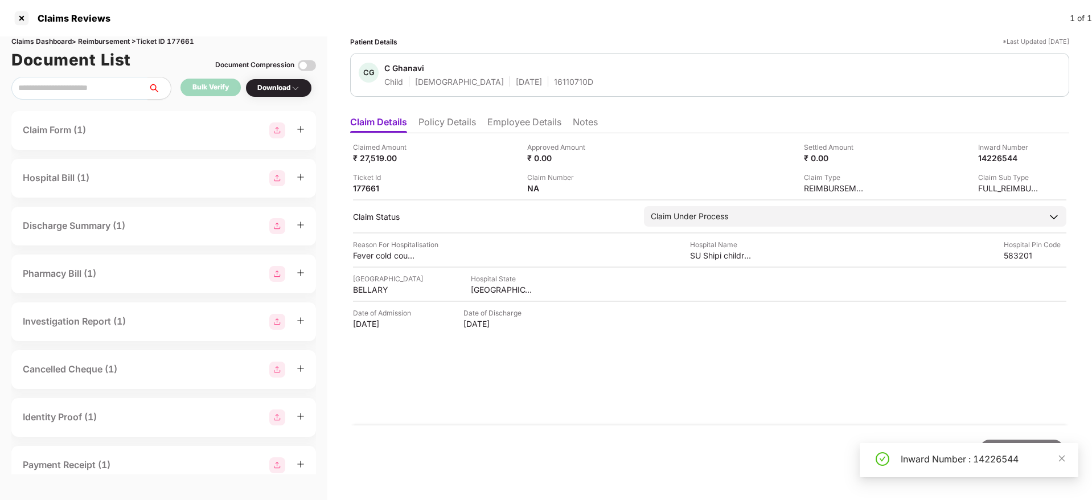
click at [524, 134] on div "Claimed Amount ₹ 27,519.00 Approved Amount ₹ 0.00 Settled Amount ₹ 0.00 Inward …" at bounding box center [709, 279] width 719 height 292
click at [509, 126] on li "Employee Details" at bounding box center [524, 124] width 74 height 17
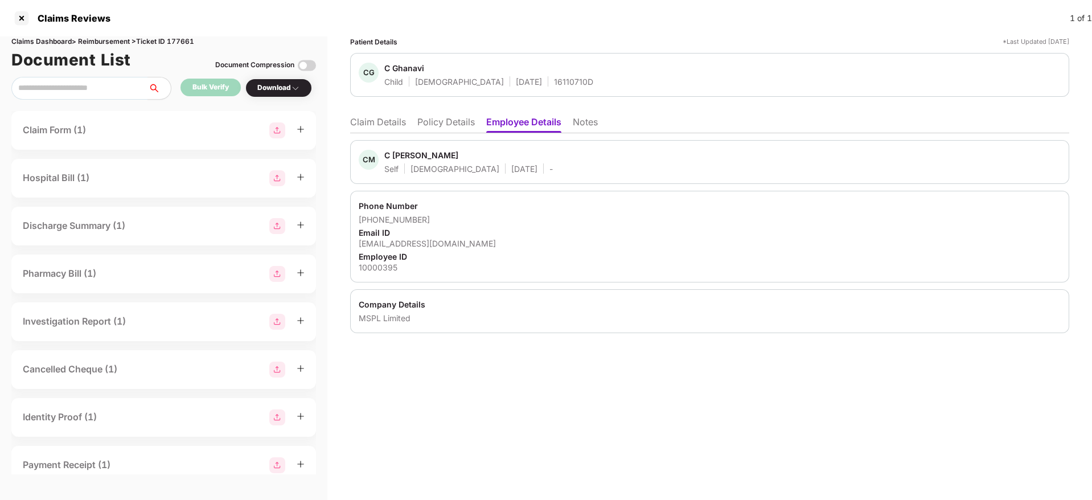
click at [469, 127] on li "Policy Details" at bounding box center [446, 124] width 58 height 17
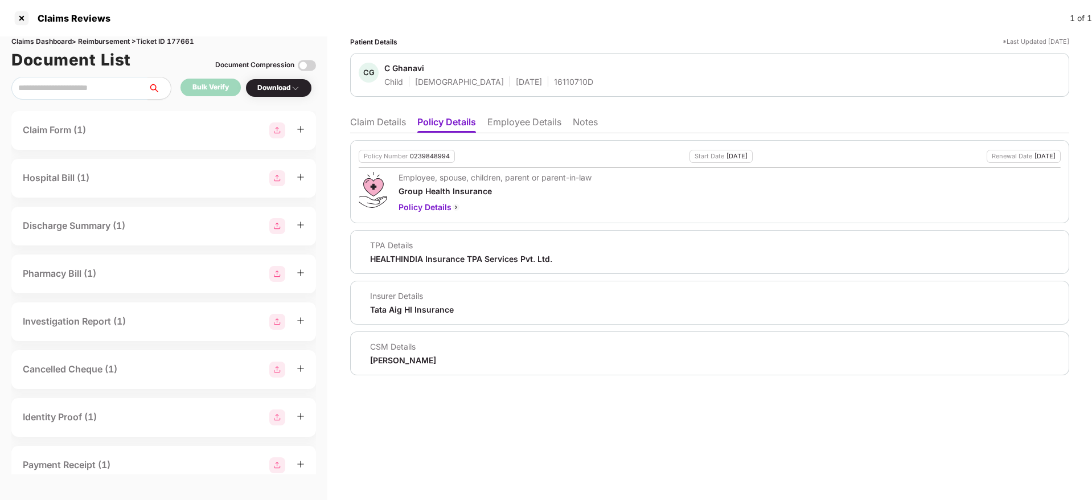
click at [522, 127] on li "Employee Details" at bounding box center [524, 124] width 74 height 17
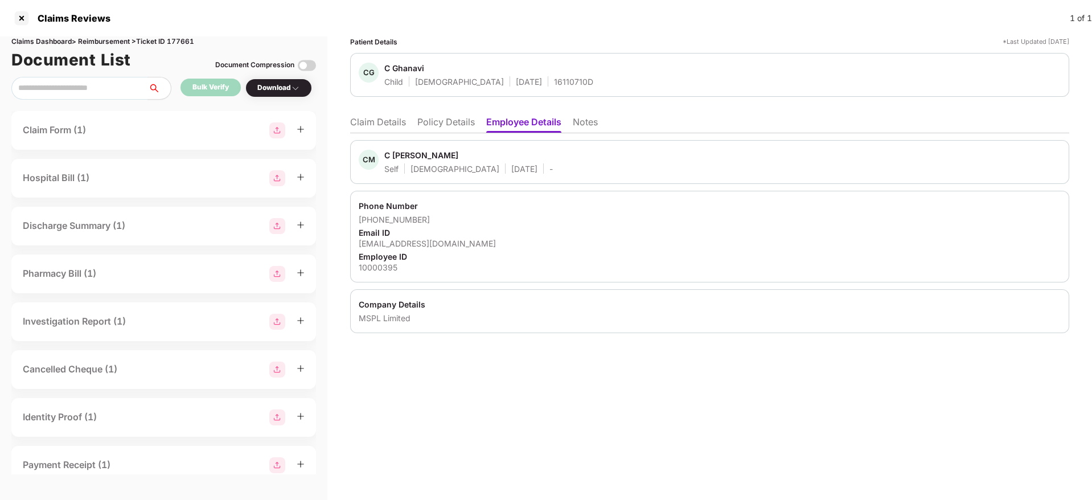
click at [465, 129] on li "Policy Details" at bounding box center [446, 124] width 58 height 17
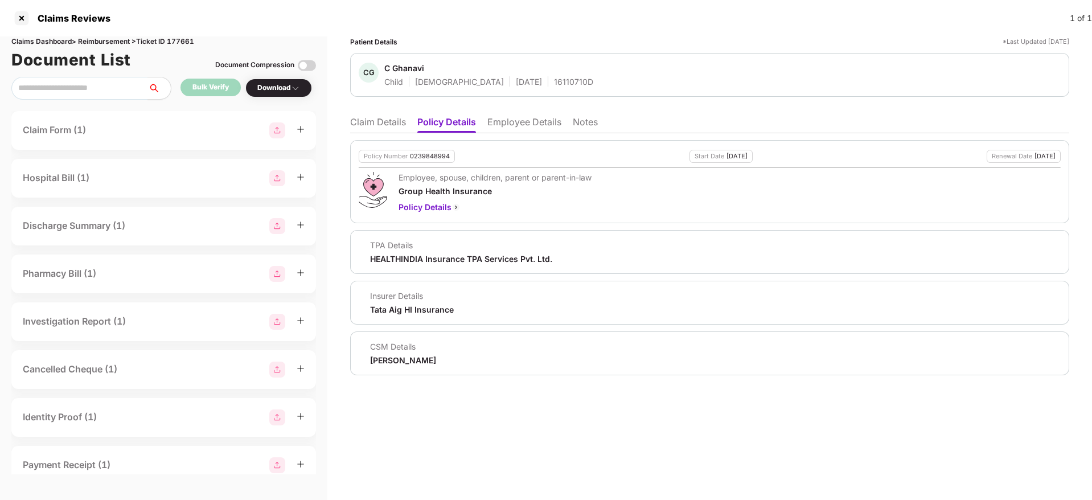
click at [384, 118] on li "Claim Details" at bounding box center [378, 124] width 56 height 17
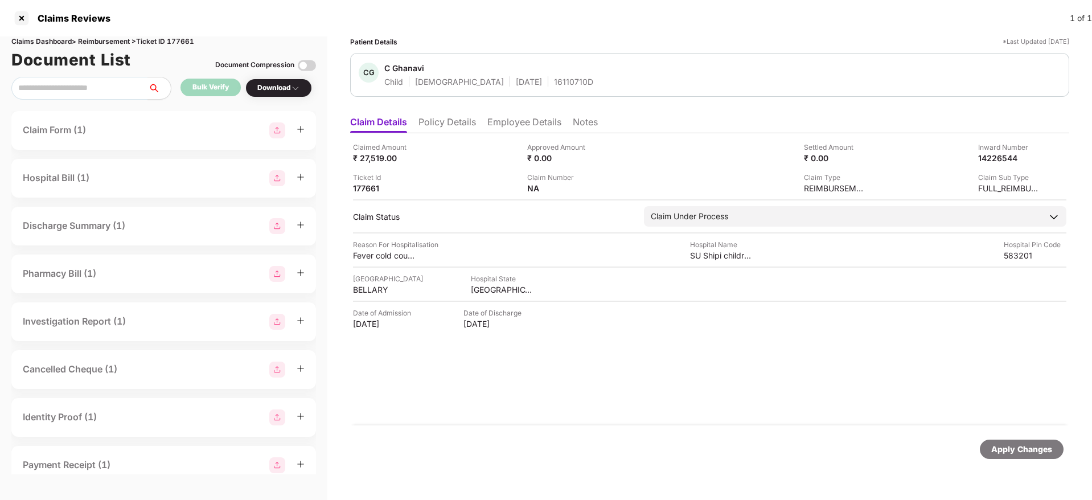
click at [441, 118] on li "Policy Details" at bounding box center [447, 124] width 58 height 17
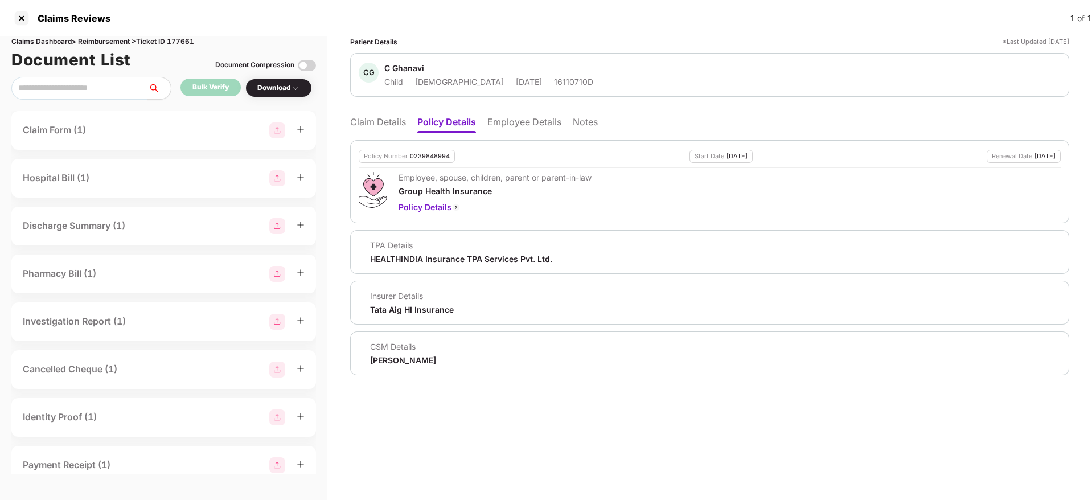
click at [385, 122] on li "Claim Details" at bounding box center [378, 124] width 56 height 17
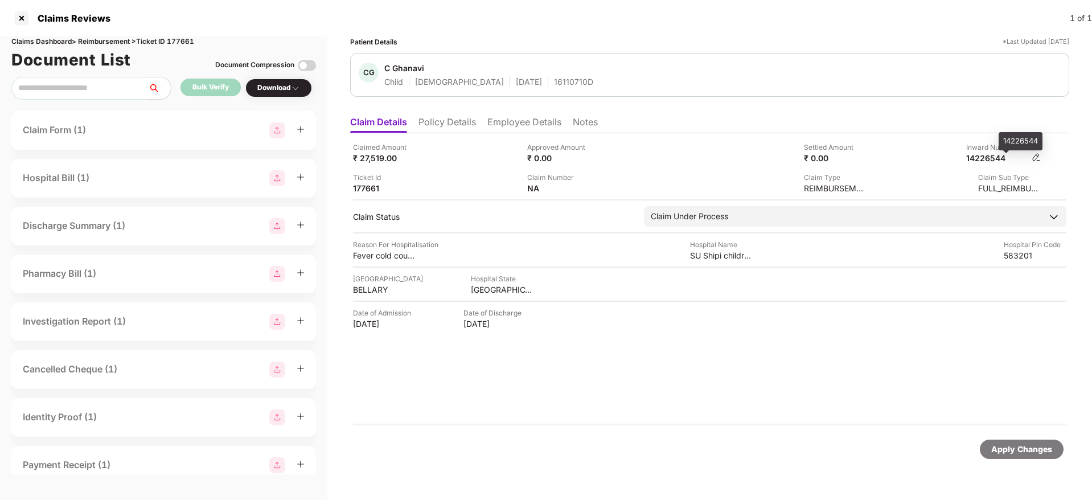
click at [996, 156] on div "14226544" at bounding box center [997, 158] width 63 height 11
copy div "14226544"
click at [554, 83] on div "16110710D" at bounding box center [573, 81] width 39 height 11
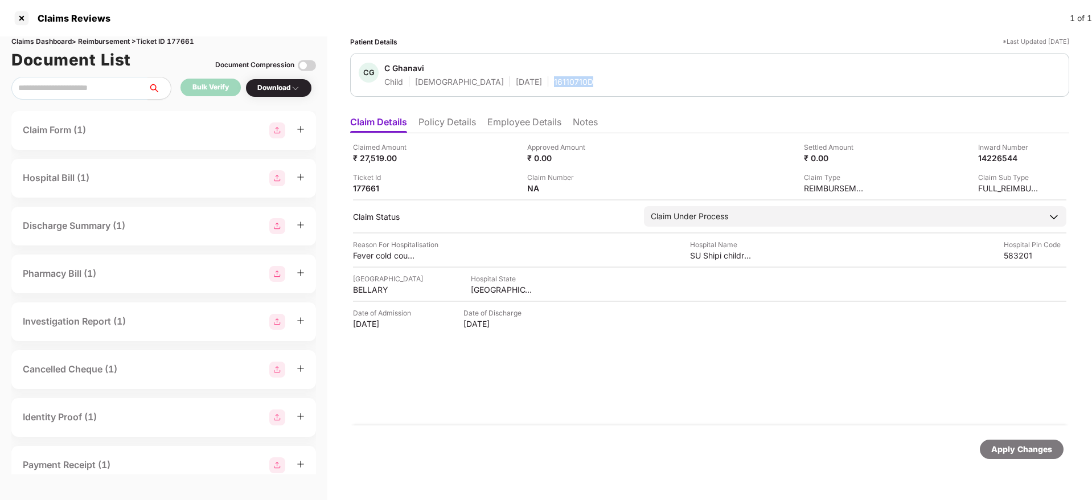
copy div "16110710D"
click at [440, 120] on li "Policy Details" at bounding box center [447, 124] width 58 height 17
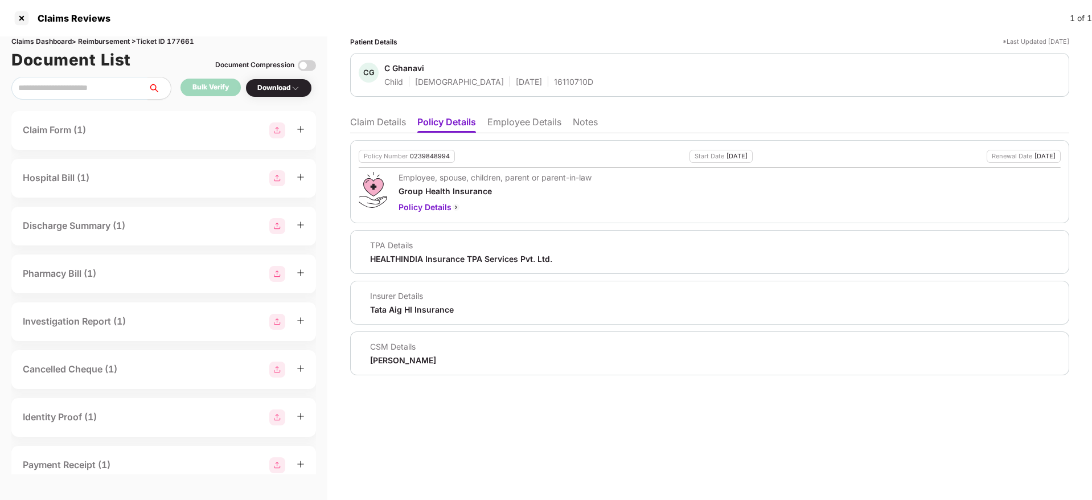
click at [389, 121] on li "Claim Details" at bounding box center [378, 124] width 56 height 17
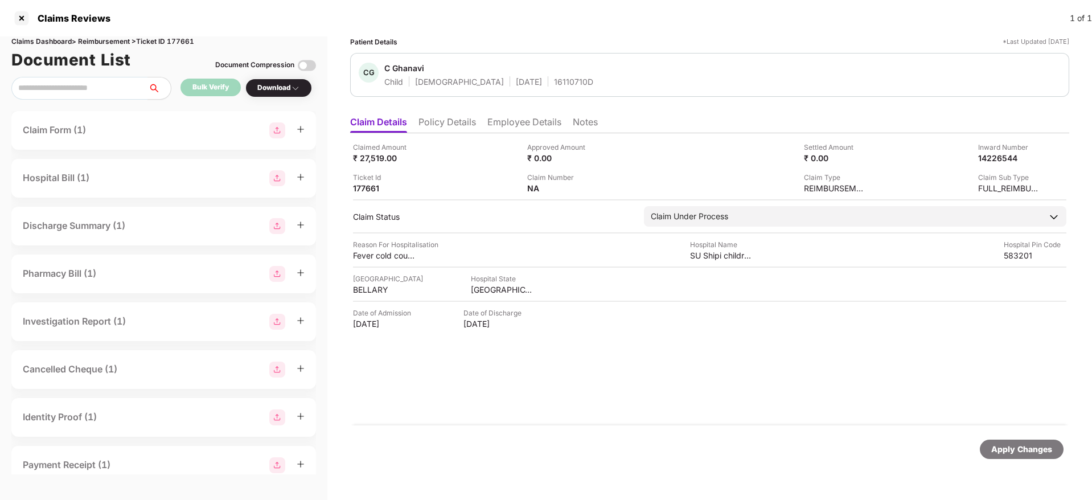
click at [514, 123] on li "Employee Details" at bounding box center [524, 124] width 74 height 17
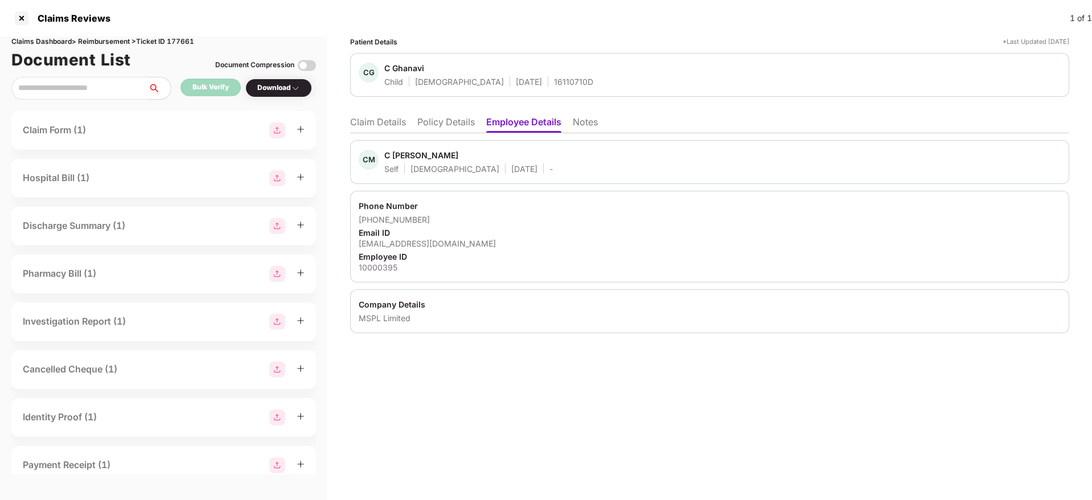
click at [442, 128] on li "Policy Details" at bounding box center [446, 124] width 58 height 17
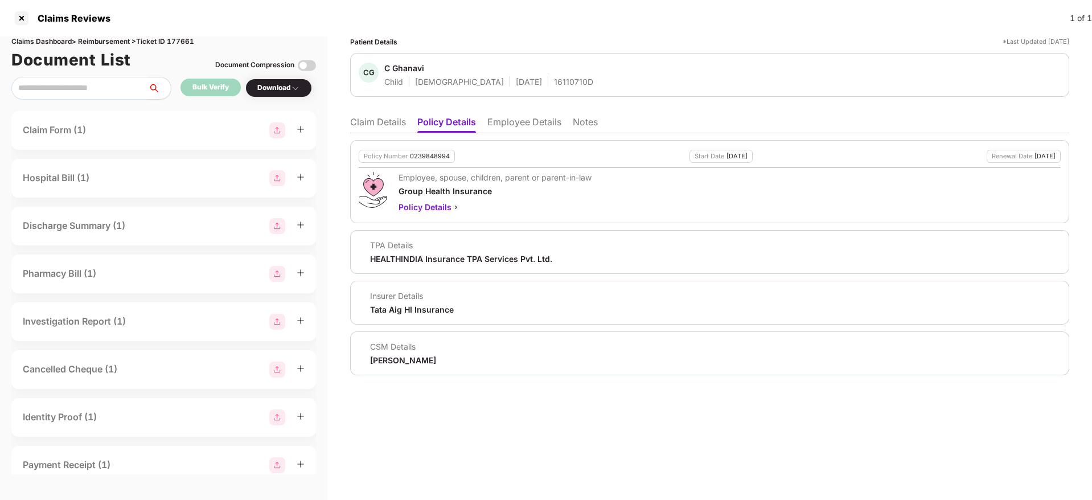
click at [375, 124] on li "Claim Details" at bounding box center [378, 124] width 56 height 17
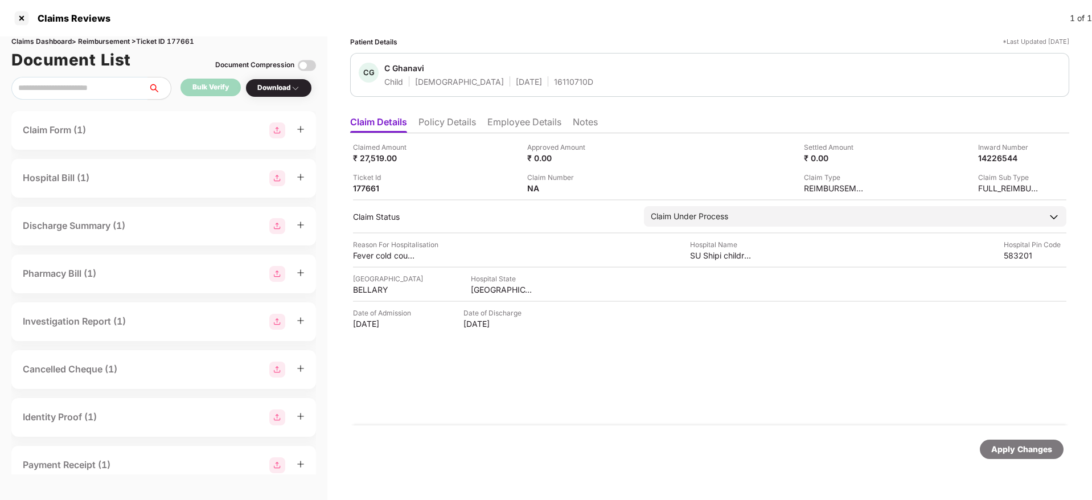
click at [465, 128] on li "Policy Details" at bounding box center [447, 124] width 58 height 17
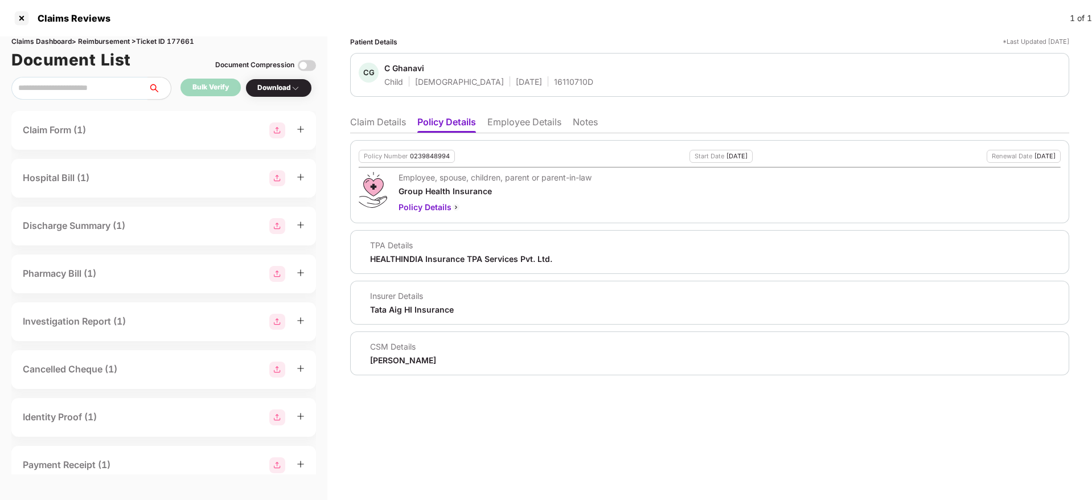
click at [515, 121] on li "Employee Details" at bounding box center [524, 124] width 74 height 17
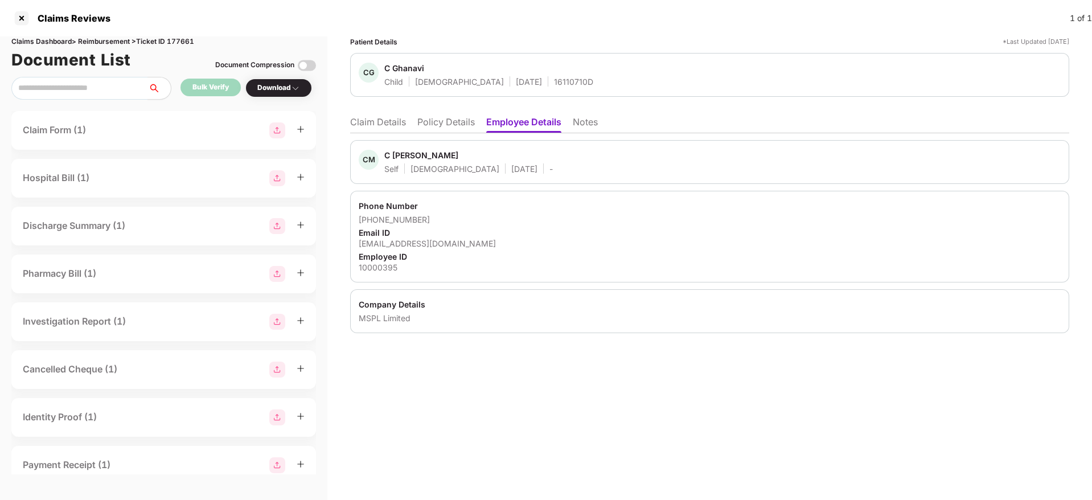
click at [465, 120] on li "Policy Details" at bounding box center [446, 124] width 58 height 17
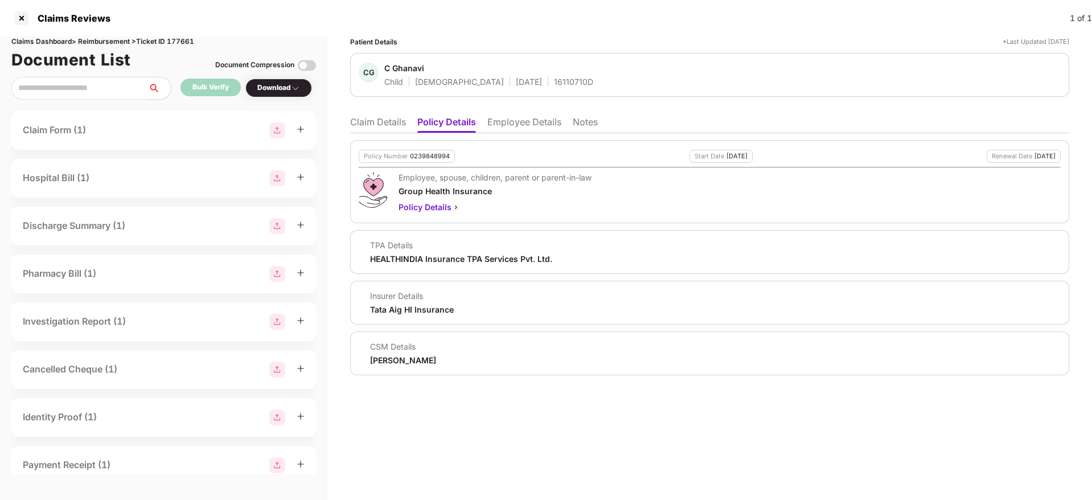
click at [376, 119] on li "Claim Details" at bounding box center [378, 124] width 56 height 17
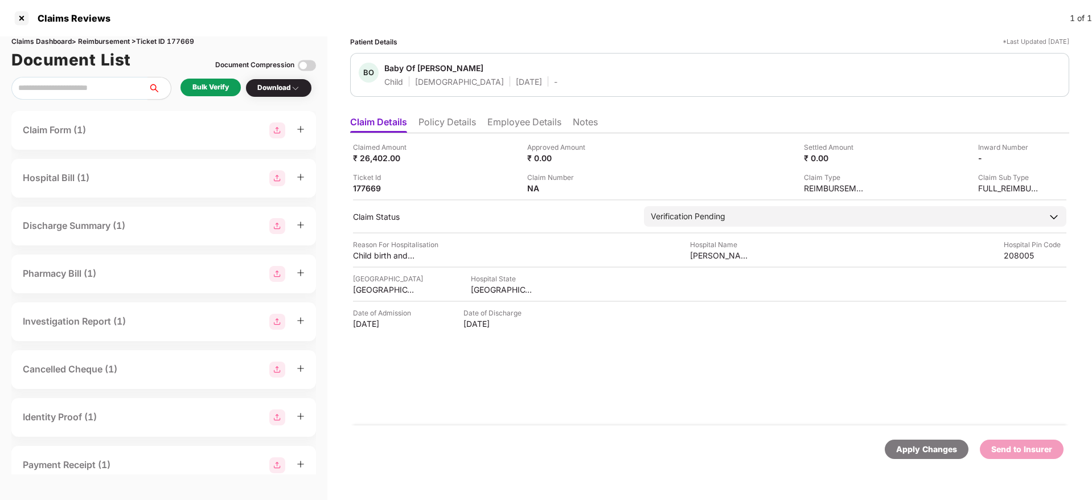
click at [458, 124] on li "Policy Details" at bounding box center [447, 124] width 58 height 17
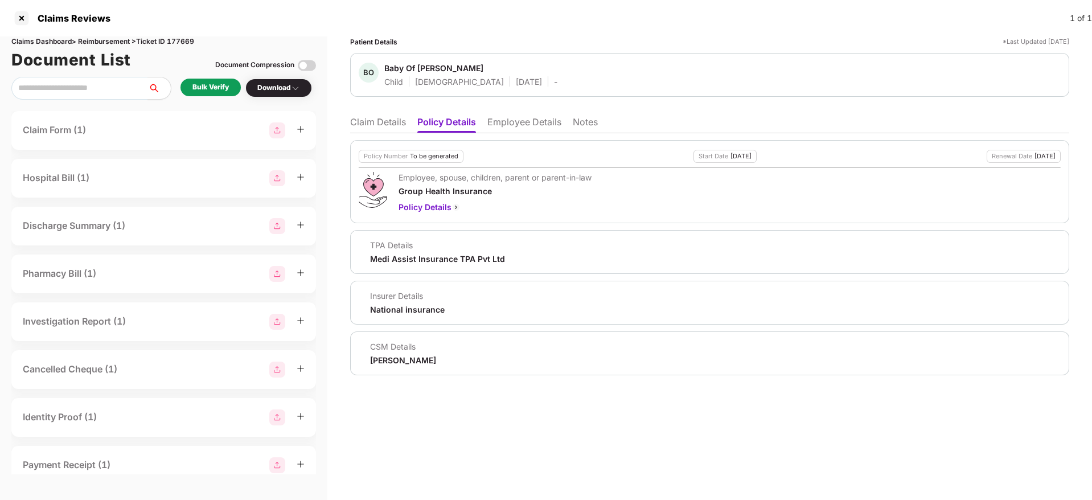
click at [510, 128] on li "Employee Details" at bounding box center [524, 124] width 74 height 17
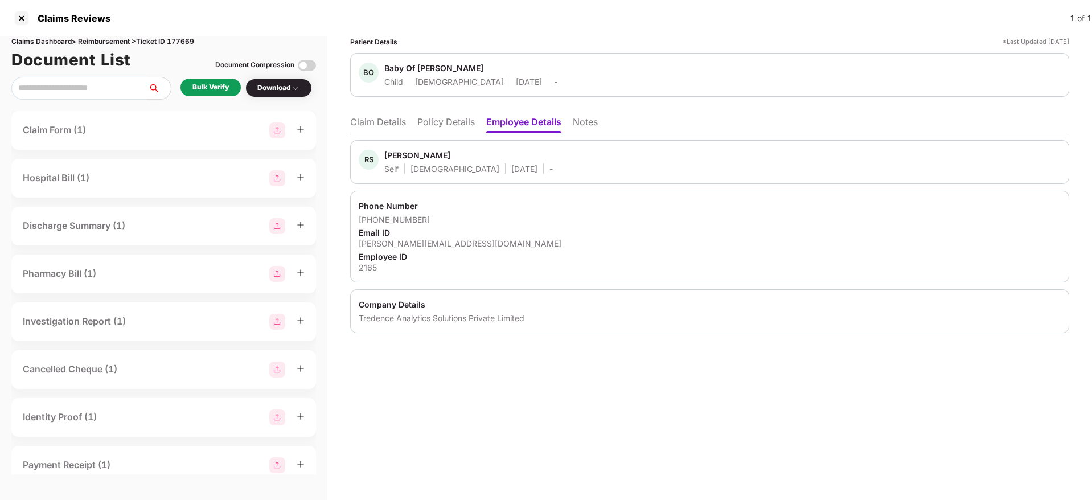
click at [444, 127] on li "Policy Details" at bounding box center [446, 124] width 58 height 17
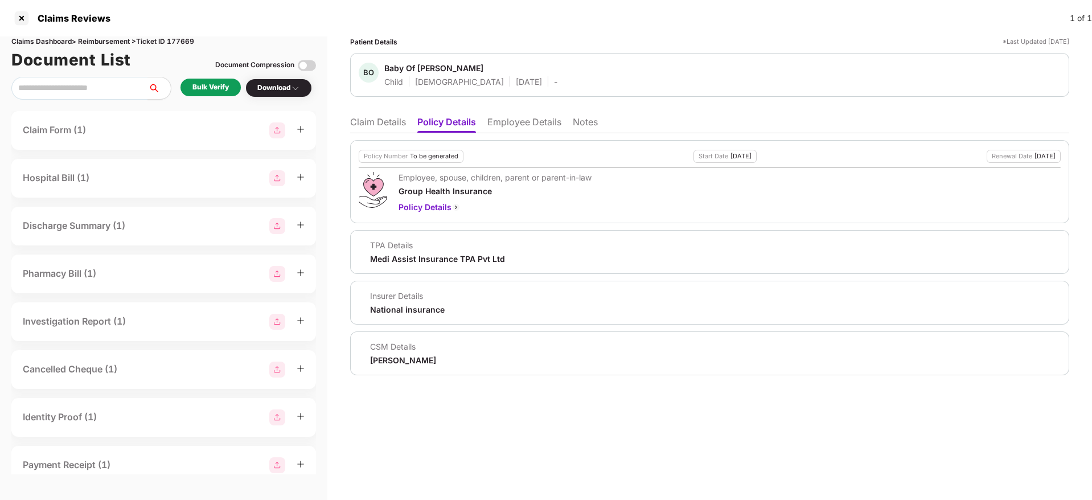
click at [373, 125] on li "Claim Details" at bounding box center [378, 124] width 56 height 17
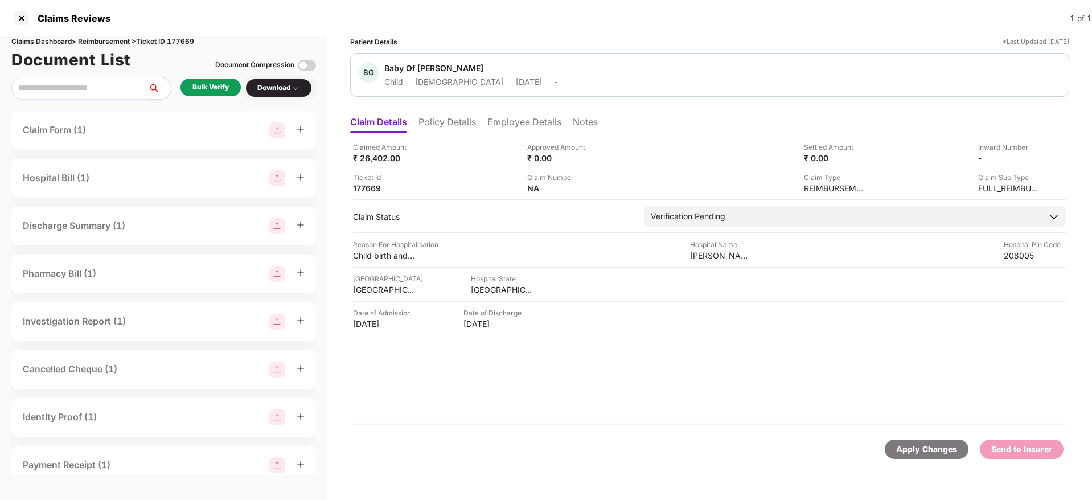
click at [441, 130] on li "Policy Details" at bounding box center [447, 124] width 58 height 17
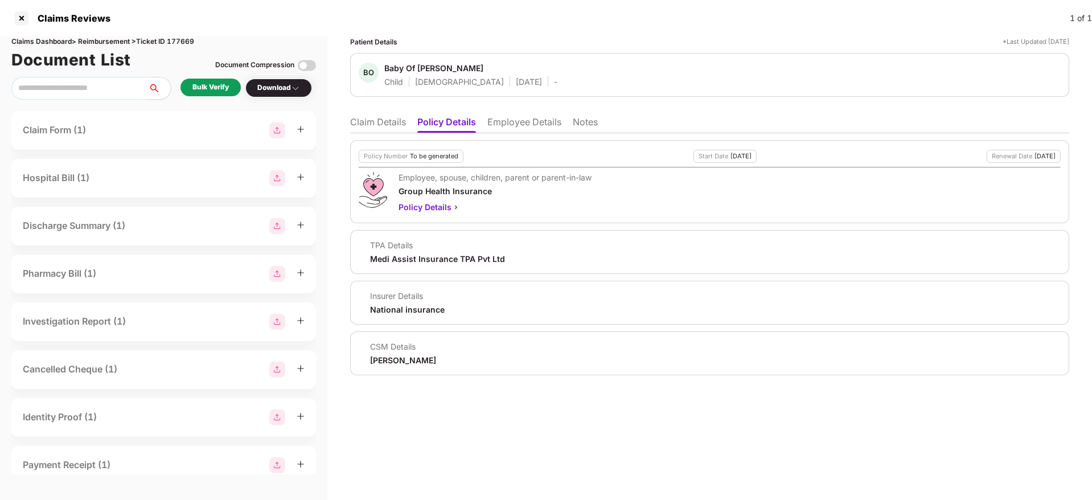
click at [520, 120] on li "Employee Details" at bounding box center [524, 124] width 74 height 17
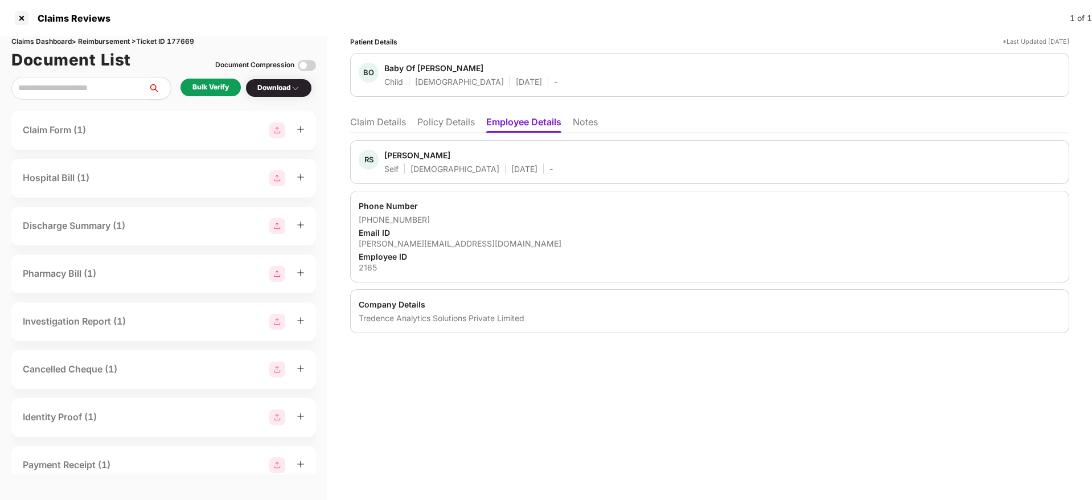
click at [448, 120] on li "Policy Details" at bounding box center [446, 124] width 58 height 17
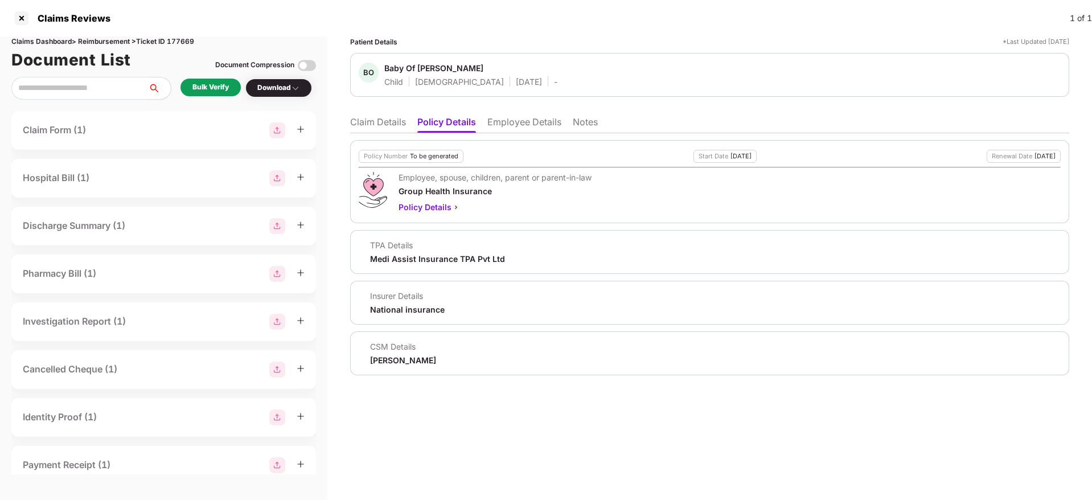
click at [375, 122] on li "Claim Details" at bounding box center [378, 124] width 56 height 17
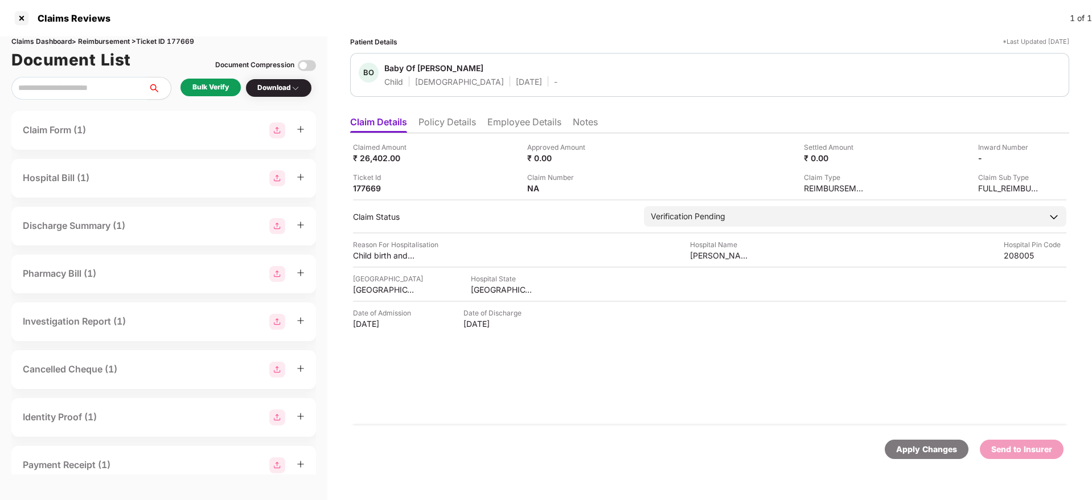
click at [503, 128] on li "Employee Details" at bounding box center [524, 124] width 74 height 17
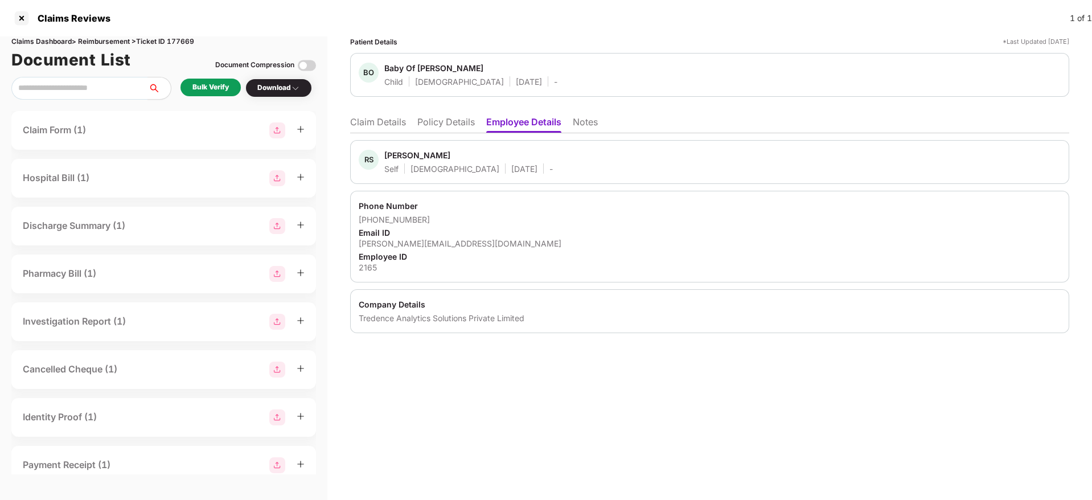
click at [417, 240] on div "[PERSON_NAME][EMAIL_ADDRESS][DOMAIN_NAME]" at bounding box center [710, 243] width 702 height 11
copy div "[PERSON_NAME][EMAIL_ADDRESS][DOMAIN_NAME]"
click at [462, 124] on li "Policy Details" at bounding box center [446, 124] width 58 height 17
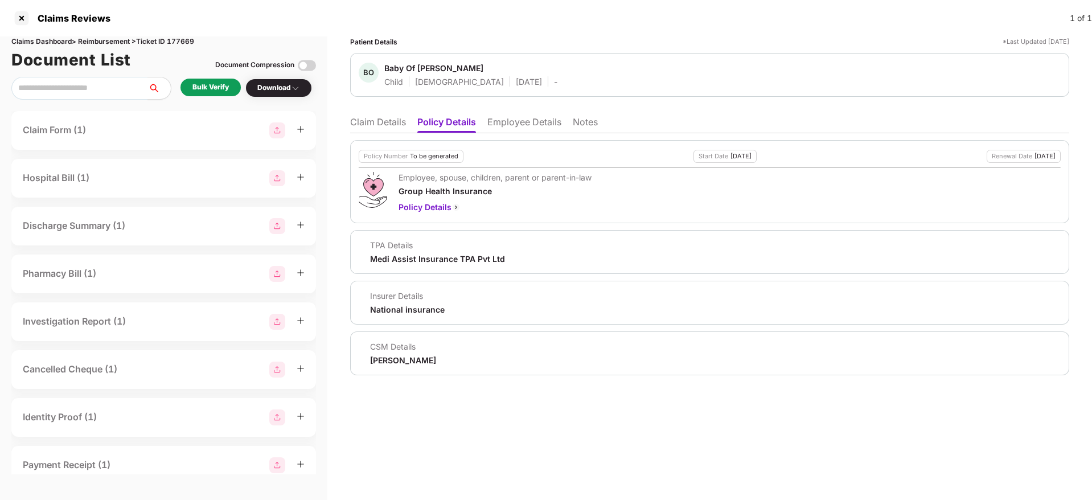
click at [378, 123] on li "Claim Details" at bounding box center [378, 124] width 56 height 17
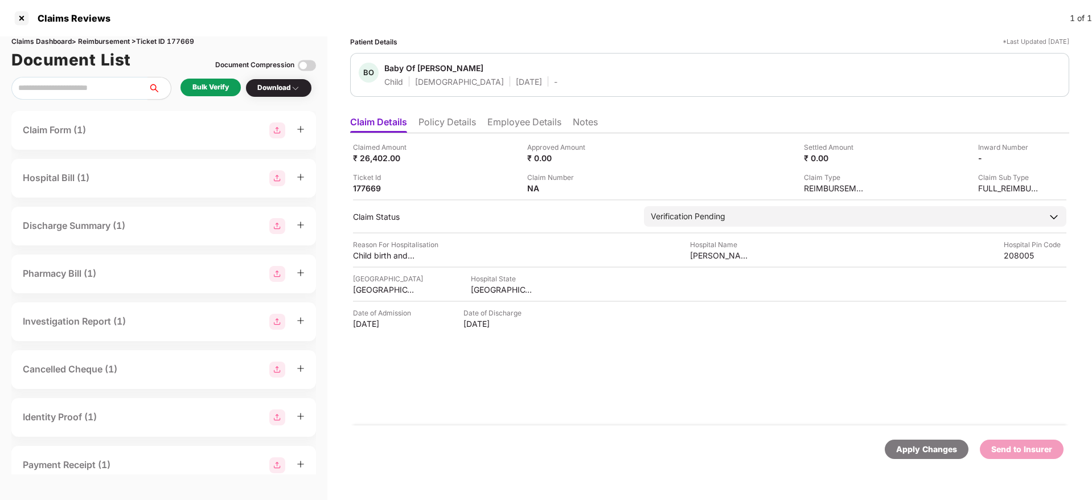
click at [202, 88] on div "Bulk Verify" at bounding box center [210, 87] width 36 height 11
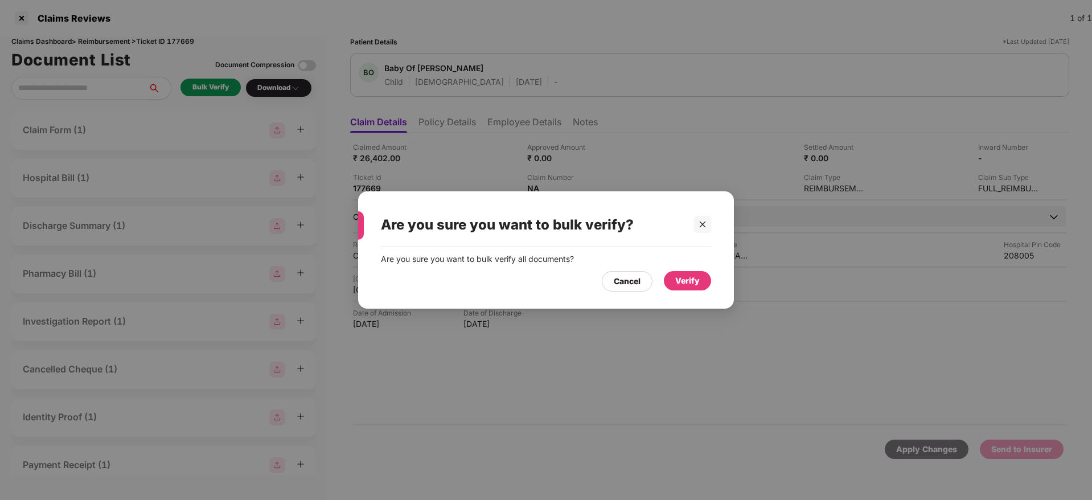
click at [673, 282] on div "Verify" at bounding box center [687, 280] width 47 height 19
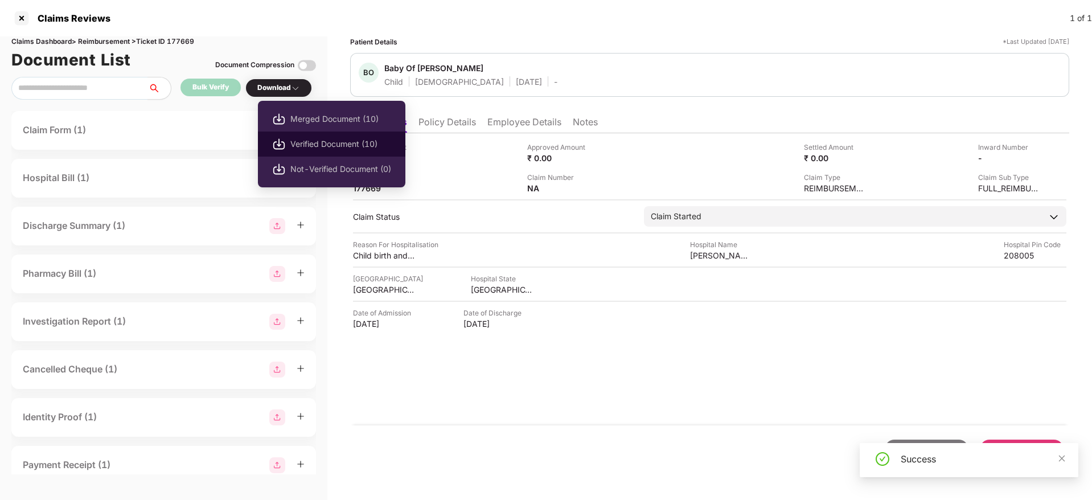
click at [314, 139] on span "Verified Document (10)" at bounding box center [340, 144] width 101 height 13
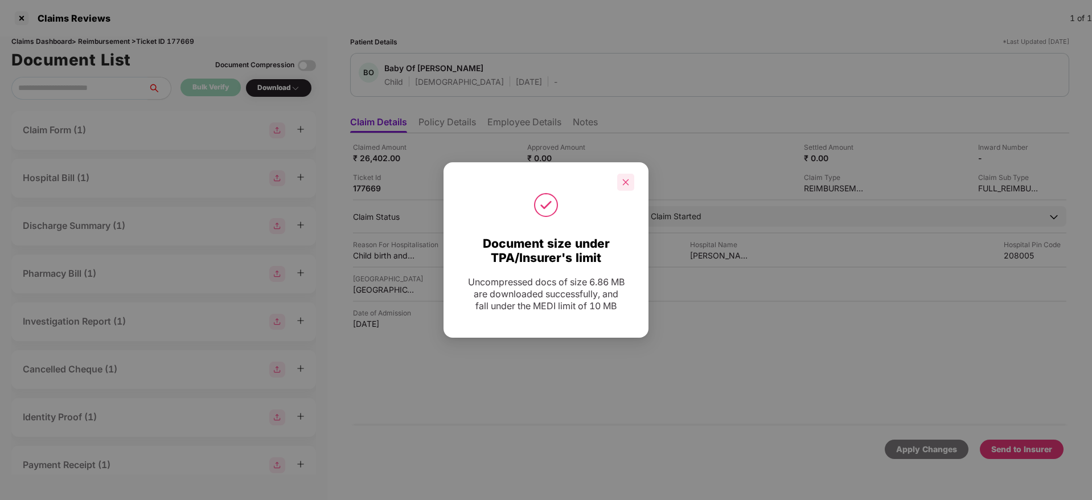
click at [631, 181] on div at bounding box center [625, 182] width 17 height 17
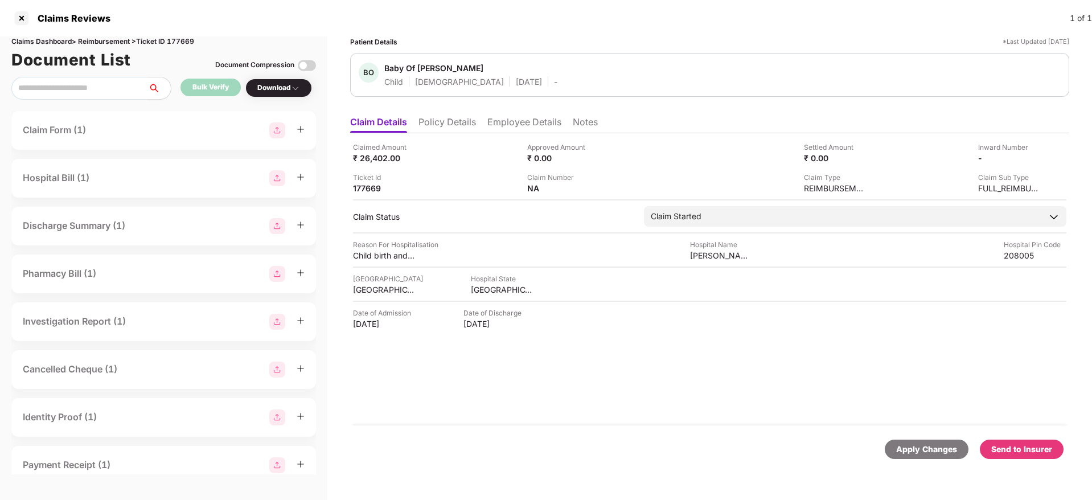
click at [478, 130] on ul "Claim Details Policy Details Employee Details Notes" at bounding box center [709, 121] width 719 height 23
click at [458, 124] on li "Policy Details" at bounding box center [447, 124] width 58 height 17
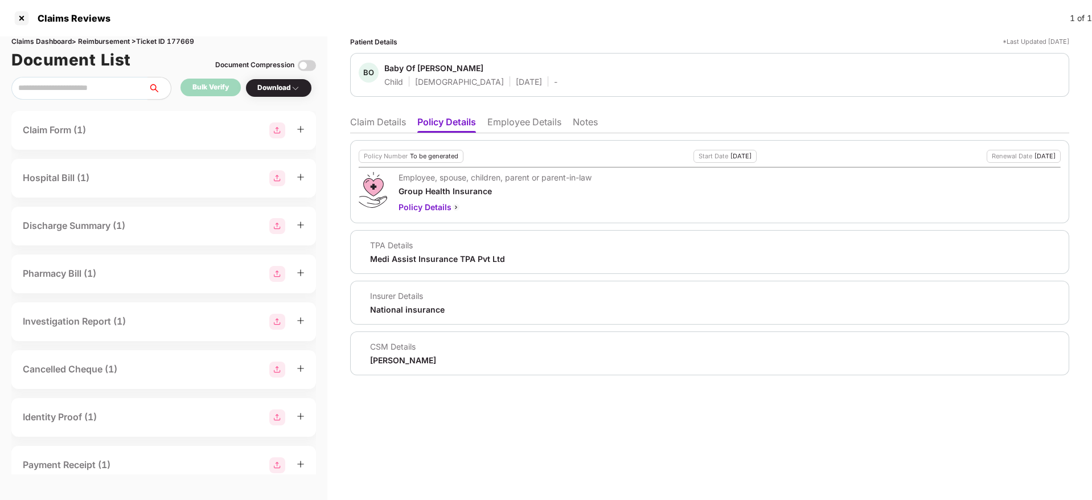
click at [378, 126] on li "Claim Details" at bounding box center [378, 124] width 56 height 17
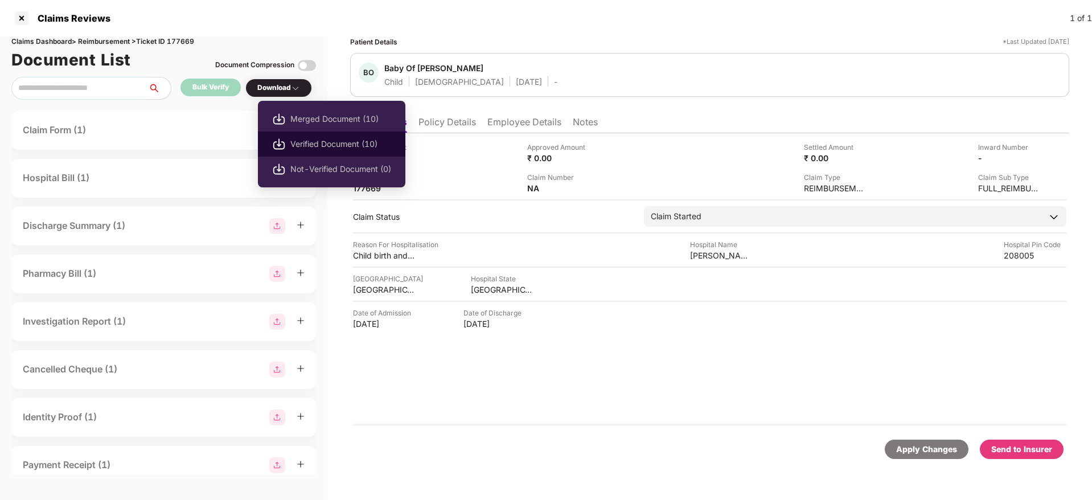
click at [333, 145] on span "Verified Document (10)" at bounding box center [340, 144] width 101 height 13
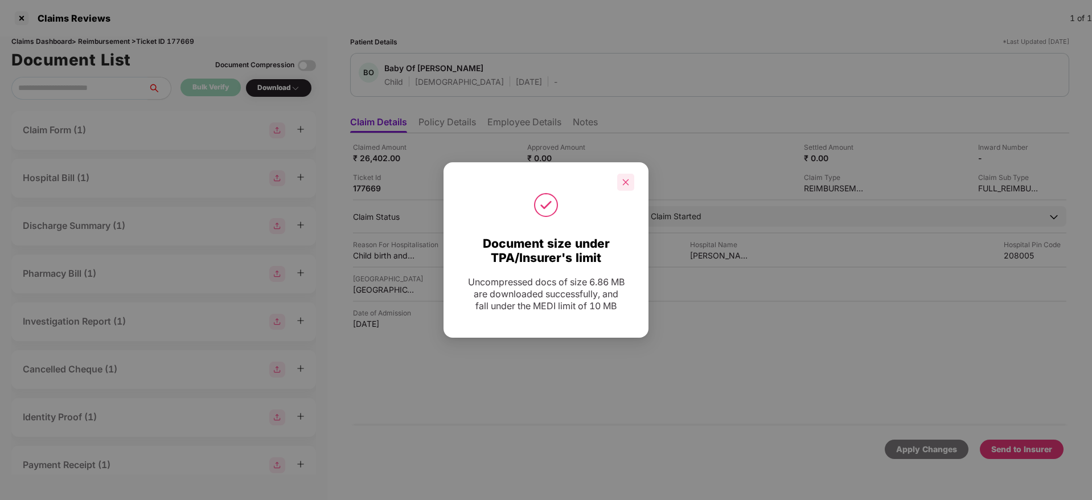
click at [620, 183] on div at bounding box center [625, 182] width 17 height 17
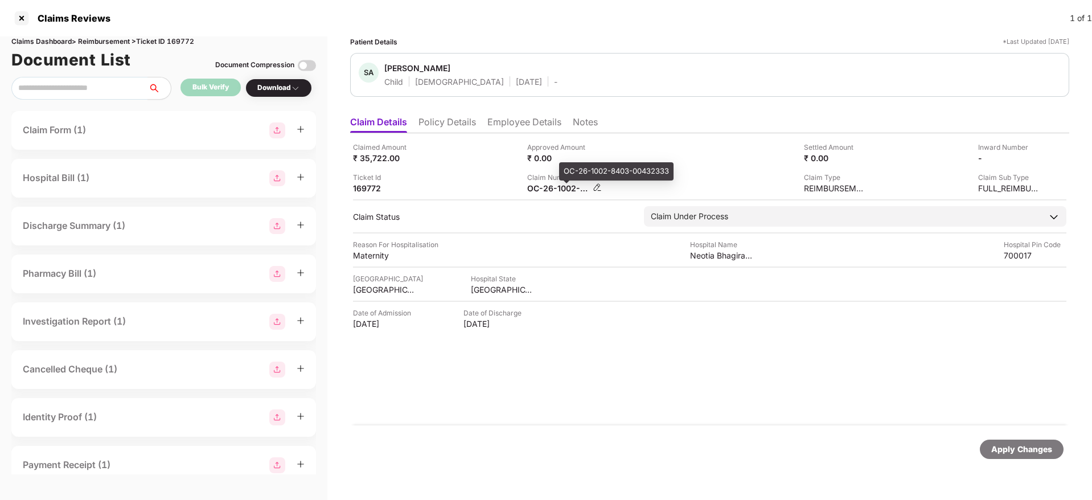
click at [547, 188] on div "OC-26-1002-8403-00432333" at bounding box center [558, 188] width 63 height 11
click at [510, 131] on li "Employee Details" at bounding box center [524, 124] width 74 height 17
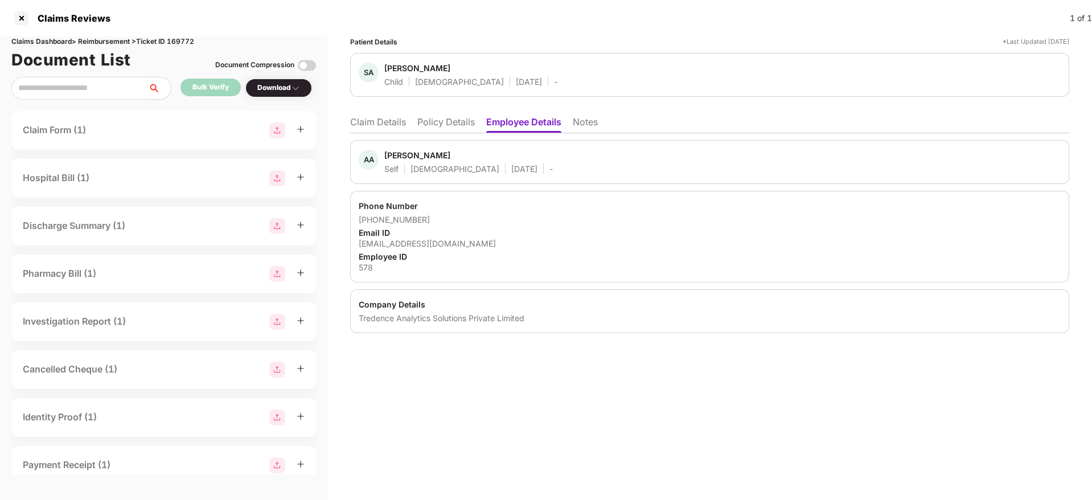
click at [426, 244] on div "[EMAIL_ADDRESS][DOMAIN_NAME]" at bounding box center [710, 243] width 702 height 11
click at [426, 244] on div "anuj.agarwal@tredence.com" at bounding box center [710, 243] width 702 height 11
copy div "anuj.agarwal@tredence.com"
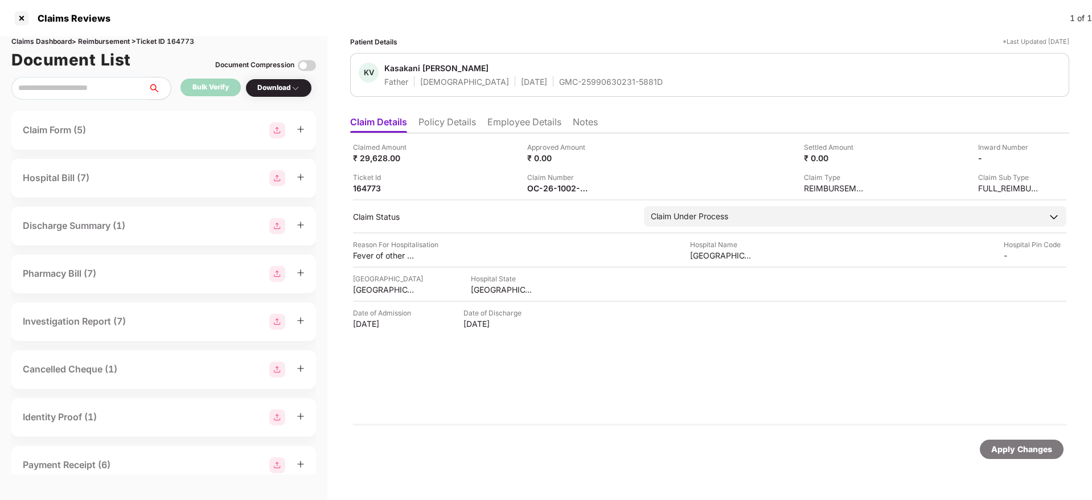
click at [516, 129] on li "Employee Details" at bounding box center [524, 124] width 74 height 17
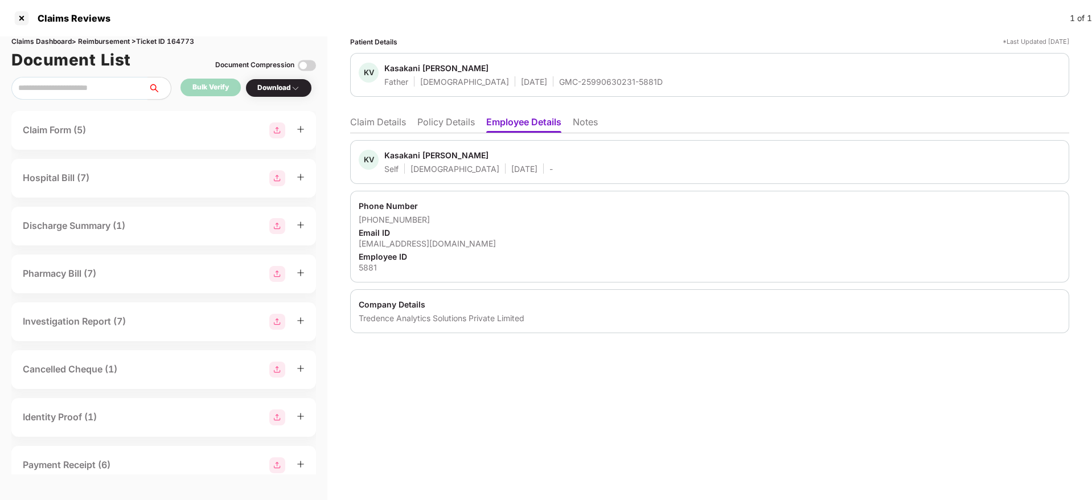
click at [420, 243] on div "[EMAIL_ADDRESS][DOMAIN_NAME]" at bounding box center [710, 243] width 702 height 11
copy div "[EMAIL_ADDRESS][DOMAIN_NAME]"
click at [408, 241] on div "[PERSON_NAME][EMAIL_ADDRESS][DOMAIN_NAME]" at bounding box center [710, 243] width 702 height 11
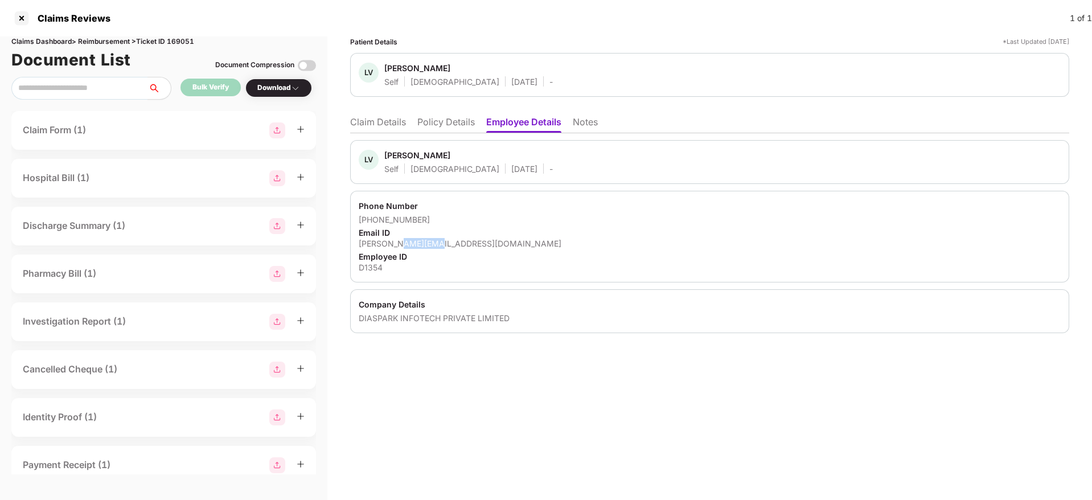
click at [408, 241] on div "[PERSON_NAME][EMAIL_ADDRESS][DOMAIN_NAME]" at bounding box center [710, 243] width 702 height 11
click at [408, 241] on div "lokendra@diaspark.com" at bounding box center [710, 243] width 702 height 11
copy div "lokendra@diaspark.com"
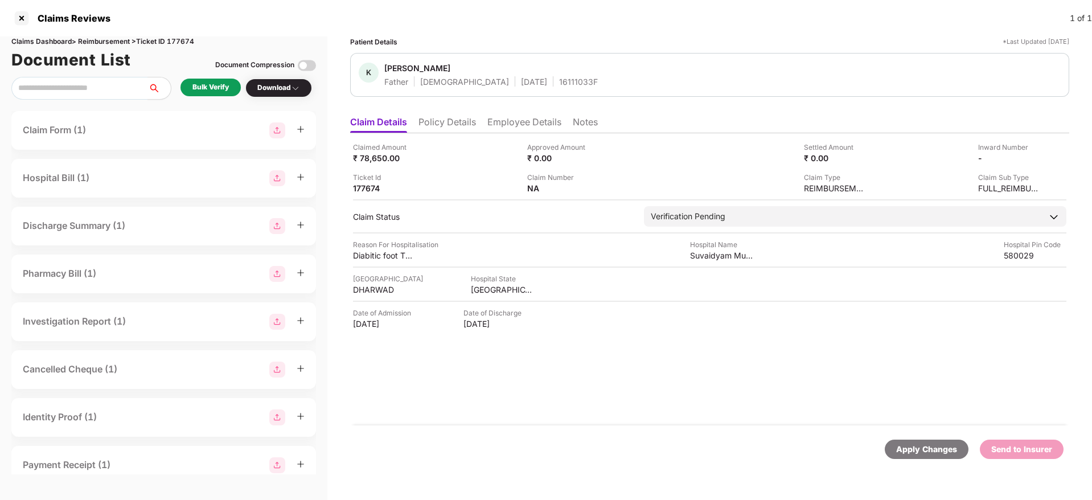
click at [457, 133] on div "Claimed Amount ₹ 78,650.00 Approved Amount ₹ 0.00 Settled Amount ₹ 0.00 Inward …" at bounding box center [709, 279] width 719 height 292
click at [444, 122] on li "Policy Details" at bounding box center [447, 124] width 58 height 17
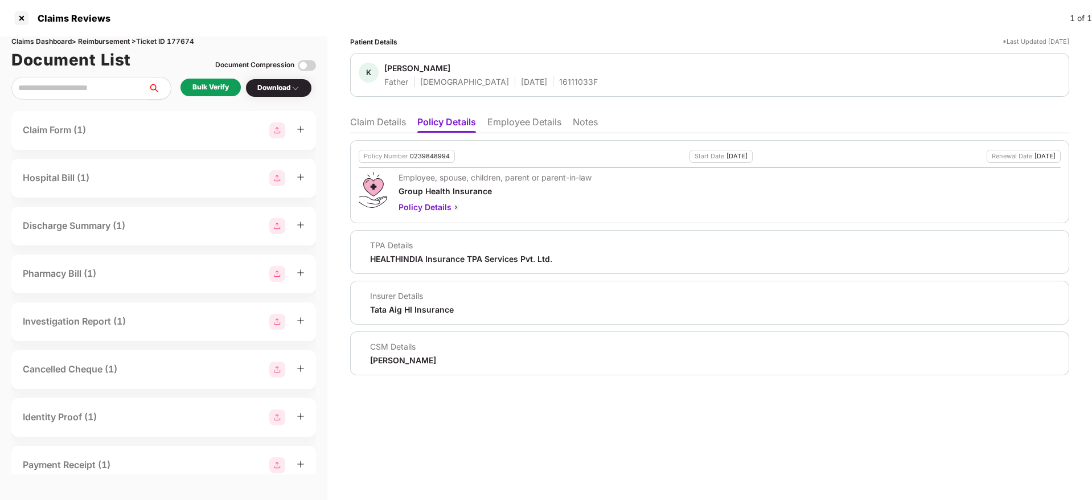
click at [503, 125] on li "Employee Details" at bounding box center [524, 124] width 74 height 17
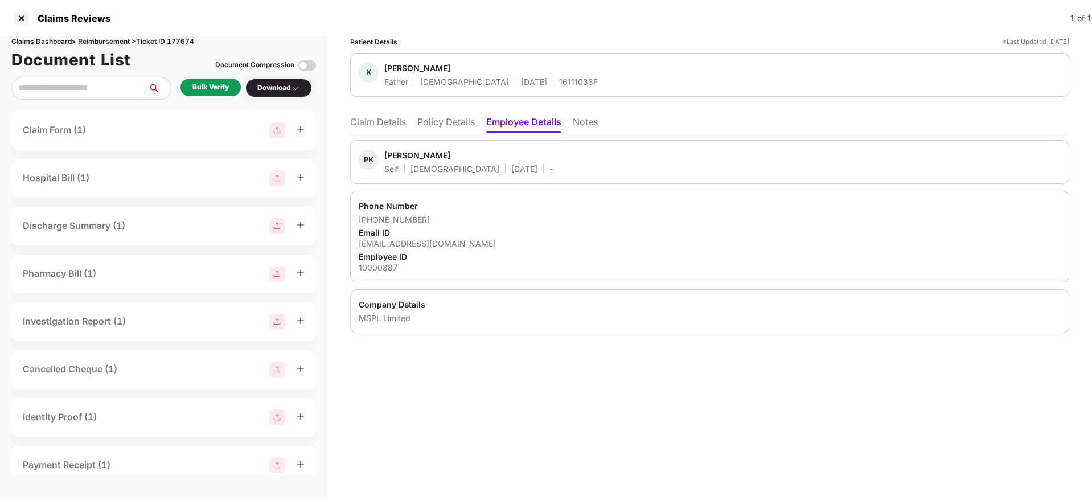
click at [442, 125] on li "Policy Details" at bounding box center [446, 124] width 58 height 17
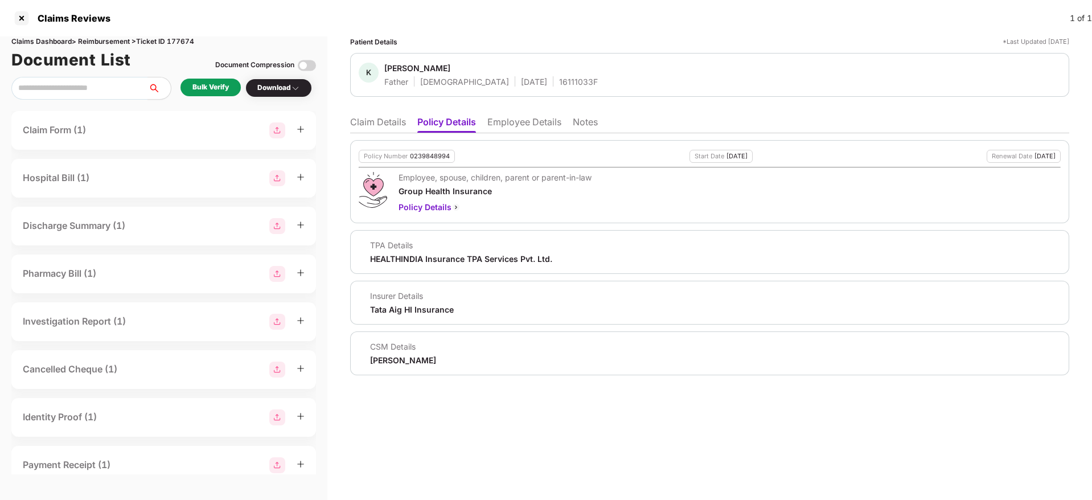
click at [368, 121] on li "Claim Details" at bounding box center [378, 124] width 56 height 17
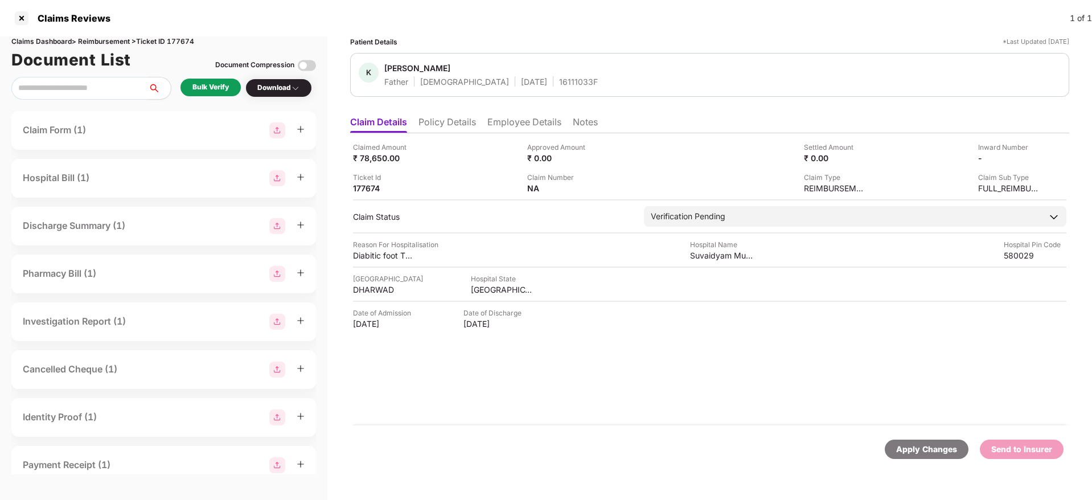
click at [204, 93] on div "Bulk Verify" at bounding box center [210, 88] width 60 height 18
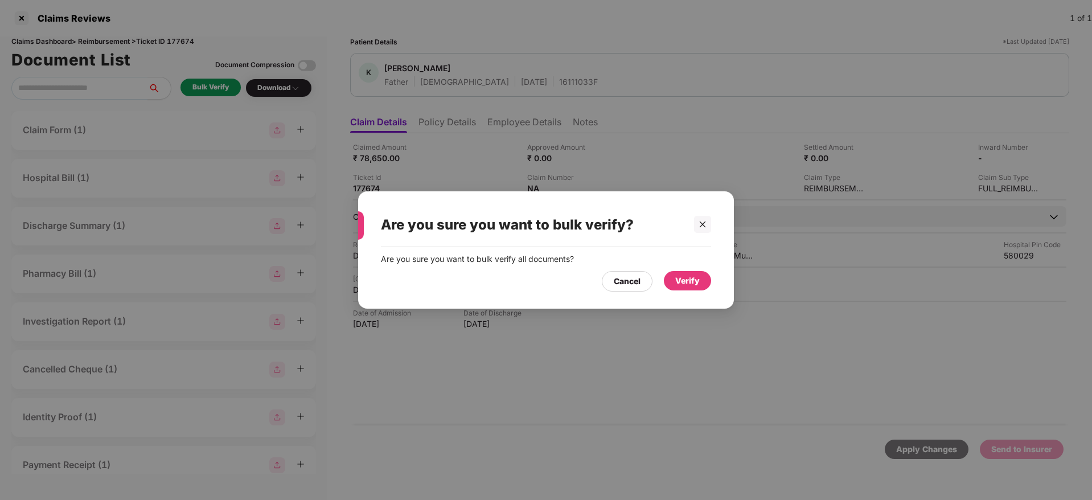
click at [695, 284] on div "Verify" at bounding box center [687, 280] width 24 height 13
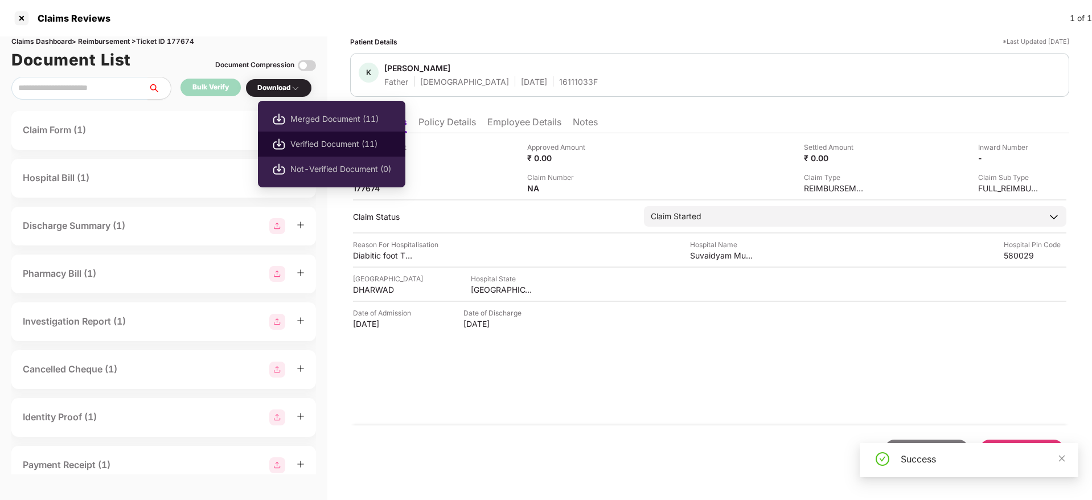
click at [320, 146] on span "Verified Document (11)" at bounding box center [340, 144] width 101 height 13
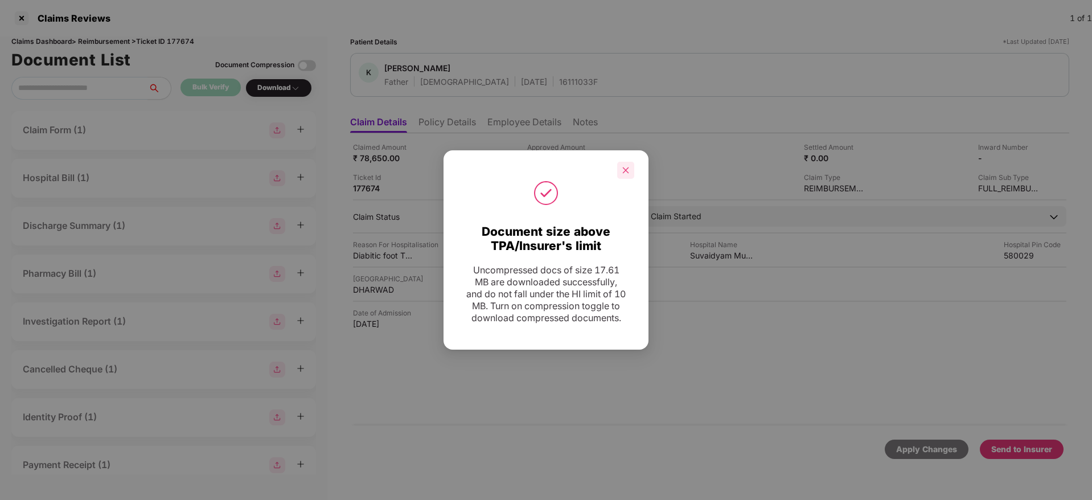
click at [629, 166] on icon "close" at bounding box center [626, 170] width 8 height 8
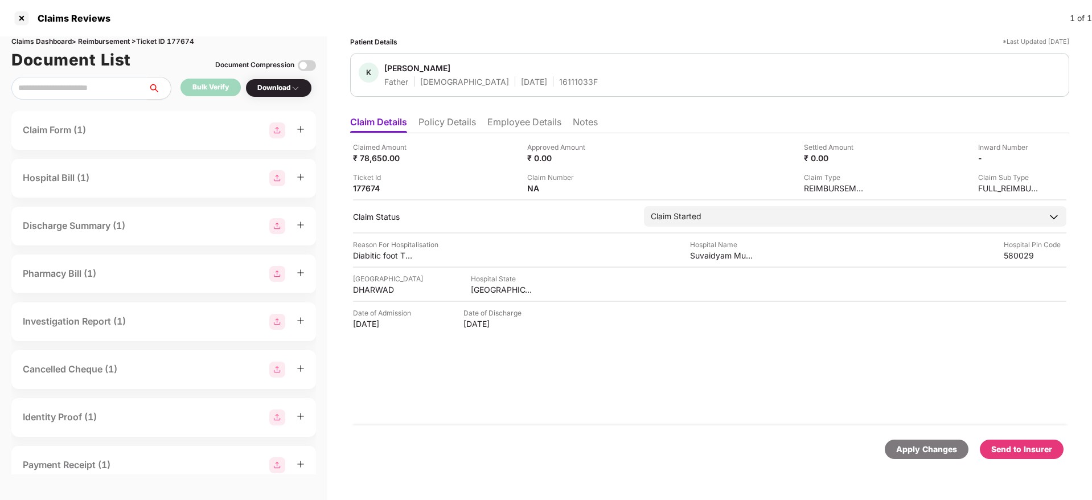
click at [1024, 458] on div "Send to Insurer" at bounding box center [1022, 449] width 84 height 19
click at [459, 125] on li "Policy Details" at bounding box center [447, 124] width 58 height 17
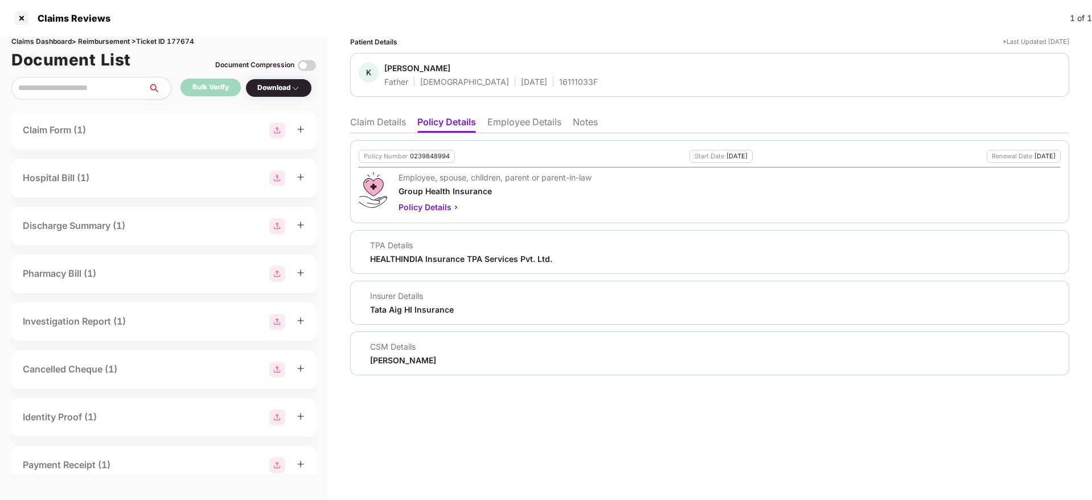
click at [389, 125] on li "Claim Details" at bounding box center [378, 124] width 56 height 17
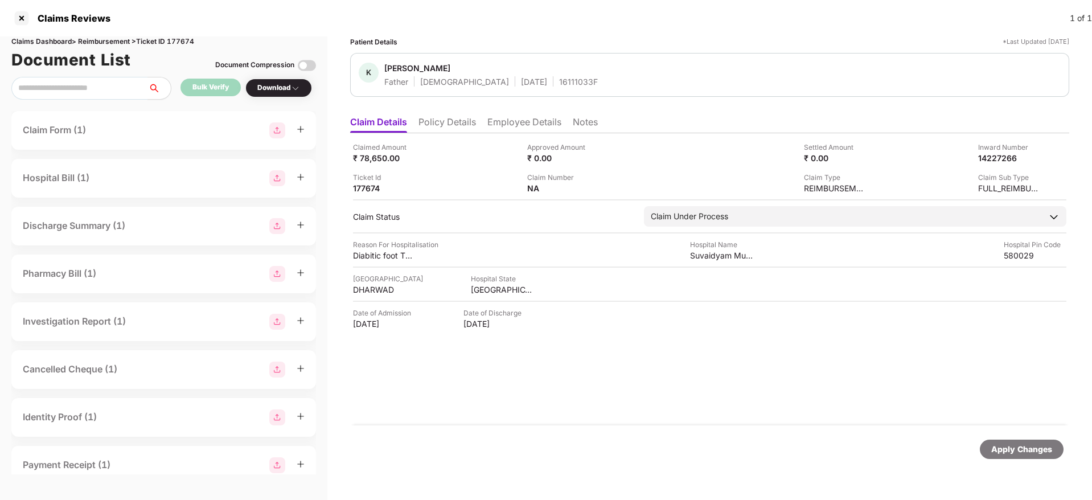
click at [455, 129] on li "Policy Details" at bounding box center [447, 124] width 58 height 17
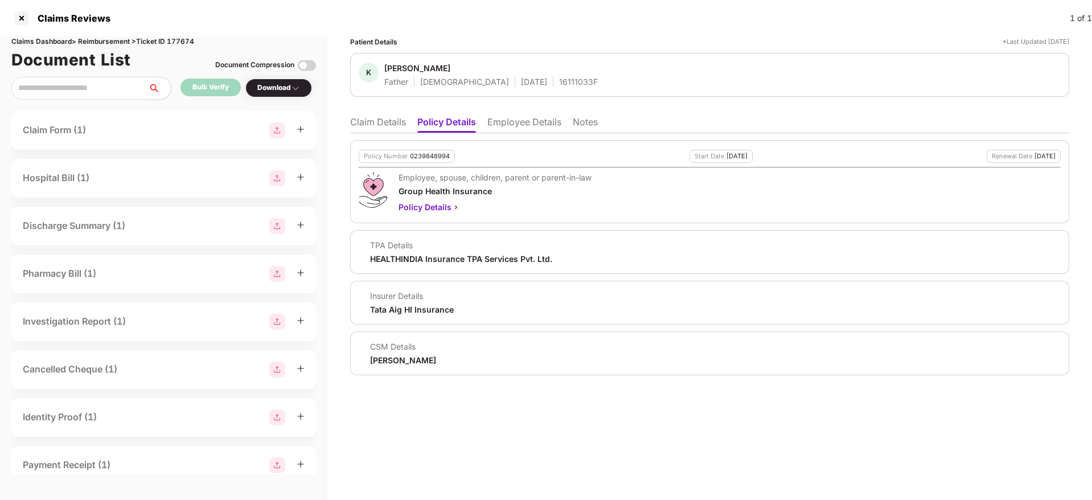
click at [391, 124] on li "Claim Details" at bounding box center [378, 124] width 56 height 17
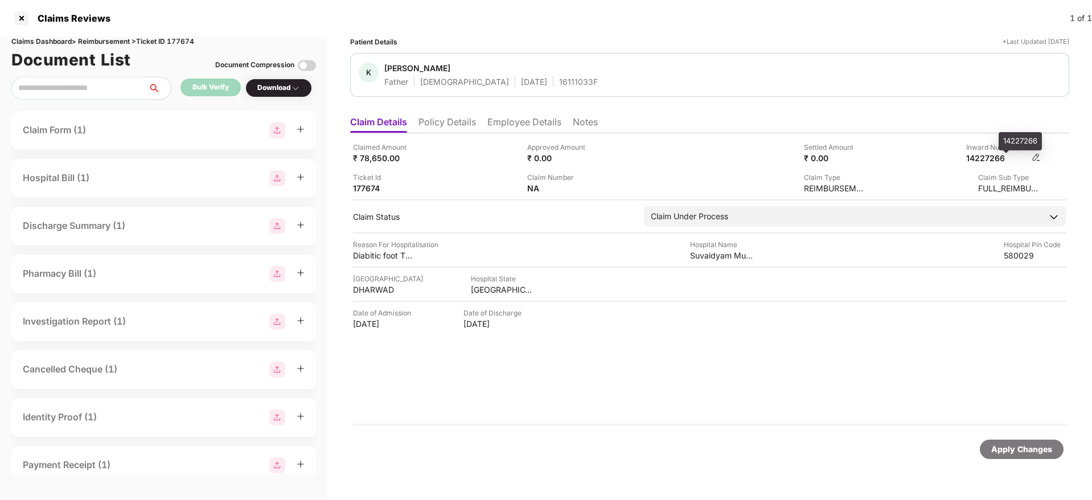
click at [987, 159] on div "14227266" at bounding box center [997, 158] width 63 height 11
copy div "14227266"
click at [559, 84] on div "16111033F" at bounding box center [578, 81] width 39 height 11
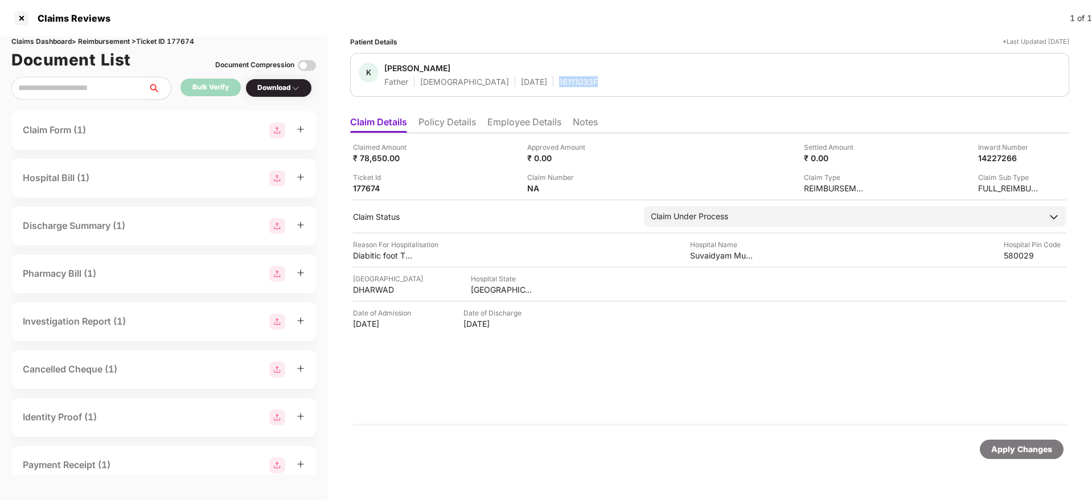
copy div "16111033F"
click at [463, 124] on li "Policy Details" at bounding box center [447, 124] width 58 height 17
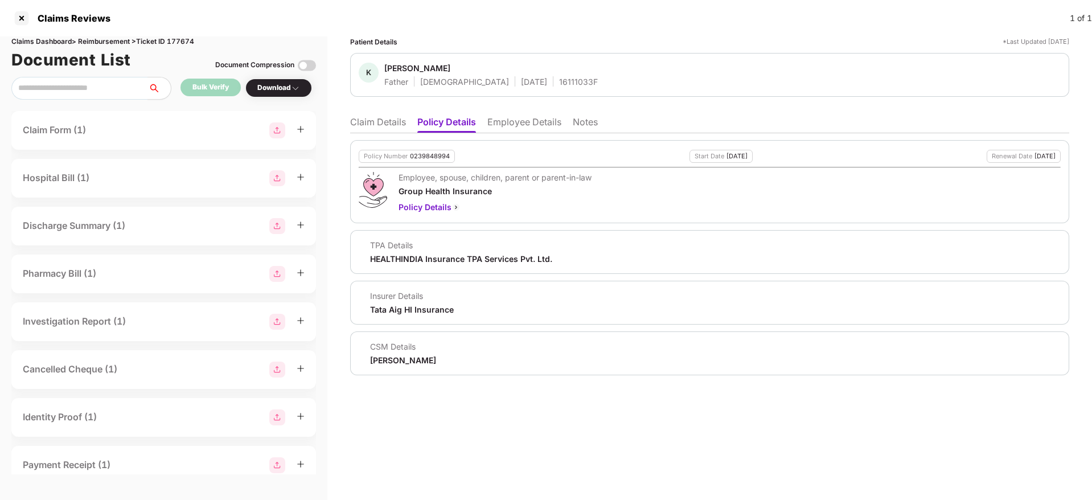
click at [387, 122] on li "Claim Details" at bounding box center [378, 124] width 56 height 17
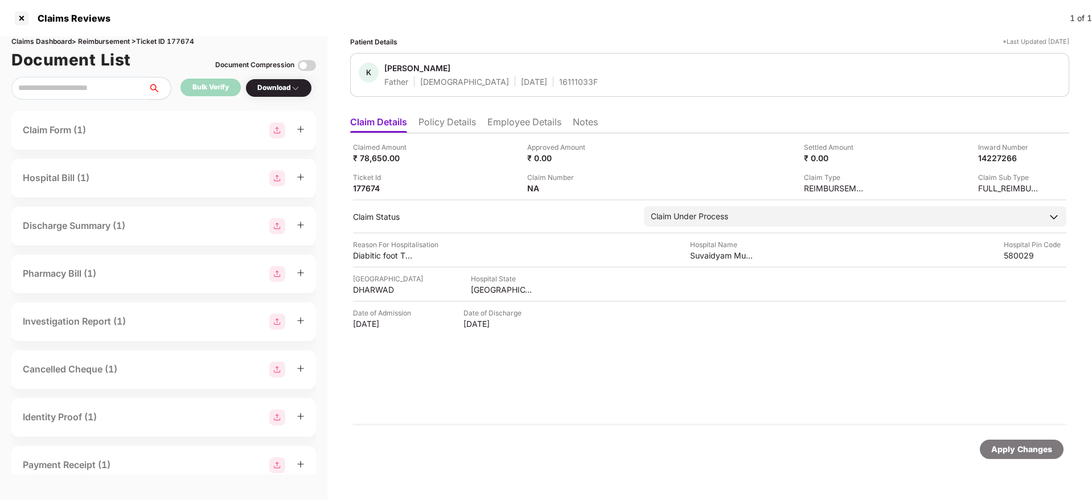
click at [454, 117] on li "Policy Details" at bounding box center [447, 124] width 58 height 17
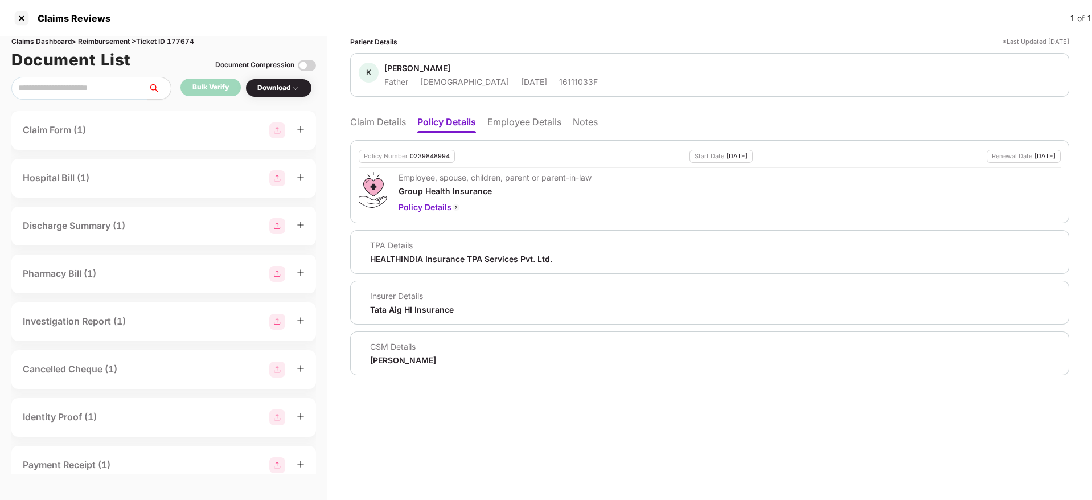
click at [382, 121] on li "Claim Details" at bounding box center [378, 124] width 56 height 17
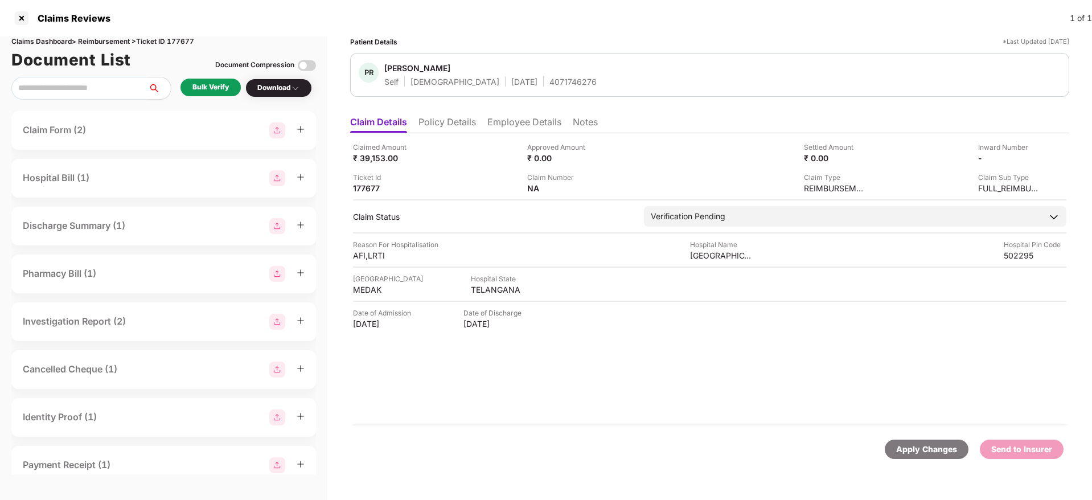
click at [442, 123] on li "Policy Details" at bounding box center [447, 124] width 58 height 17
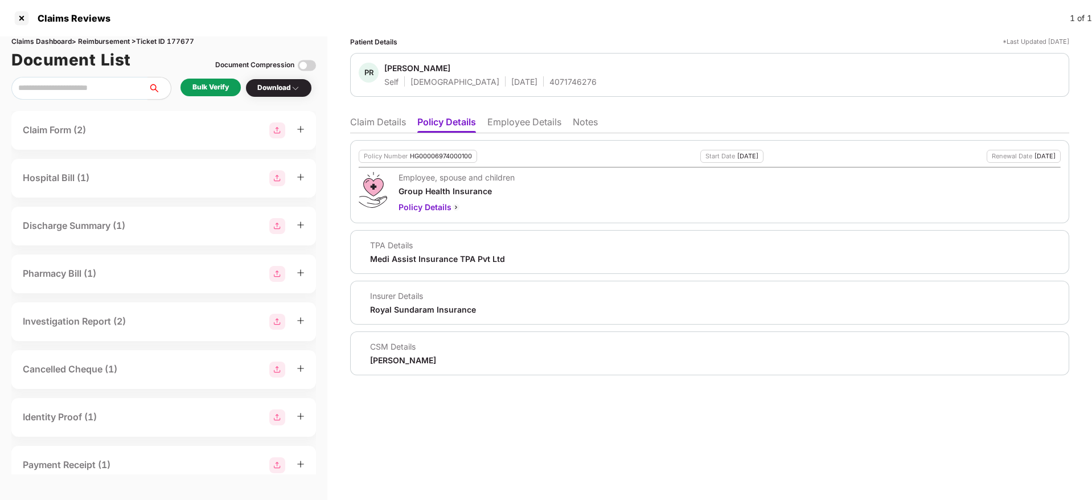
click at [490, 125] on li "Employee Details" at bounding box center [524, 124] width 74 height 17
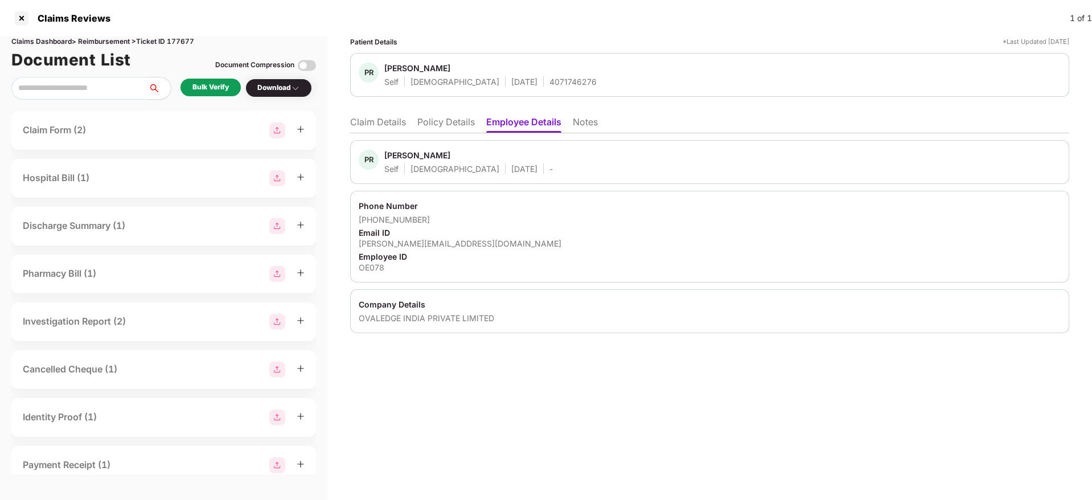
click at [453, 122] on li "Policy Details" at bounding box center [446, 124] width 58 height 17
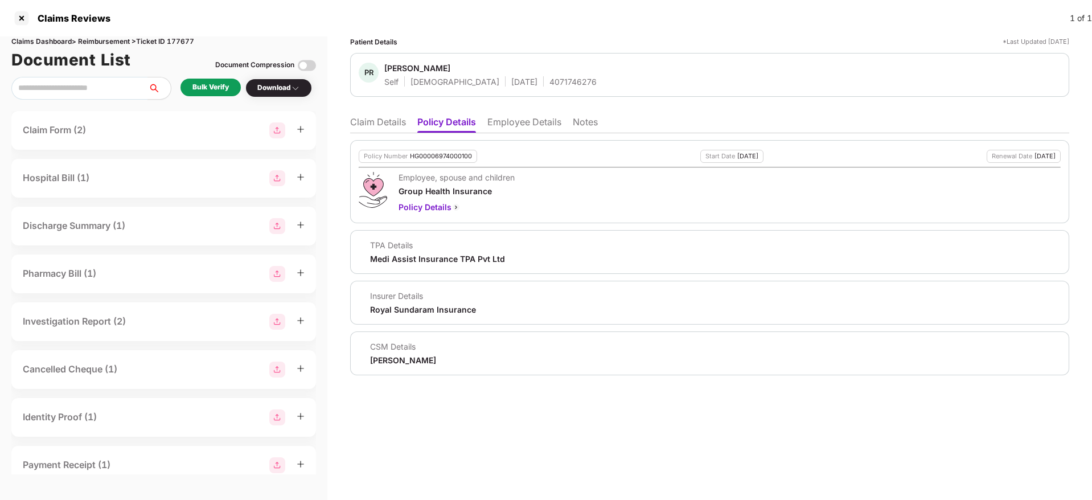
click at [370, 127] on li "Claim Details" at bounding box center [378, 124] width 56 height 17
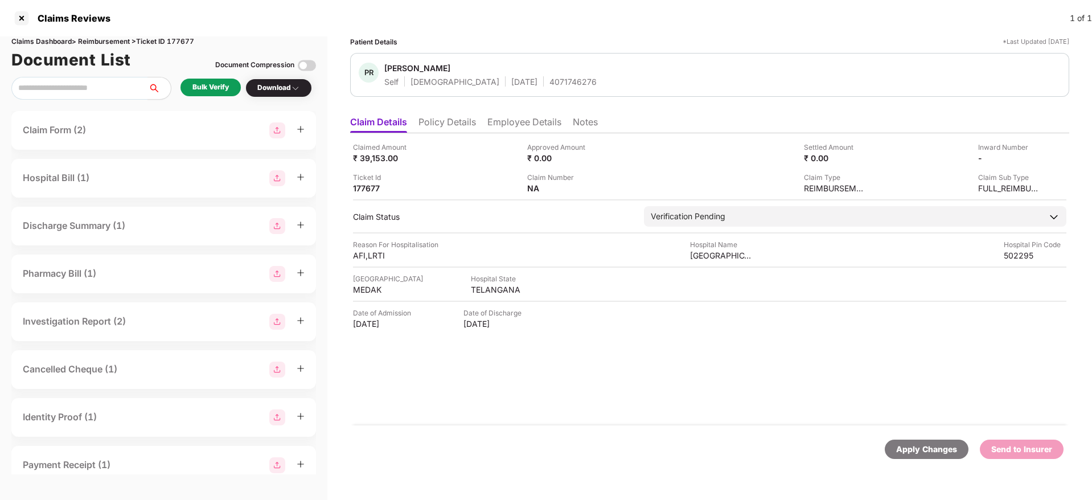
click at [512, 126] on li "Employee Details" at bounding box center [524, 124] width 74 height 17
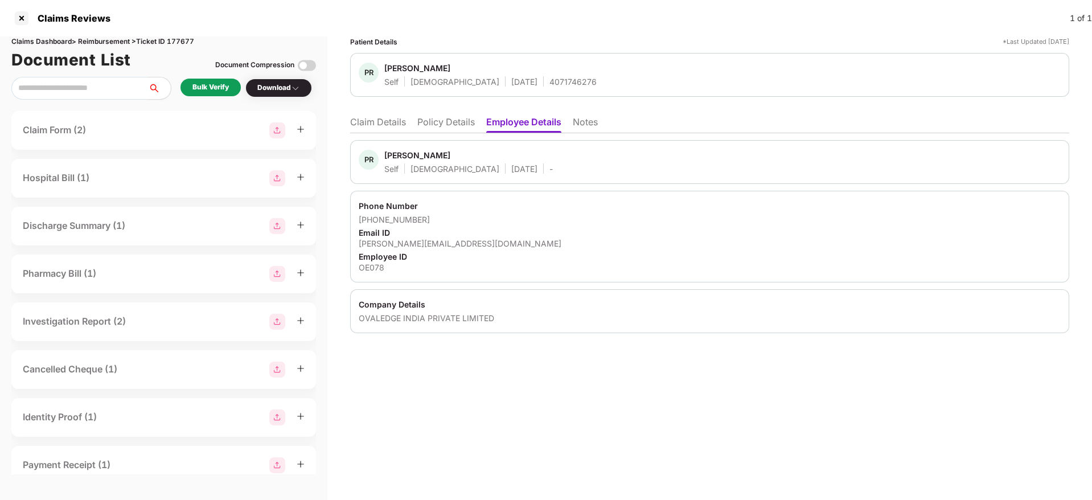
click at [442, 245] on div "prashanth.mallannagari@ovaledge.com" at bounding box center [710, 243] width 702 height 11
click at [445, 125] on li "Policy Details" at bounding box center [446, 124] width 58 height 17
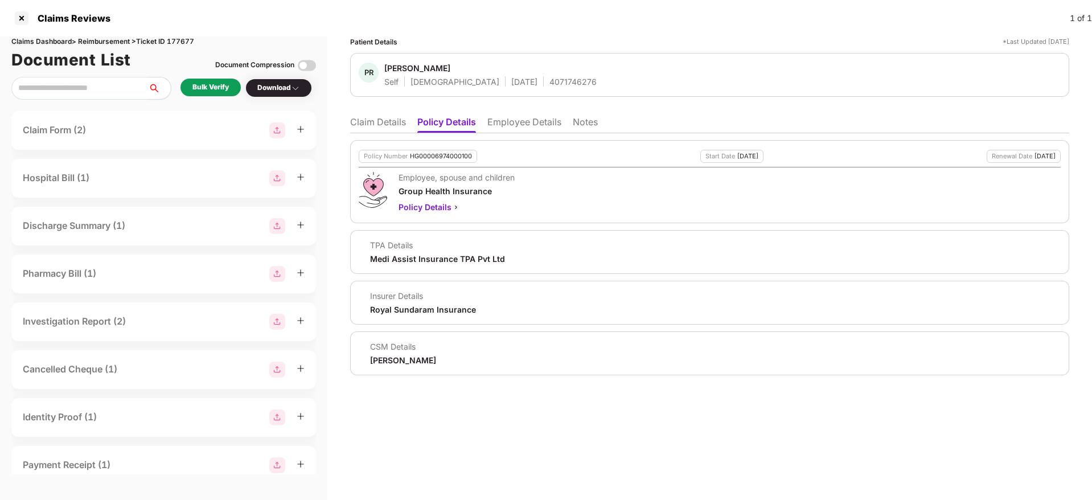
click at [391, 117] on li "Claim Details" at bounding box center [378, 124] width 56 height 17
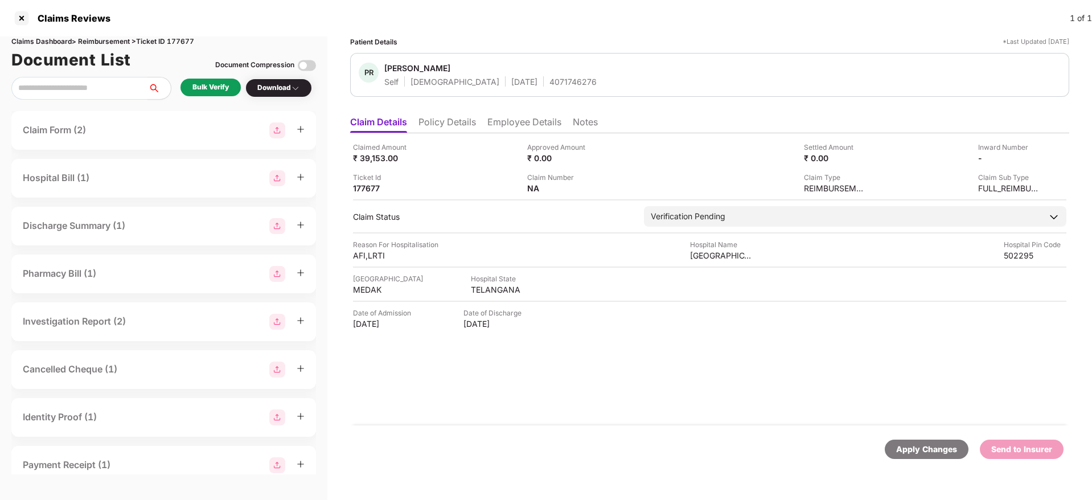
click at [209, 84] on div "Bulk Verify" at bounding box center [210, 87] width 36 height 11
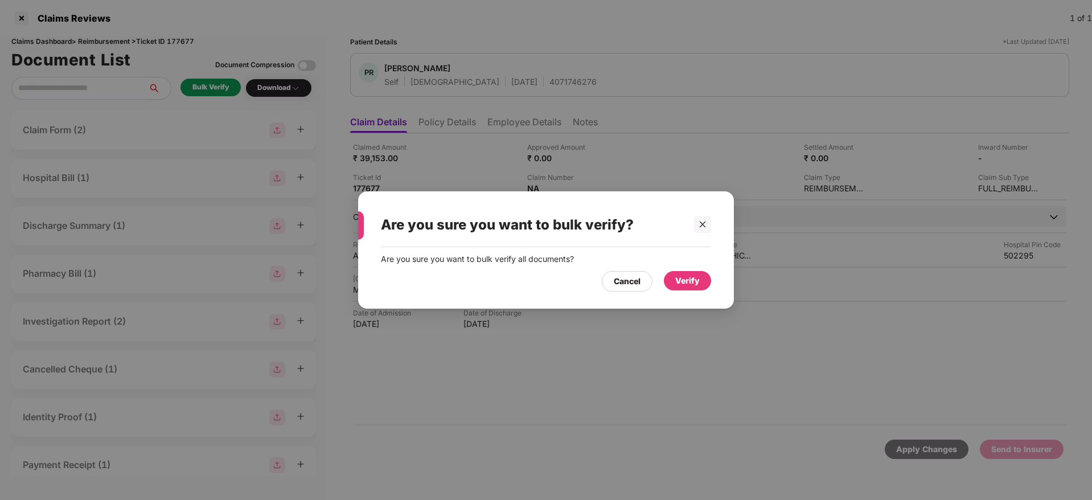
click at [677, 279] on div "Verify" at bounding box center [687, 280] width 24 height 13
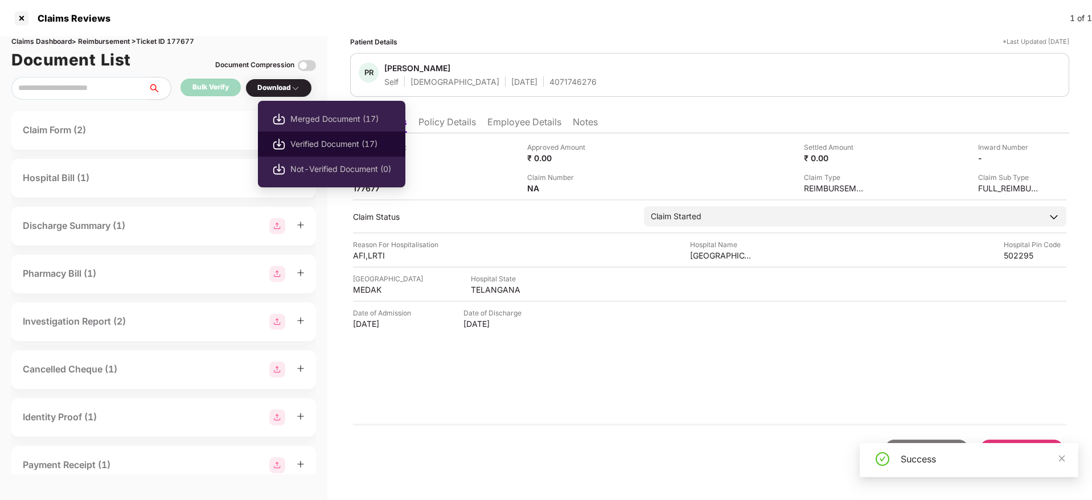
click at [322, 145] on span "Verified Document (17)" at bounding box center [340, 144] width 101 height 13
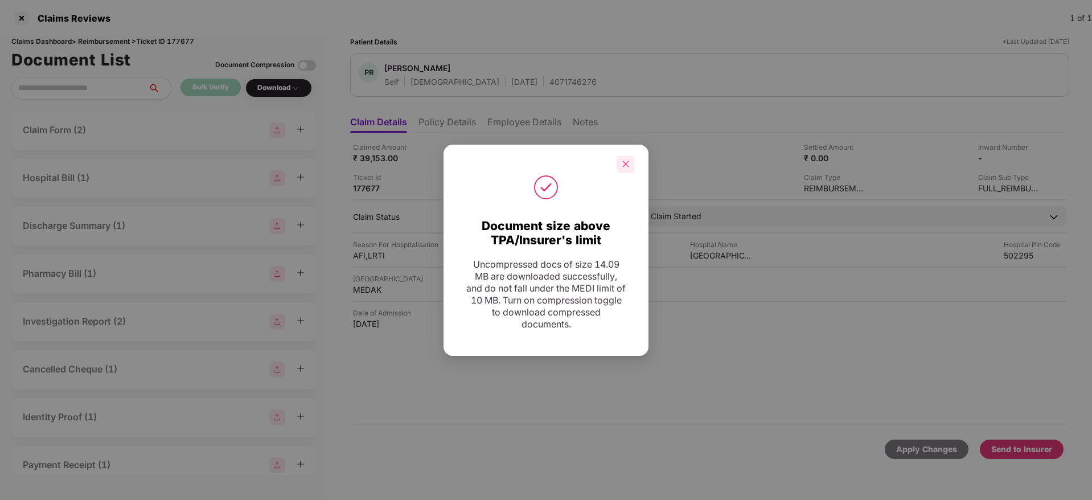
click at [627, 166] on icon "close" at bounding box center [626, 164] width 8 height 8
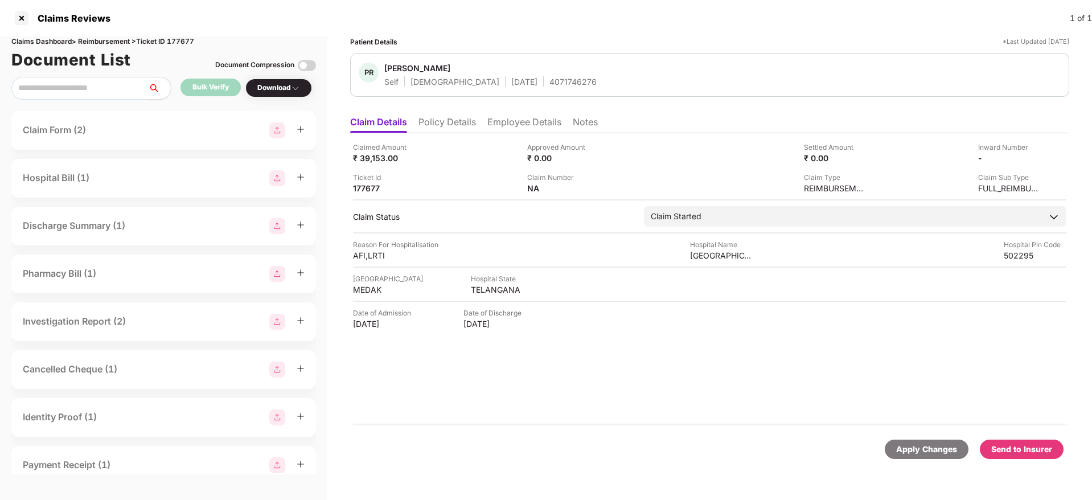
click at [1024, 454] on div "Send to Insurer" at bounding box center [1021, 449] width 61 height 13
click at [448, 124] on li "Policy Details" at bounding box center [447, 124] width 58 height 17
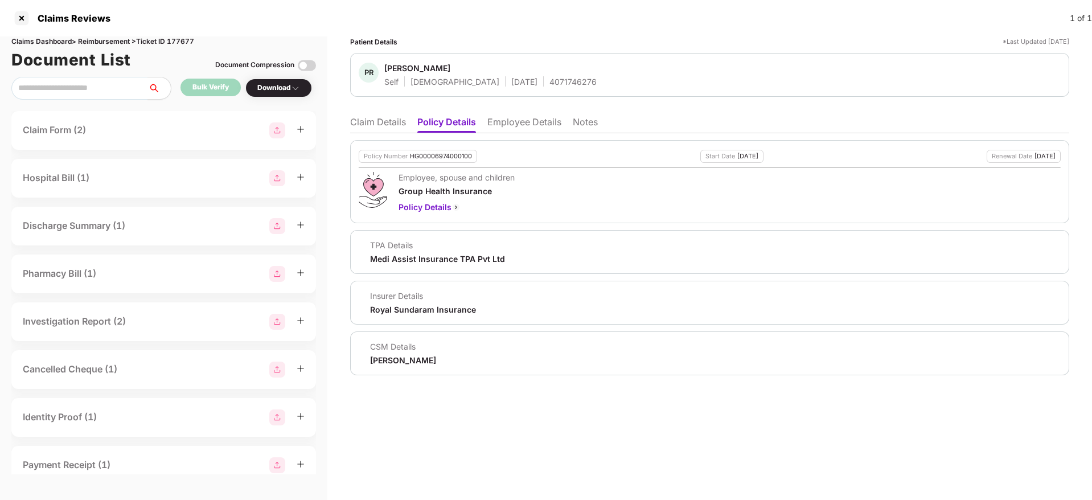
click at [508, 123] on li "Employee Details" at bounding box center [524, 124] width 74 height 17
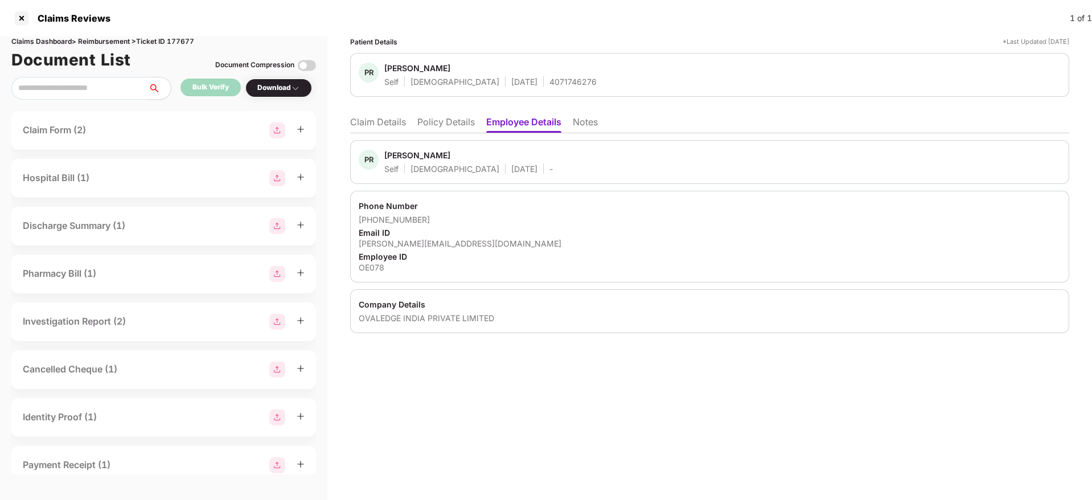
click at [454, 124] on li "Policy Details" at bounding box center [446, 124] width 58 height 17
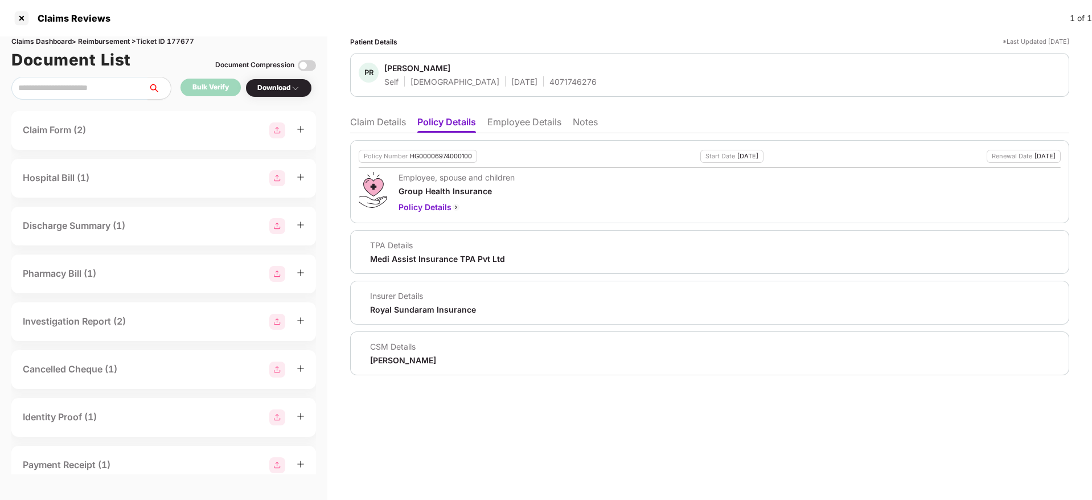
click at [376, 118] on li "Claim Details" at bounding box center [378, 124] width 56 height 17
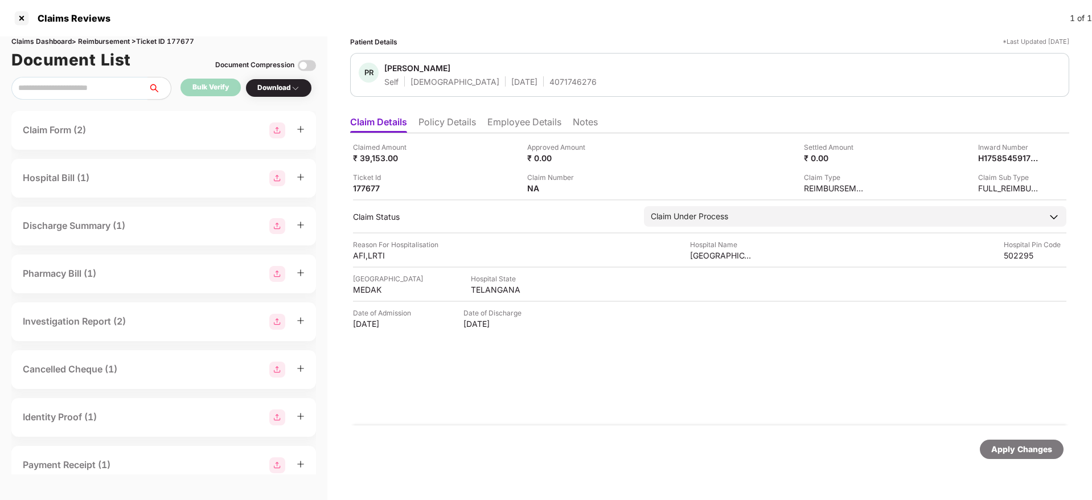
click at [450, 124] on li "Policy Details" at bounding box center [447, 124] width 58 height 17
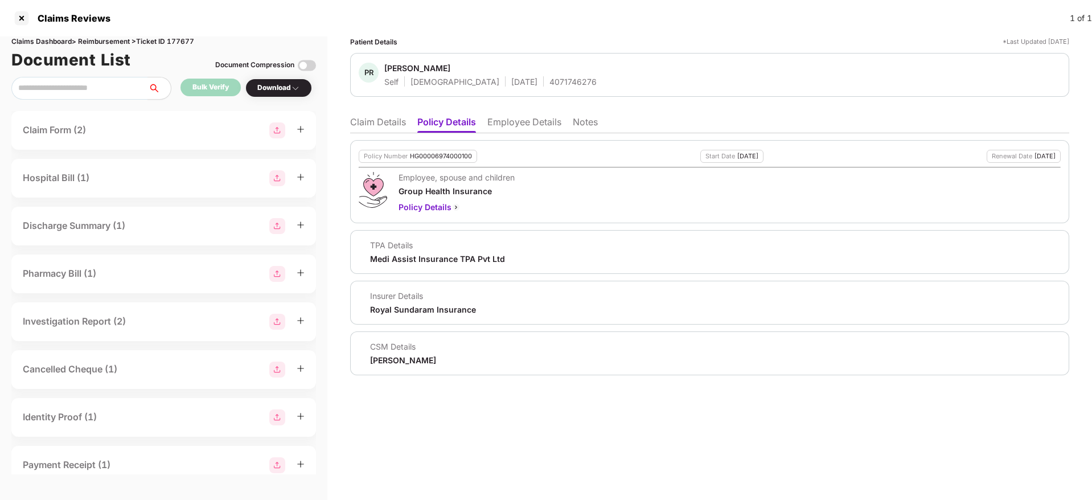
click at [381, 129] on li "Claim Details" at bounding box center [378, 124] width 56 height 17
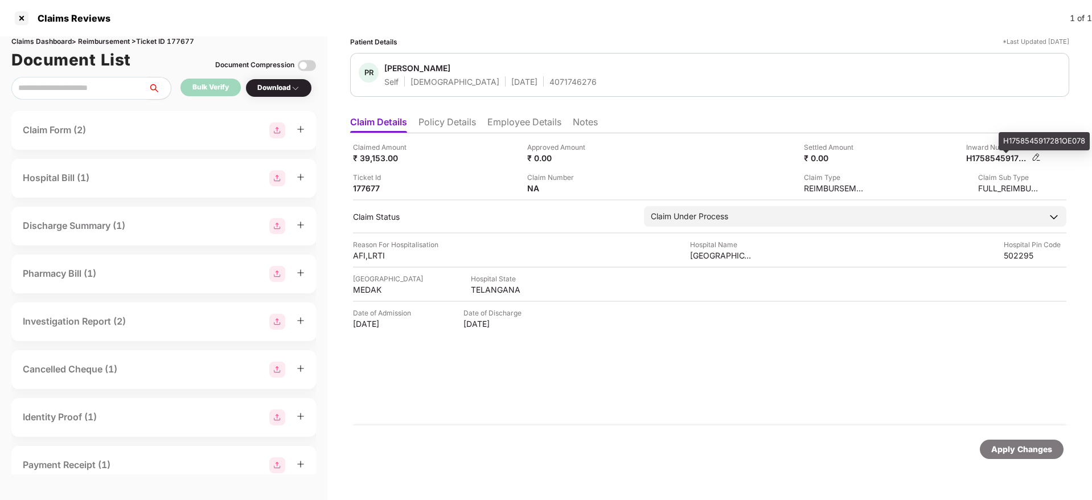
click at [982, 159] on div "H1758545917281OE078" at bounding box center [997, 158] width 63 height 11
copy div "H1758545917281OE078"
click at [529, 87] on div "PR Prashanth Reddy Mallannagari Self Male 29 July 1994 4071746276" at bounding box center [709, 75] width 719 height 44
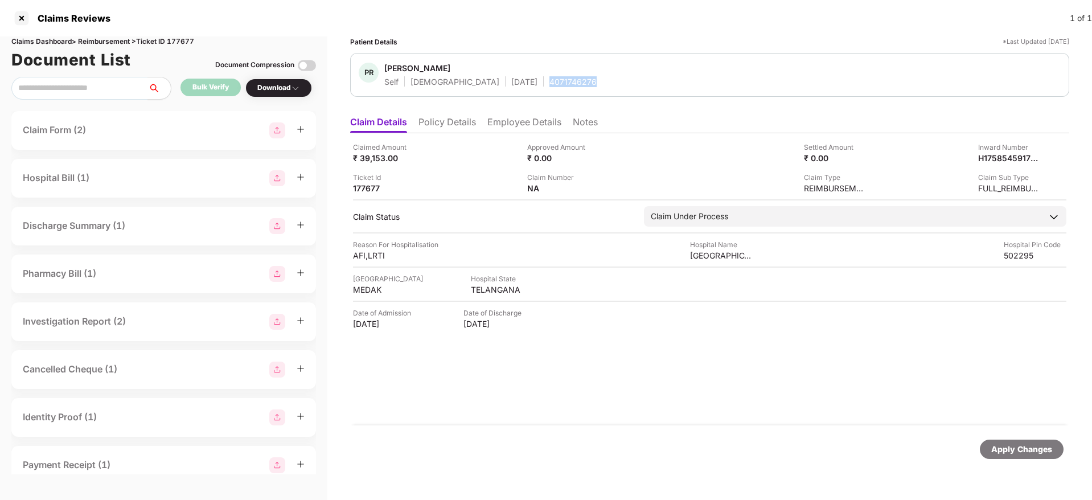
copy div "4071746276"
click at [444, 117] on li "Policy Details" at bounding box center [447, 124] width 58 height 17
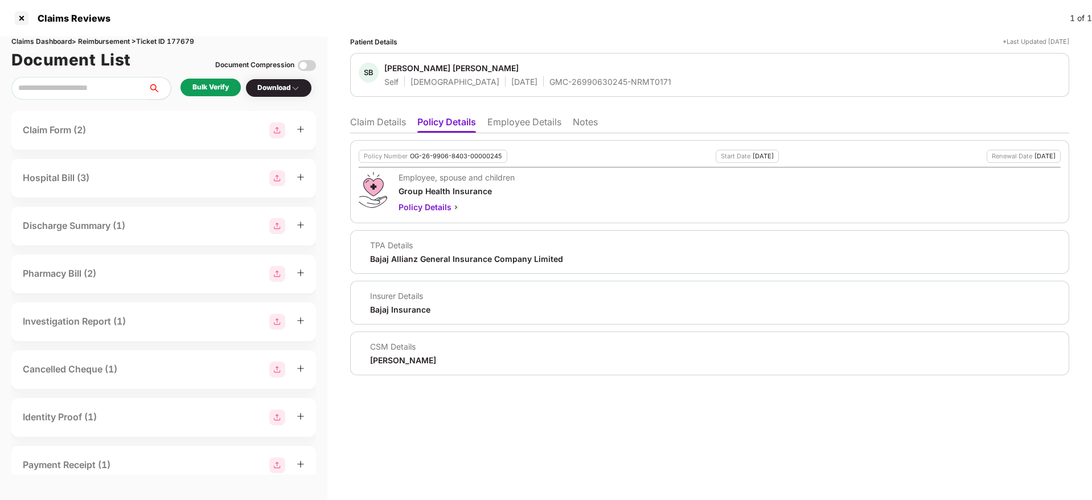
click at [382, 124] on li "Claim Details" at bounding box center [378, 124] width 56 height 17
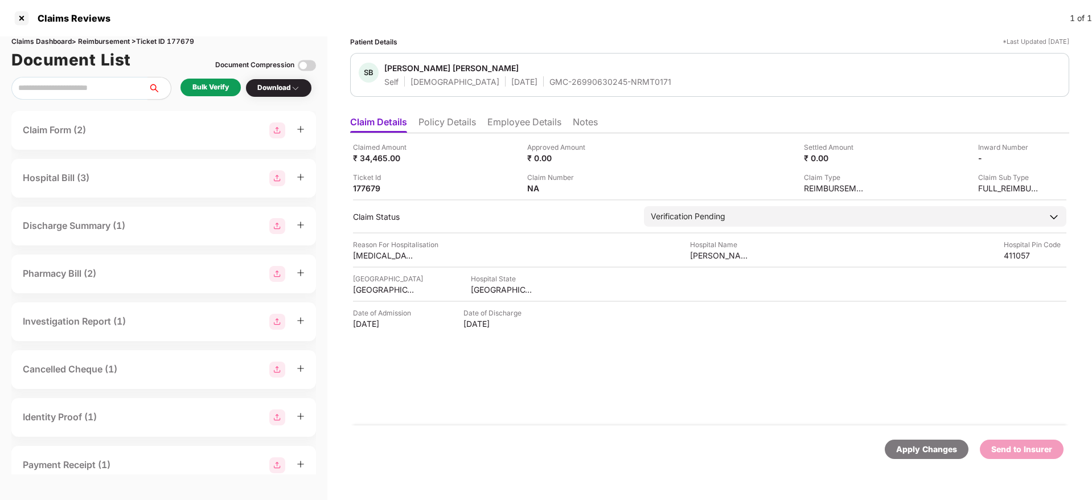
click at [516, 118] on li "Employee Details" at bounding box center [524, 124] width 74 height 17
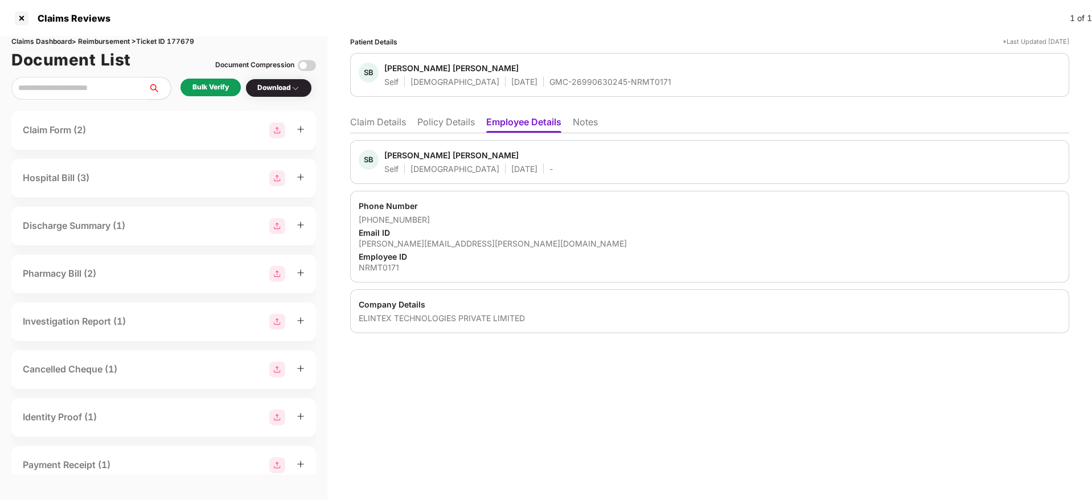
click at [464, 125] on li "Policy Details" at bounding box center [446, 124] width 58 height 17
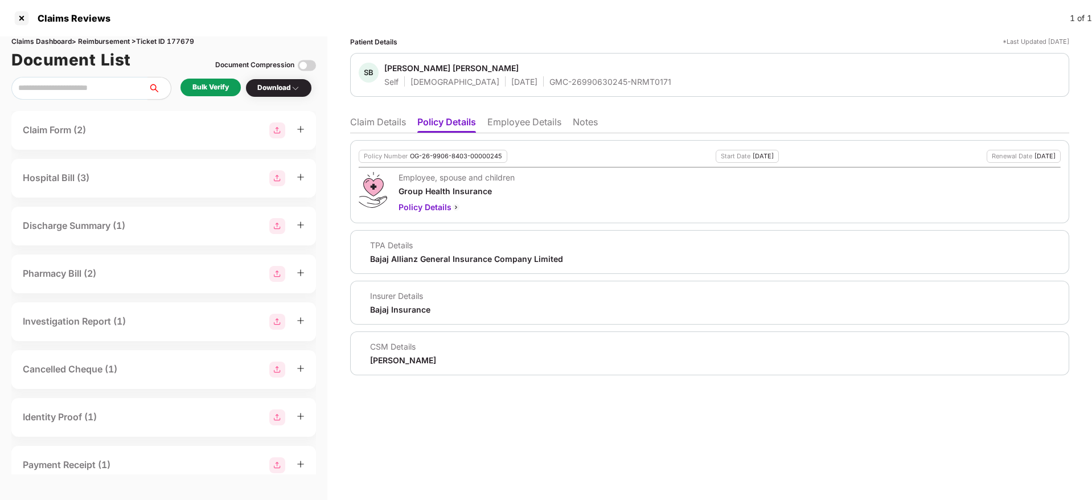
click at [376, 126] on li "Claim Details" at bounding box center [378, 124] width 56 height 17
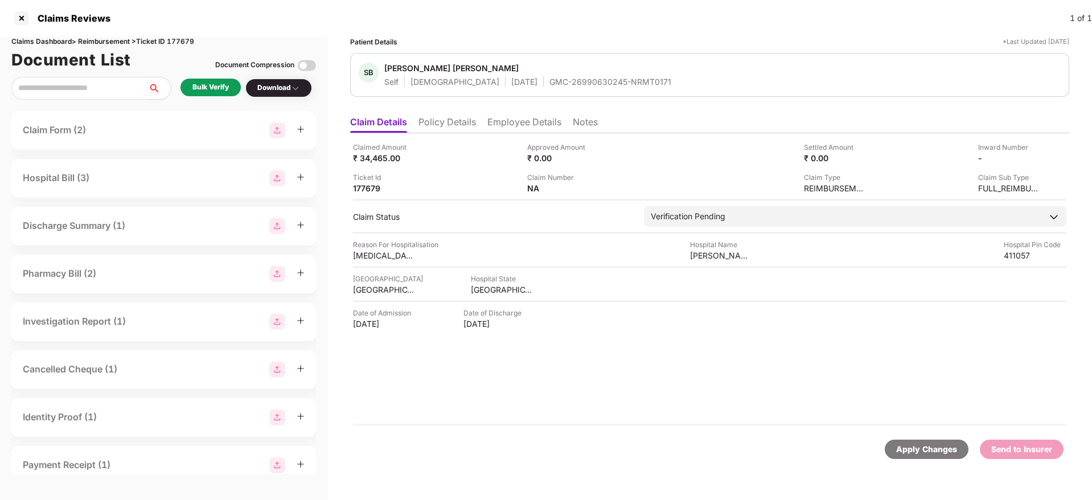
click at [449, 116] on li "Policy Details" at bounding box center [447, 124] width 58 height 17
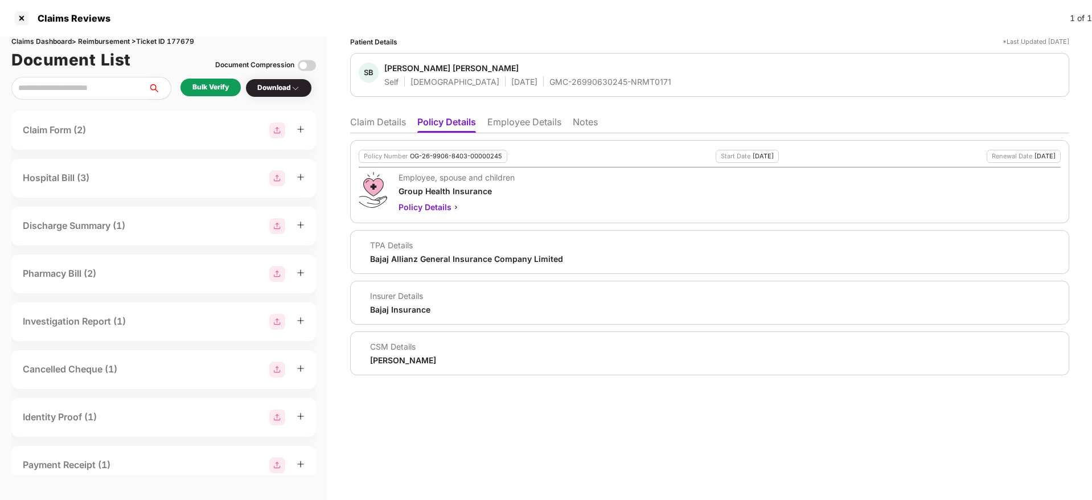
click at [396, 125] on li "Claim Details" at bounding box center [378, 124] width 56 height 17
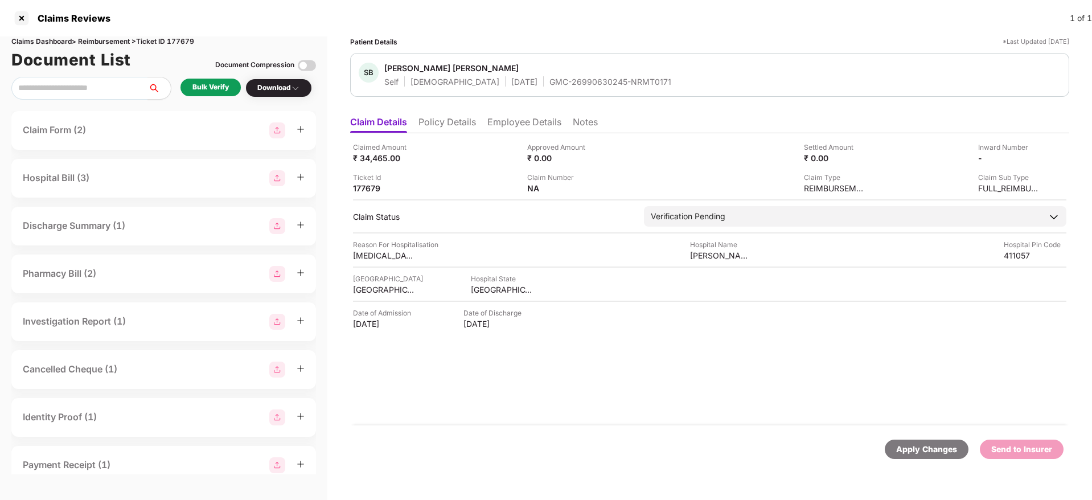
click at [208, 92] on div "Bulk Verify" at bounding box center [210, 87] width 36 height 11
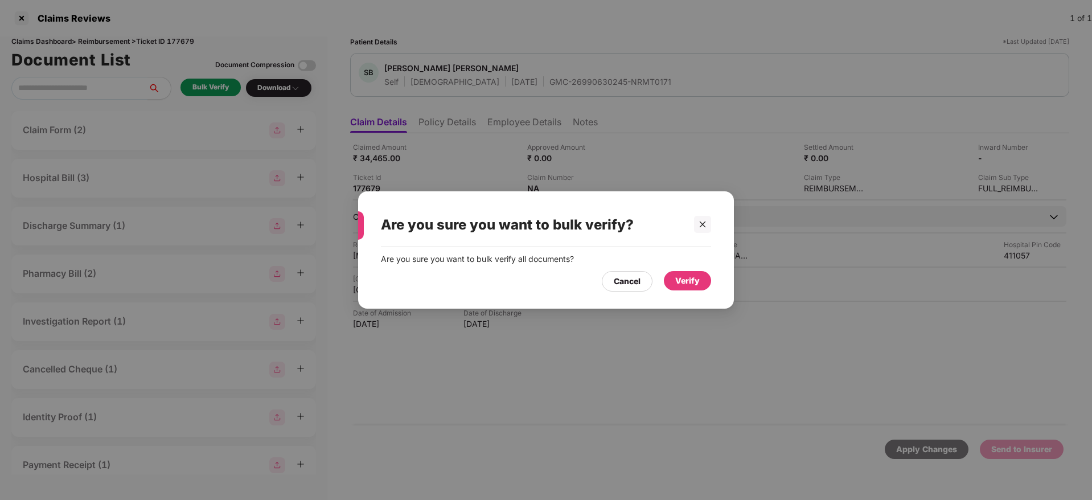
click at [679, 283] on div "Verify" at bounding box center [687, 280] width 24 height 13
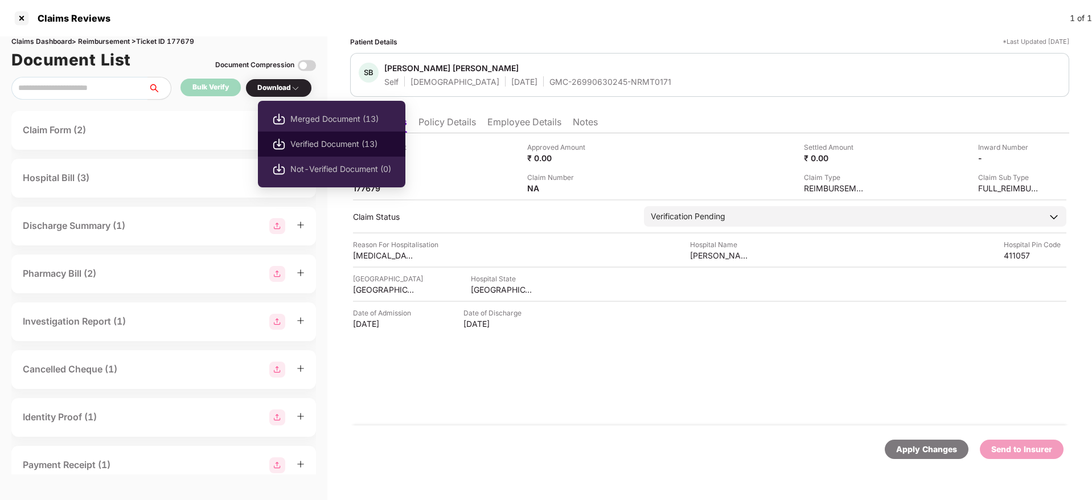
click at [346, 147] on span "Verified Document (13)" at bounding box center [340, 144] width 101 height 13
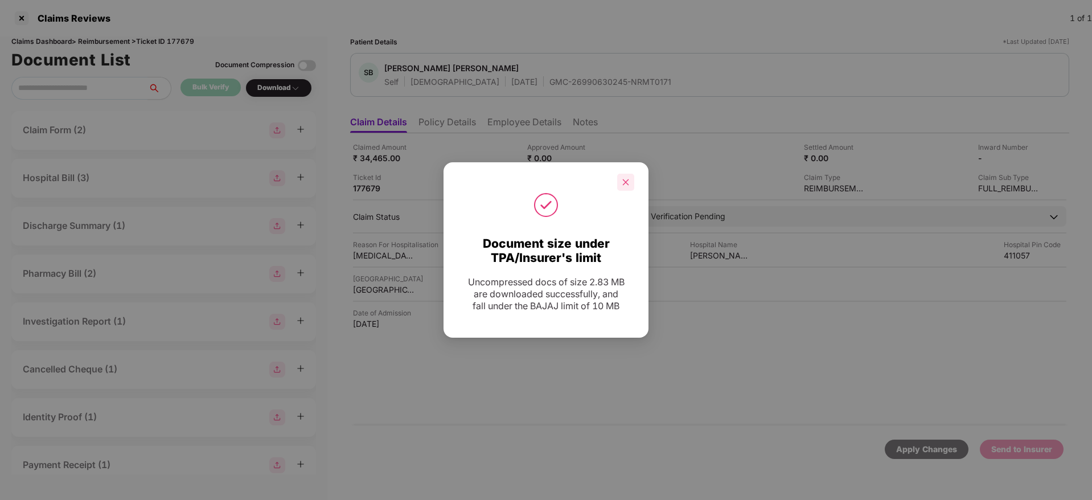
click at [633, 180] on div at bounding box center [625, 182] width 17 height 17
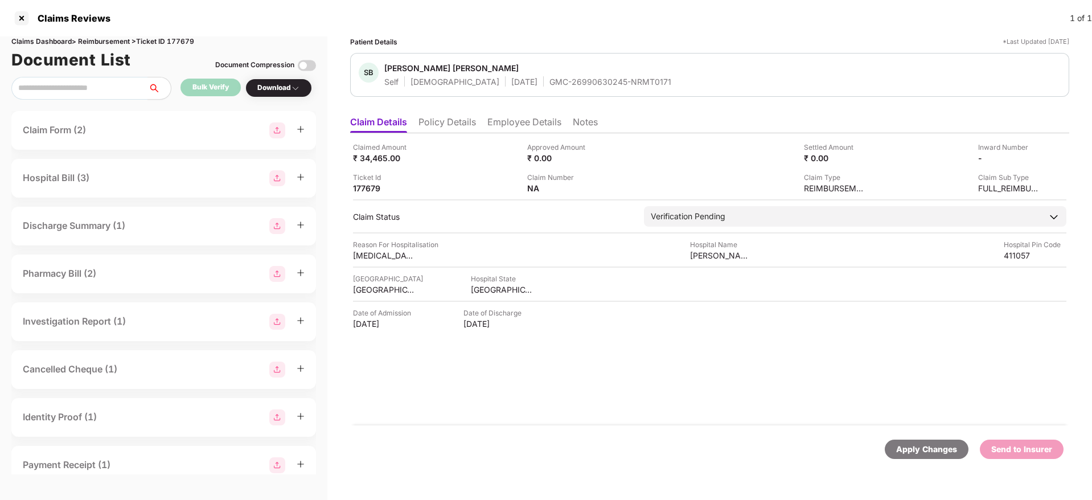
click at [605, 26] on div "Claims Reviews 1 of 1" at bounding box center [546, 18] width 1092 height 36
click at [549, 79] on div "GMC-26990630245-NRMT0171" at bounding box center [610, 81] width 122 height 11
copy div "GMC-26990630245-NRMT0171"
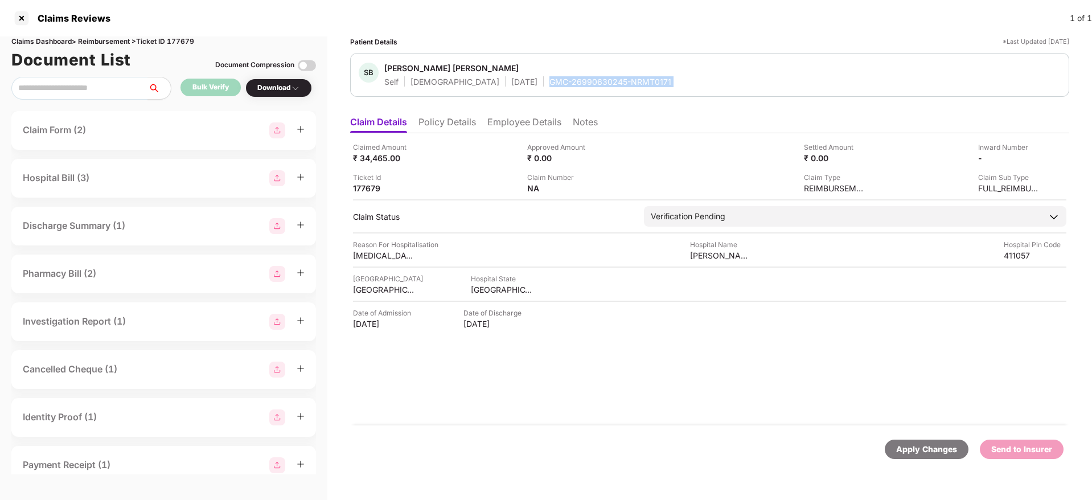
copy div "GMC-26990630245-NRMT0171"
click at [698, 247] on div "Hospital Name" at bounding box center [721, 244] width 63 height 11
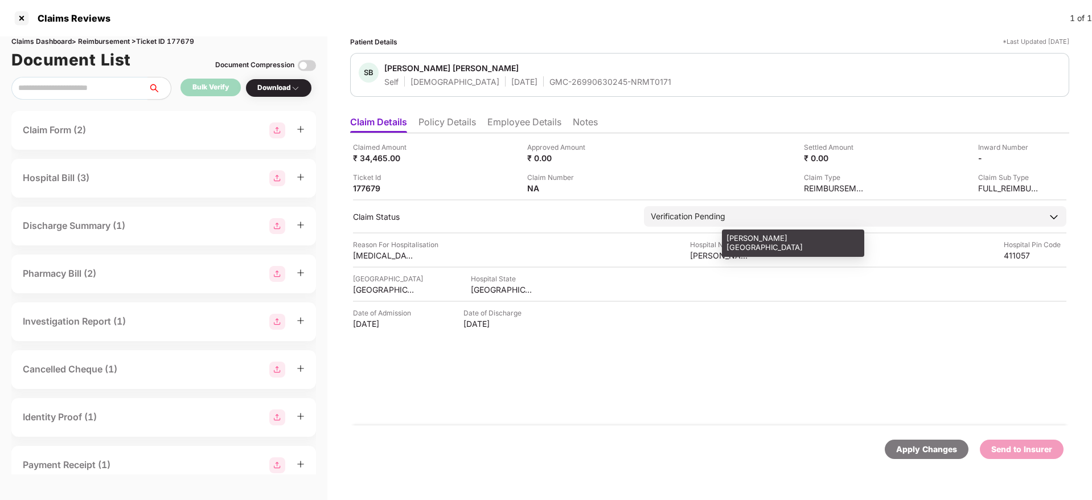
click at [707, 256] on div "Shree Siddhivinayak Hospital" at bounding box center [721, 255] width 63 height 11
copy div "Shree Siddhivinayak Hospital"
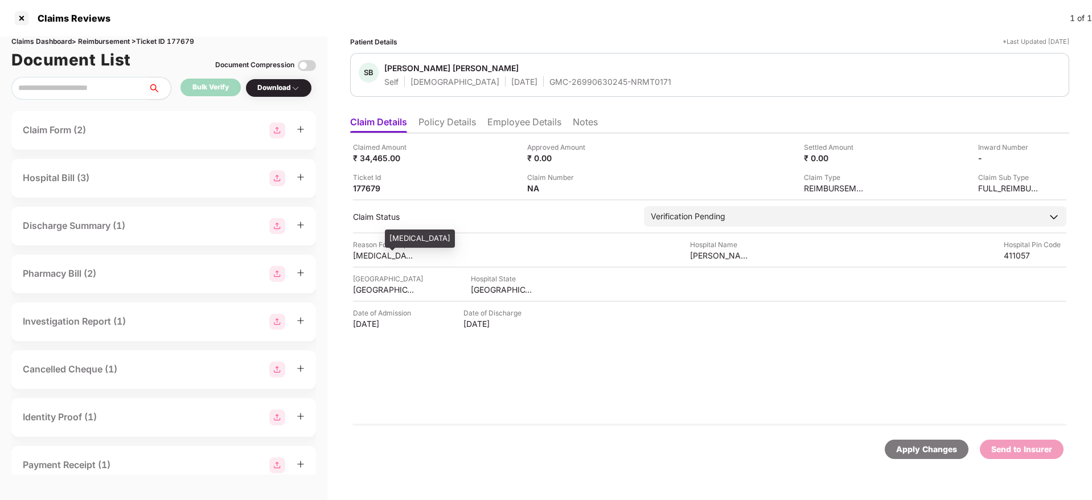
click at [364, 257] on div "Enteric Fever" at bounding box center [384, 255] width 63 height 11
copy div "Enteric Fever"
click at [518, 120] on li "Employee Details" at bounding box center [524, 124] width 74 height 17
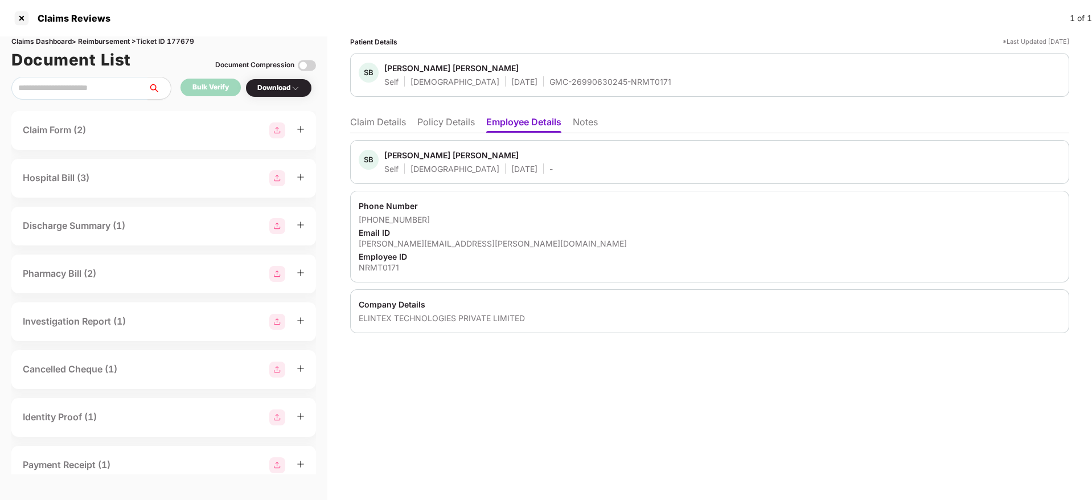
click at [416, 239] on div "swapnil.walhekar@nirmitee.io" at bounding box center [710, 243] width 702 height 11
copy div "swapnil.walhekar@nirmitee.io"
drag, startPoint x: 373, startPoint y: 216, endPoint x: 436, endPoint y: 216, distance: 62.6
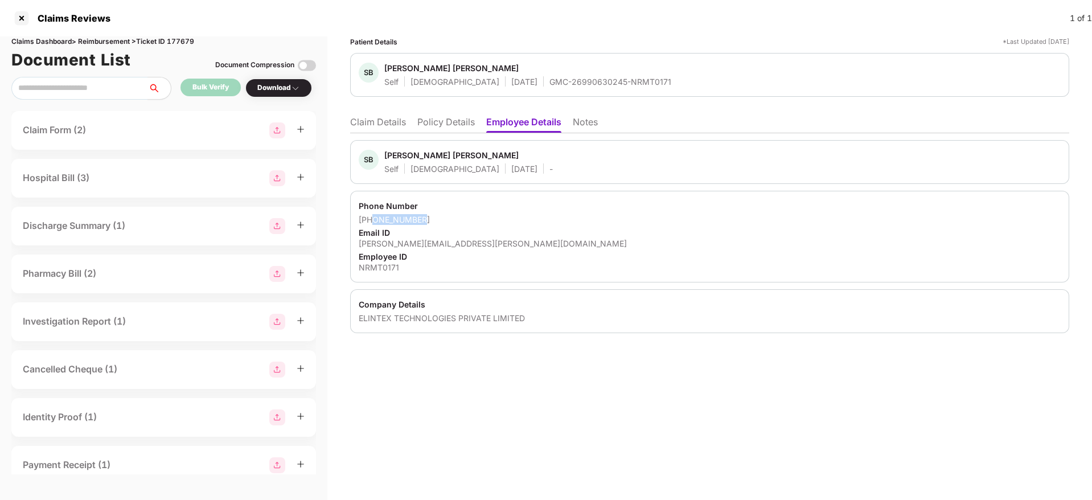
click at [436, 216] on div "+919130520367" at bounding box center [710, 219] width 702 height 11
copy div "9130520367"
click at [392, 129] on li "Claim Details" at bounding box center [378, 124] width 56 height 17
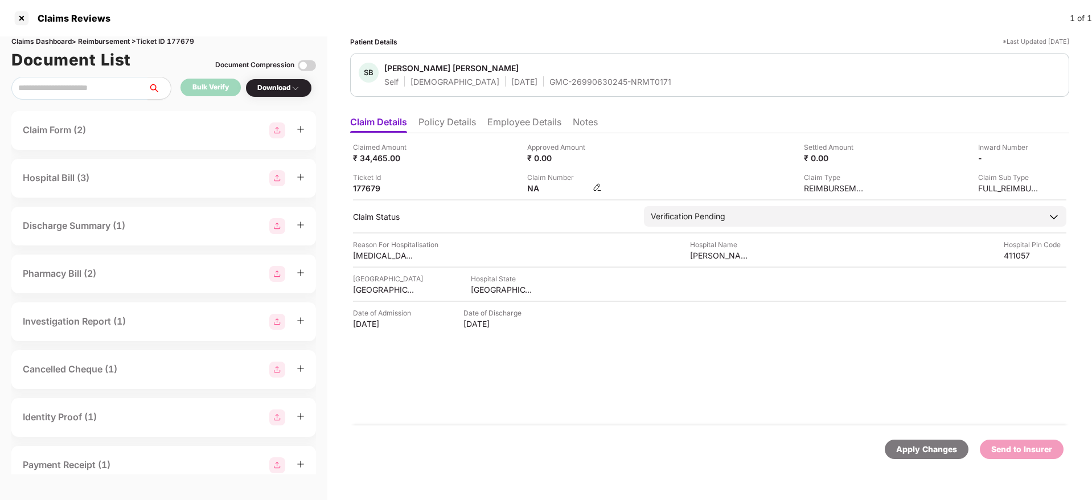
click at [596, 187] on img at bounding box center [597, 187] width 9 height 9
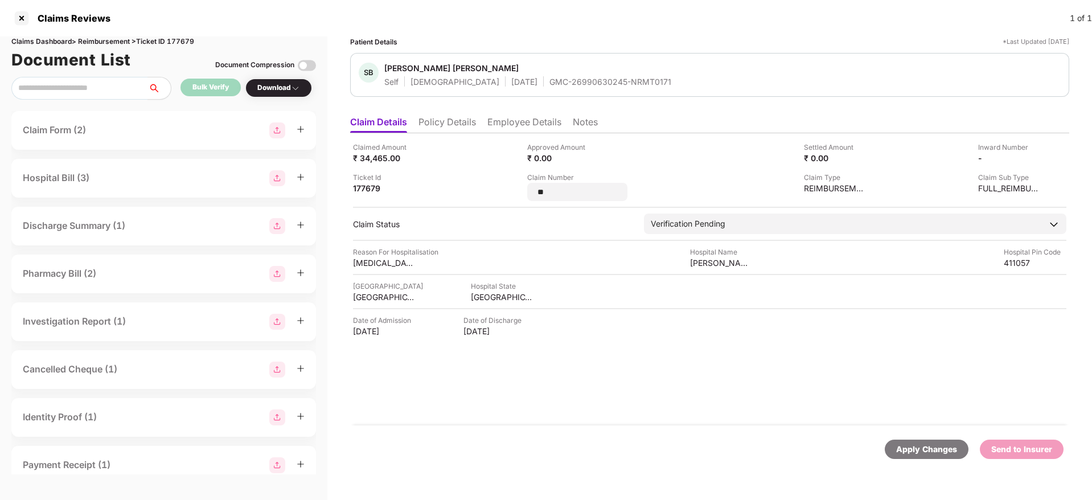
type input "*"
type input "**********"
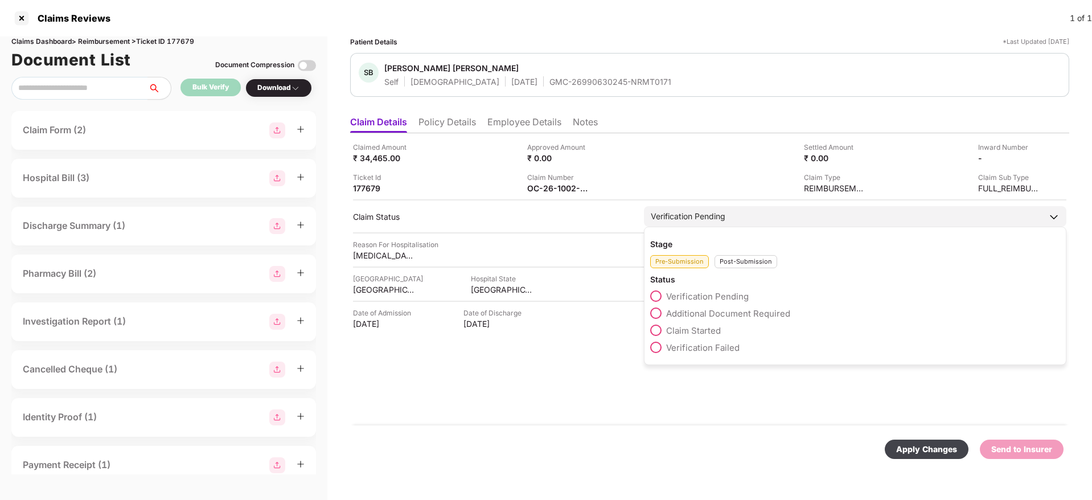
click at [730, 264] on div "Post-Submission" at bounding box center [746, 261] width 63 height 13
click at [662, 311] on span at bounding box center [655, 312] width 11 height 11
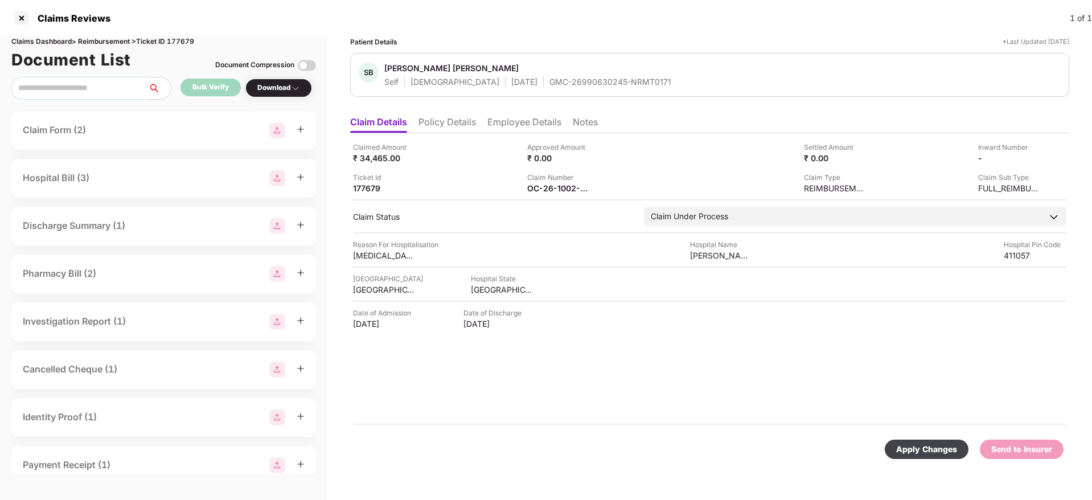
click at [925, 451] on div "Apply Changes" at bounding box center [926, 449] width 61 height 13
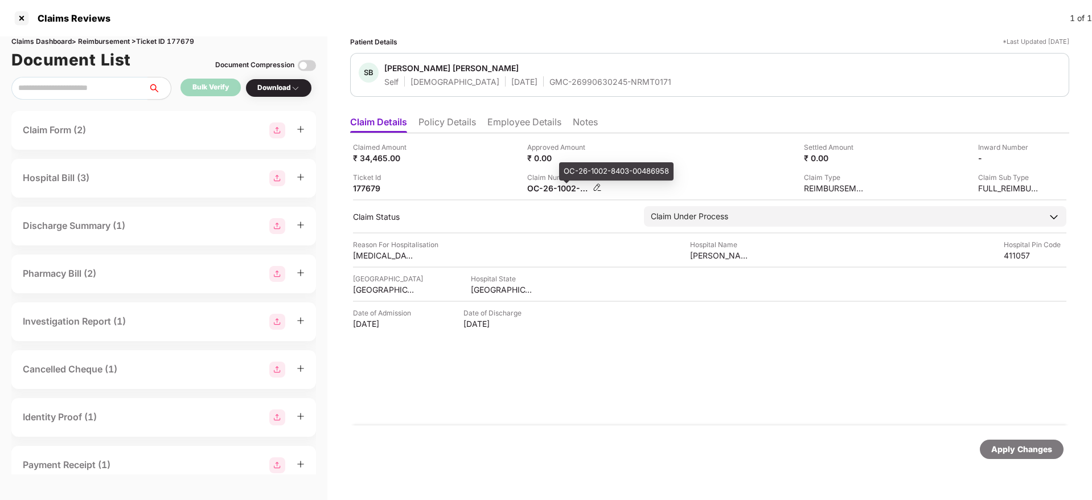
click at [547, 192] on div "OC-26-1002-8403-00486958" at bounding box center [558, 188] width 63 height 11
copy div
click at [563, 190] on div "OC-26-1002-8403-00486958" at bounding box center [558, 188] width 63 height 11
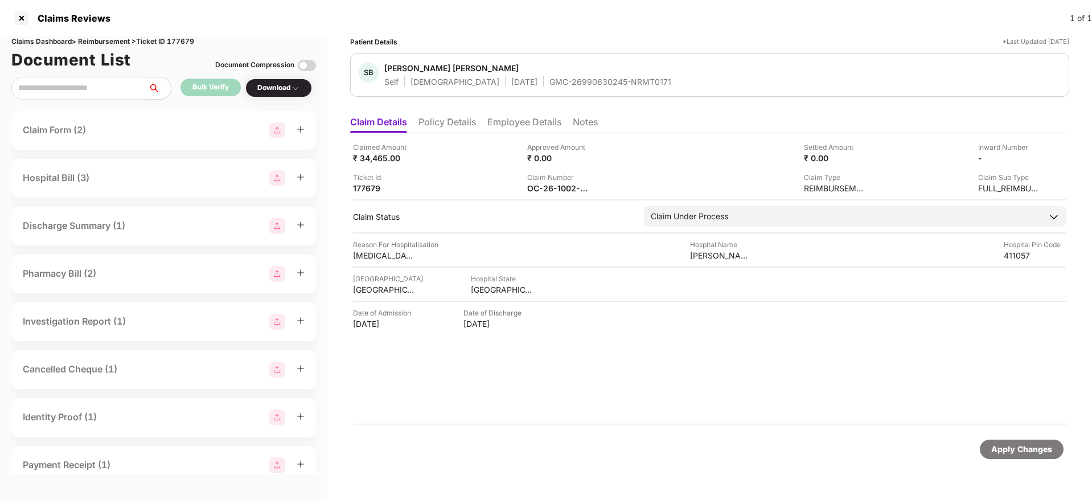
click at [549, 83] on div "GMC-26990630245-NRMT0171" at bounding box center [610, 81] width 122 height 11
copy div "GMC-26990630245-NRMT0171"
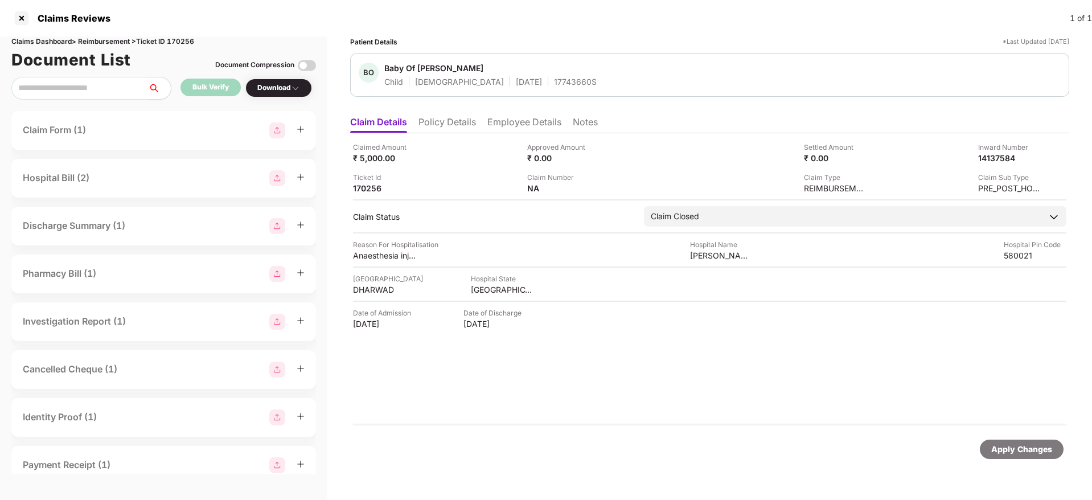
click at [456, 130] on li "Policy Details" at bounding box center [447, 124] width 58 height 17
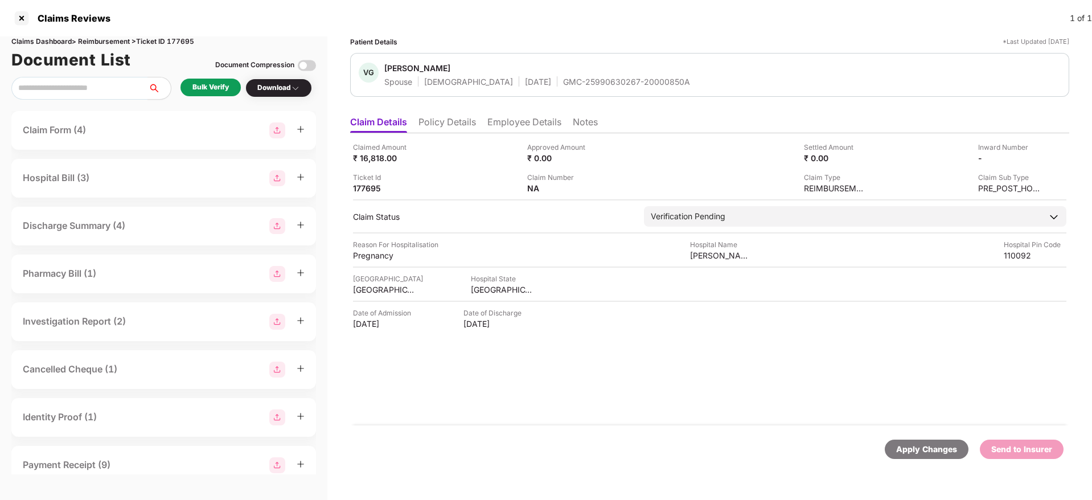
click at [453, 127] on li "Policy Details" at bounding box center [447, 124] width 58 height 17
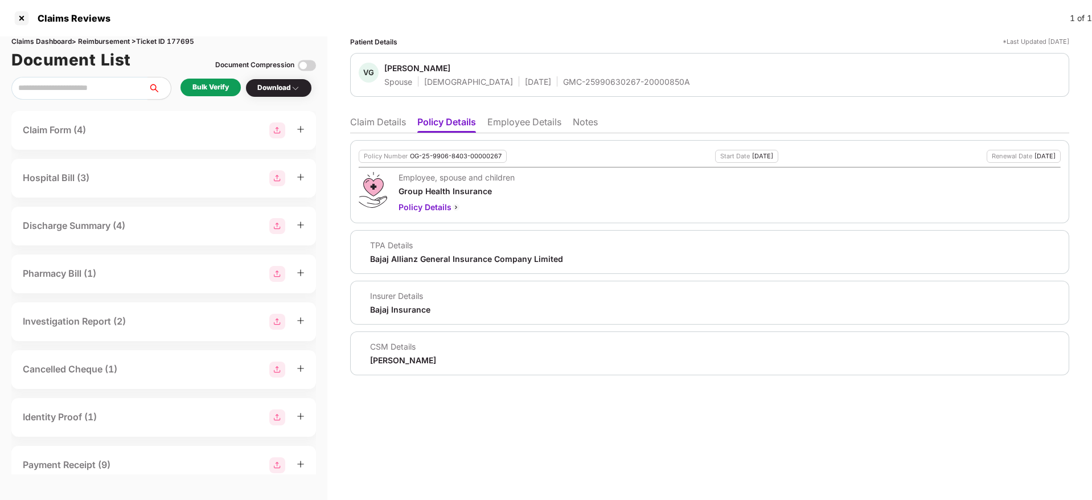
click at [518, 127] on li "Employee Details" at bounding box center [524, 124] width 74 height 17
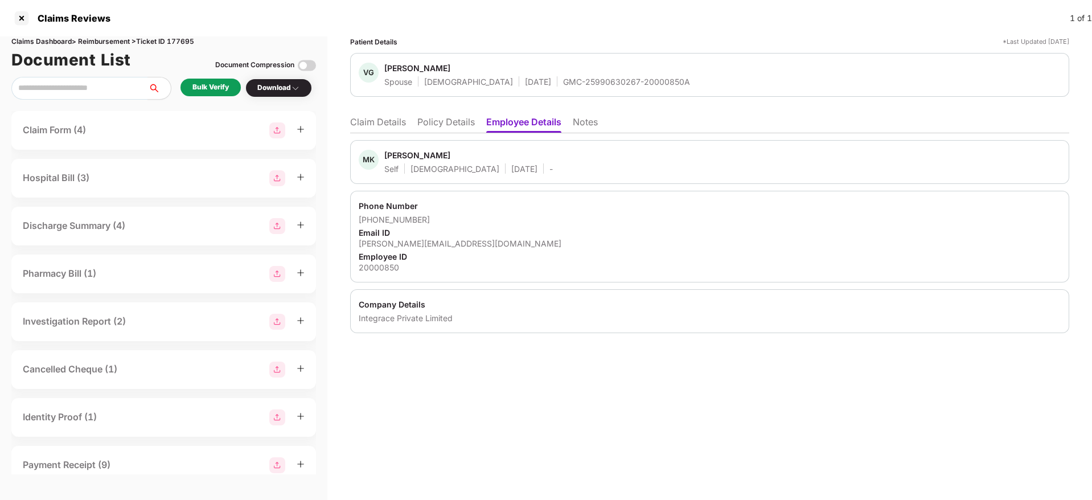
click at [443, 129] on li "Policy Details" at bounding box center [446, 124] width 58 height 17
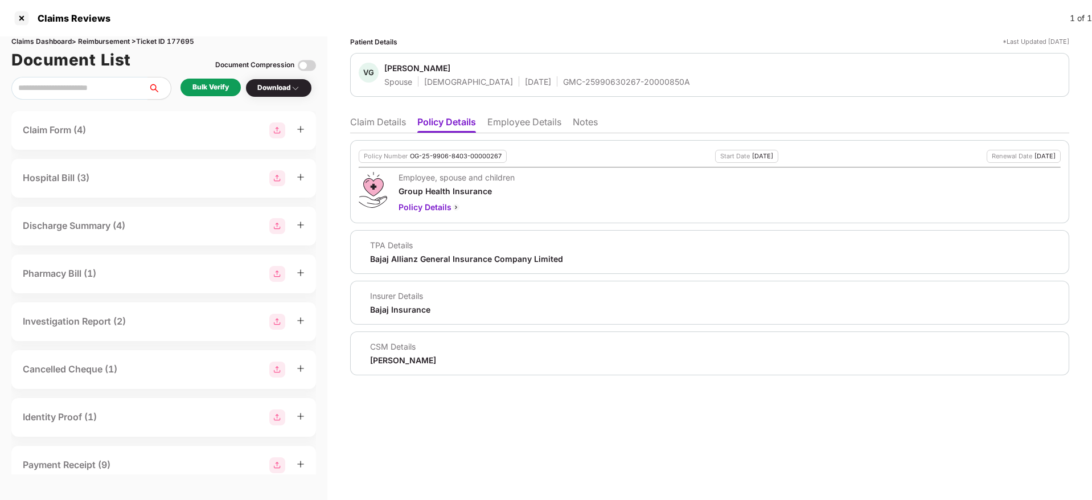
click at [376, 127] on li "Claim Details" at bounding box center [378, 124] width 56 height 17
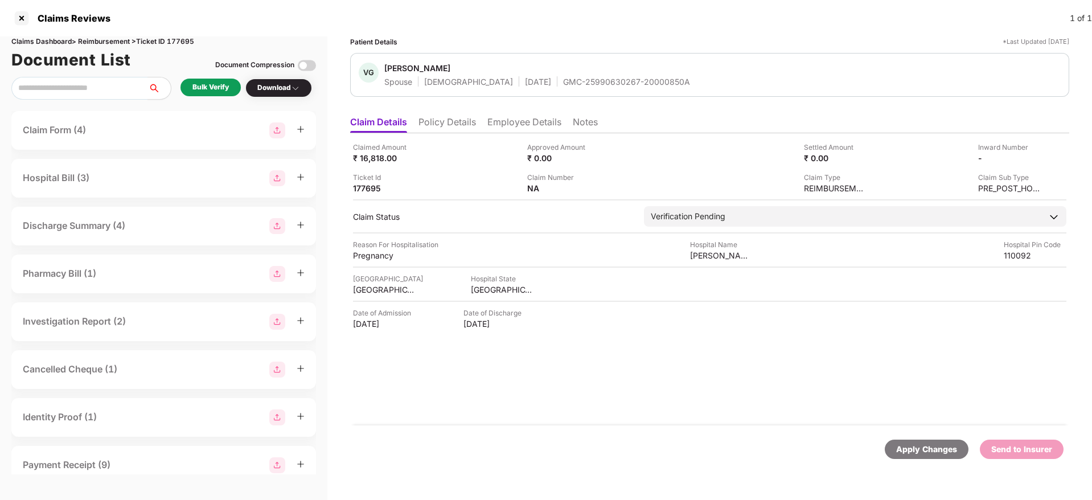
click at [456, 118] on li "Policy Details" at bounding box center [447, 124] width 58 height 17
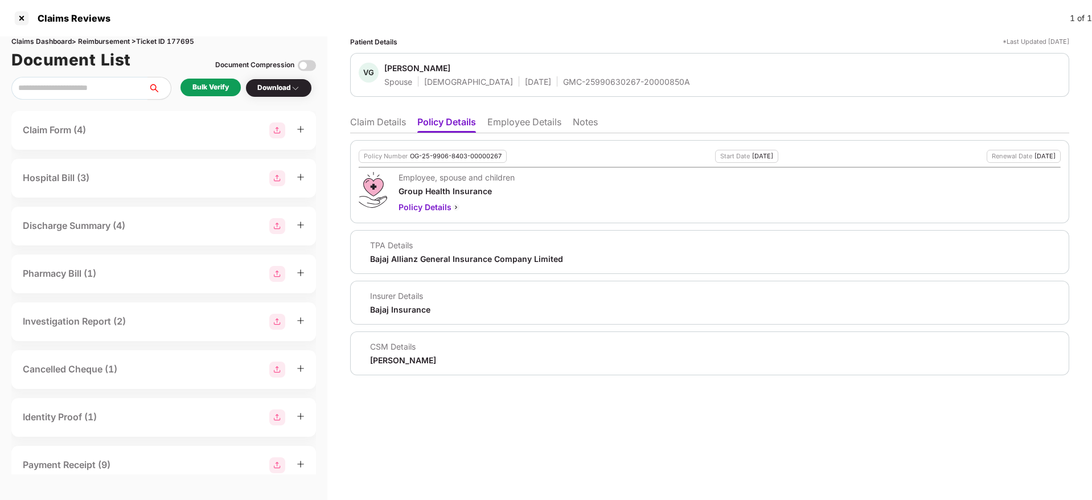
click at [375, 117] on li "Claim Details" at bounding box center [378, 124] width 56 height 17
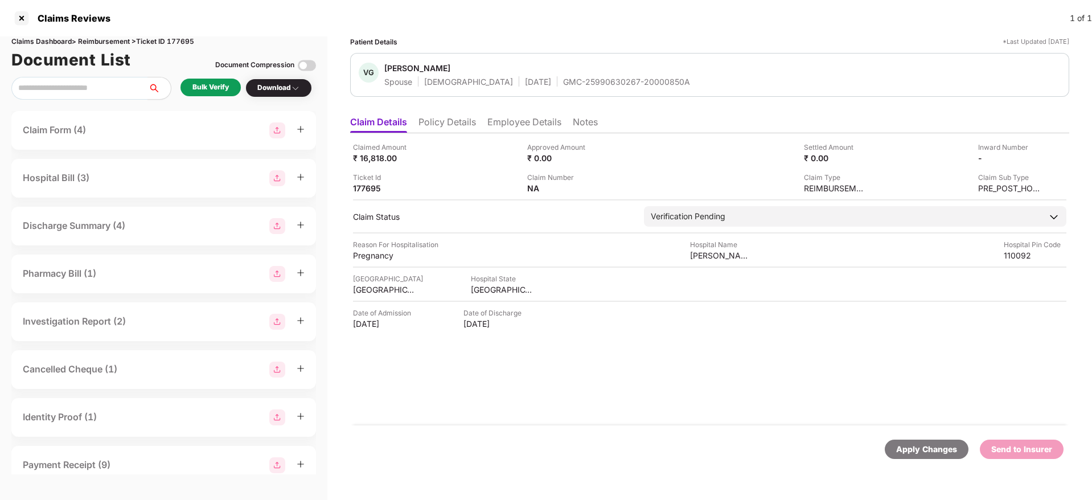
click at [213, 93] on div "Bulk Verify" at bounding box center [210, 88] width 60 height 18
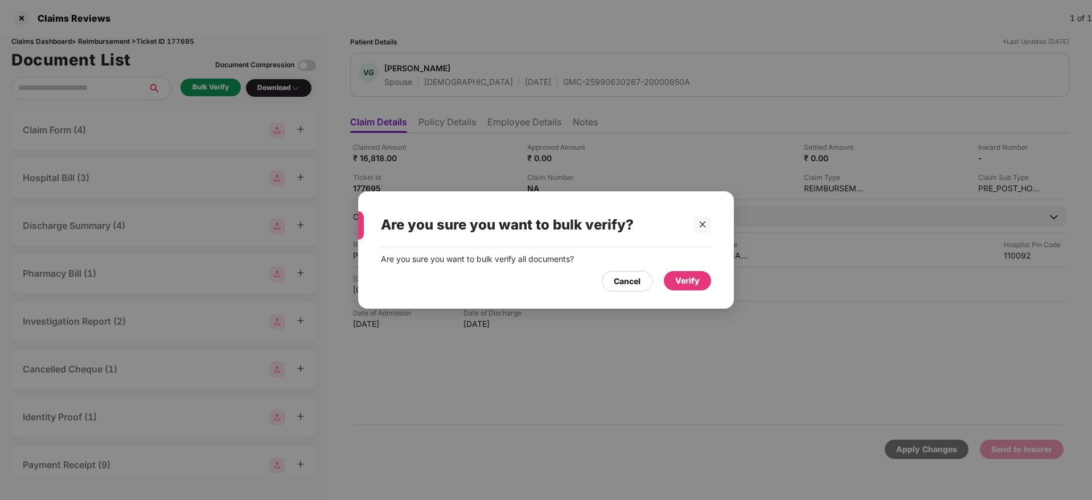
click at [688, 278] on div "Verify" at bounding box center [687, 280] width 24 height 13
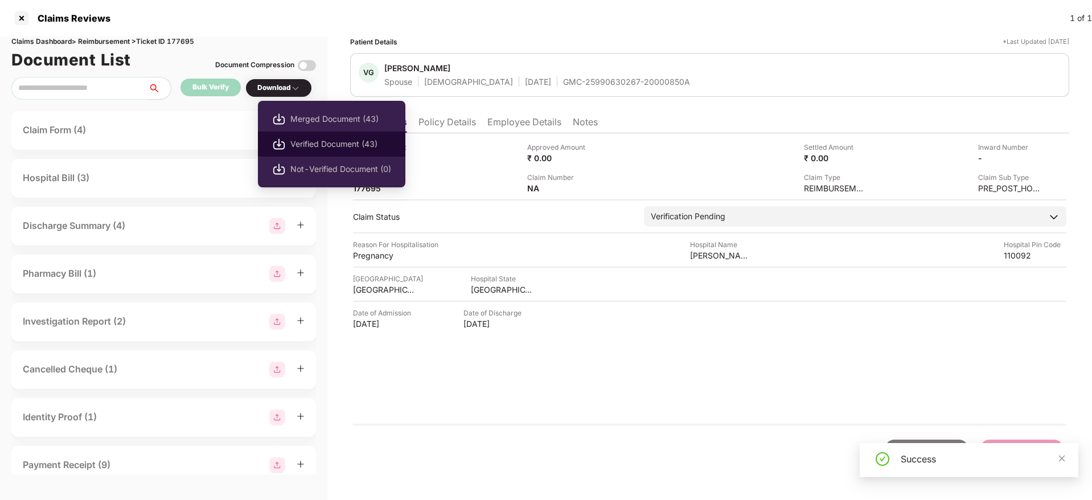
click at [338, 143] on span "Verified Document (43)" at bounding box center [340, 144] width 101 height 13
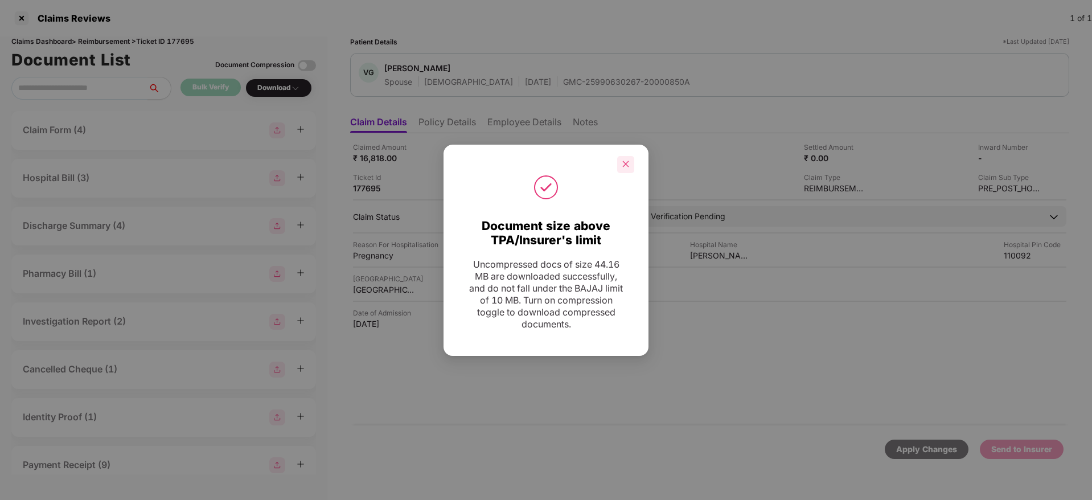
click at [630, 171] on div at bounding box center [625, 164] width 17 height 17
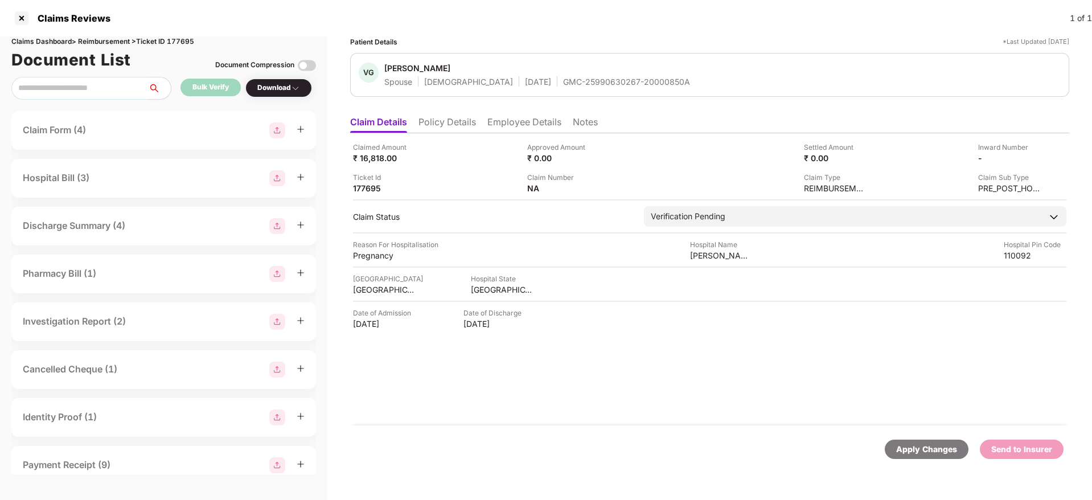
click at [448, 117] on li "Policy Details" at bounding box center [447, 124] width 58 height 17
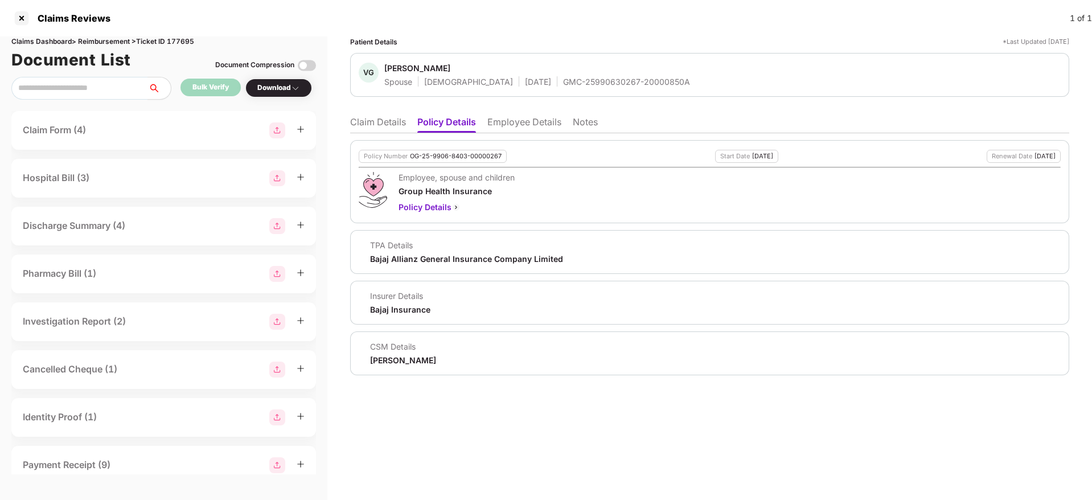
click at [371, 125] on li "Claim Details" at bounding box center [378, 124] width 56 height 17
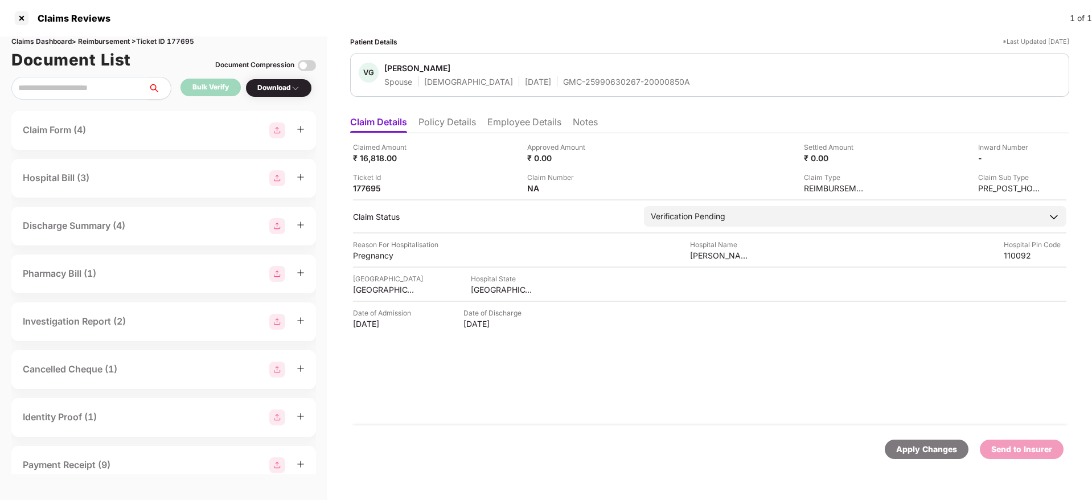
click at [563, 84] on div "GMC-25990630267-20000850A" at bounding box center [626, 81] width 127 height 11
copy div "GMC-25990630267-20000850A"
click at [1040, 159] on img at bounding box center [1036, 157] width 9 height 9
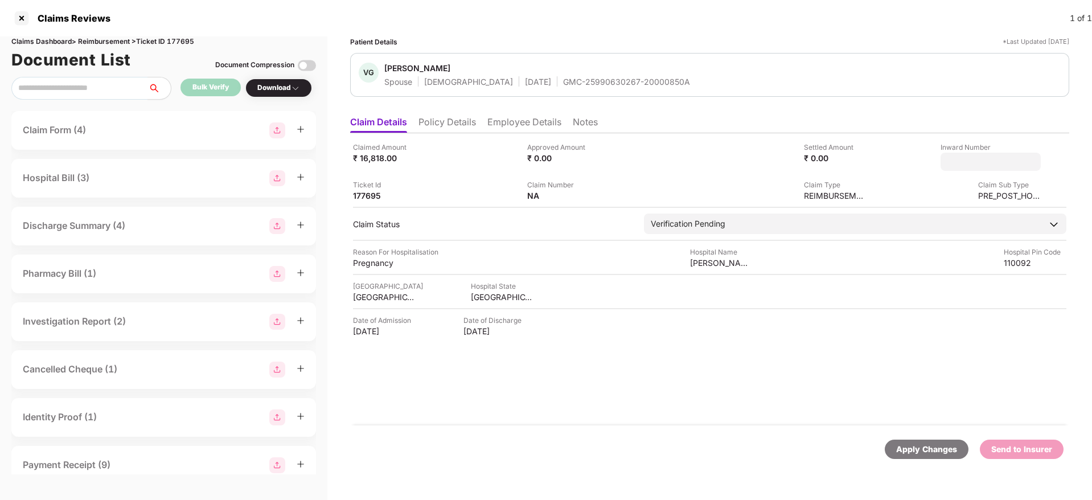
type input "**********"
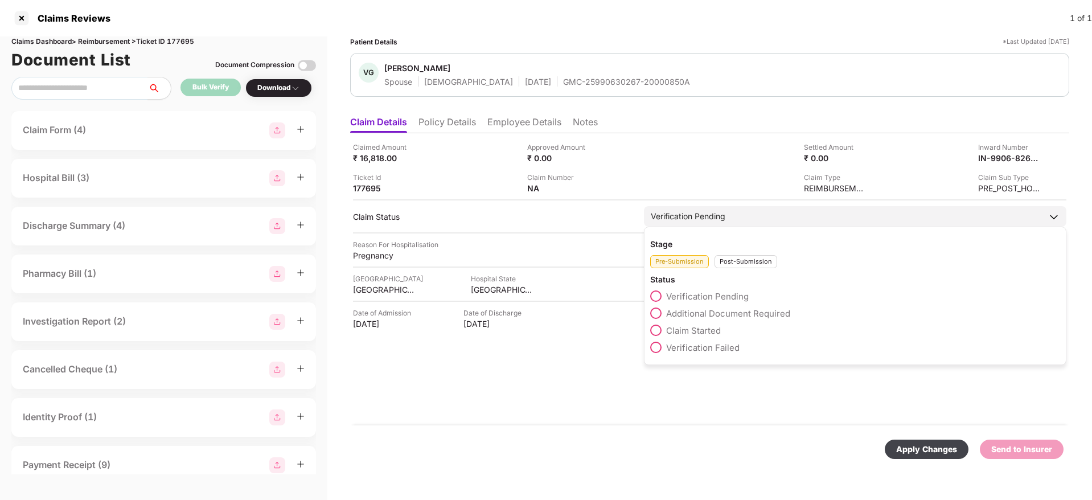
click at [740, 262] on div "Post-Submission" at bounding box center [746, 261] width 63 height 13
click at [661, 314] on span at bounding box center [655, 312] width 11 height 11
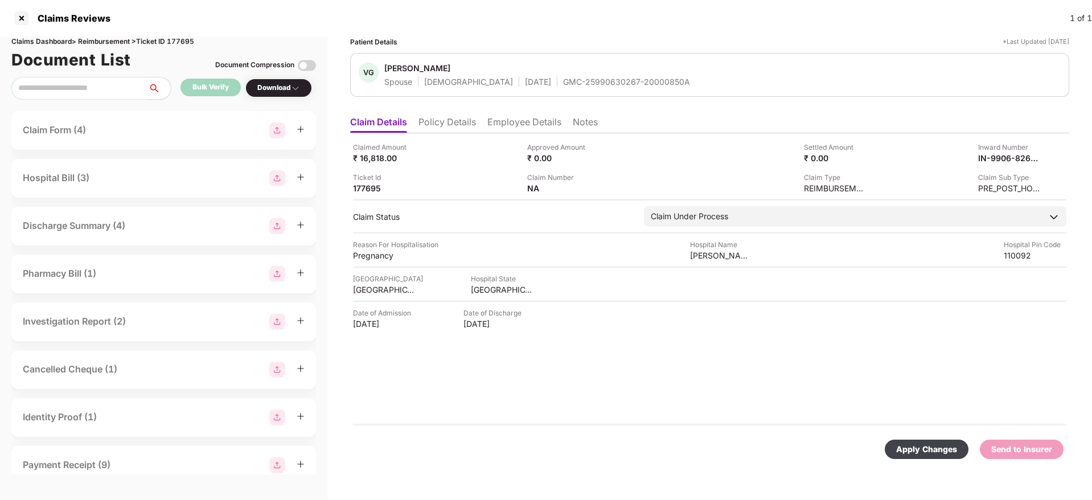
click at [938, 456] on div "Apply Changes" at bounding box center [927, 449] width 84 height 19
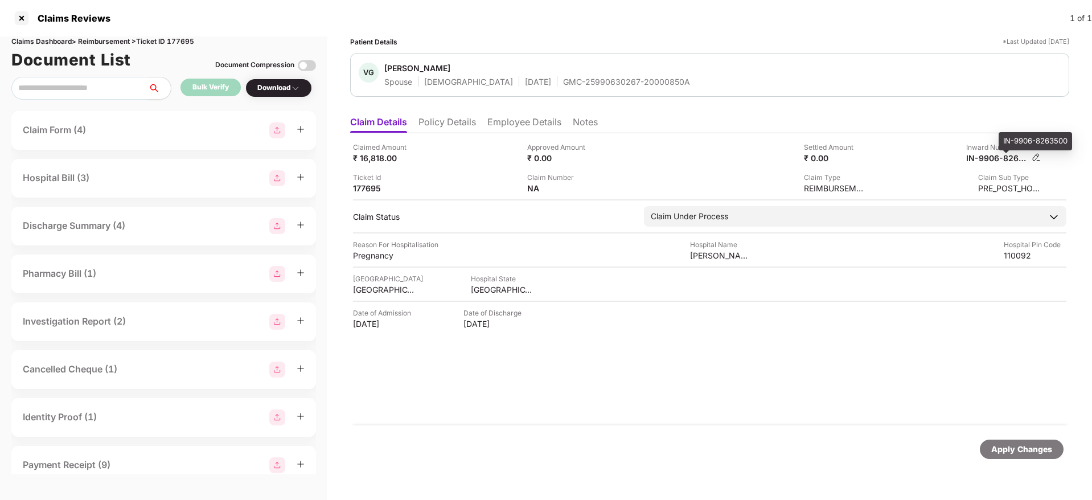
click at [983, 161] on div "IN-9906-8263500" at bounding box center [997, 158] width 63 height 11
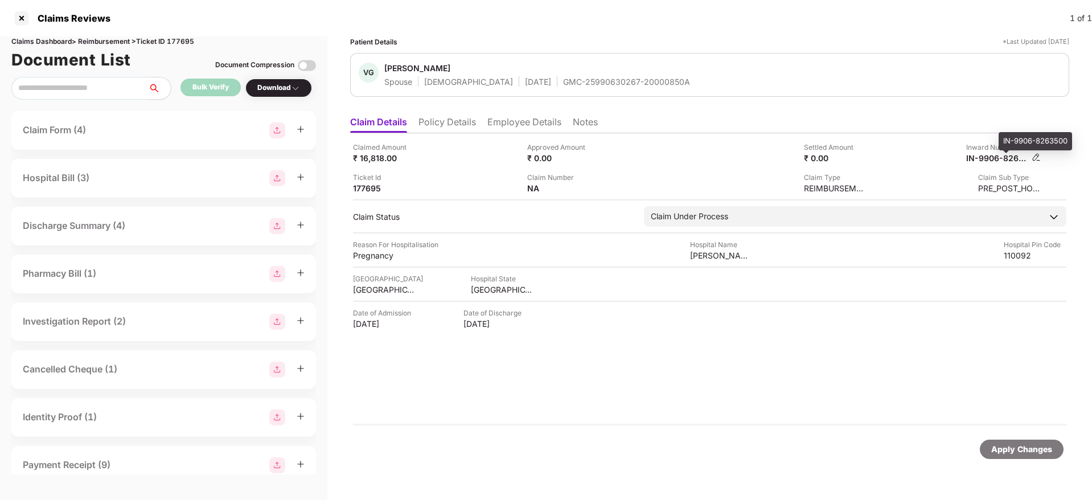
copy div
click at [563, 77] on div "GMC-25990630267-20000850A" at bounding box center [626, 81] width 127 height 11
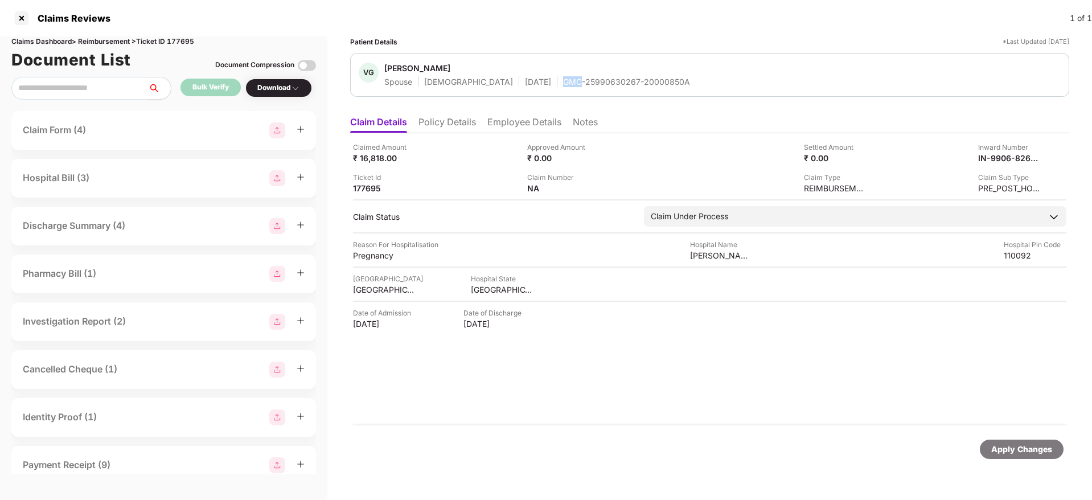
click at [563, 77] on div "GMC-25990630267-20000850A" at bounding box center [626, 81] width 127 height 11
click at [635, 184] on div "Claim Number NA" at bounding box center [610, 183] width 166 height 22
